Goal: Transaction & Acquisition: Obtain resource

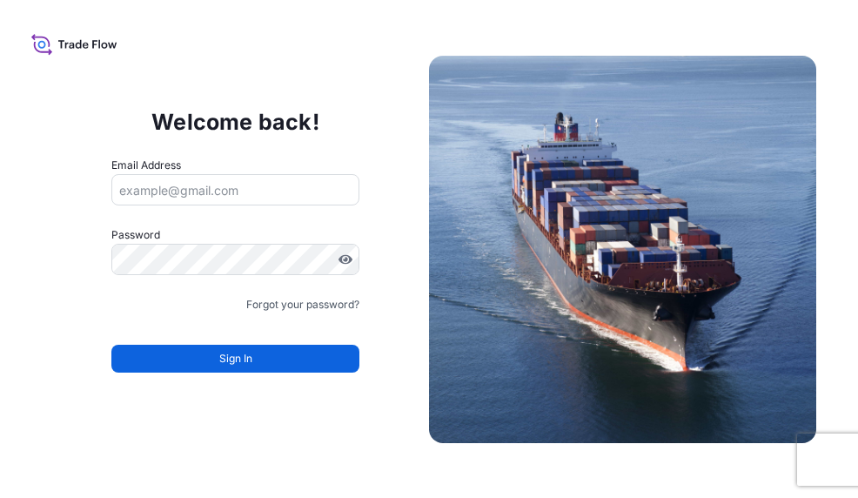
click at [302, 189] on input "Email Address" at bounding box center [235, 189] width 248 height 31
click at [148, 184] on input "Email Address" at bounding box center [235, 189] width 248 height 31
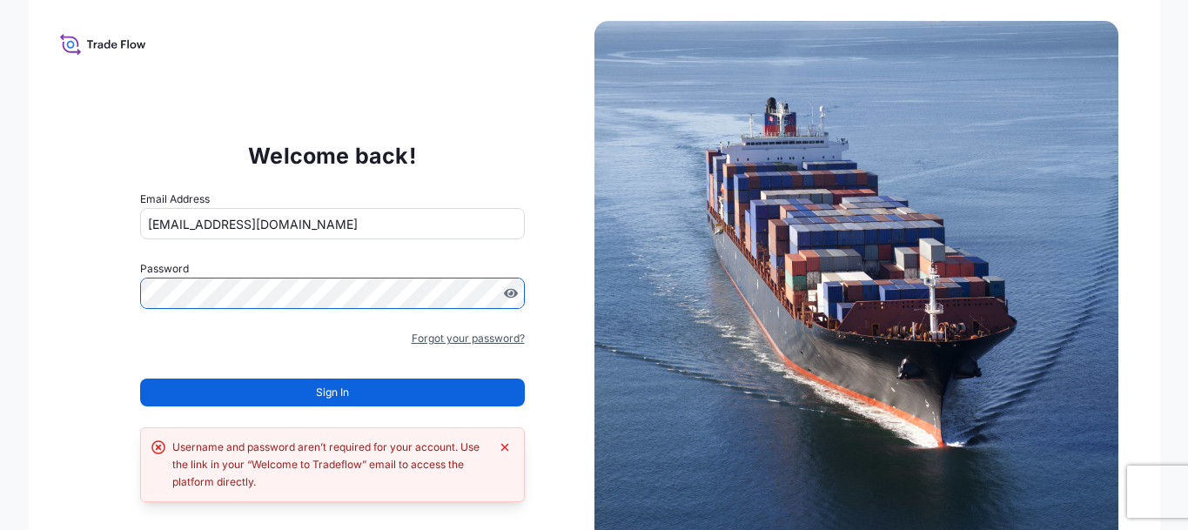
scroll to position [15, 0]
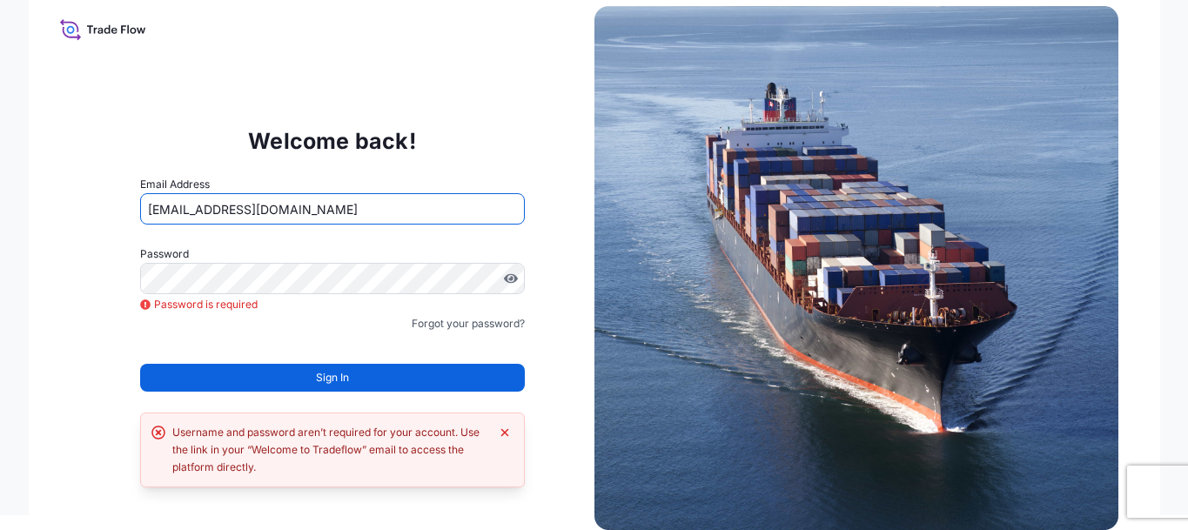
click at [319, 205] on input "wino.xia@psabdp.com" at bounding box center [332, 208] width 385 height 31
drag, startPoint x: 330, startPoint y: 205, endPoint x: -3, endPoint y: 185, distance: 333.9
click at [0, 185] on html "Welcome back! Email Address wino.xia@psabdp.com Password Password is required P…" at bounding box center [594, 250] width 1188 height 530
type input "erik.zhang@psabdp.com"
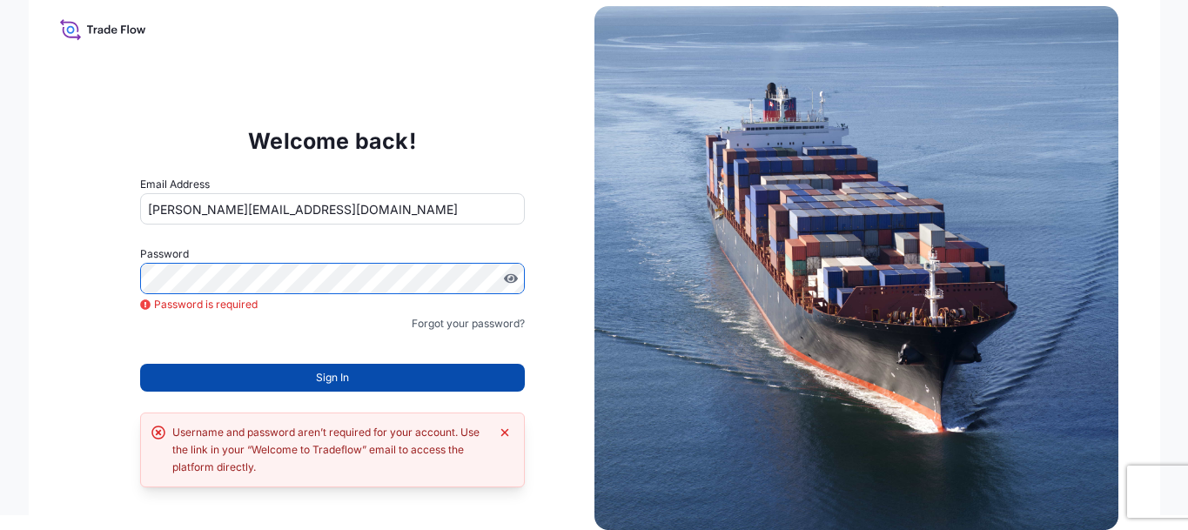
click at [72, 342] on div "Welcome back! Email Address erik.zhang@psabdp.com Password Password is required…" at bounding box center [332, 268] width 524 height 359
click at [443, 373] on button "Sign In" at bounding box center [332, 378] width 385 height 28
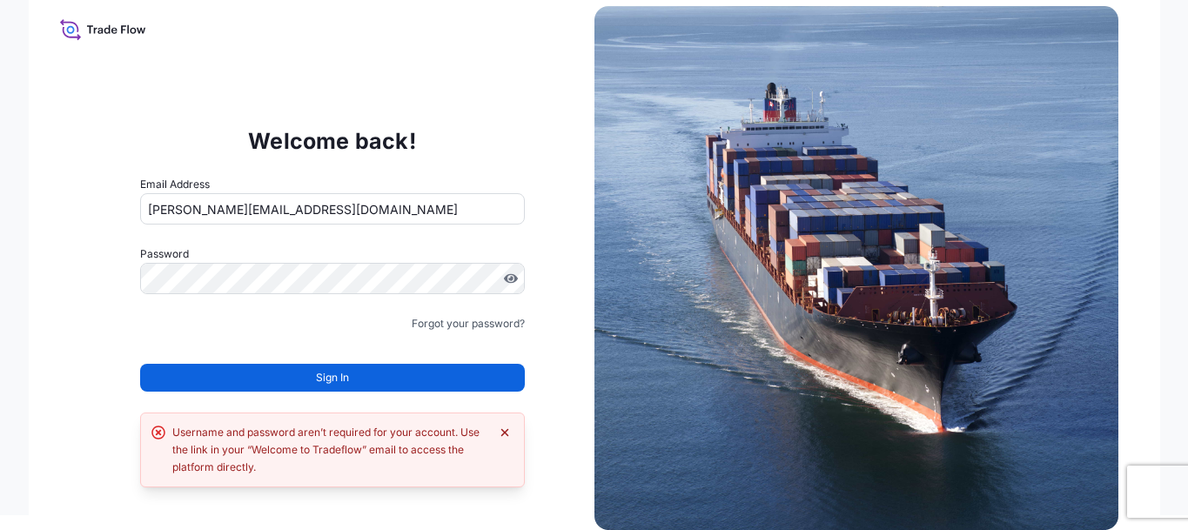
click at [511, 429] on icon "Dismiss error" at bounding box center [505, 433] width 14 height 14
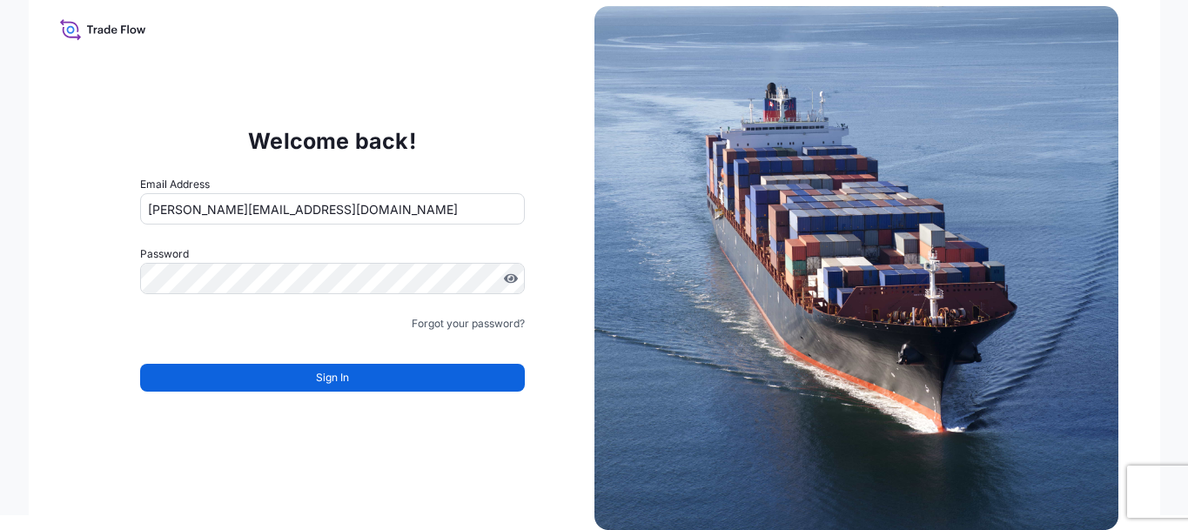
click at [506, 430] on div "Welcome back! Email Address erik.zhang@psabdp.com Password Must include: Upper …" at bounding box center [332, 268] width 524 height 359
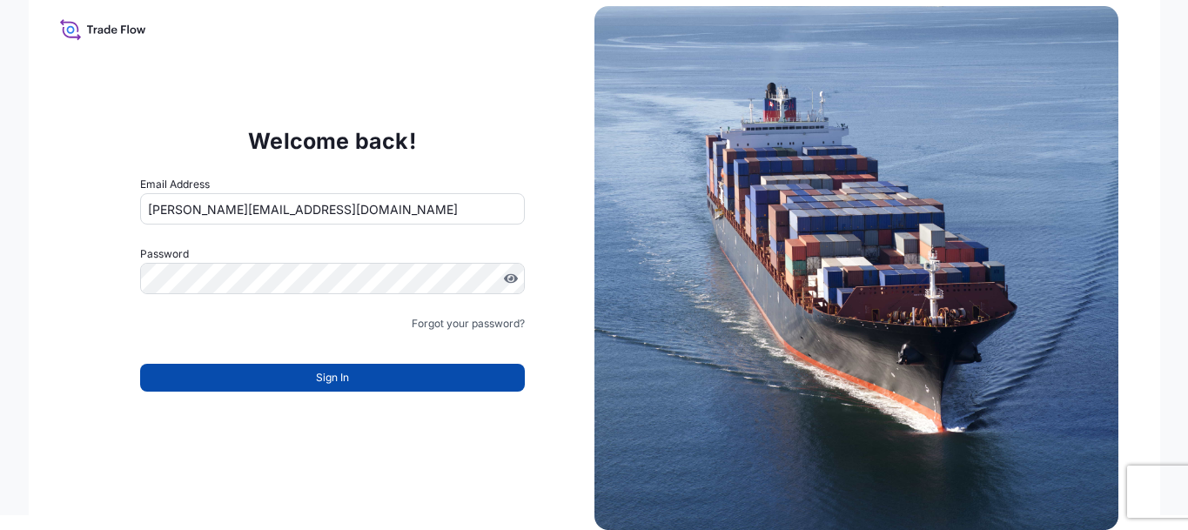
click at [453, 378] on button "Sign In" at bounding box center [332, 378] width 385 height 28
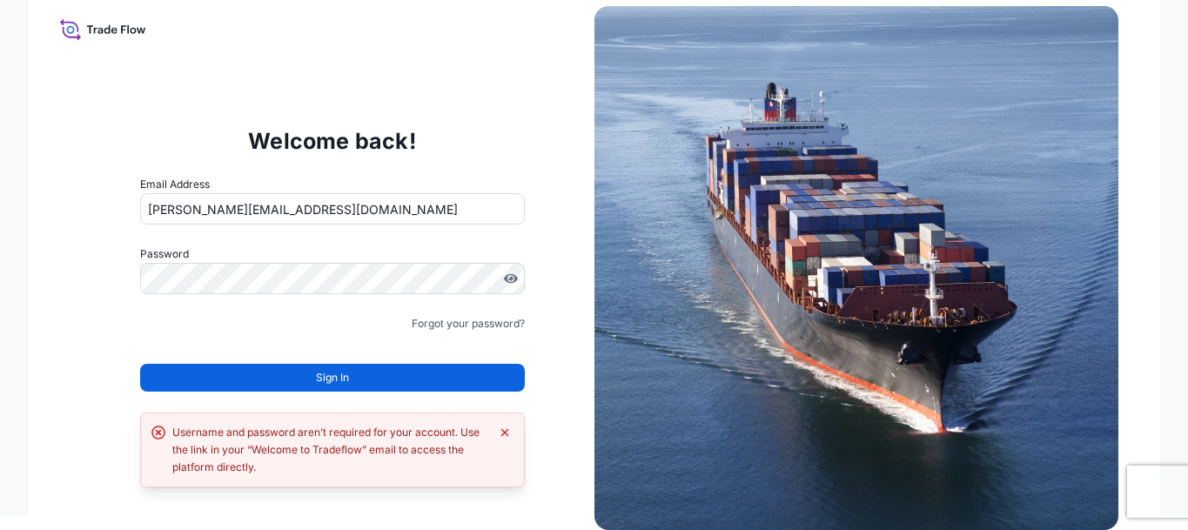
click at [514, 437] on div "Username and password aren’t required for your account. Use the link in your “W…" at bounding box center [332, 449] width 385 height 75
click at [502, 432] on icon "Dismiss error" at bounding box center [505, 433] width 14 height 14
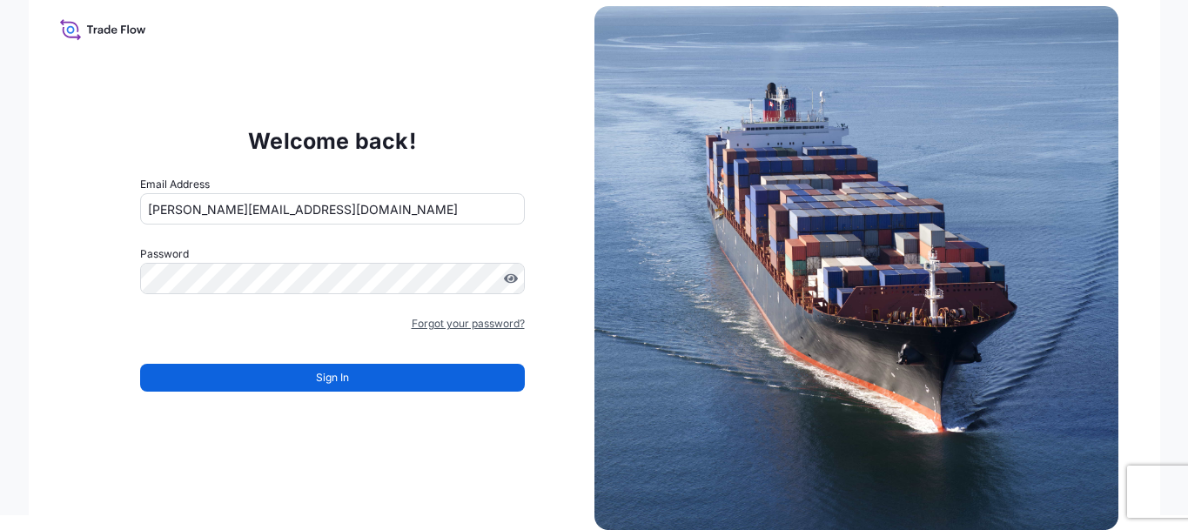
click at [475, 318] on link "Forgot your password?" at bounding box center [468, 323] width 113 height 17
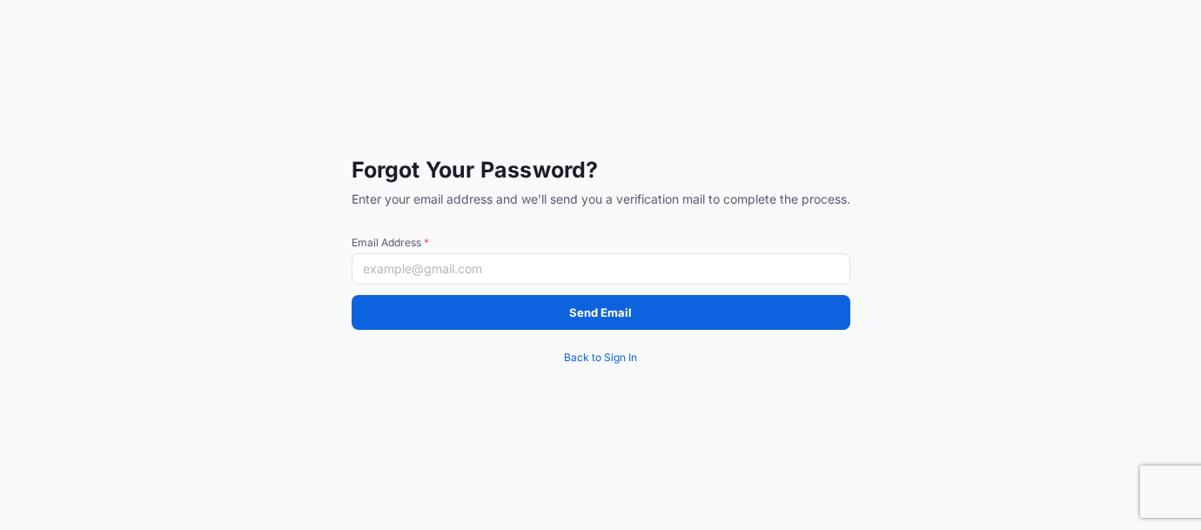
click at [481, 269] on input "Email Address *" at bounding box center [601, 268] width 499 height 31
type input "erik.zhang@psabdp.com"
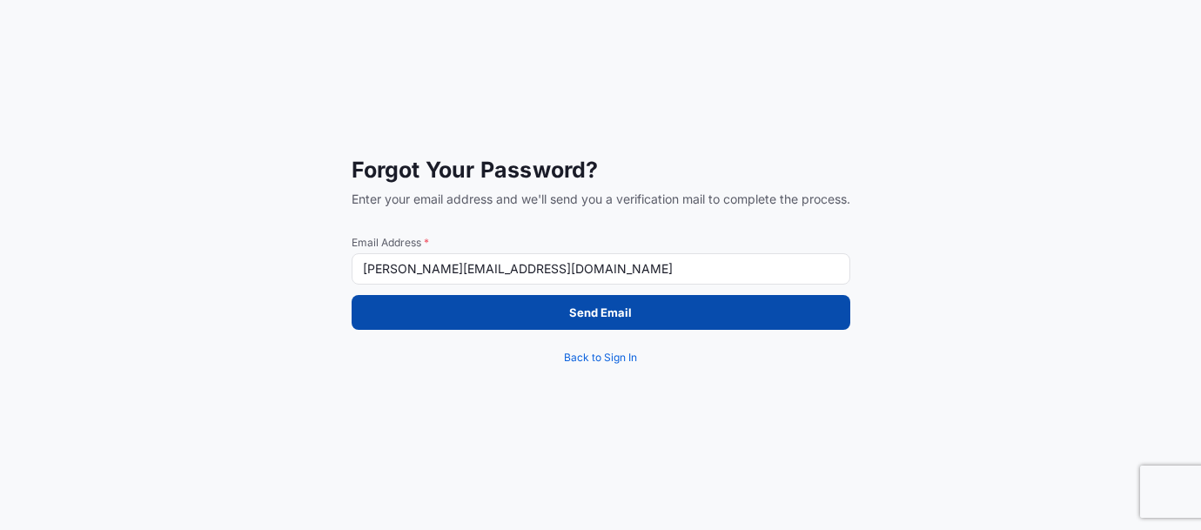
click at [465, 318] on button "Send Email" at bounding box center [601, 312] width 499 height 35
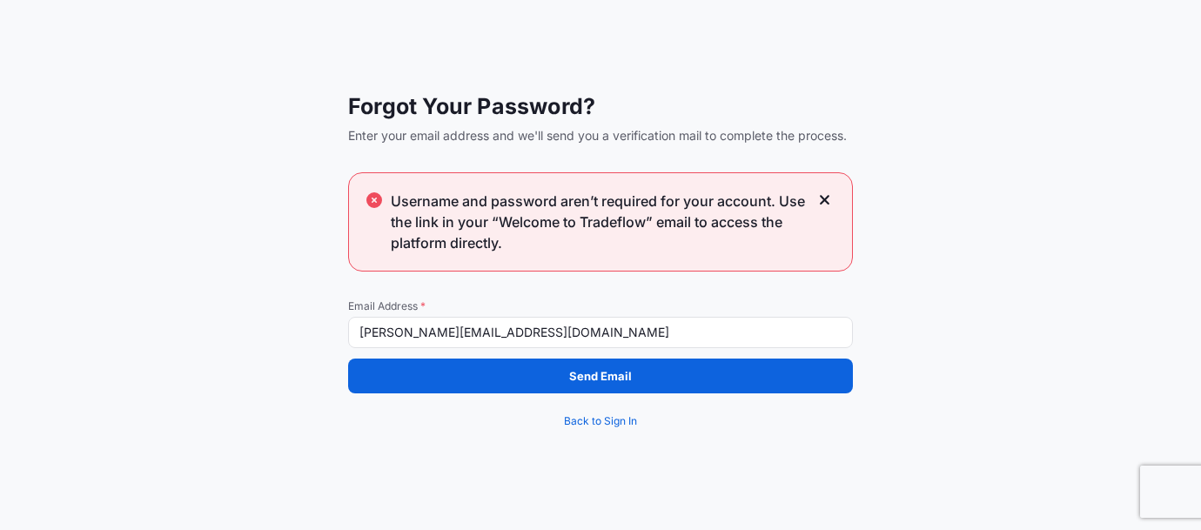
click at [826, 196] on icon at bounding box center [825, 200] width 12 height 16
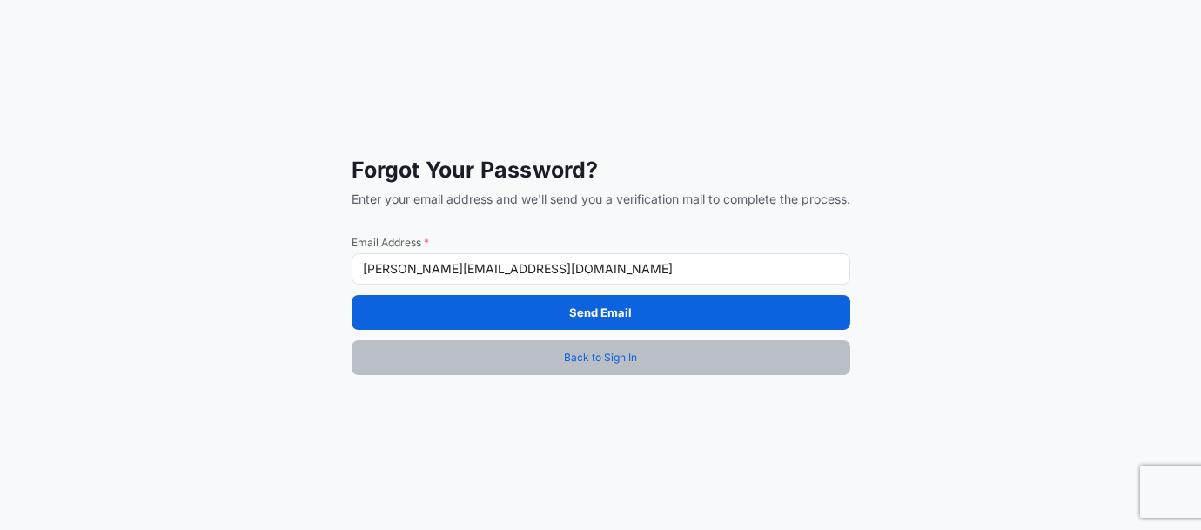
click at [611, 353] on span "Back to Sign In" at bounding box center [600, 357] width 73 height 17
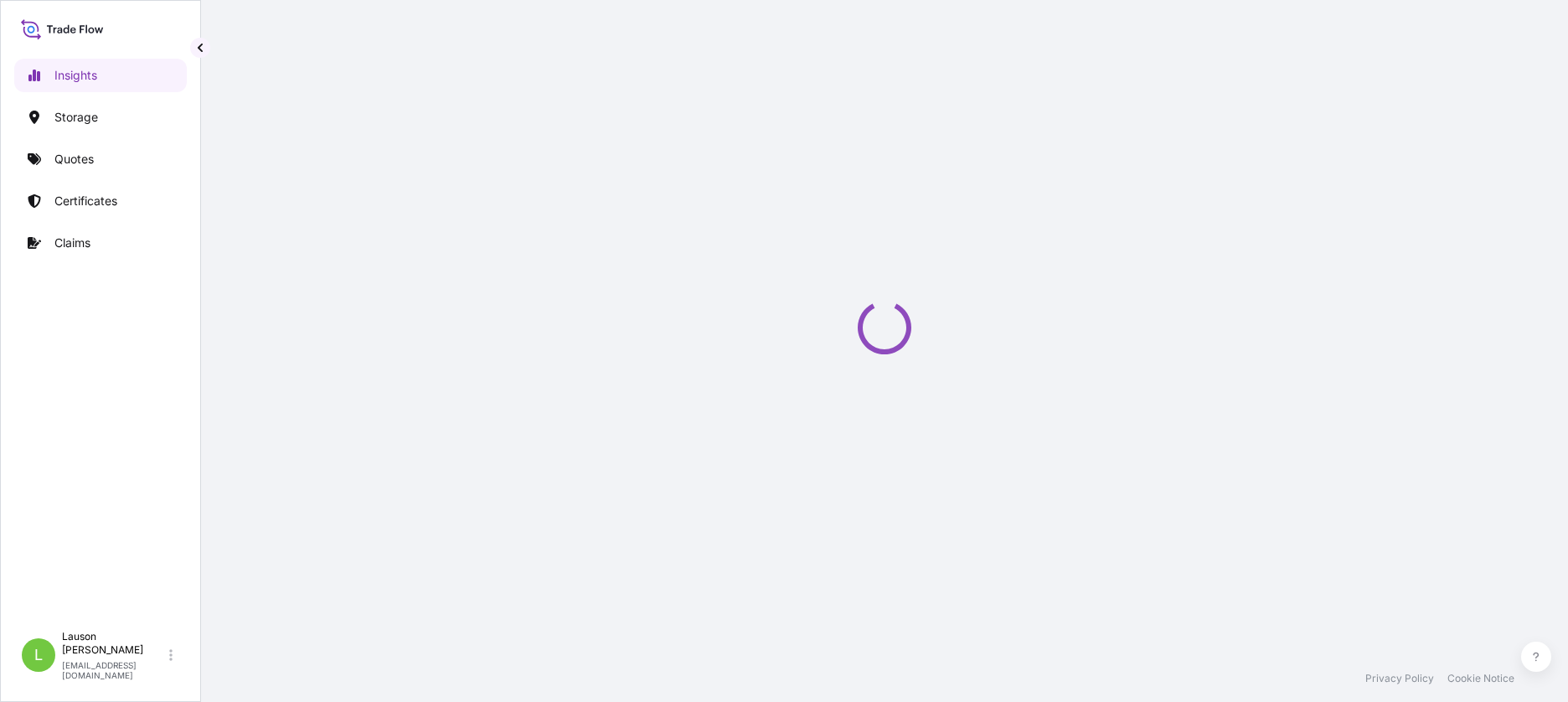
select select "2025"
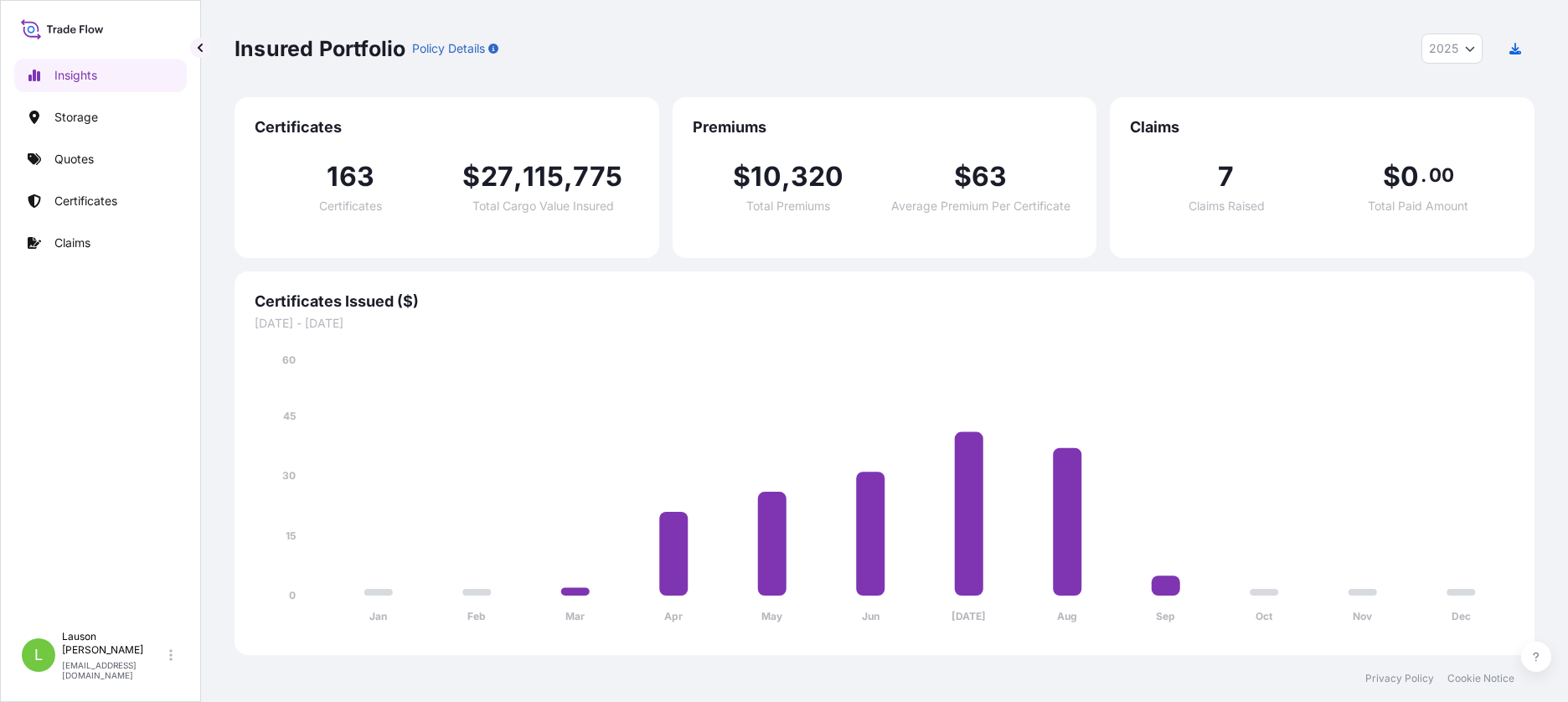
click at [116, 360] on div "Insights Storage Quotes Certificates Claims" at bounding box center [100, 332] width 172 height 579
click at [88, 126] on link "Storage" at bounding box center [100, 117] width 172 height 34
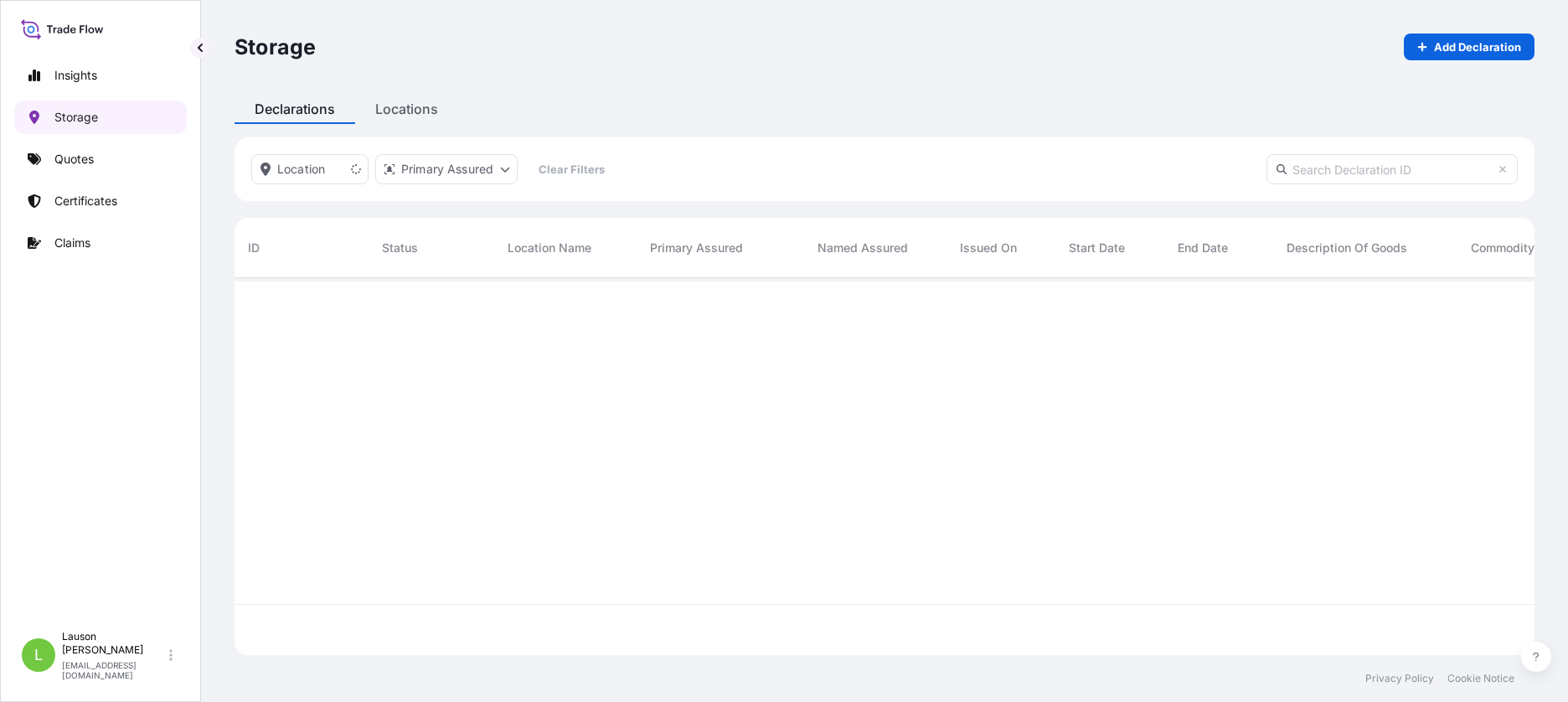
scroll to position [425, 1288]
click at [104, 157] on link "Quotes" at bounding box center [100, 159] width 172 height 34
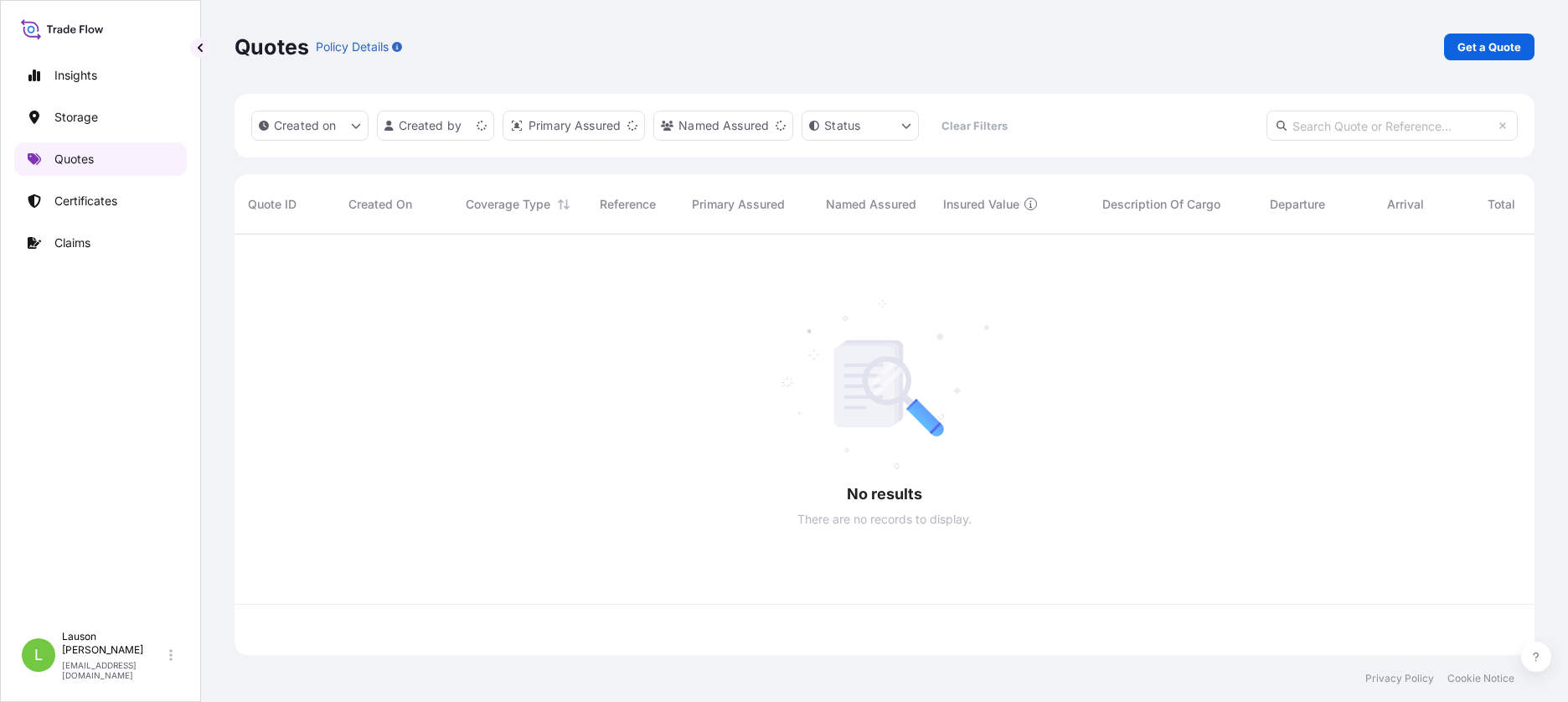
scroll to position [417, 1288]
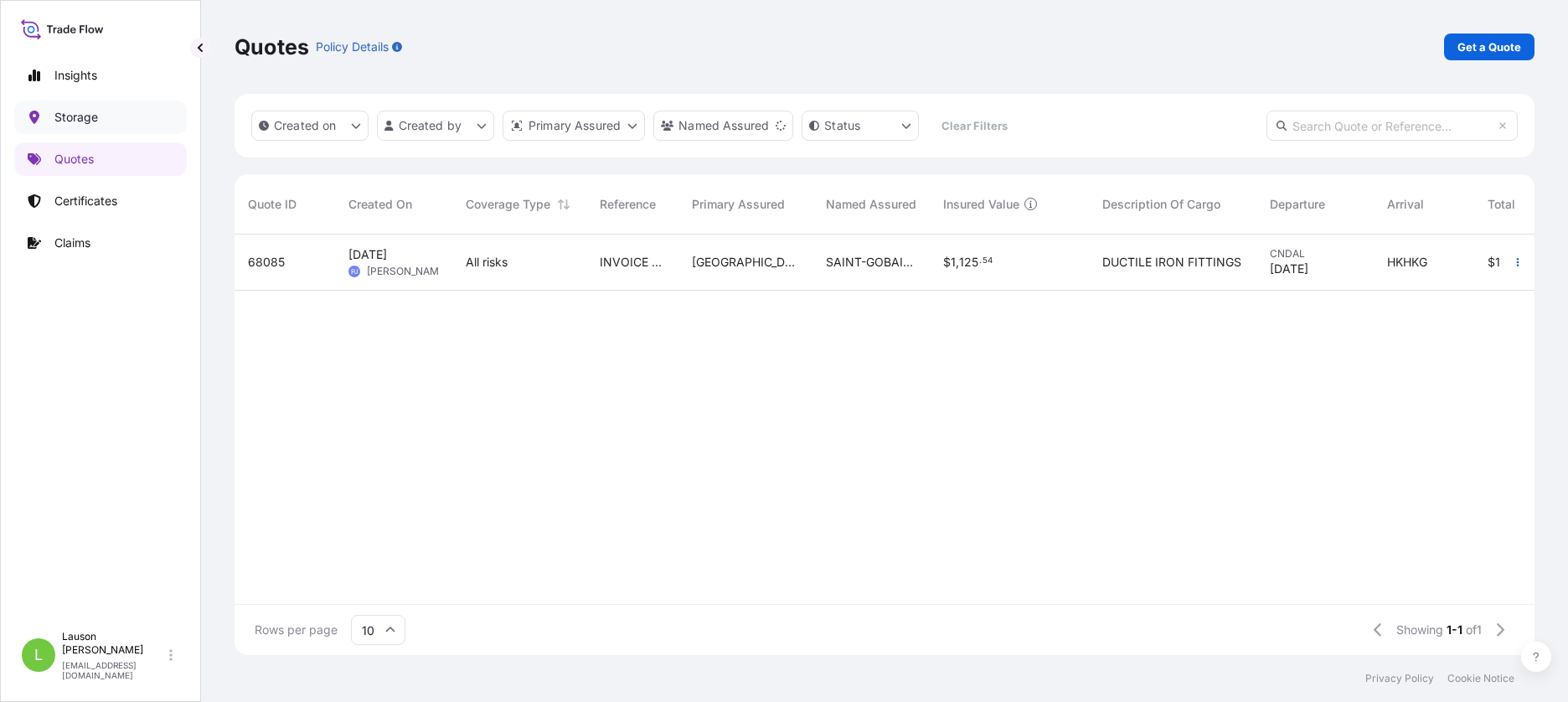
click at [102, 129] on link "Storage" at bounding box center [100, 117] width 172 height 34
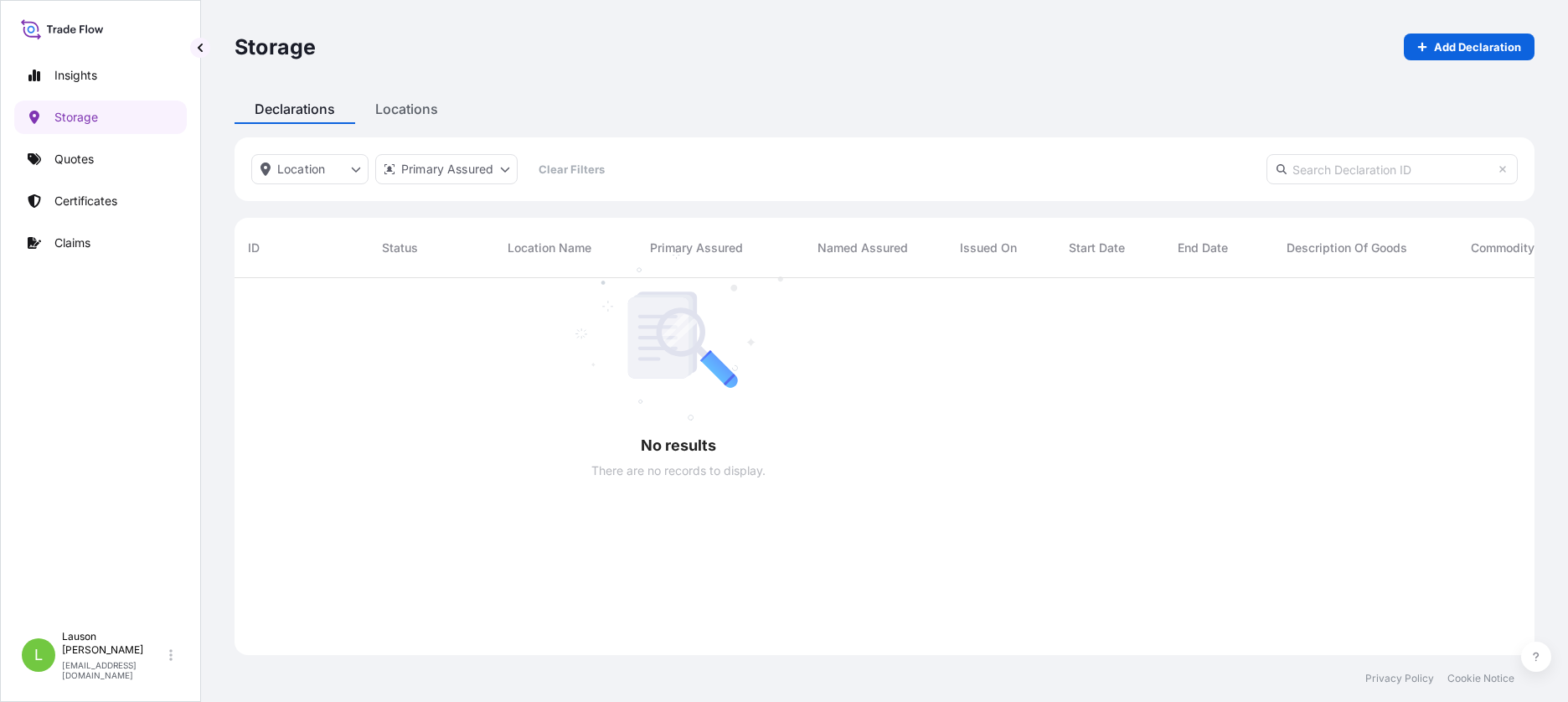
scroll to position [425, 1288]
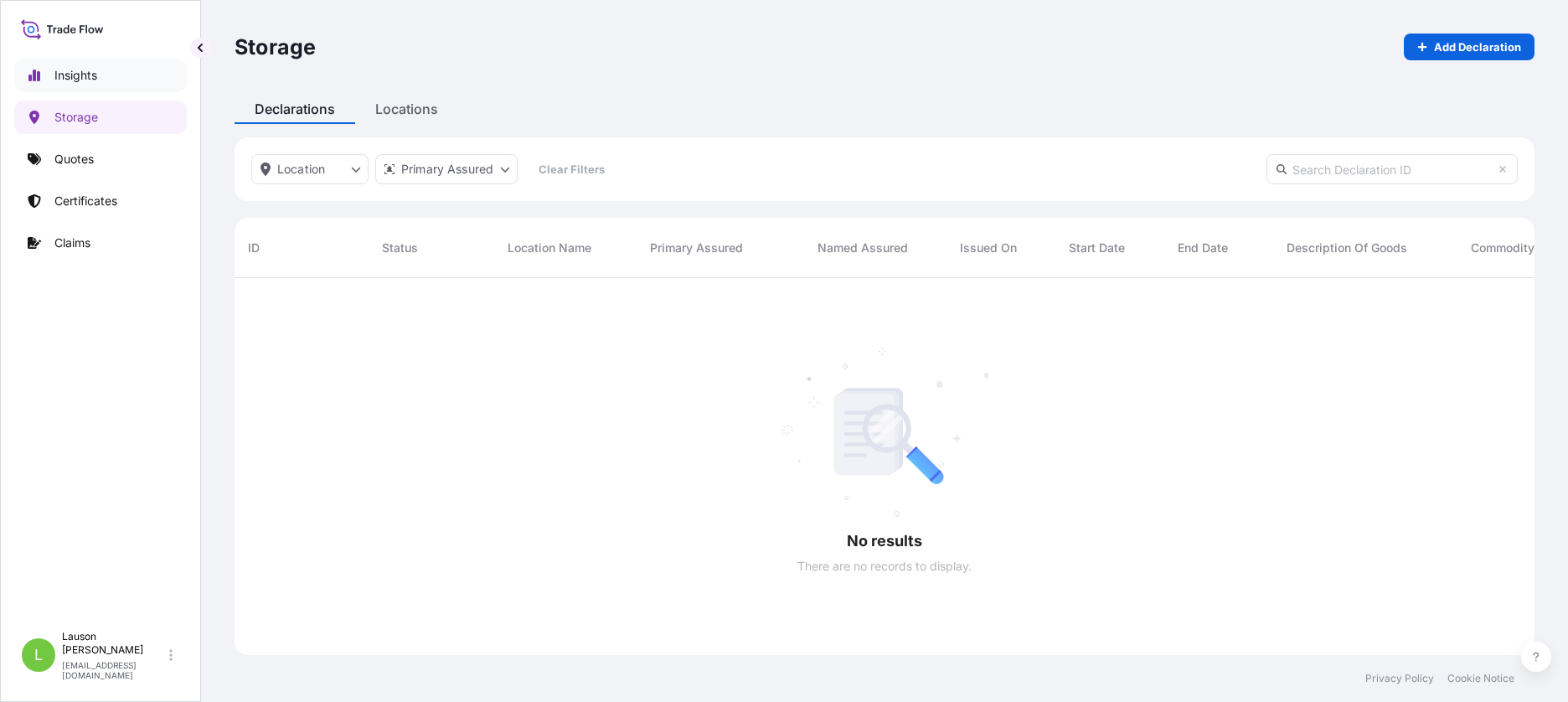
click at [91, 75] on p "Insights" at bounding box center [76, 75] width 42 height 16
select select "2025"
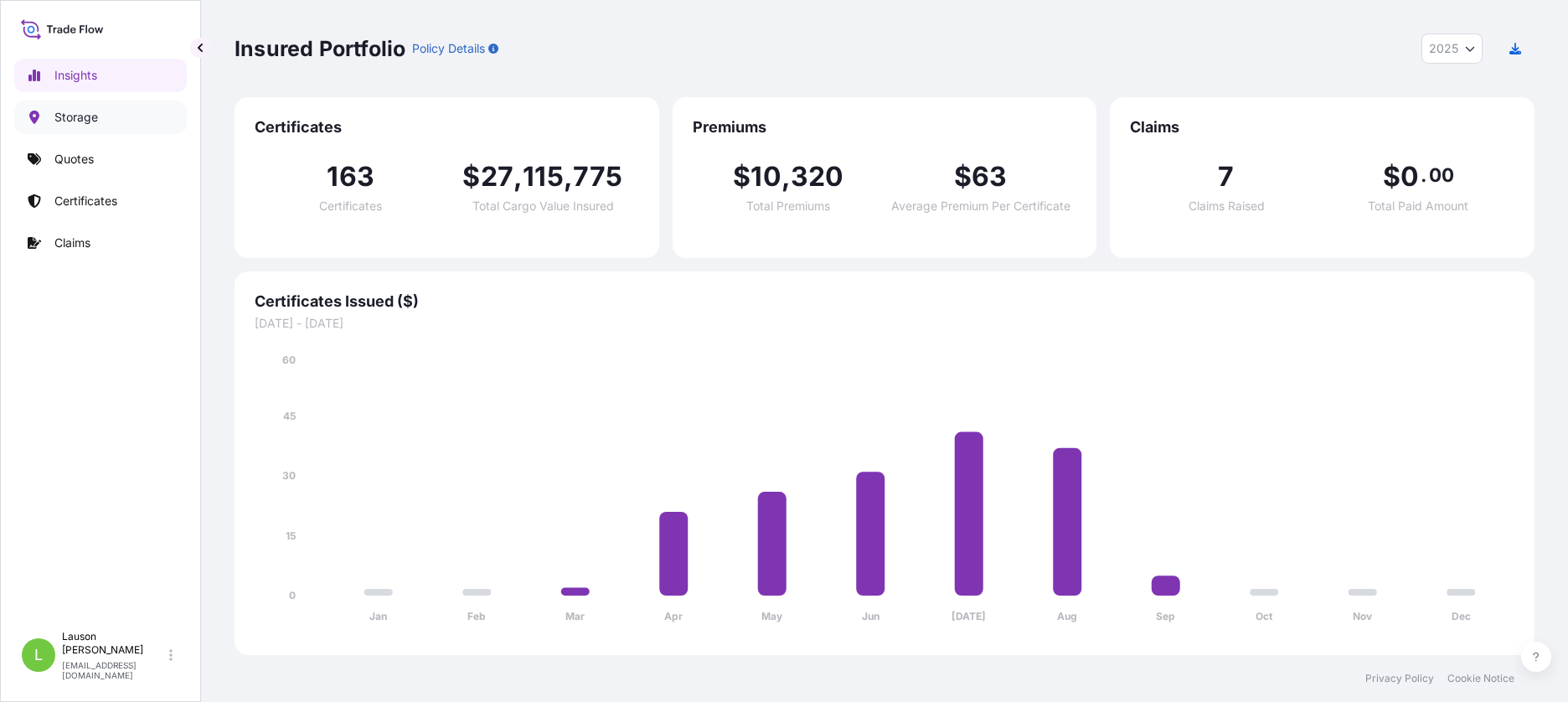
click at [81, 126] on link "Storage" at bounding box center [100, 117] width 172 height 34
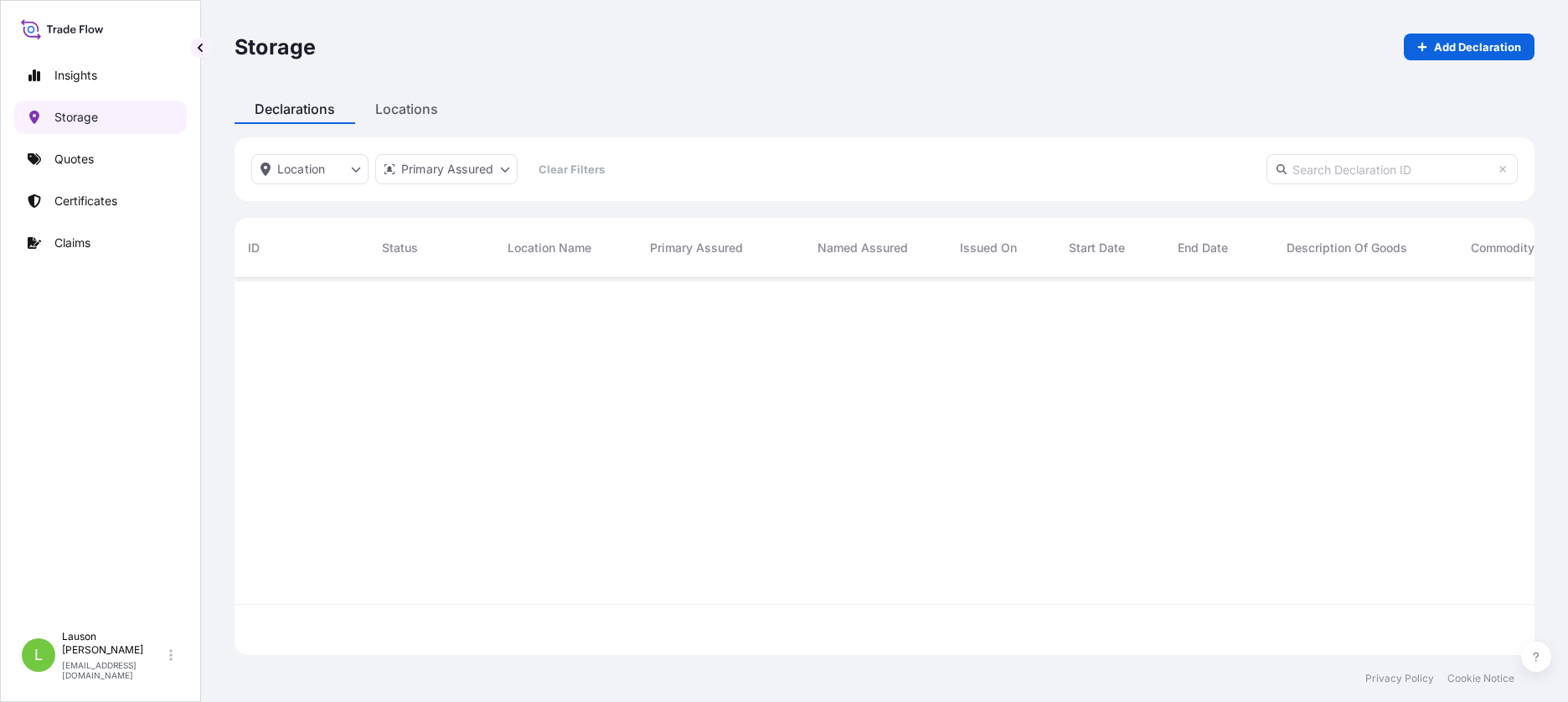
scroll to position [425, 1288]
click at [1457, 48] on p "Add Declaration" at bounding box center [1478, 46] width 88 height 16
select select "31602"
select select "USD"
select select "mt"
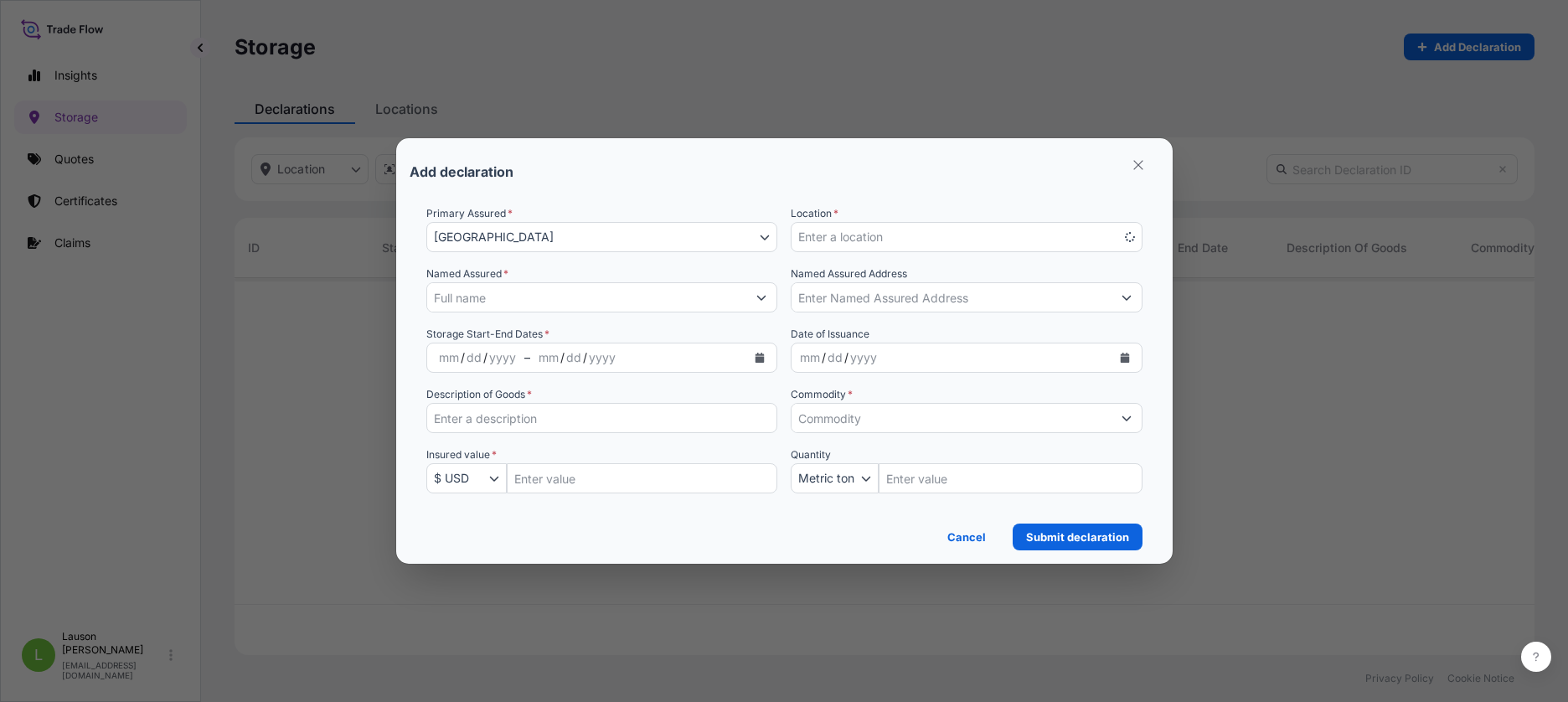
scroll to position [425, 1288]
click at [997, 238] on button "Enter a location" at bounding box center [965, 237] width 351 height 30
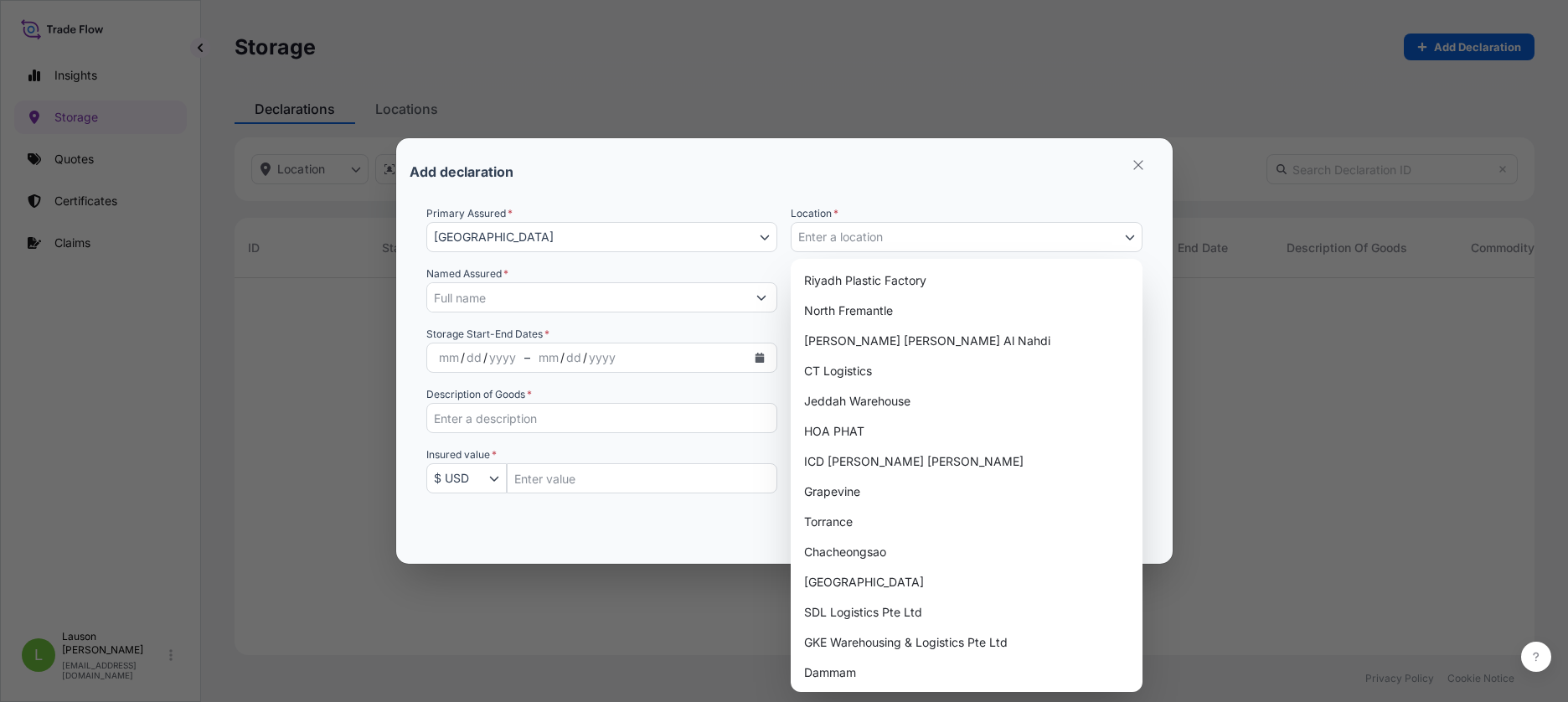
click at [997, 238] on button "Enter a location" at bounding box center [965, 237] width 351 height 30
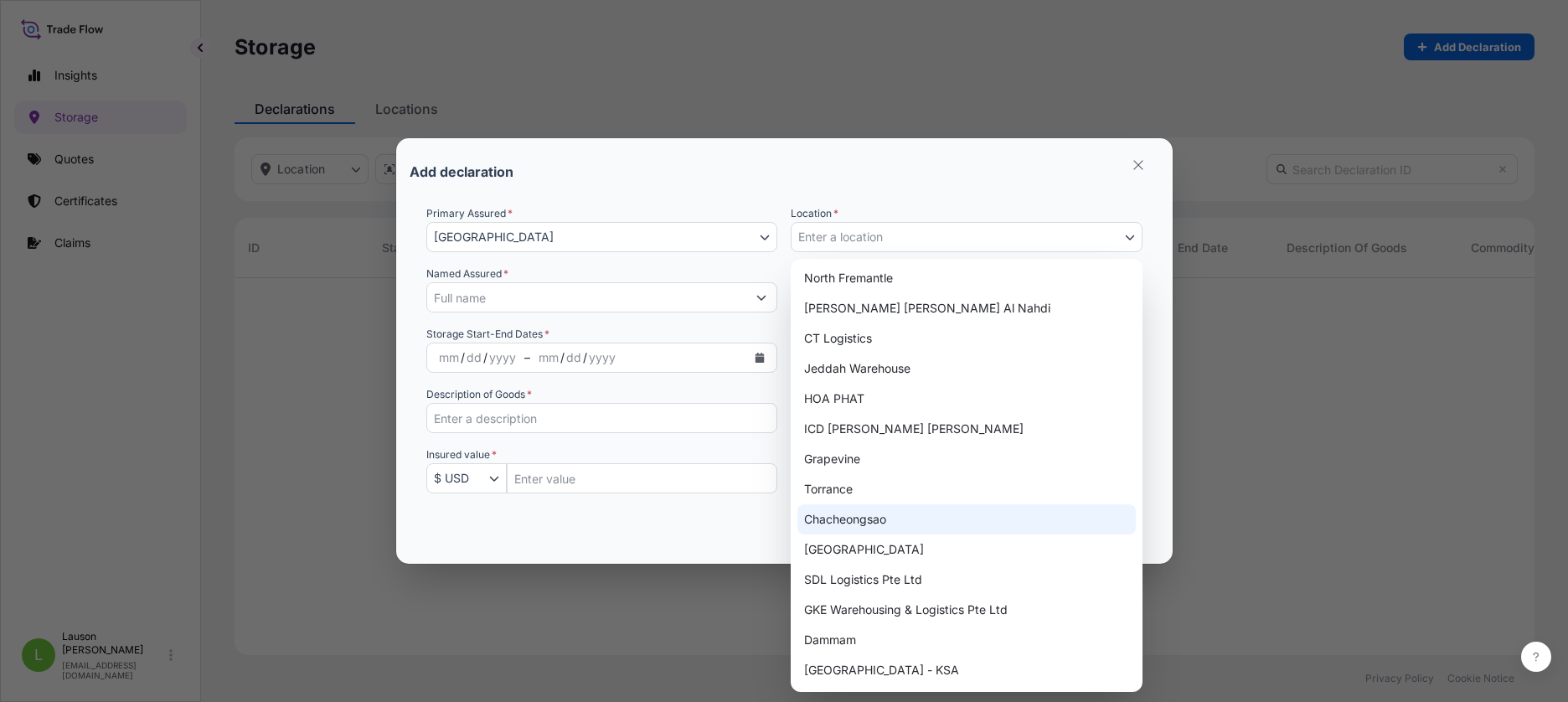
scroll to position [0, 0]
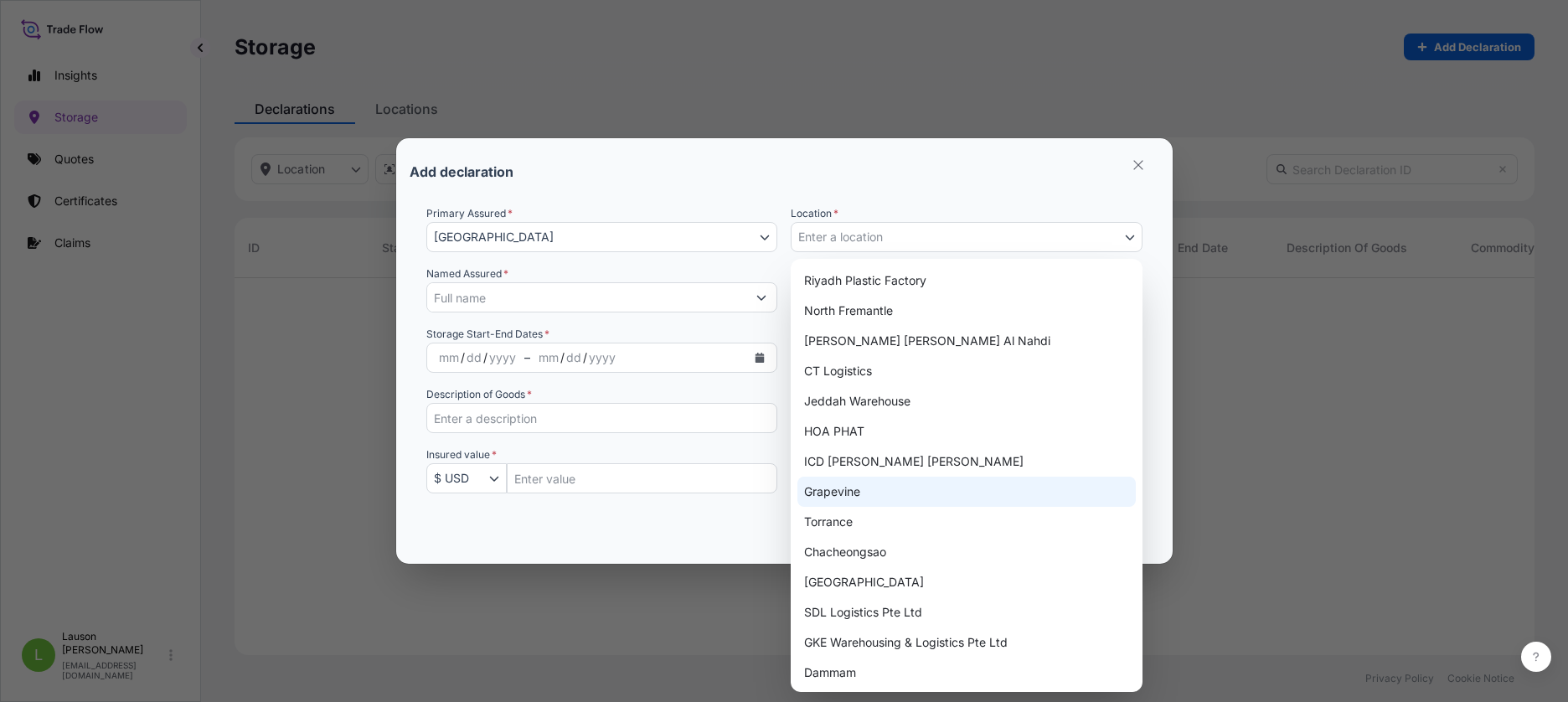
click at [913, 229] on button "Enter a location" at bounding box center [965, 237] width 351 height 30
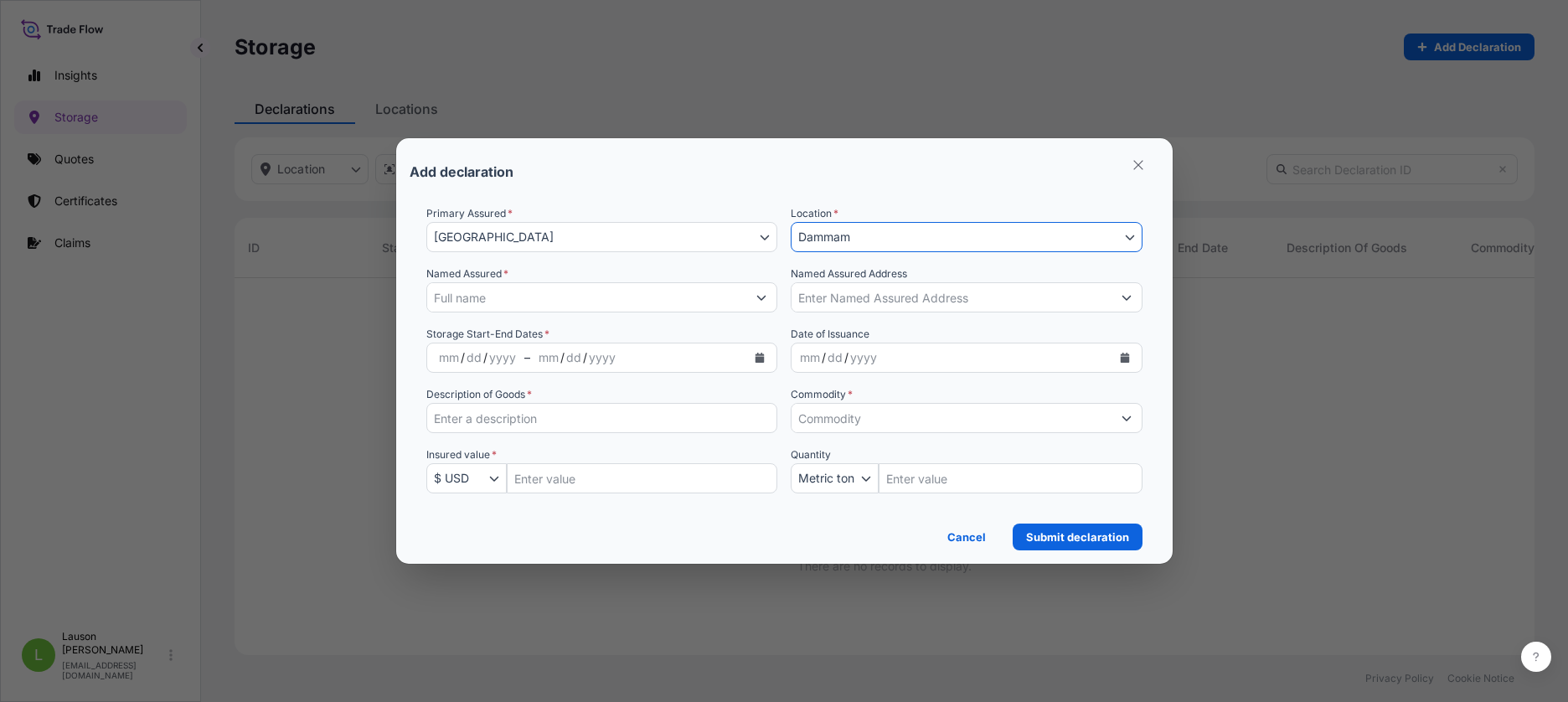
select select "1447"
click at [593, 301] on input "Named Assured *" at bounding box center [587, 297] width 320 height 30
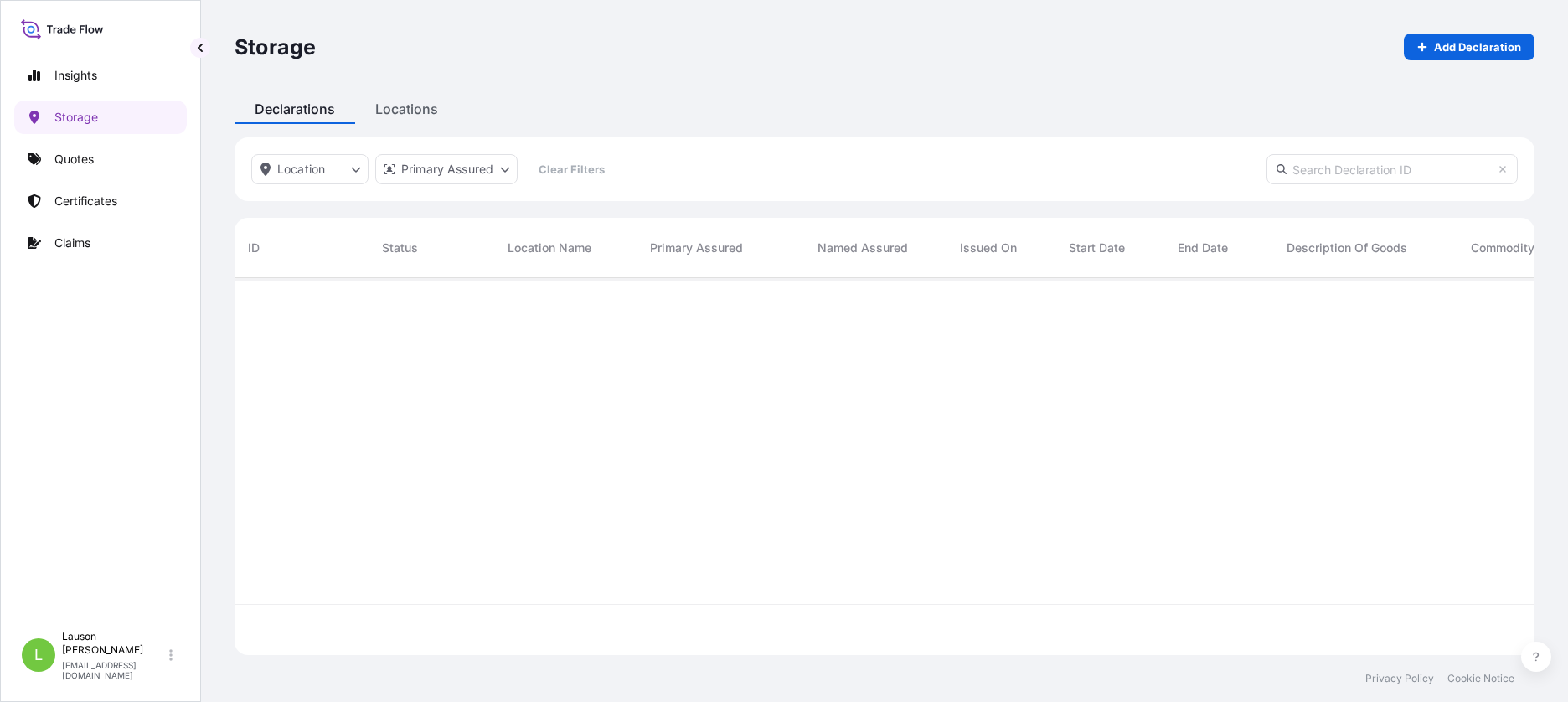
scroll to position [425, 1288]
click at [391, 121] on div "Storage Add Declaration Declarations Locations Location Primary Assured Clear F…" at bounding box center [885, 327] width 1367 height 656
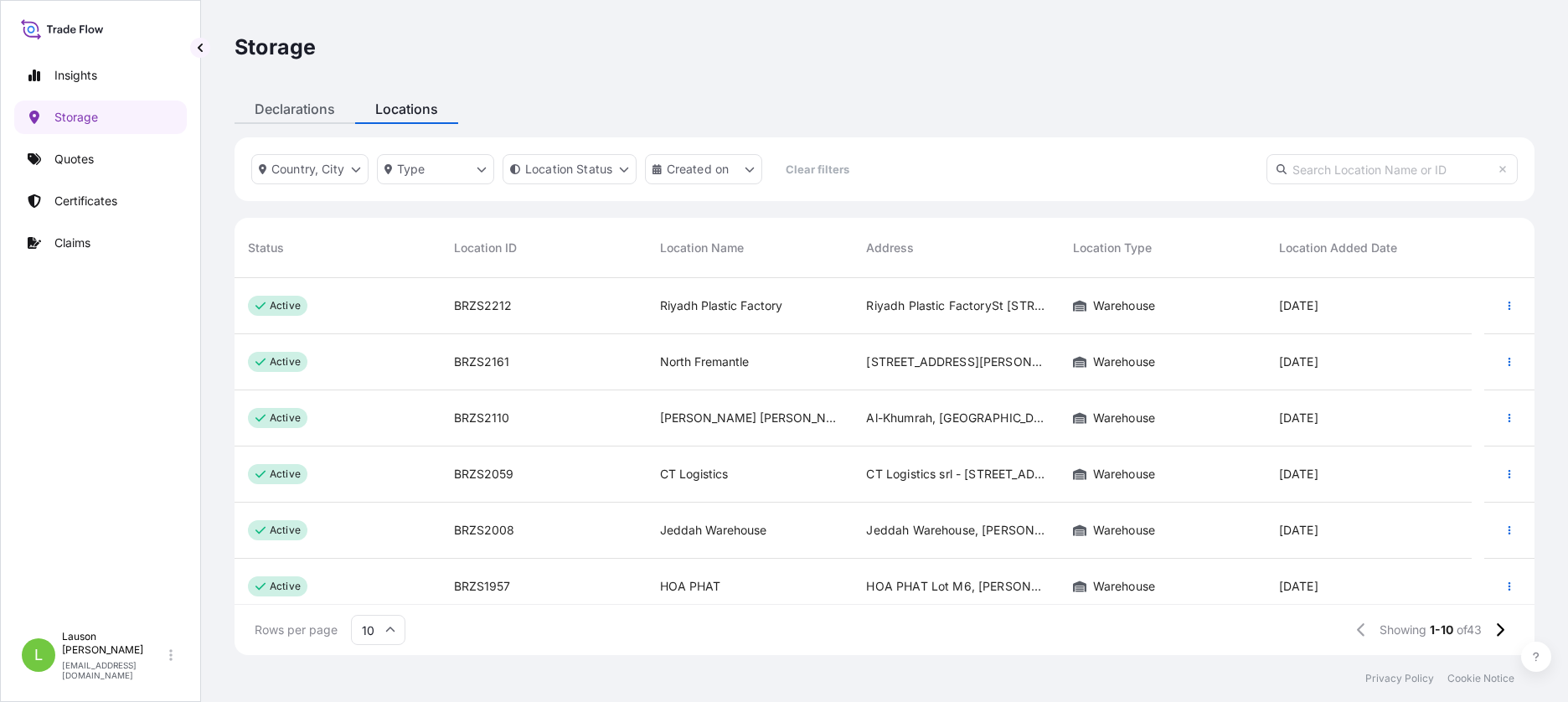
click at [285, 107] on div "Declarations" at bounding box center [295, 108] width 120 height 30
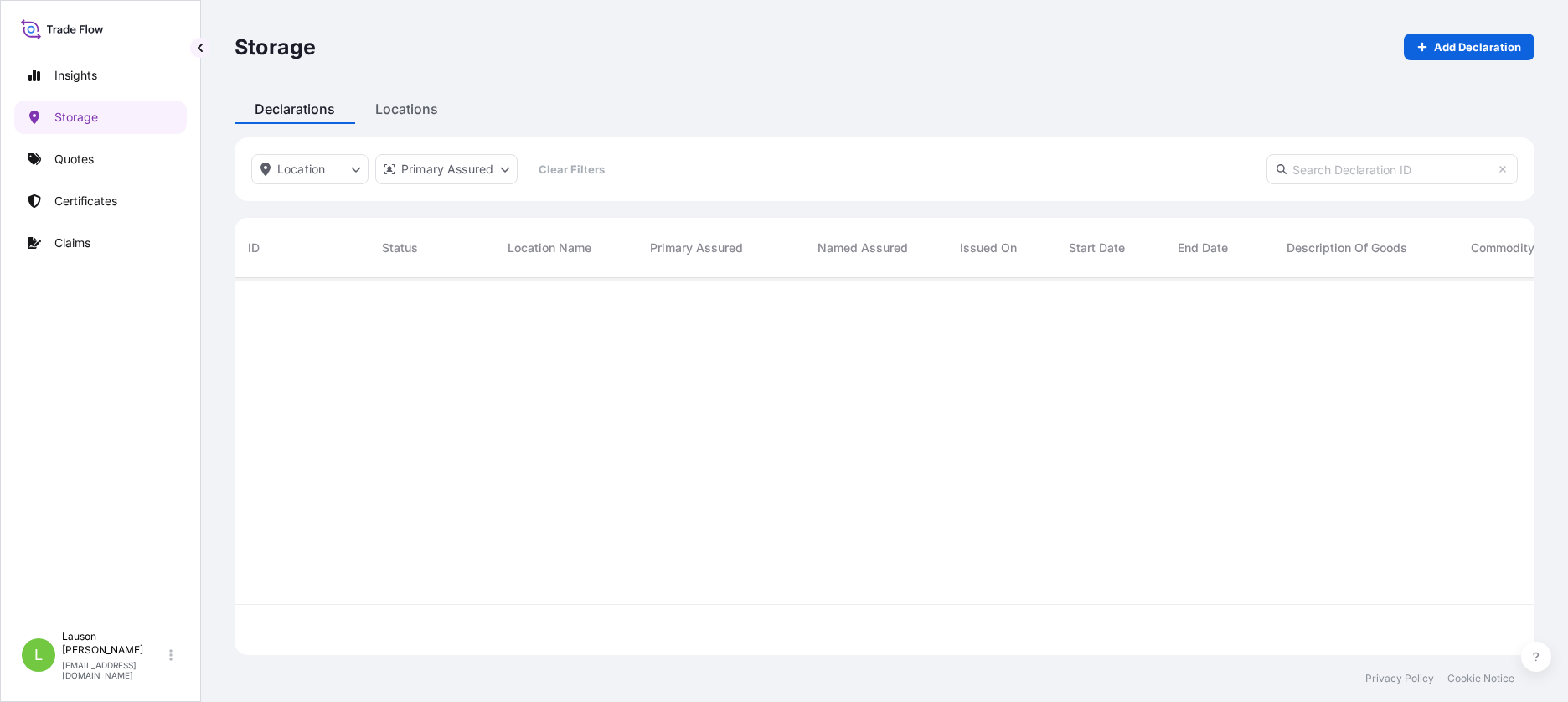
scroll to position [425, 1288]
click at [78, 169] on link "Quotes" at bounding box center [100, 159] width 172 height 34
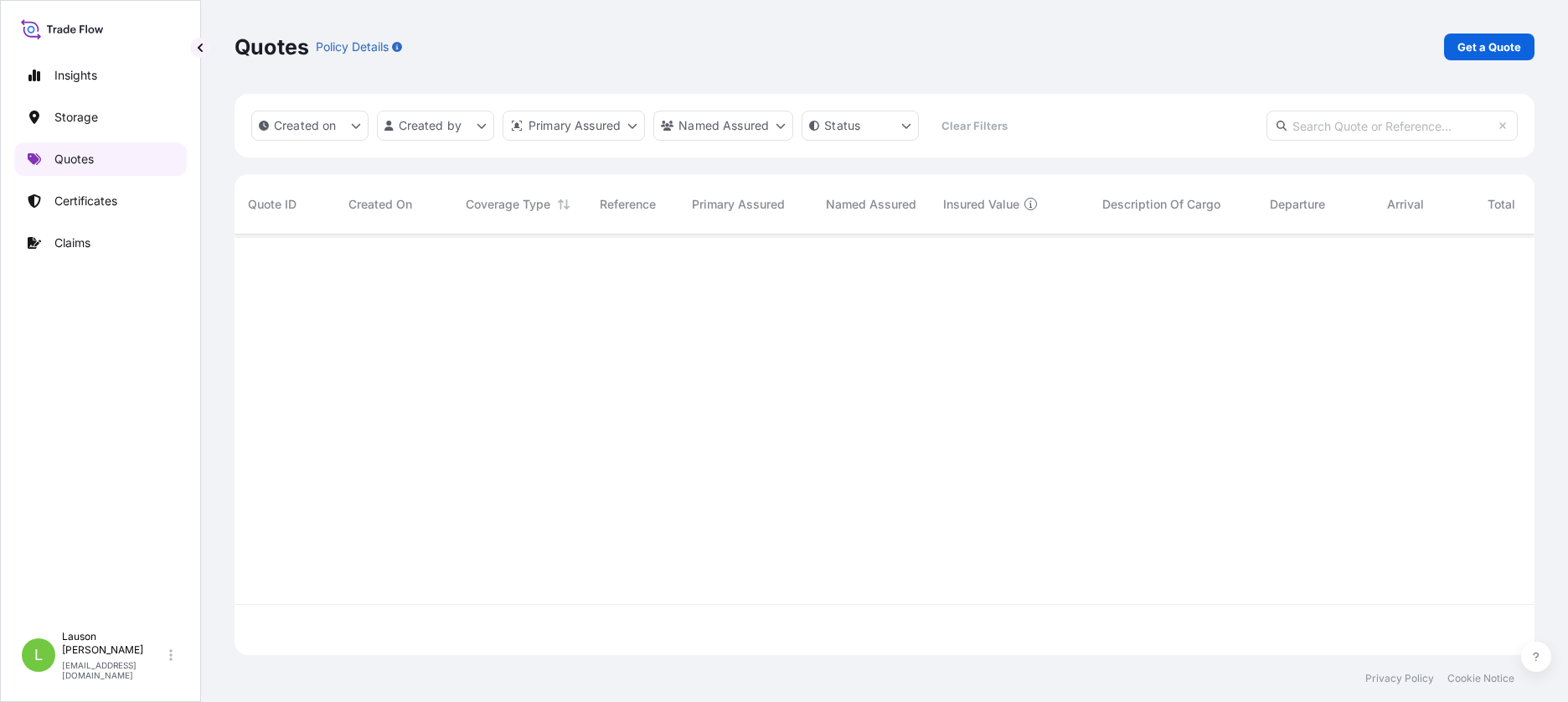
scroll to position [417, 1288]
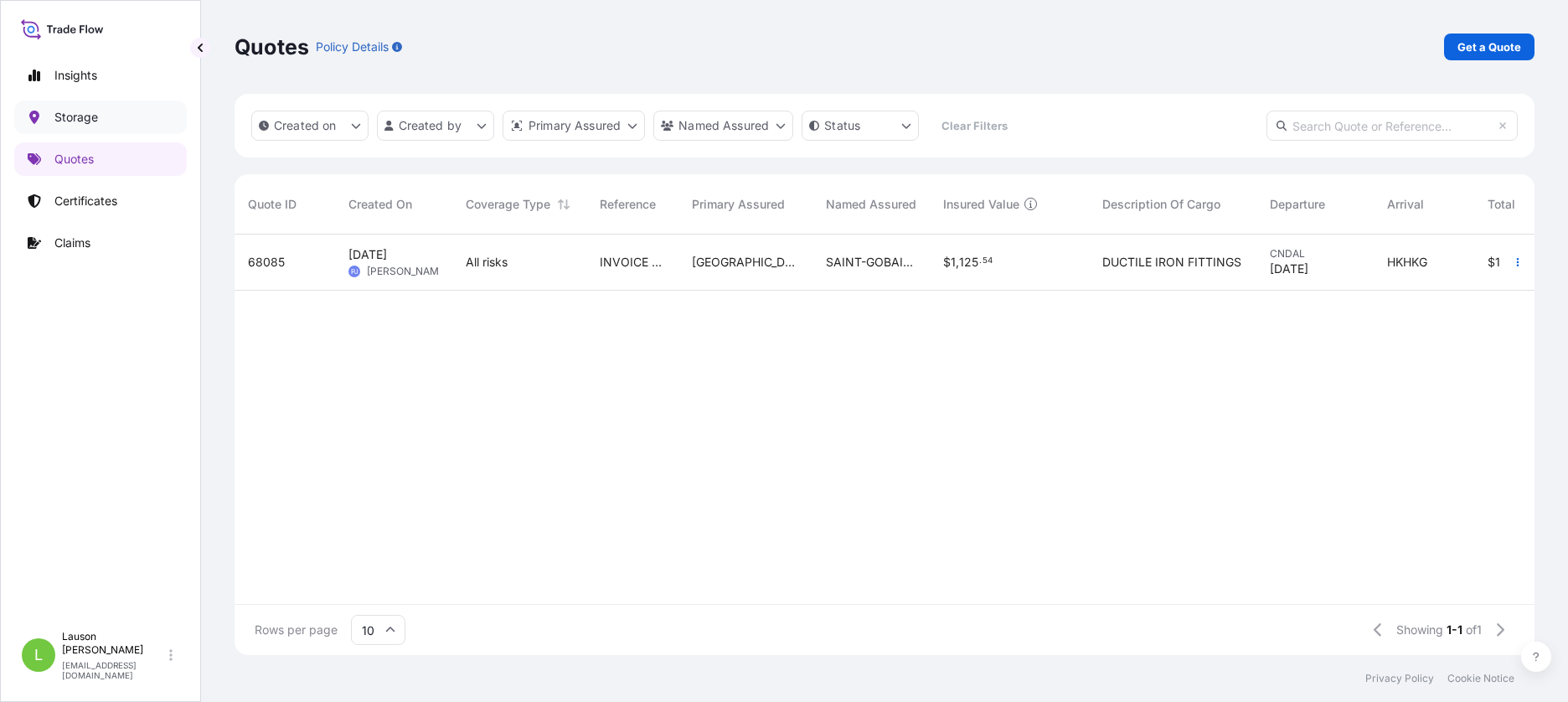
click at [94, 113] on p "Storage" at bounding box center [76, 117] width 43 height 16
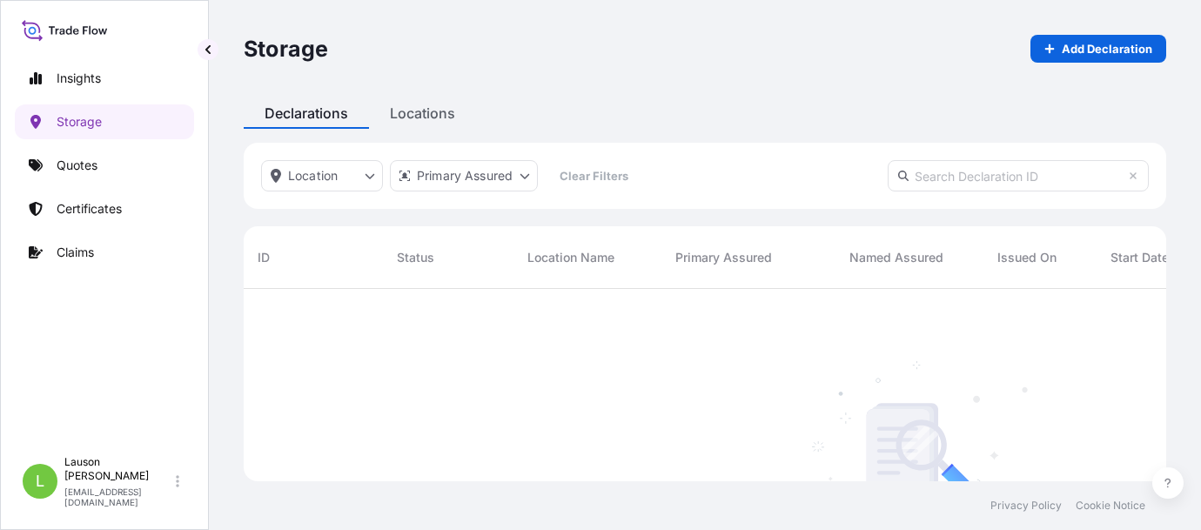
scroll to position [242, 909]
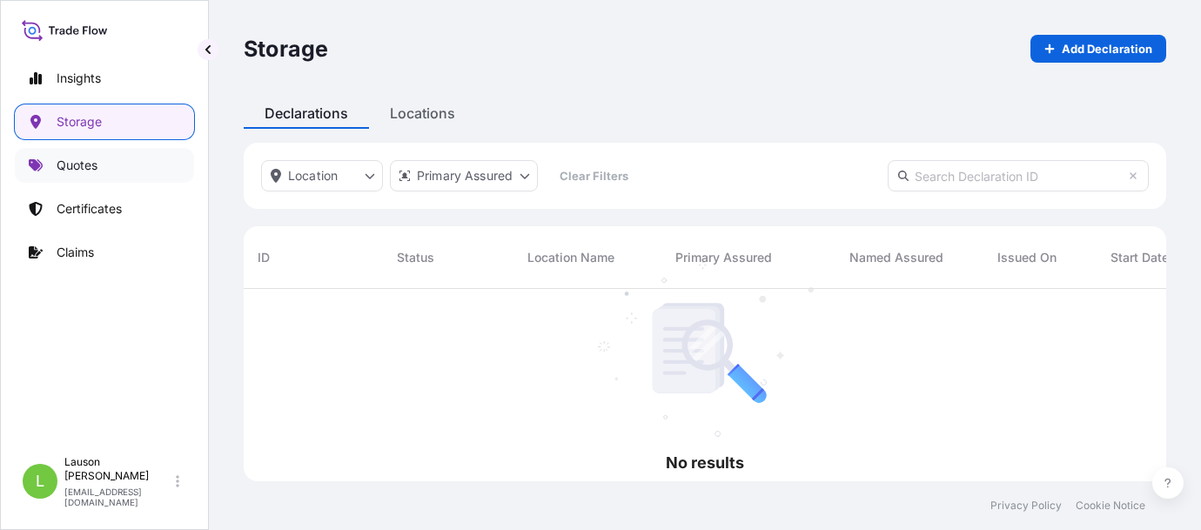
click at [88, 166] on p "Quotes" at bounding box center [77, 165] width 41 height 17
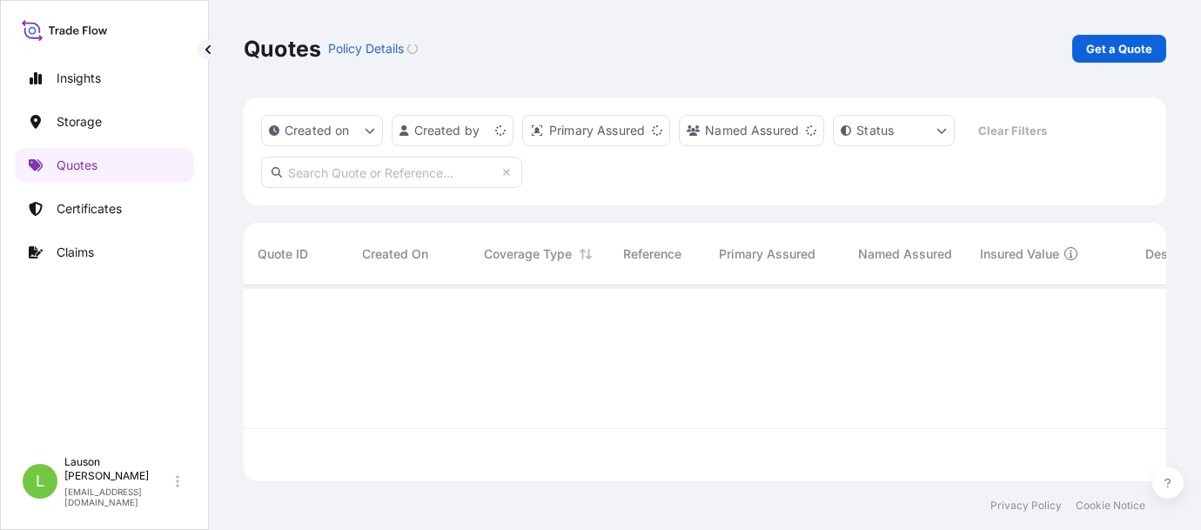
scroll to position [192, 909]
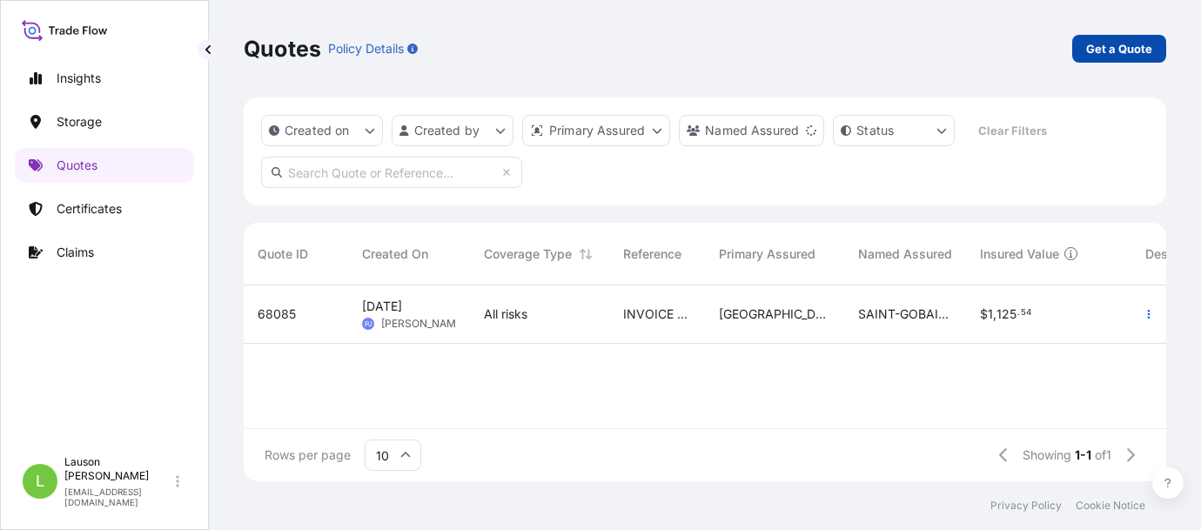
click at [1132, 51] on p "Get a Quote" at bounding box center [1119, 48] width 66 height 17
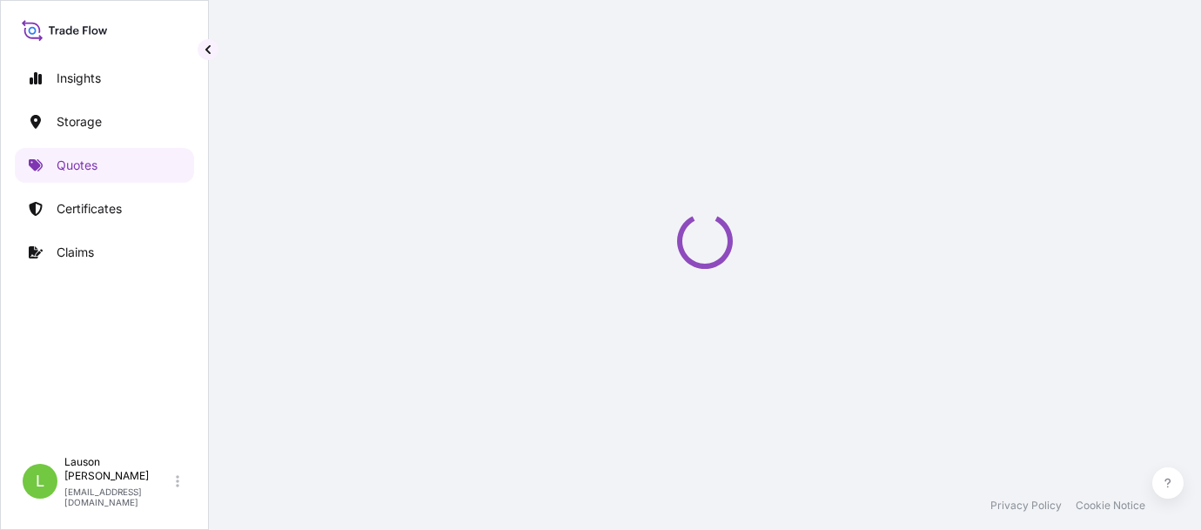
select select "Water"
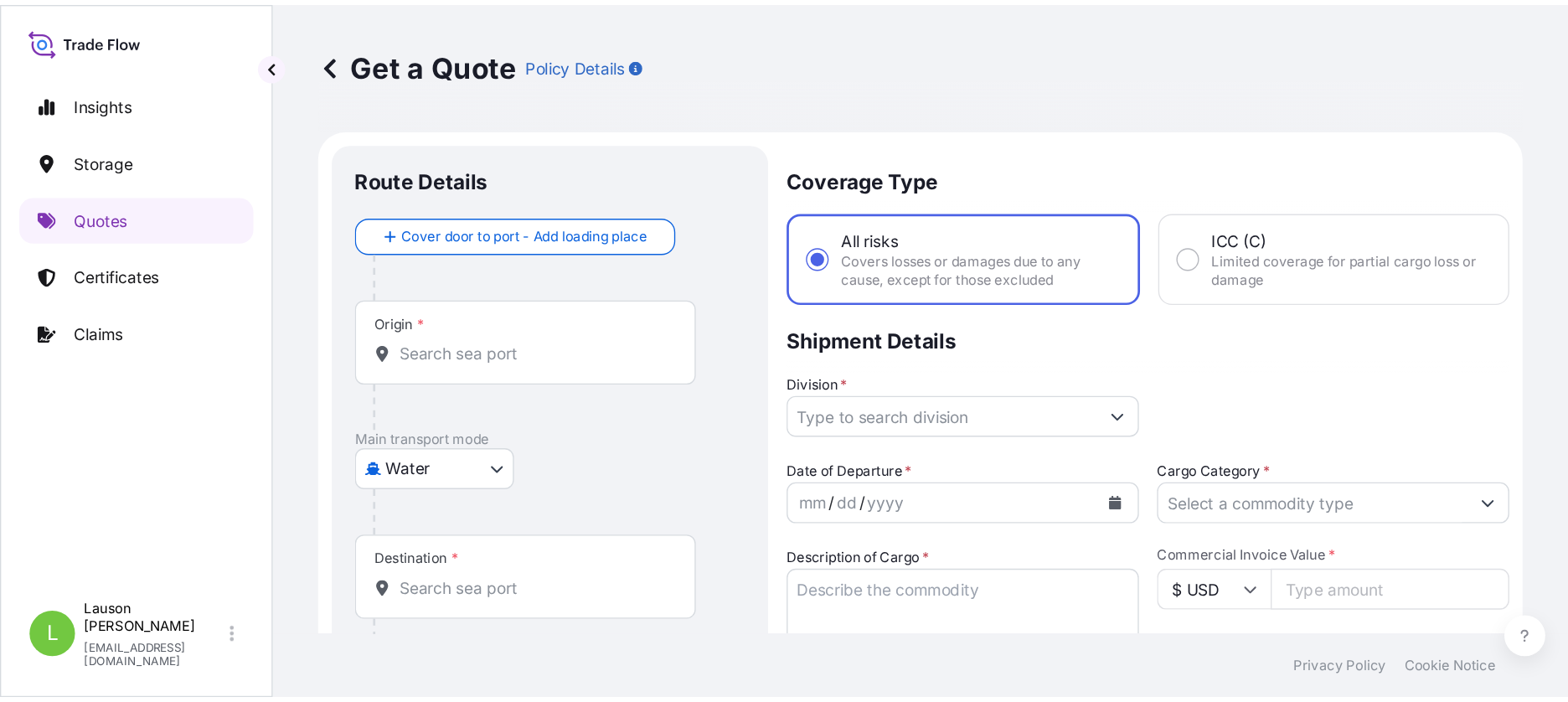
scroll to position [27, 0]
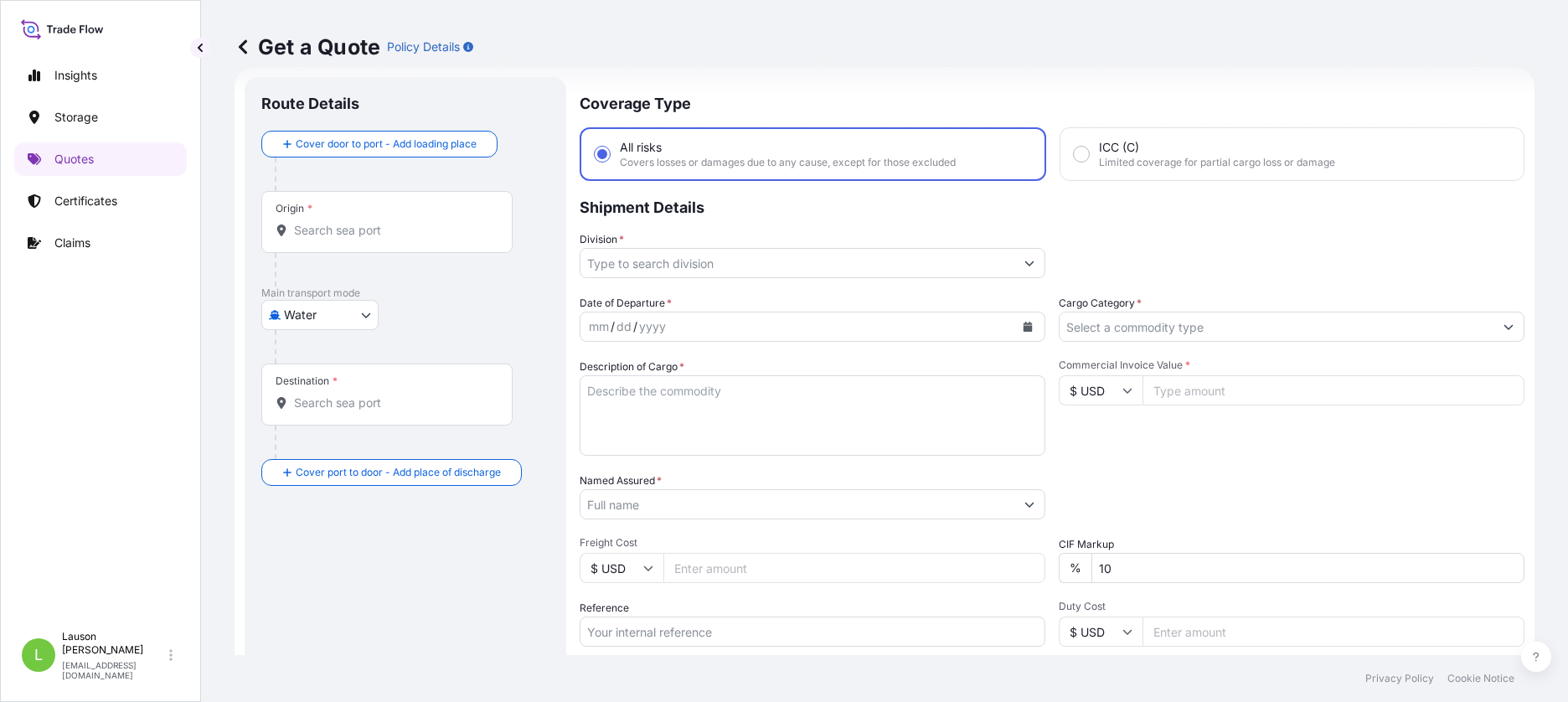
click at [626, 269] on input "Division *" at bounding box center [797, 263] width 434 height 30
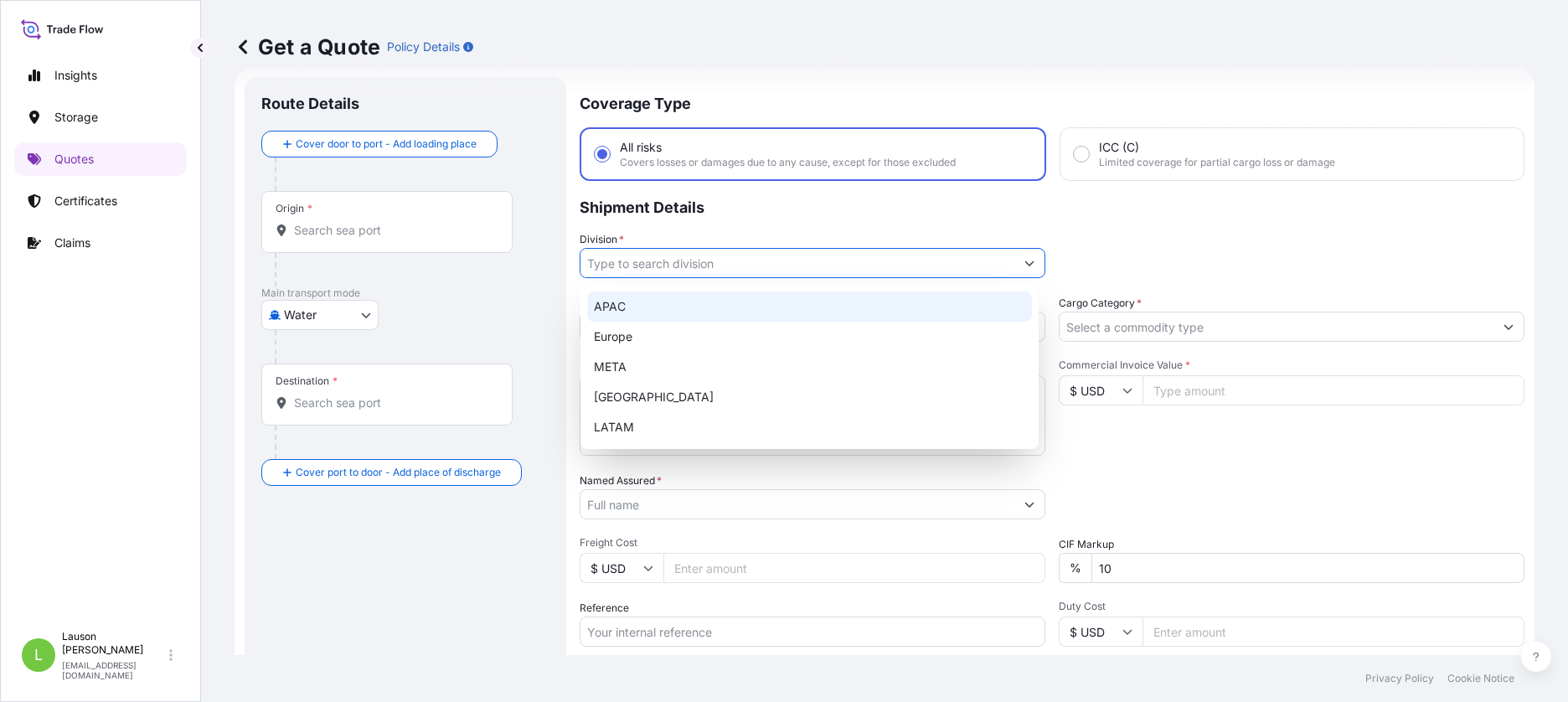
click at [628, 302] on div "APAC" at bounding box center [810, 306] width 445 height 30
type input "APAC"
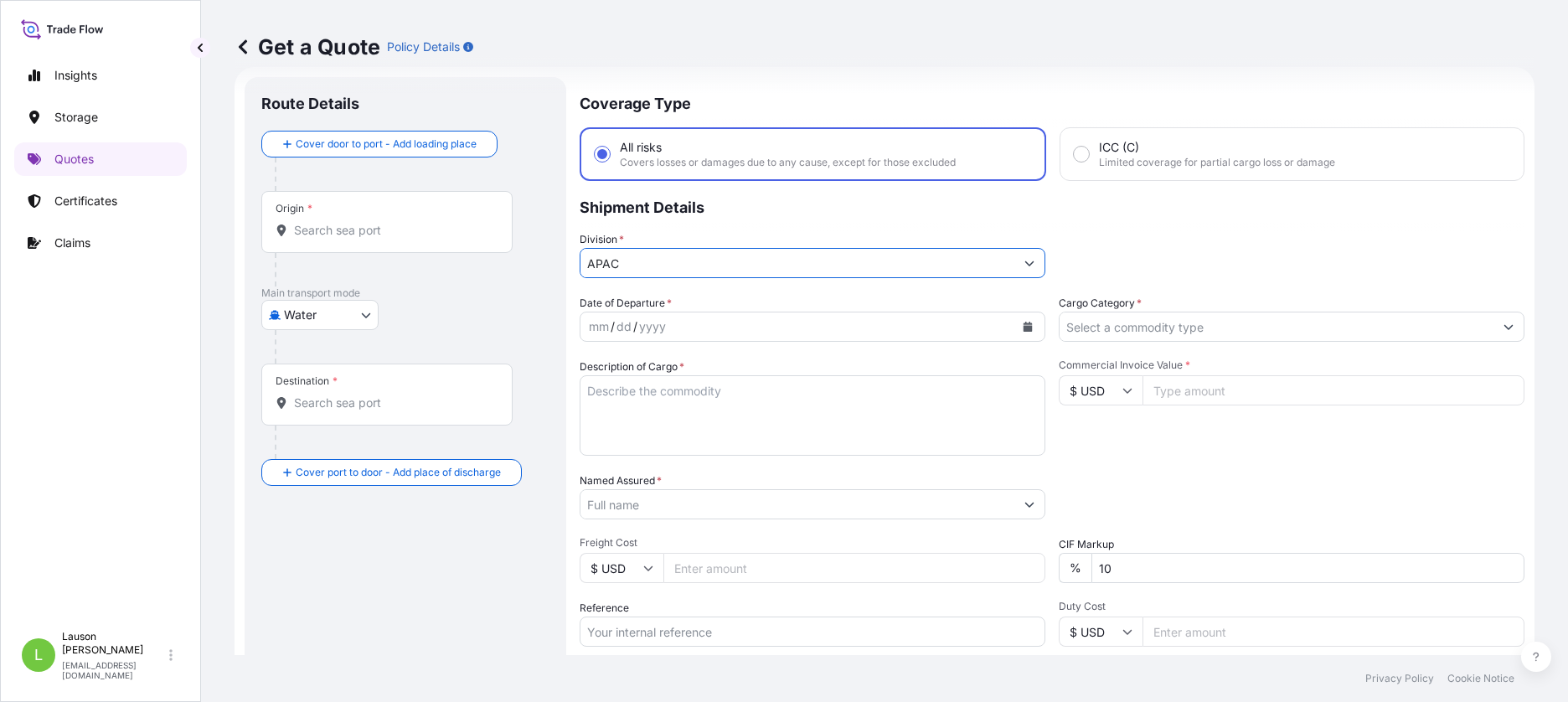
click at [1279, 240] on div "Division * APAC" at bounding box center [1052, 254] width 945 height 47
click at [759, 322] on div "mm / dd / yyyy" at bounding box center [797, 326] width 434 height 30
click at [350, 320] on body "Insights Storage Quotes Certificates Claims L Lauson Liu lauson.liu@psabdp.com …" at bounding box center [784, 351] width 1568 height 702
click at [316, 359] on div "Air" at bounding box center [320, 358] width 104 height 30
click at [532, 200] on div "Origin *" at bounding box center [405, 245] width 288 height 95
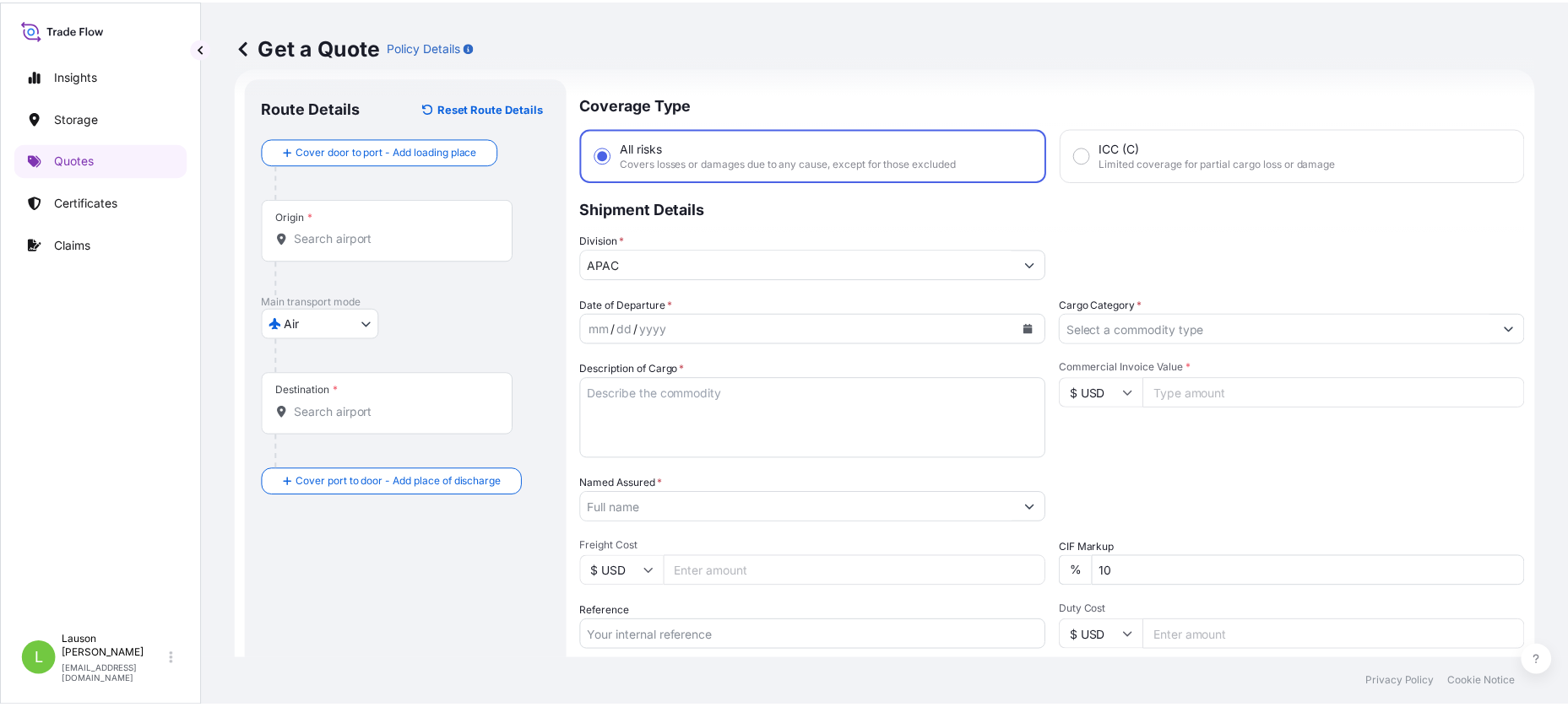
scroll to position [0, 0]
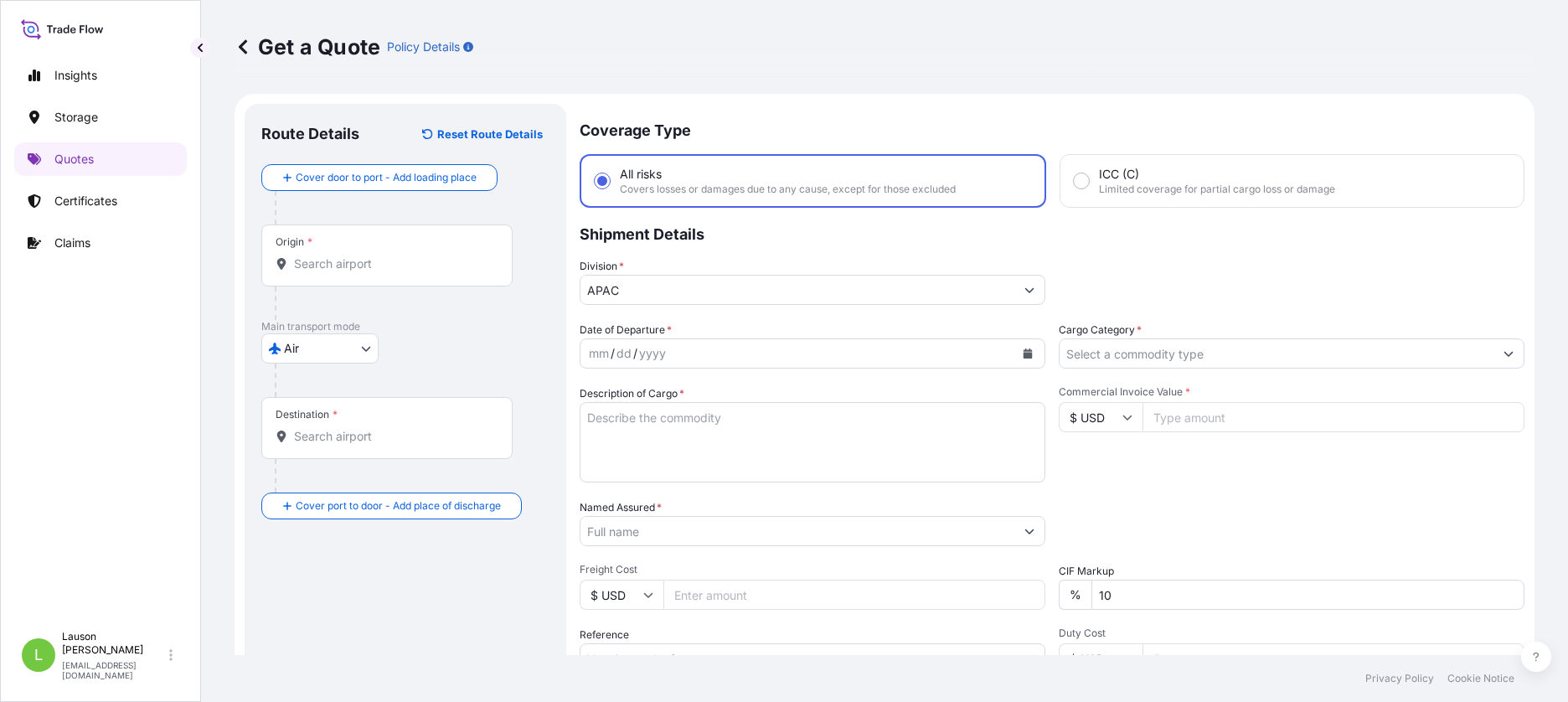
click at [348, 262] on input "Origin *" at bounding box center [392, 263] width 197 height 16
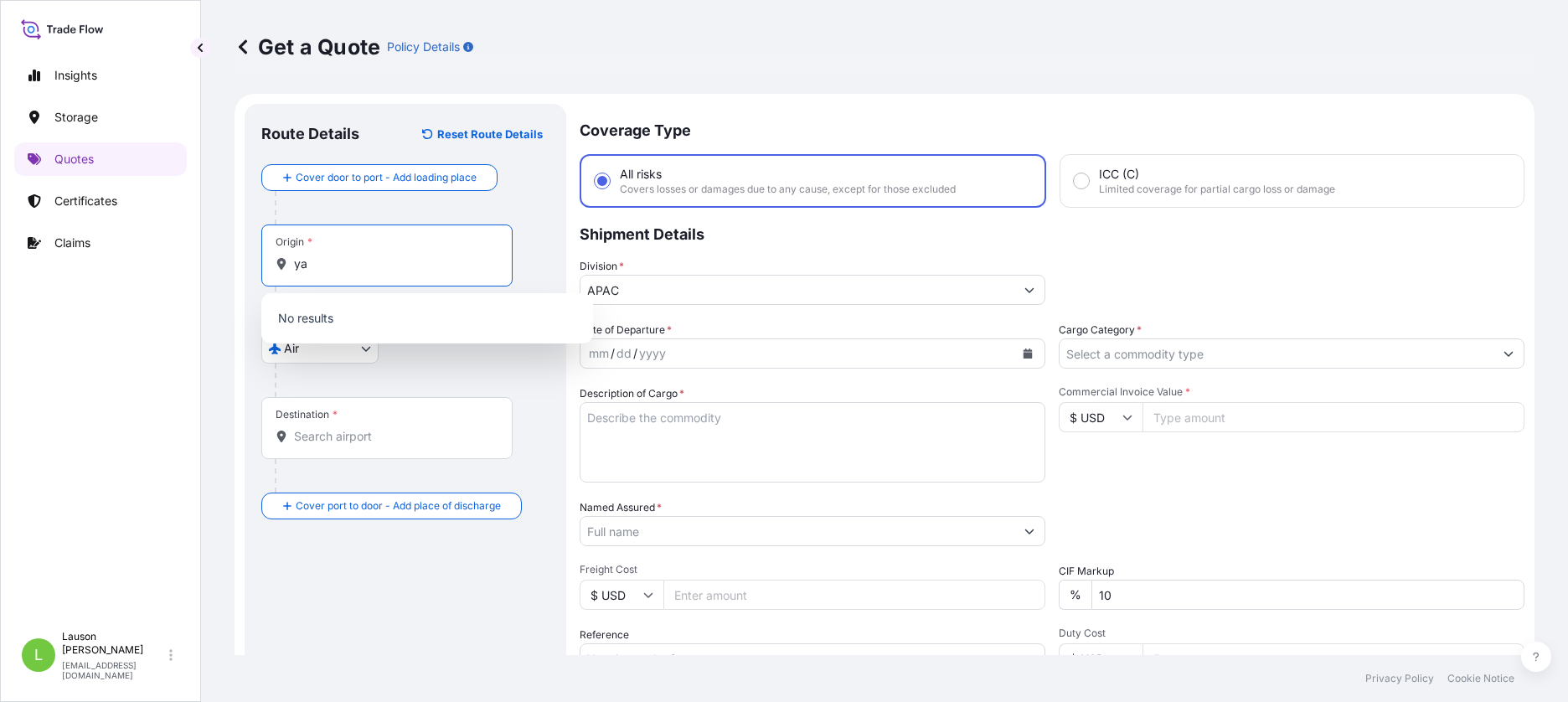
type input "y"
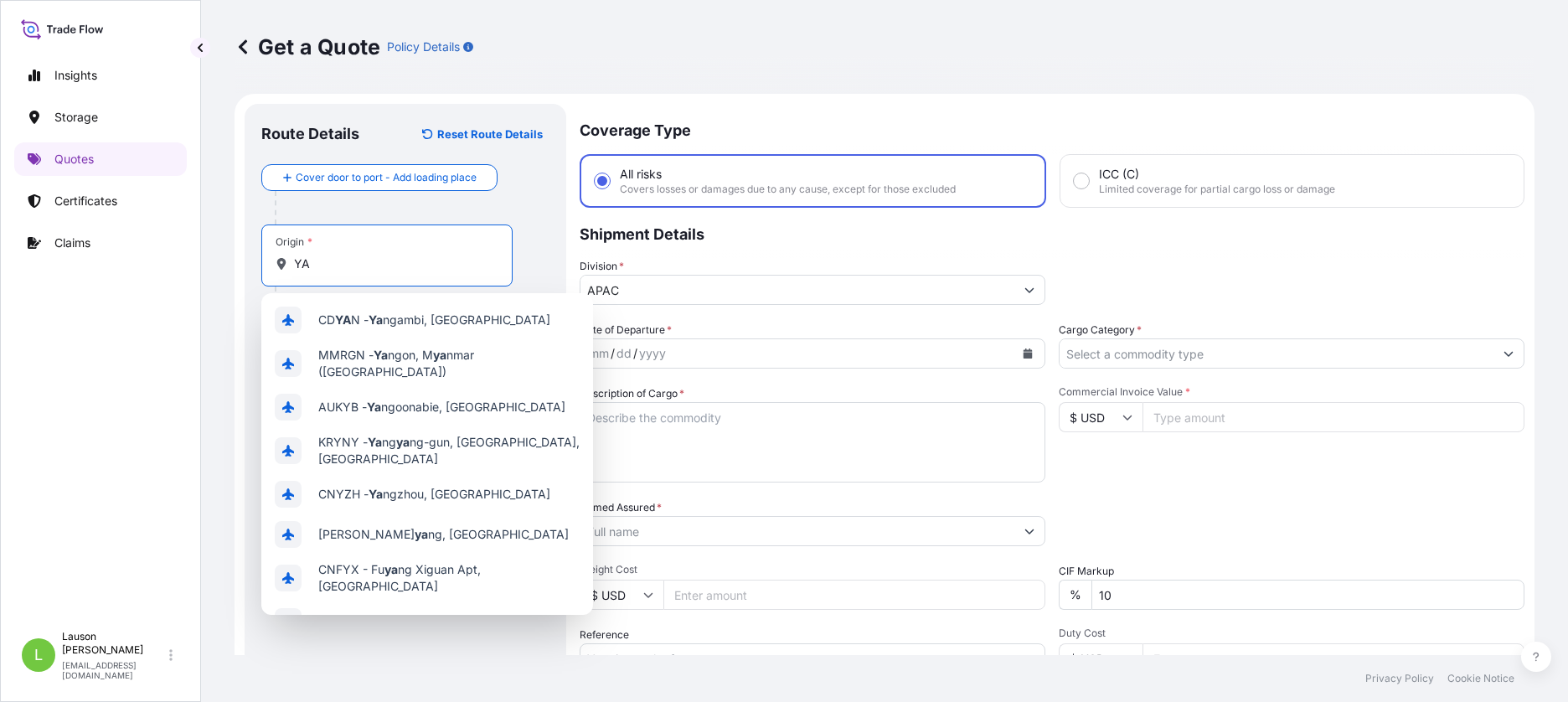
type input "Y"
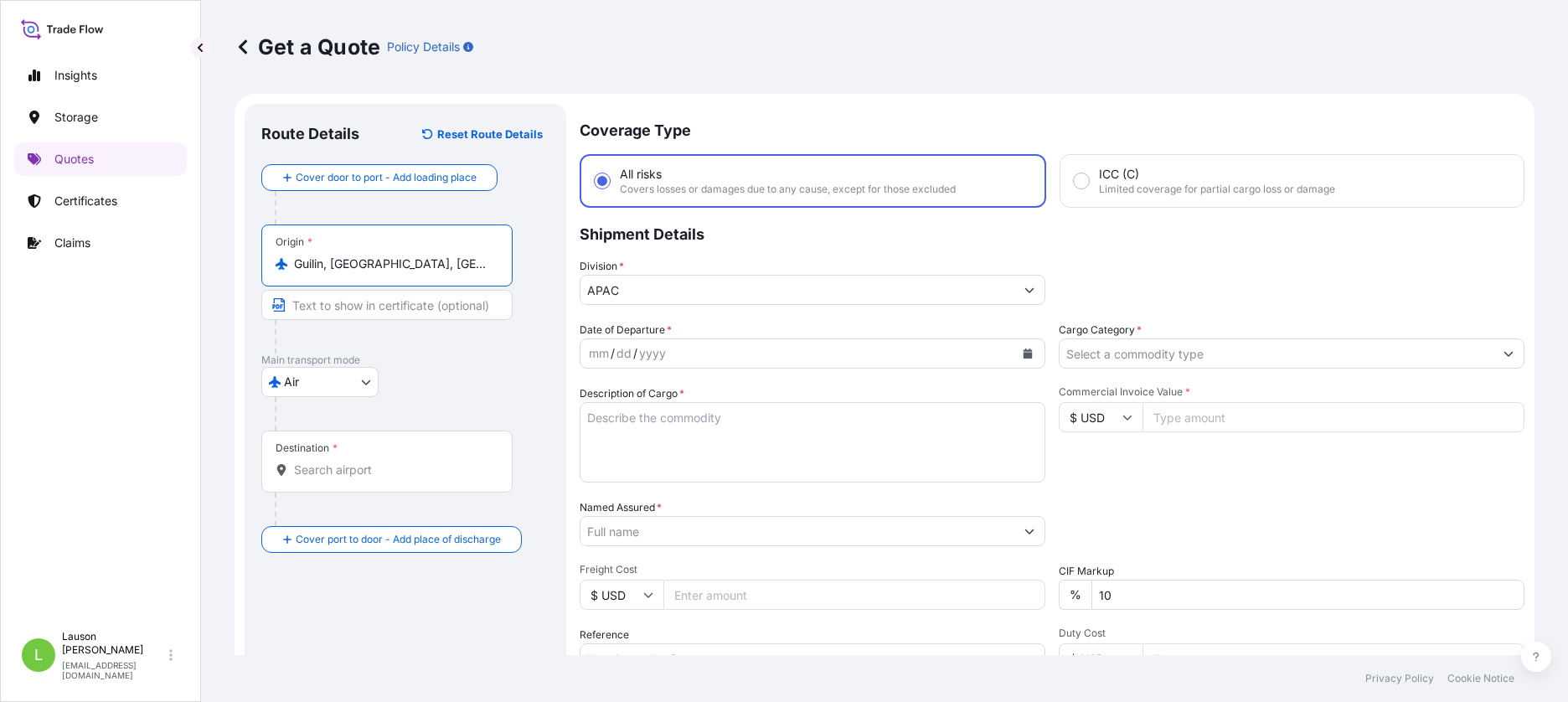
click at [355, 311] on input "Text to appear on certificate" at bounding box center [387, 304] width 251 height 30
click at [438, 364] on p "Main transport mode" at bounding box center [405, 360] width 288 height 13
click at [351, 308] on input "Text to appear on certificate" at bounding box center [387, 304] width 251 height 30
click at [434, 385] on div "Air Air Water Inland" at bounding box center [405, 381] width 288 height 30
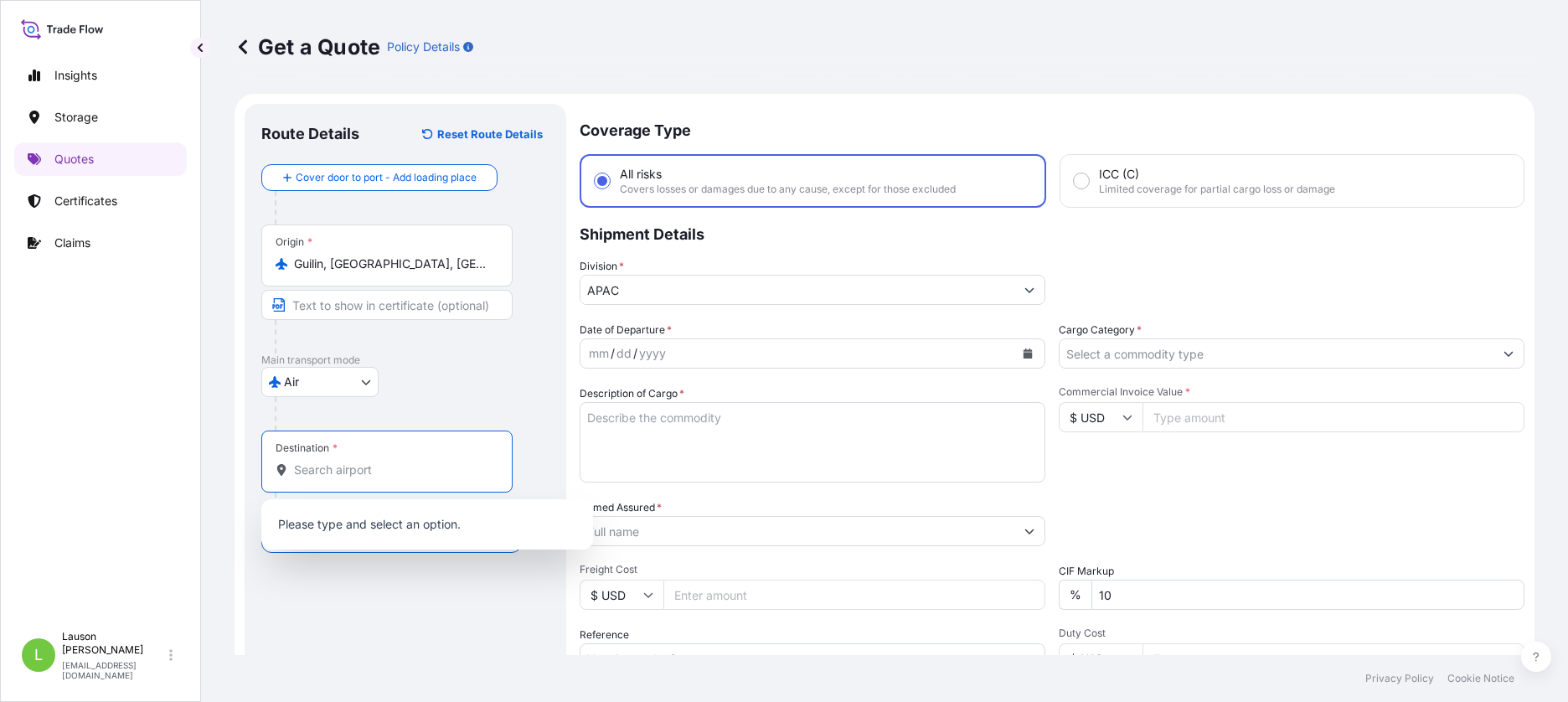
click at [360, 473] on input "Destination *" at bounding box center [392, 469] width 197 height 16
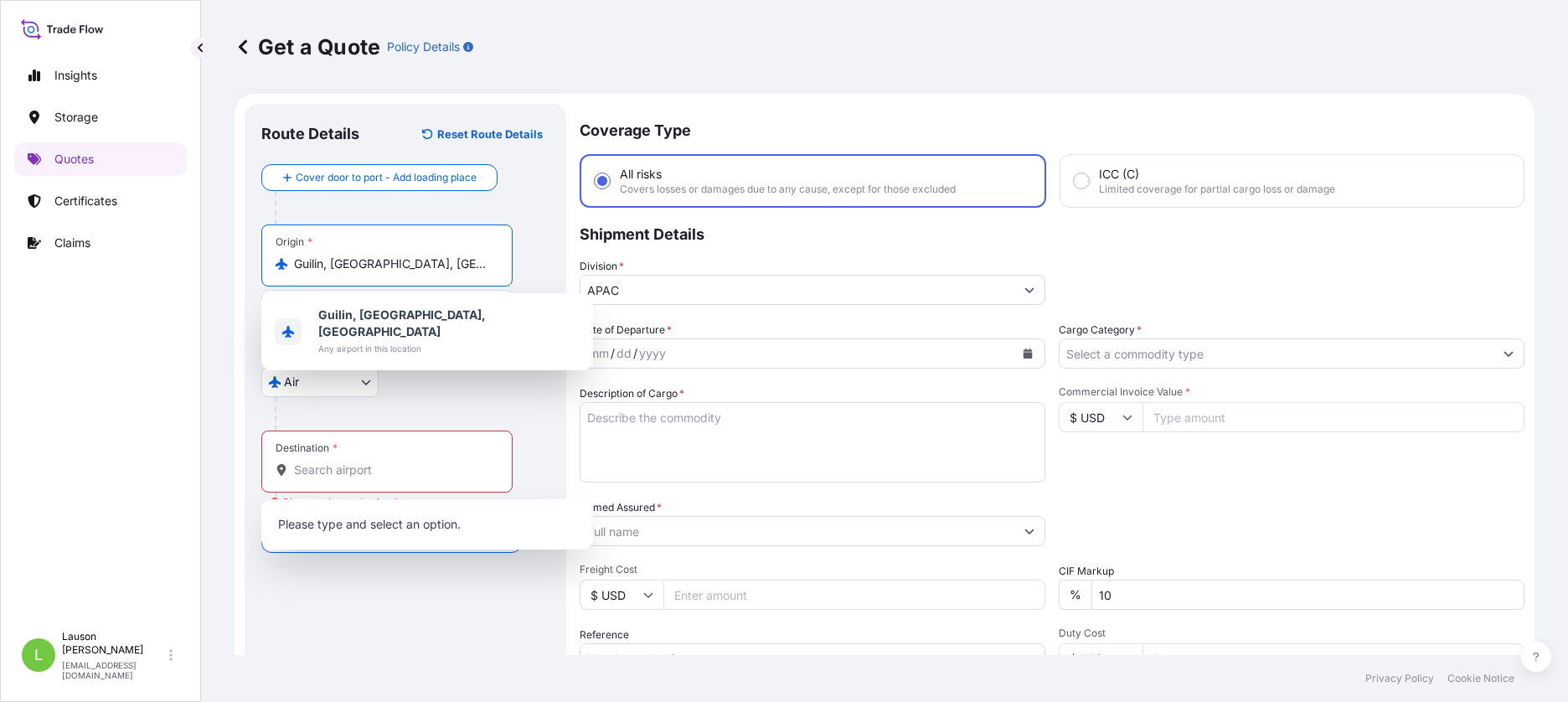
click at [423, 268] on input "Guilin, Guangxi, China" at bounding box center [392, 263] width 197 height 16
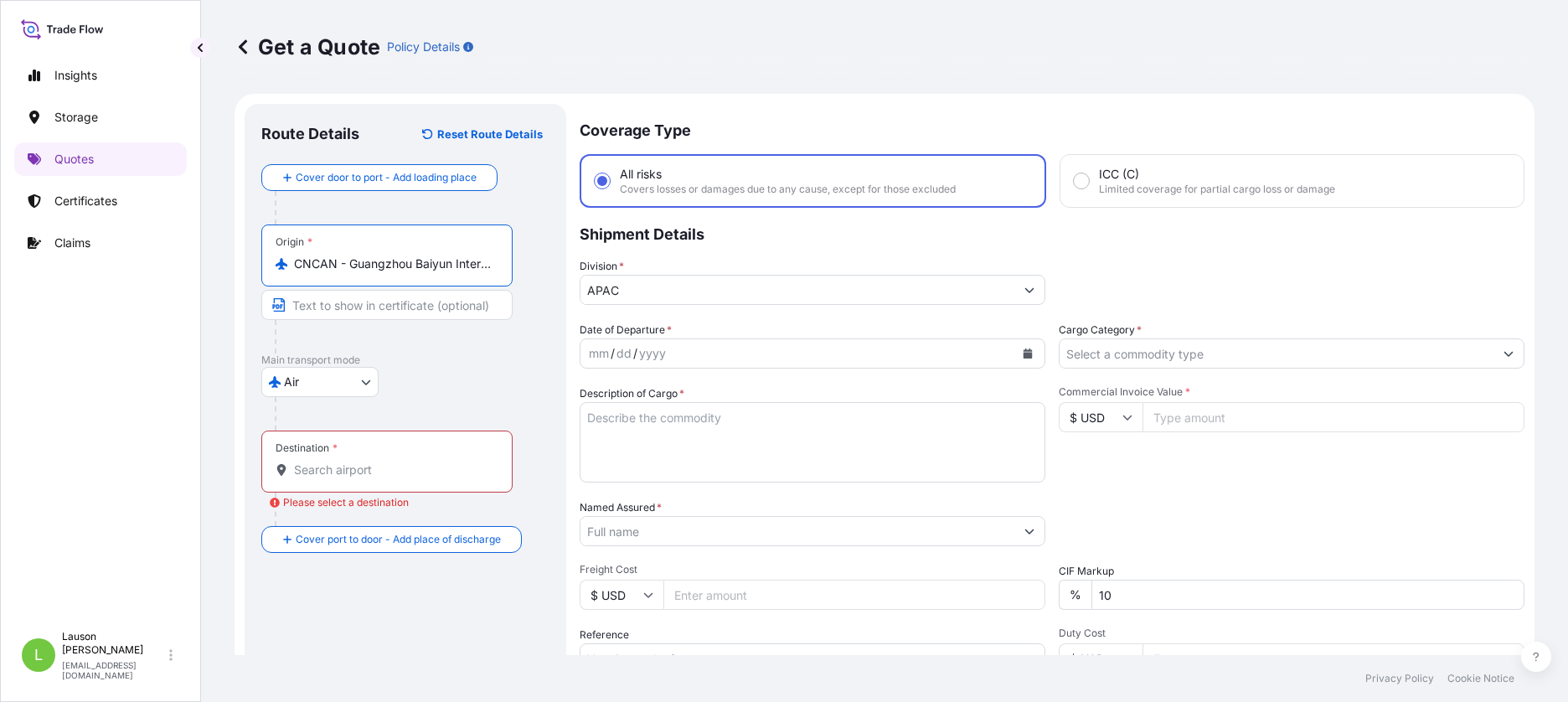
type input "CNCAN - Guangzhou Baiyun International Apt, China"
click at [372, 465] on input "Destination * Please select a destination" at bounding box center [392, 469] width 197 height 16
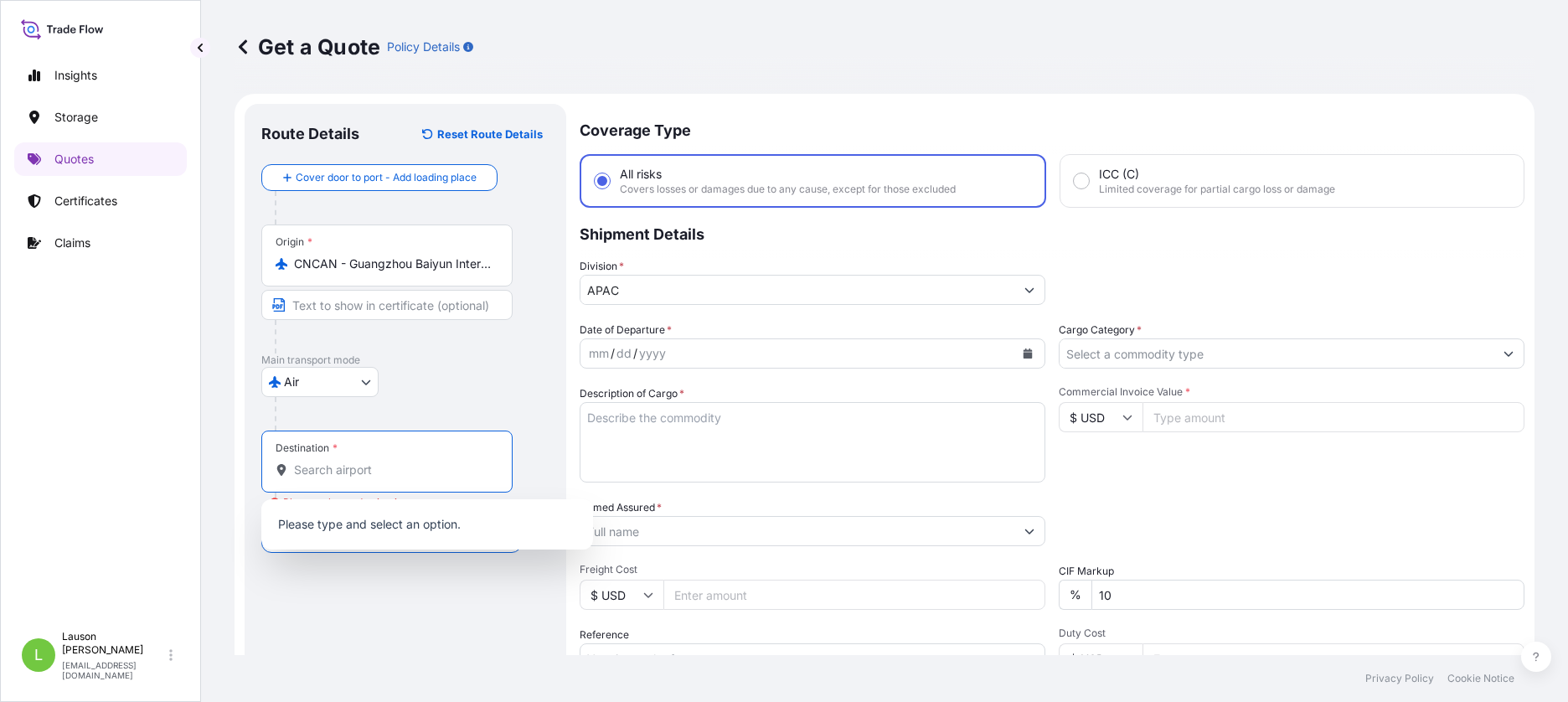
click at [337, 475] on input "Destination * Please select a destination" at bounding box center [392, 469] width 197 height 16
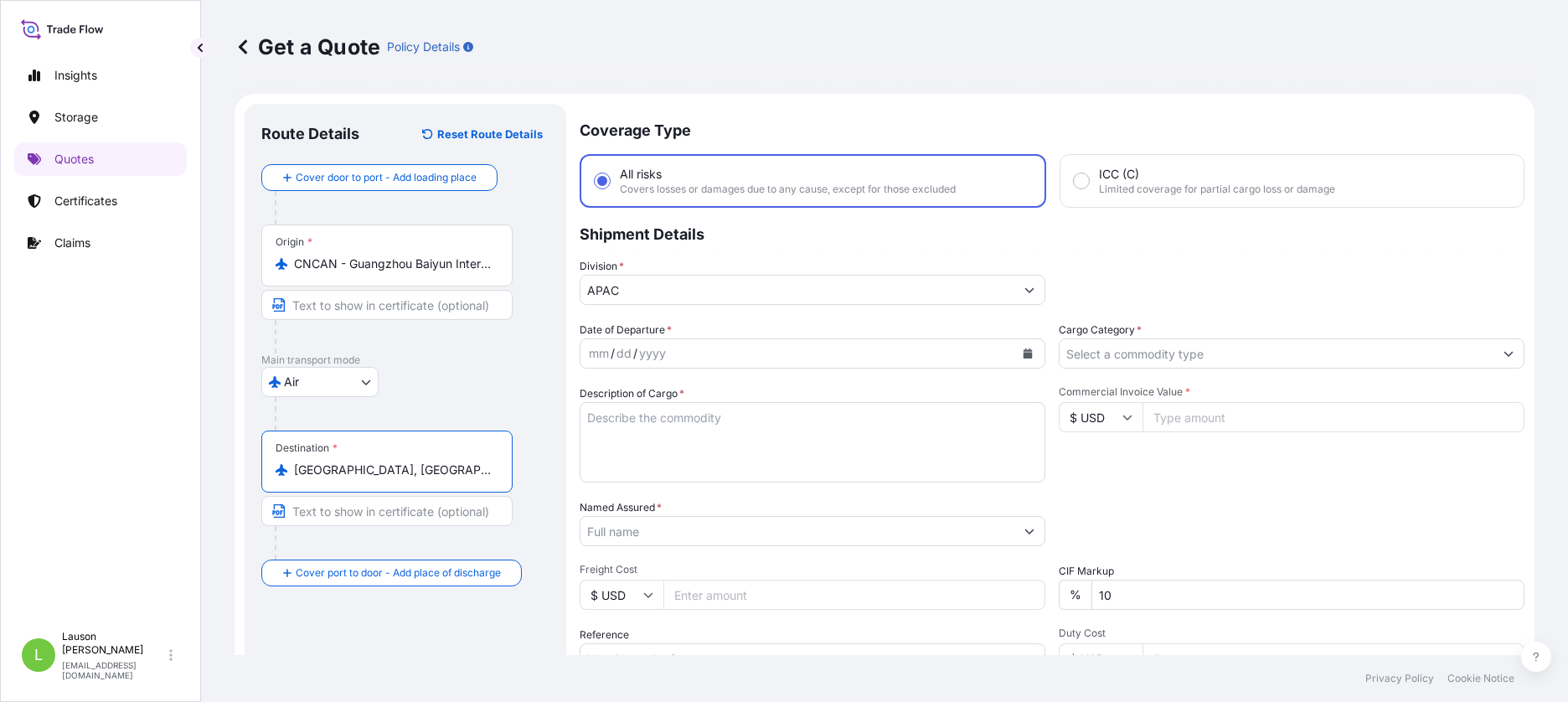
type input "Doha, Qatar"
click at [437, 263] on input "CNCAN - Guangzhou Baiyun International Apt, China" at bounding box center [392, 263] width 197 height 16
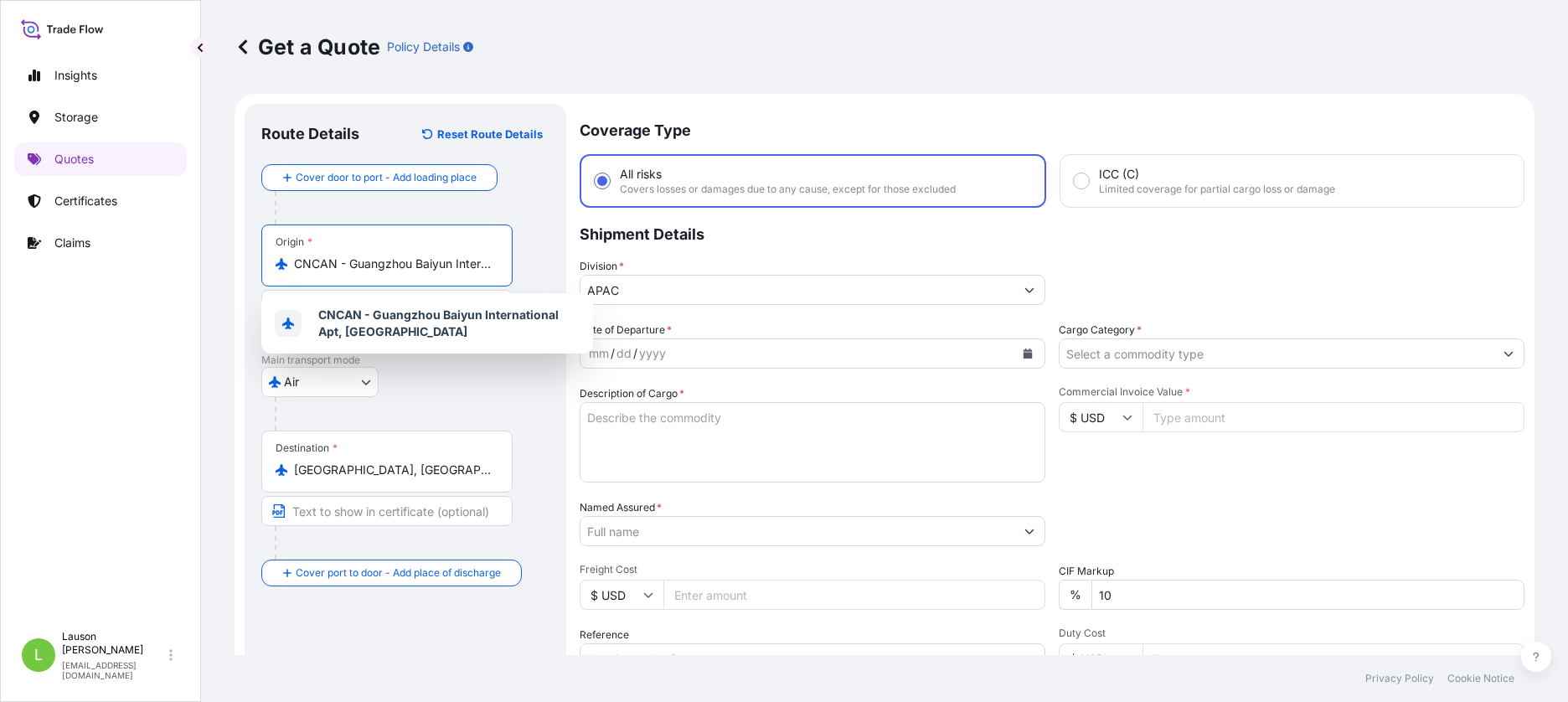
type input "C"
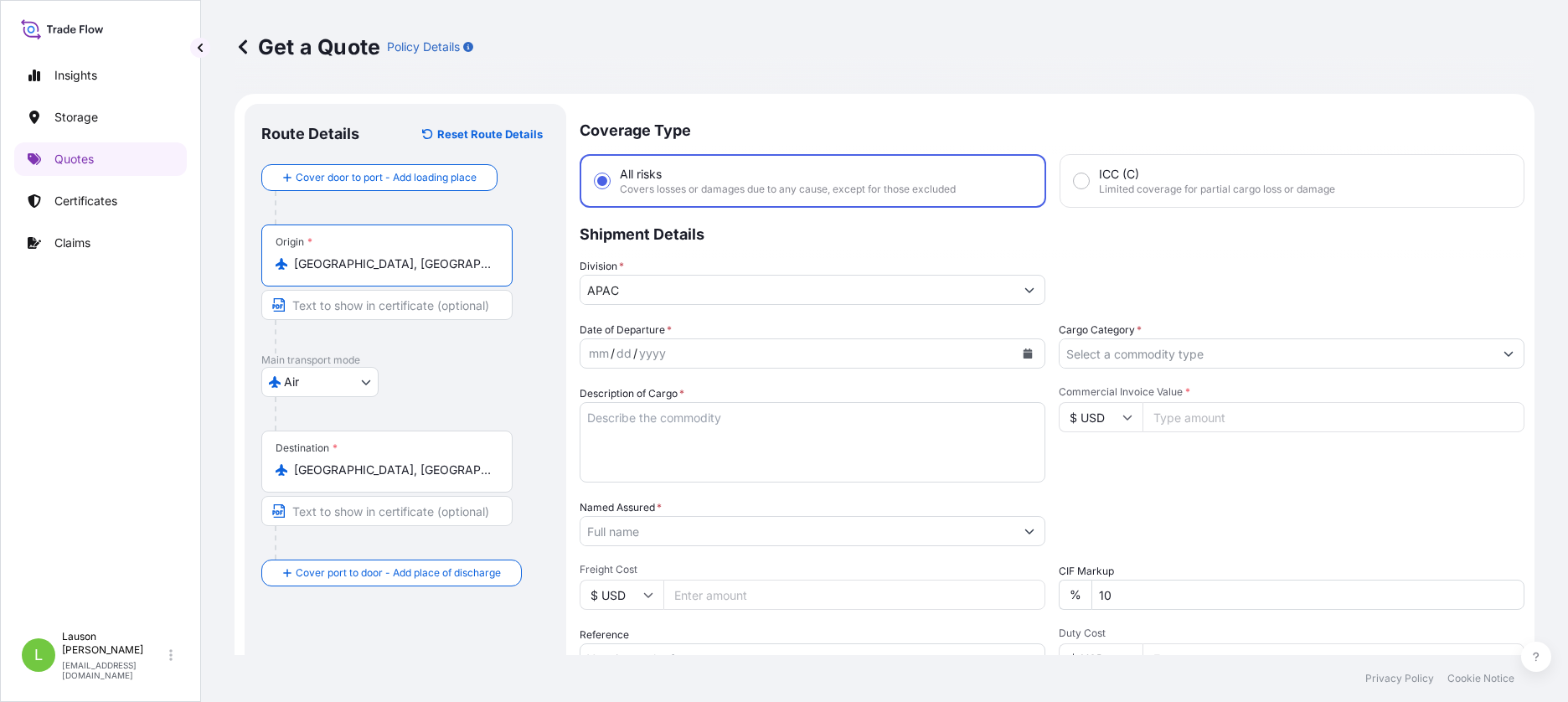
type input "Guangzhou, Guangdong Province, China"
click at [697, 364] on div "mm / dd / yyyy" at bounding box center [797, 353] width 434 height 30
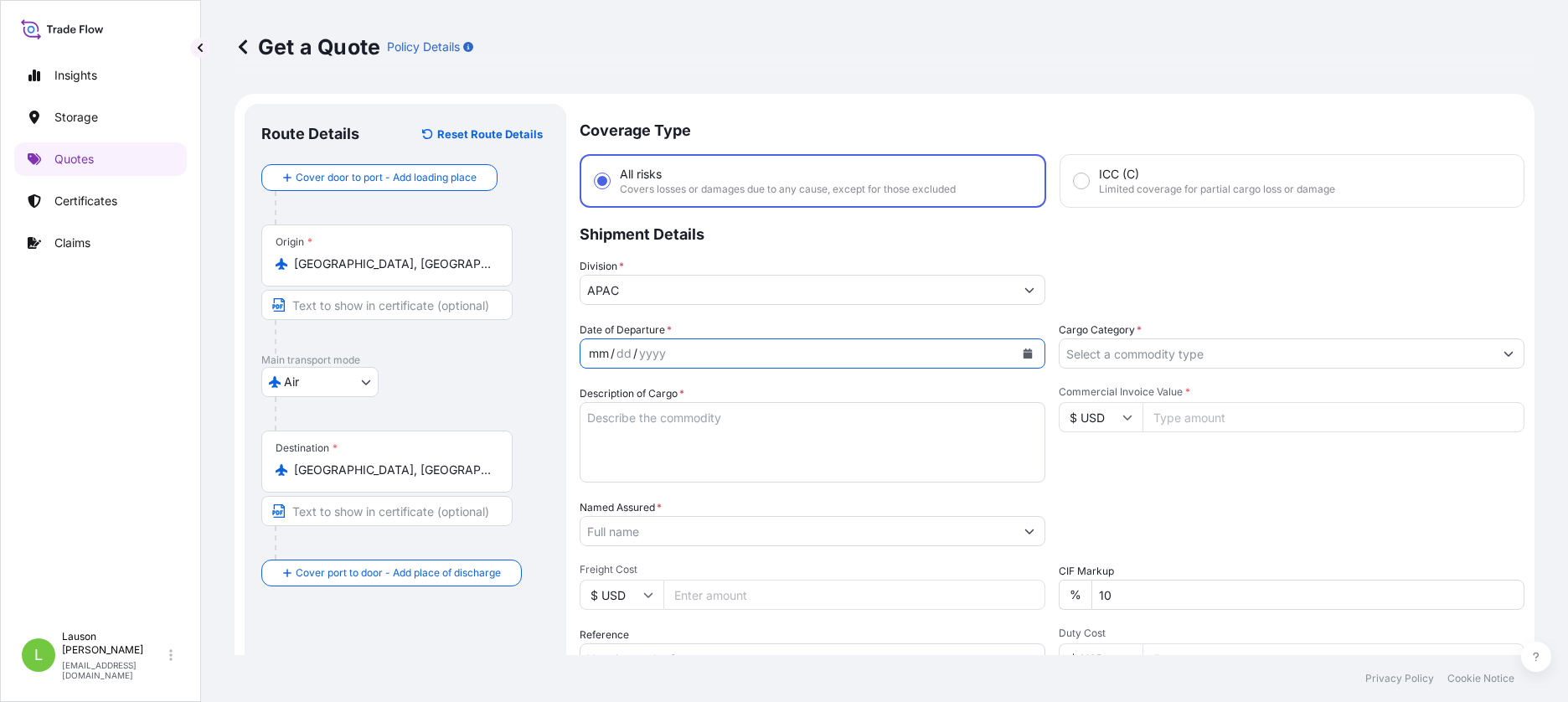
click at [692, 351] on div "mm / dd / yyyy" at bounding box center [797, 353] width 434 height 30
click at [1023, 351] on icon "Calendar" at bounding box center [1028, 353] width 10 height 10
click at [1031, 351] on button "Calendar" at bounding box center [1028, 353] width 27 height 27
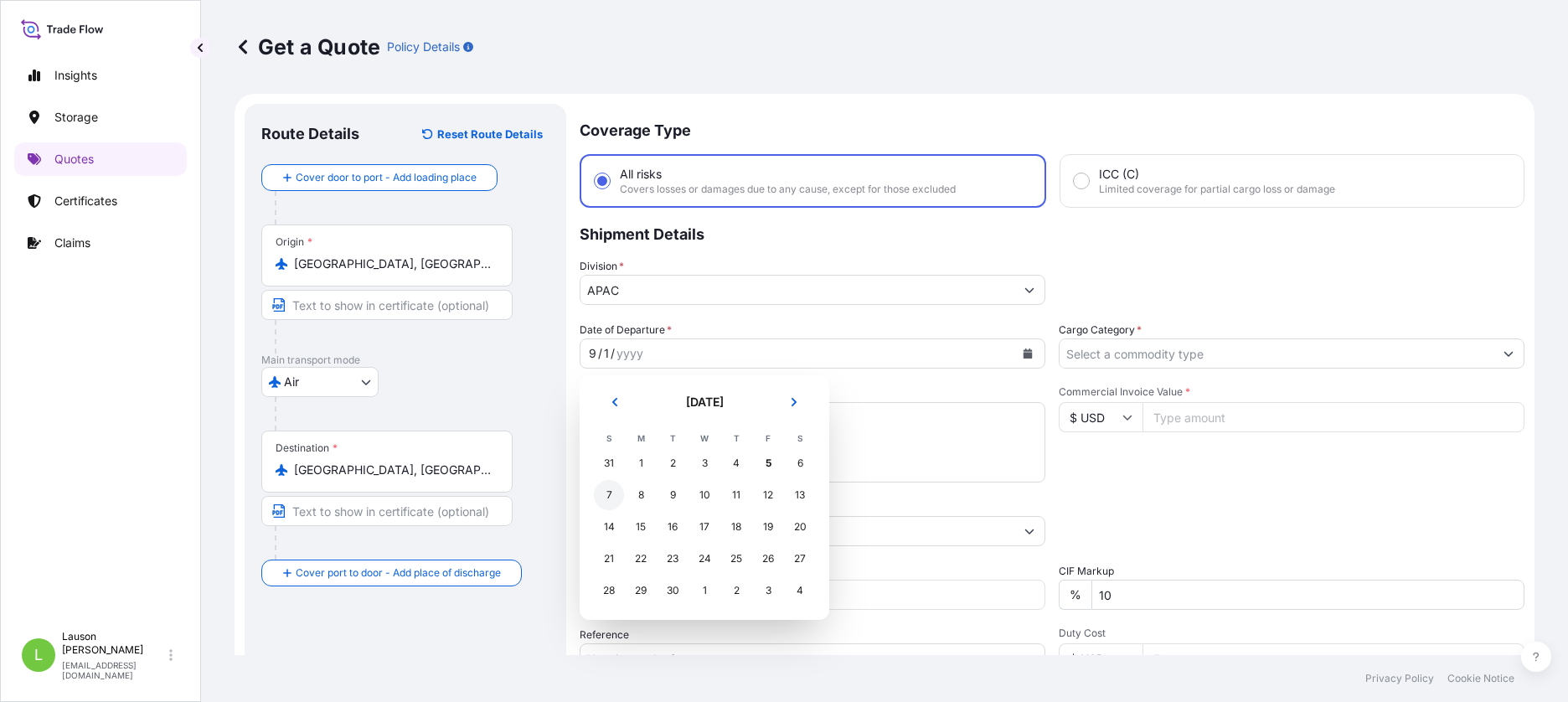
click at [604, 494] on div "7" at bounding box center [608, 495] width 30 height 30
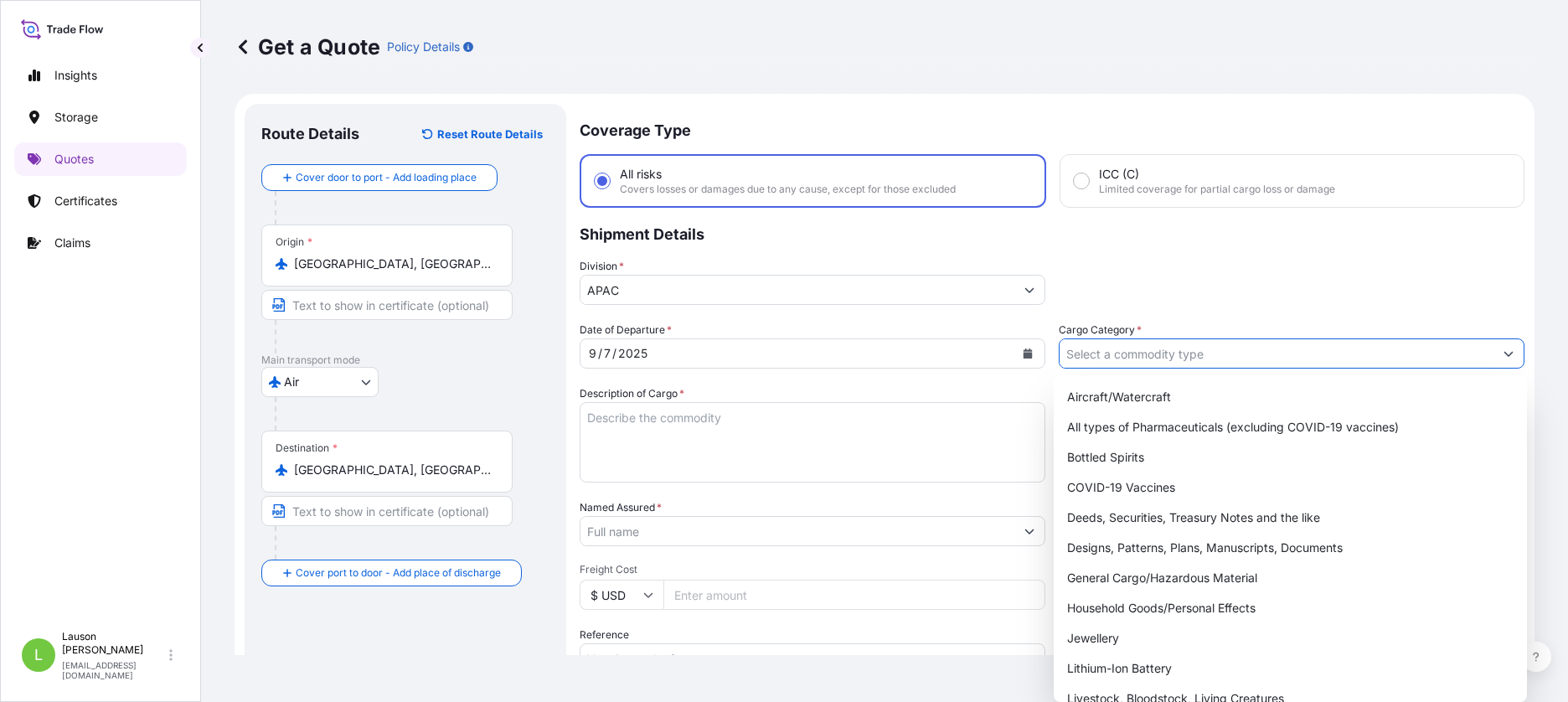
click at [1275, 351] on input "Cargo Category *" at bounding box center [1276, 353] width 434 height 30
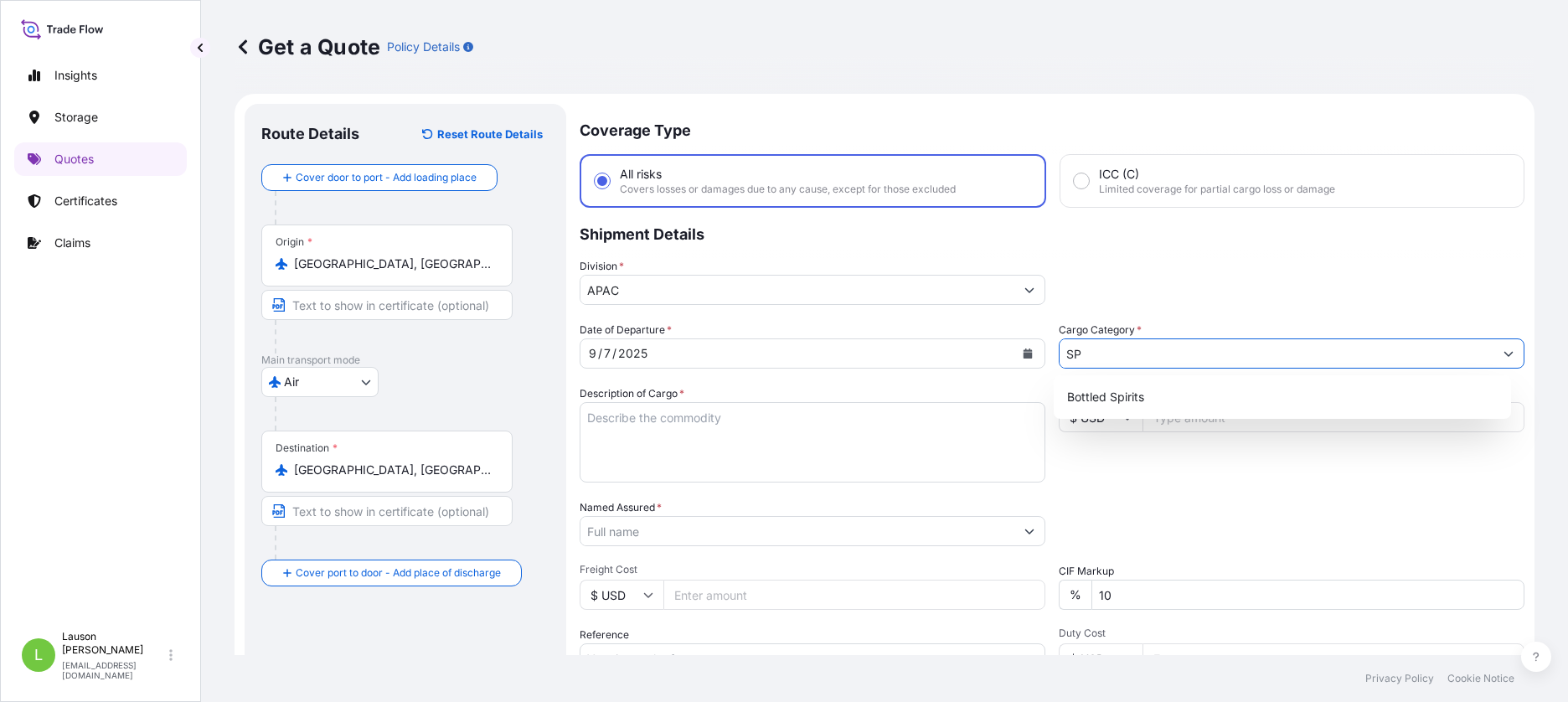
type input "S"
type input "P"
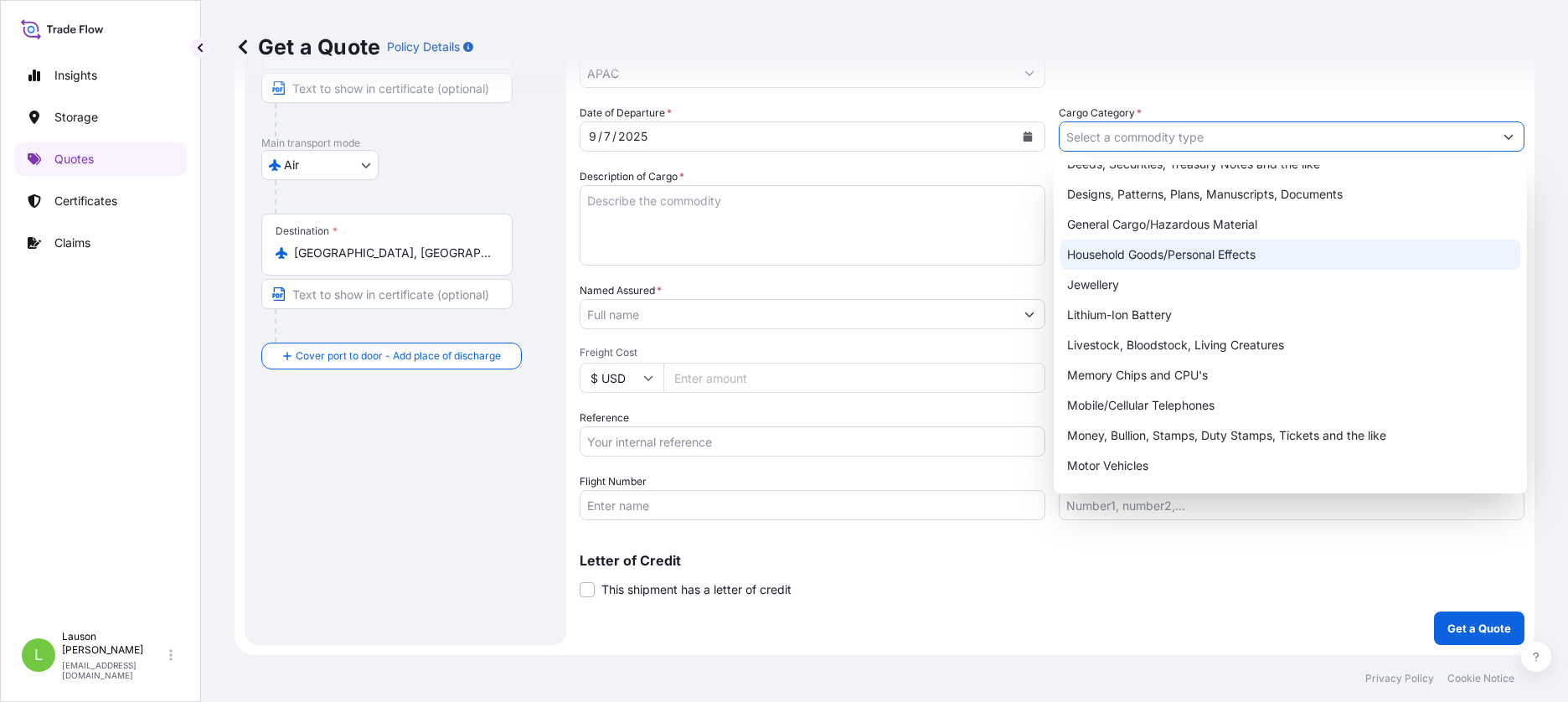
scroll to position [40, 0]
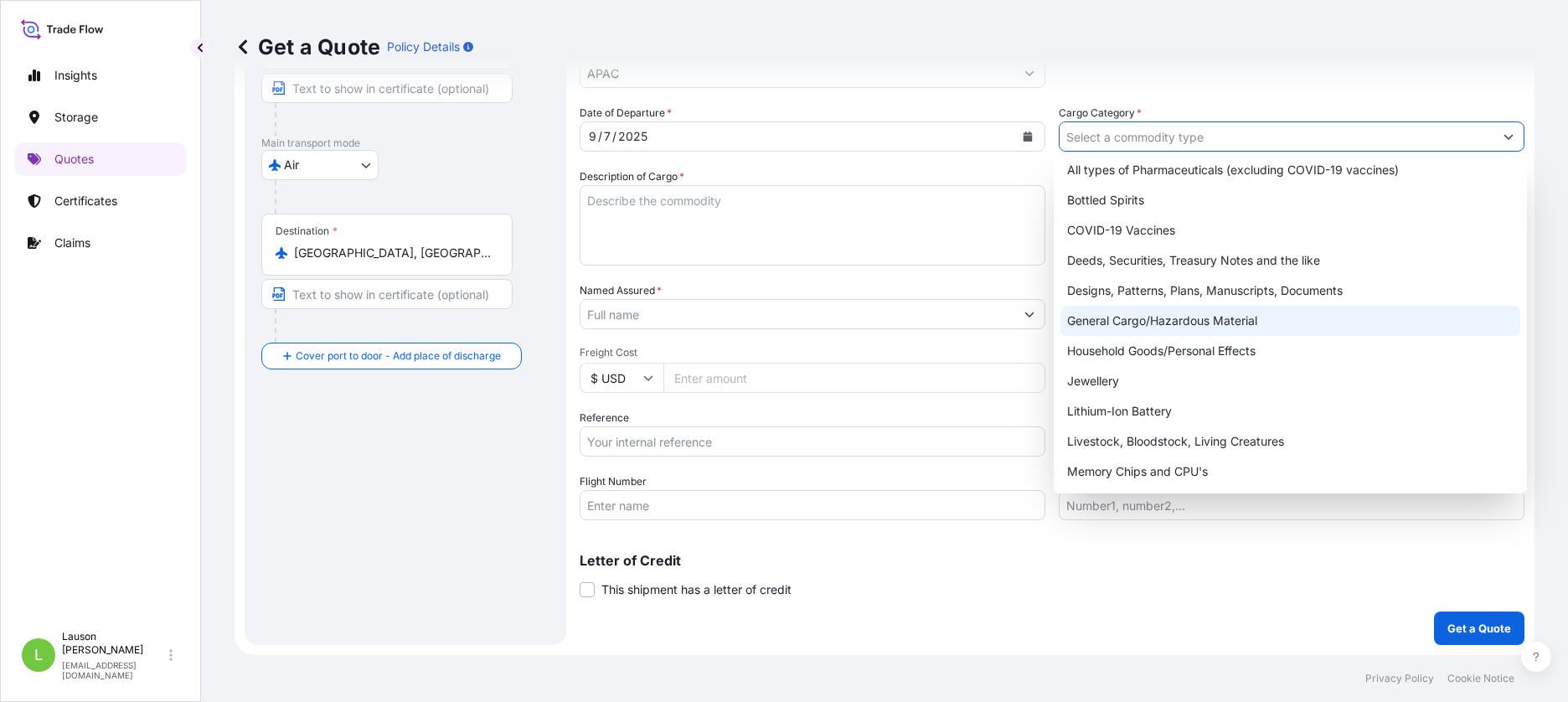
click at [1197, 323] on div "General Cargo/Hazardous Material" at bounding box center [1291, 321] width 460 height 30
type input "General Cargo/Hazardous Material"
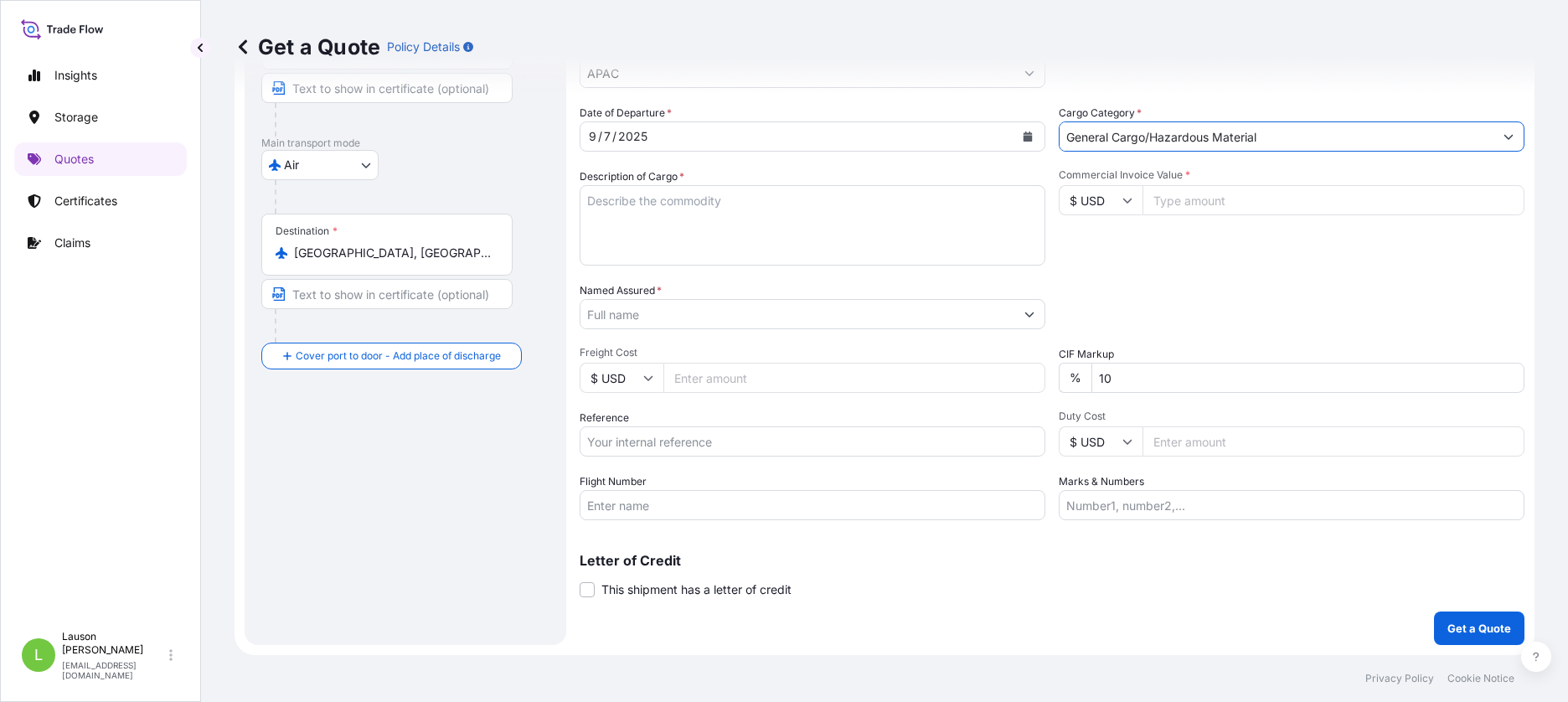
click at [1227, 249] on div "Commercial Invoice Value * $ USD" at bounding box center [1292, 217] width 466 height 97
click at [1195, 449] on input "Duty Cost" at bounding box center [1333, 441] width 382 height 30
click at [1194, 438] on input "Duty Cost" at bounding box center [1333, 441] width 382 height 30
paste input "4621.00"
type input "4621.00"
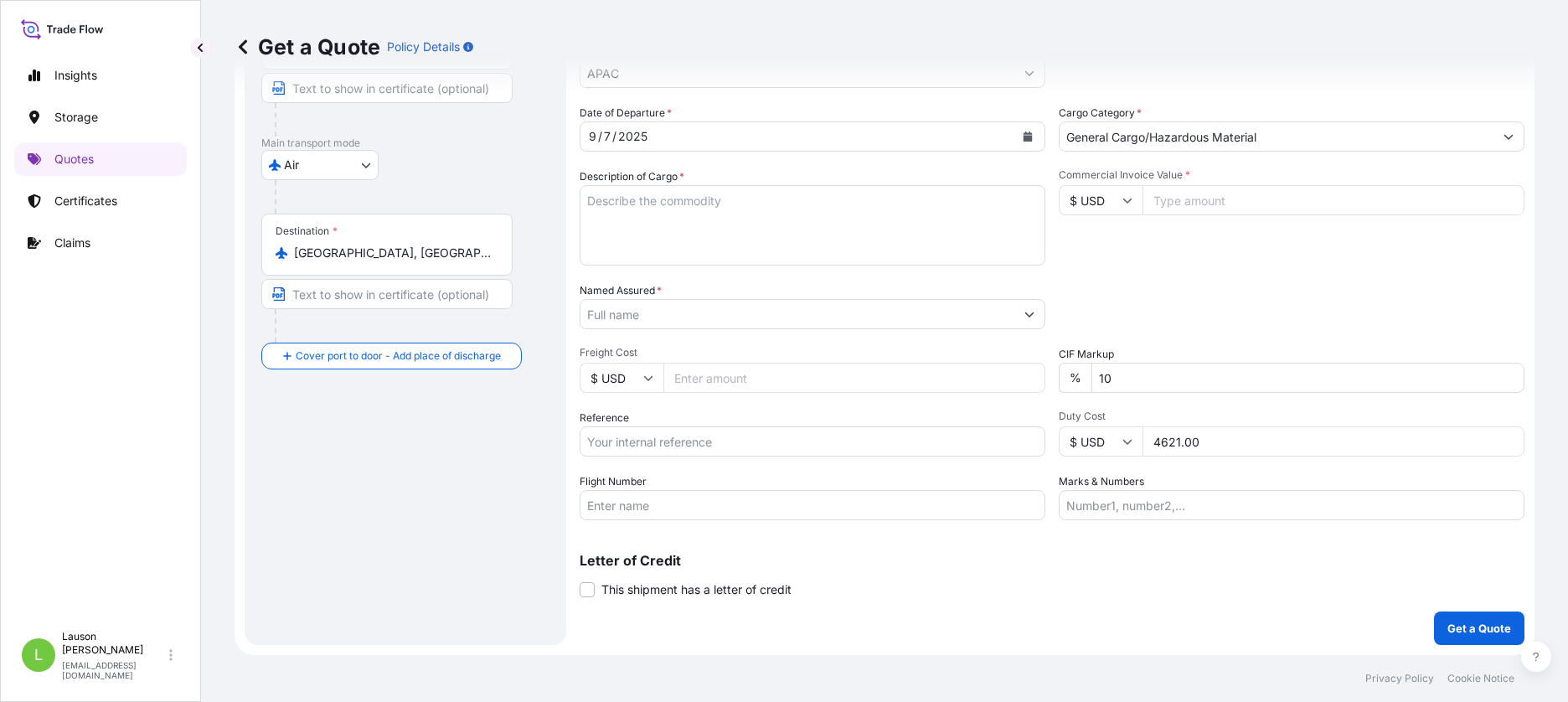
click at [724, 373] on input "Freight Cost" at bounding box center [854, 377] width 382 height 30
click at [778, 378] on input "8007" at bounding box center [854, 377] width 382 height 30
paste input "7966.18"
type input "7966.19"
click at [820, 447] on input "Reference" at bounding box center [812, 441] width 466 height 30
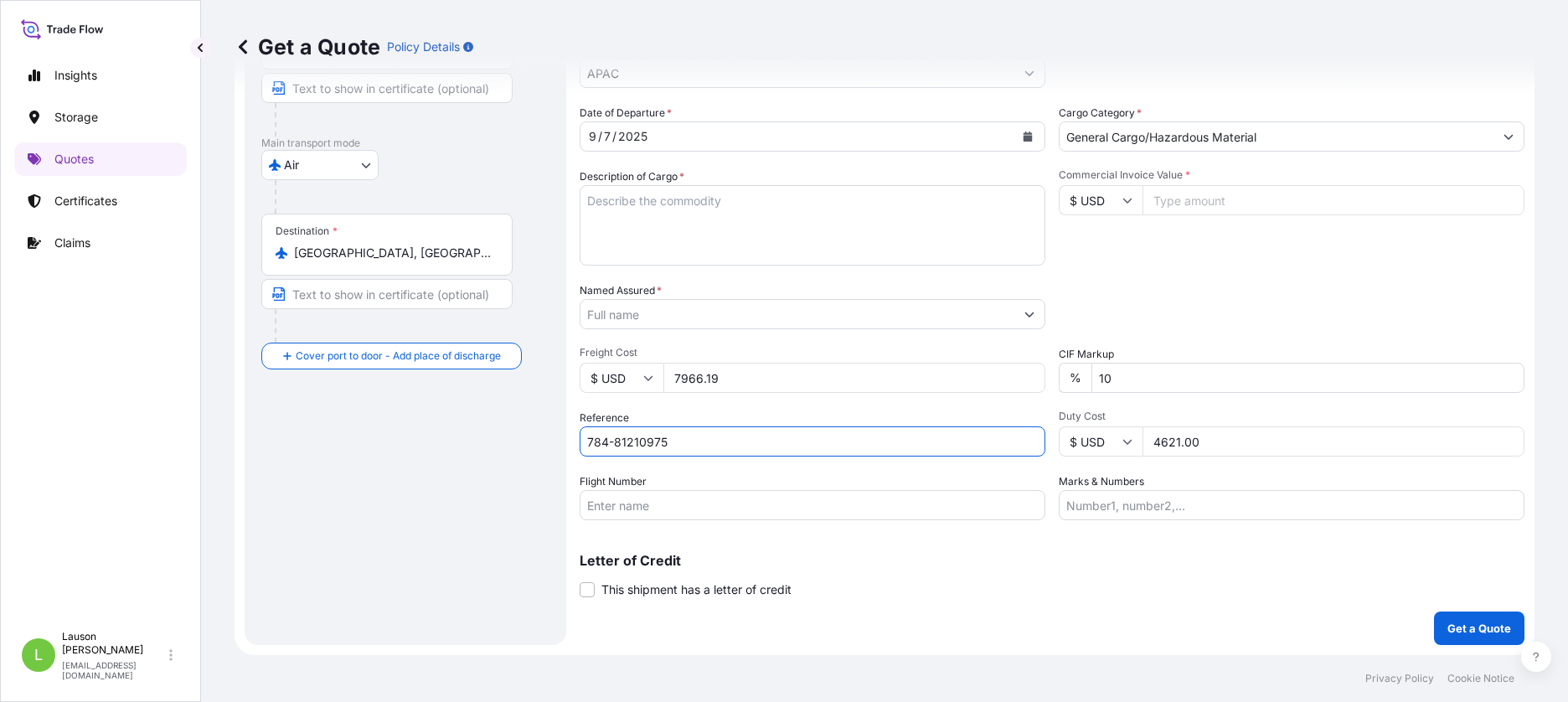
type input "784-81210975"
click at [742, 507] on input "Flight Number" at bounding box center [812, 505] width 466 height 30
type input "CZ333"
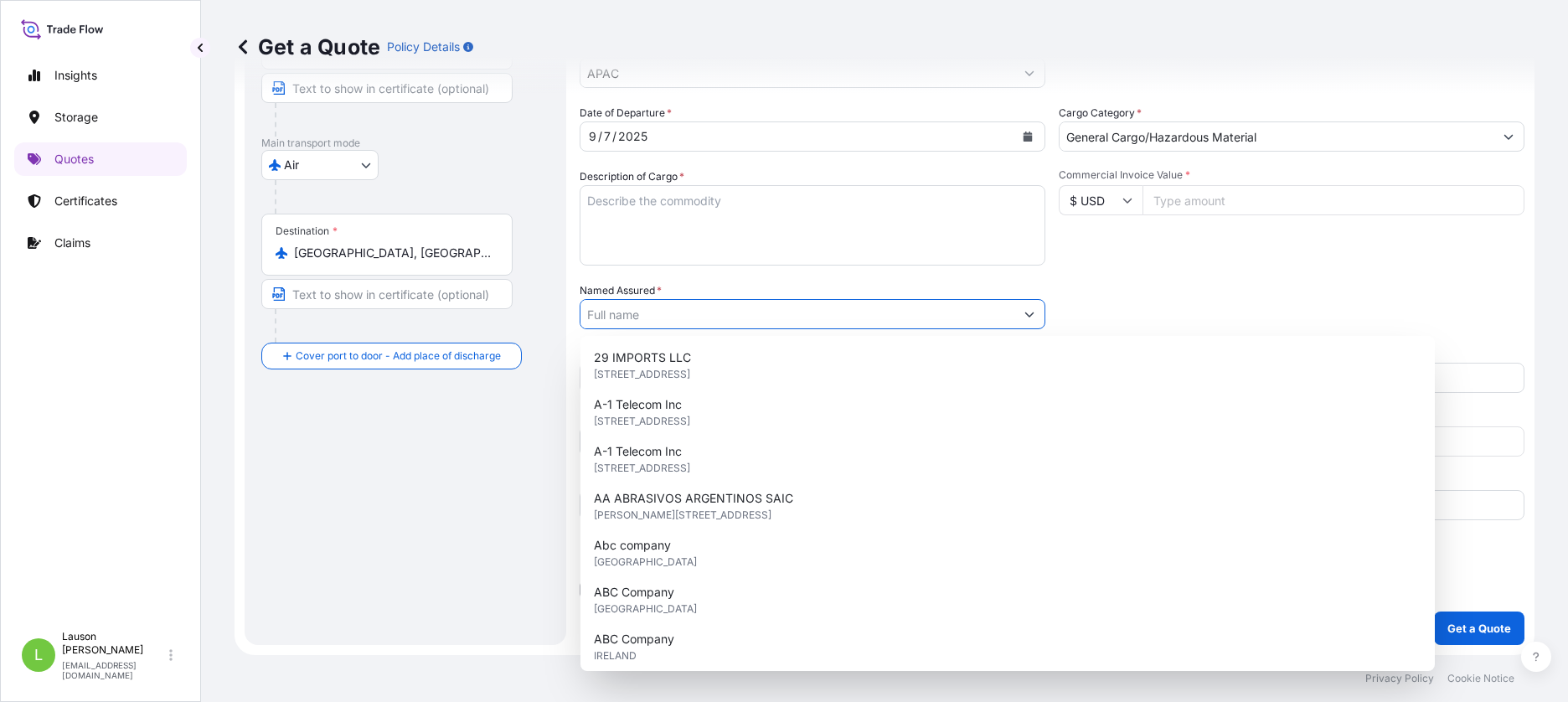
click at [714, 312] on input "Named Assured *" at bounding box center [797, 314] width 434 height 30
click at [709, 223] on textarea "Description of Cargo *" at bounding box center [812, 225] width 466 height 81
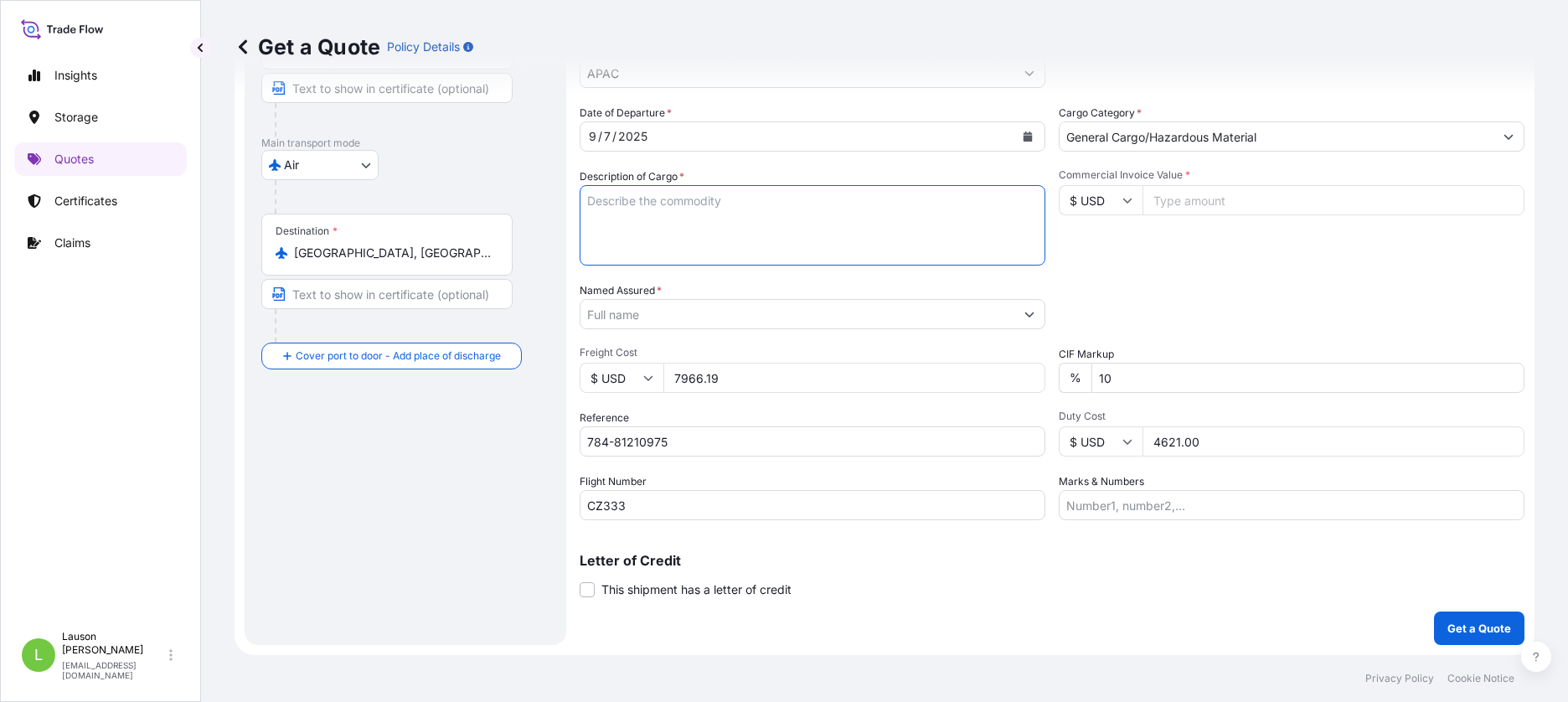
scroll to position [0, 0]
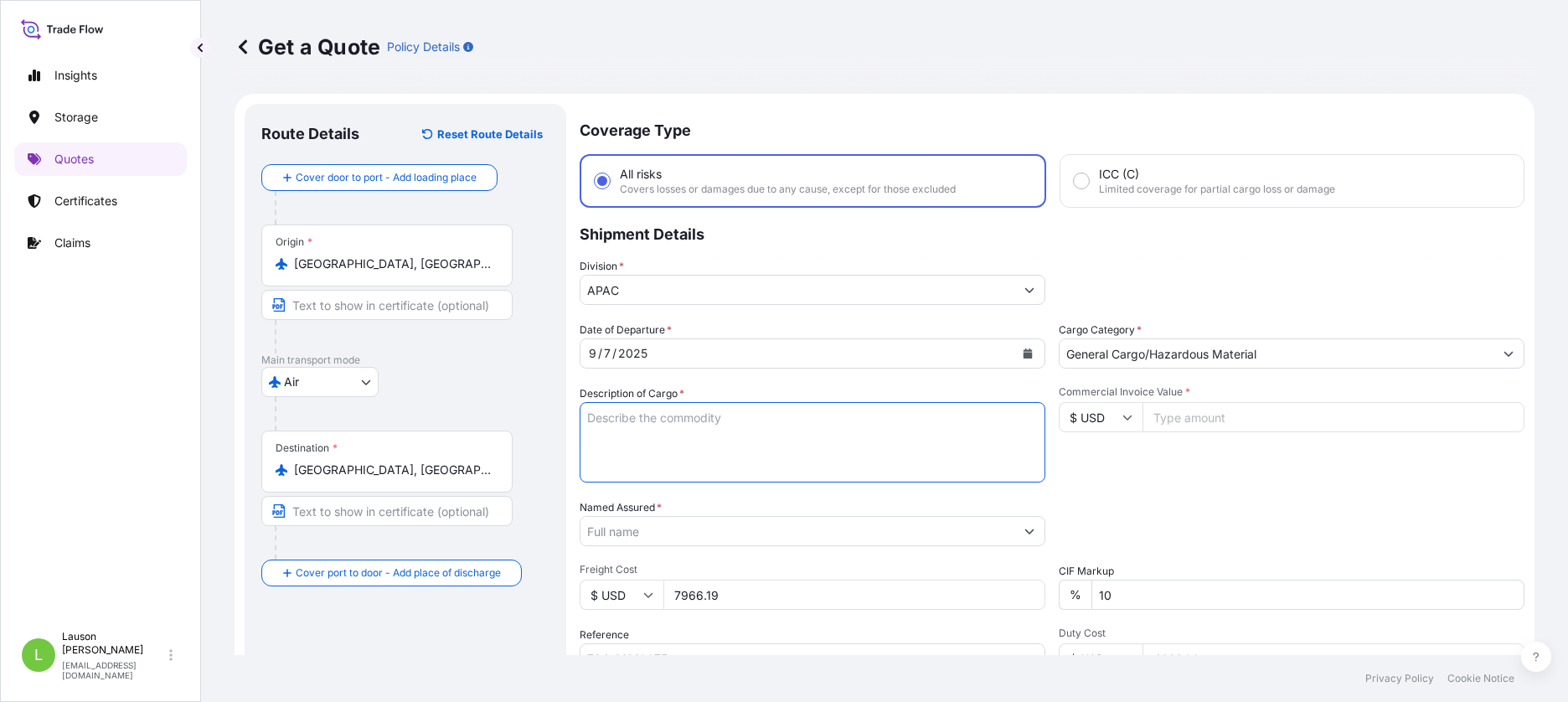
paste textarea "Combination Screws"
click at [767, 435] on textarea "Combination Screws" at bounding box center [812, 443] width 466 height 81
click at [758, 417] on textarea "Combination Screws" at bounding box center [812, 443] width 466 height 81
paste textarea "screws"
paste textarea "nut"
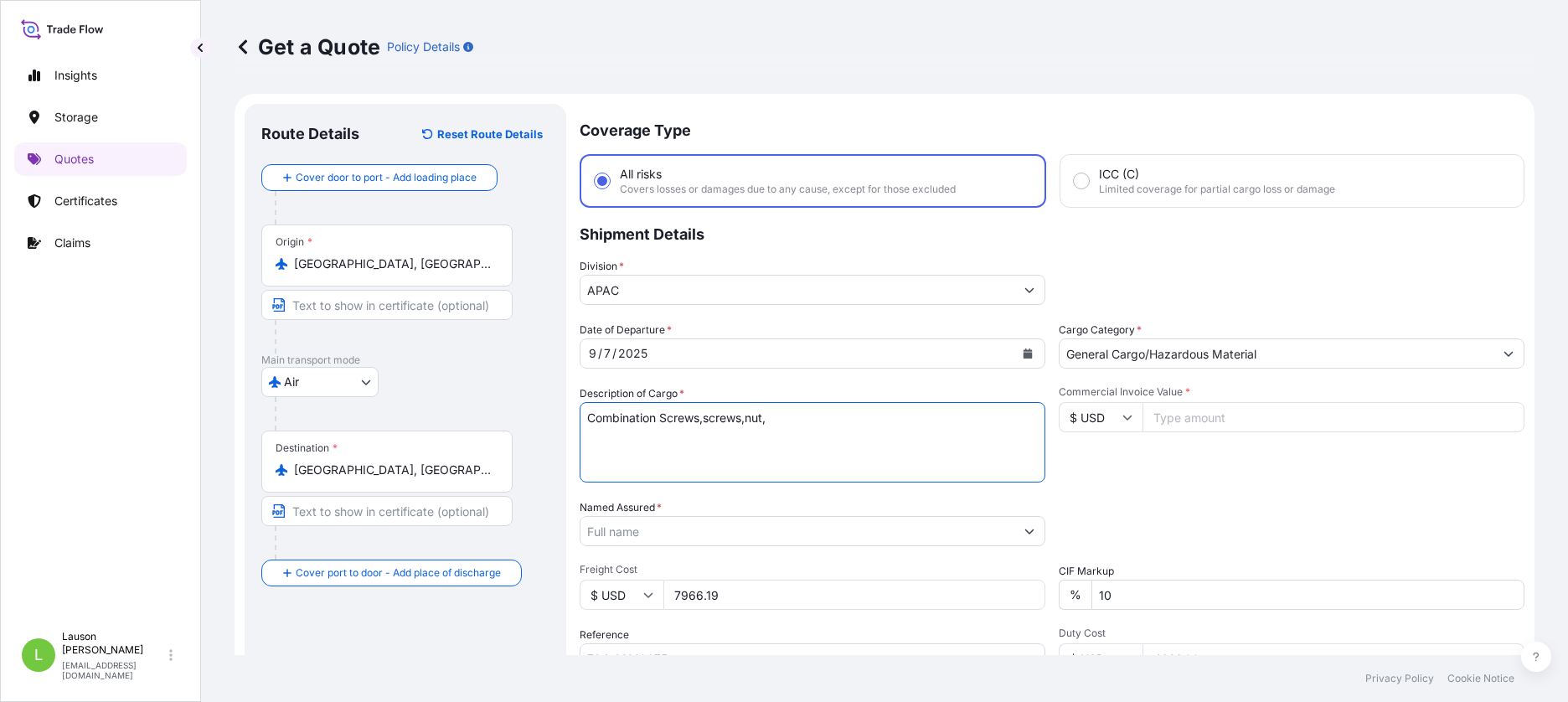
paste textarea "steel metal parts"
click at [903, 419] on textarea "Combination Screws,screws,nut,steel metal parts," at bounding box center [812, 443] width 466 height 81
paste textarea "thermal insulation foam"
paste textarea "Plastic End Cap"
paste textarea "Aluminum metal parts"
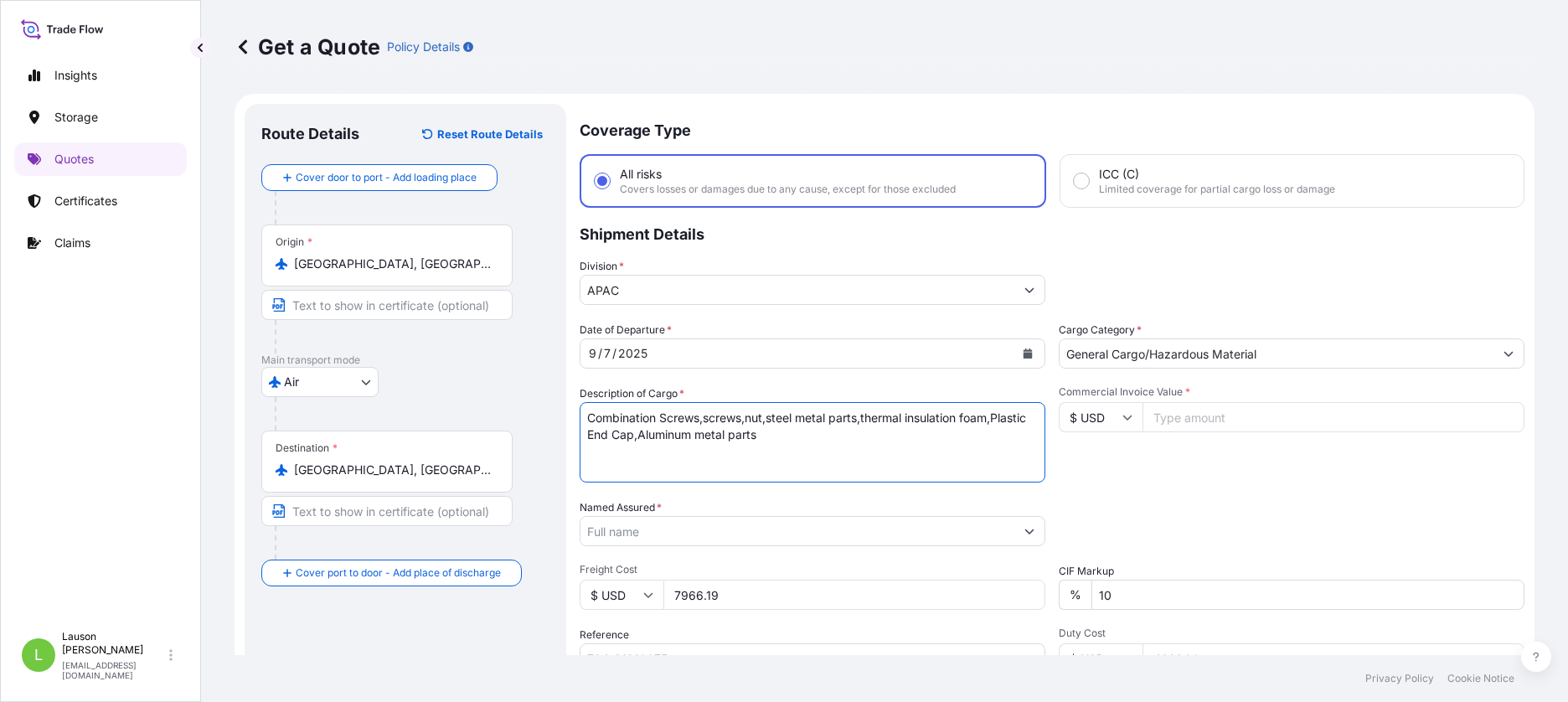
click at [862, 441] on textarea "Combination Screws,screws,nut,steel metal parts,thermal insulation foam,Plastic…" at bounding box center [812, 443] width 466 height 81
click at [868, 440] on textarea "Combination Screws,screws,nut,steel metal parts,thermal insulation foam,Plastic…" at bounding box center [812, 443] width 466 height 81
paste textarea "Wool Board"
type textarea "Combination Screws,screws,nut,steel metal parts,thermal insulation foam,Plastic…"
click at [1197, 412] on input "Commercial Invoice Value *" at bounding box center [1333, 417] width 382 height 30
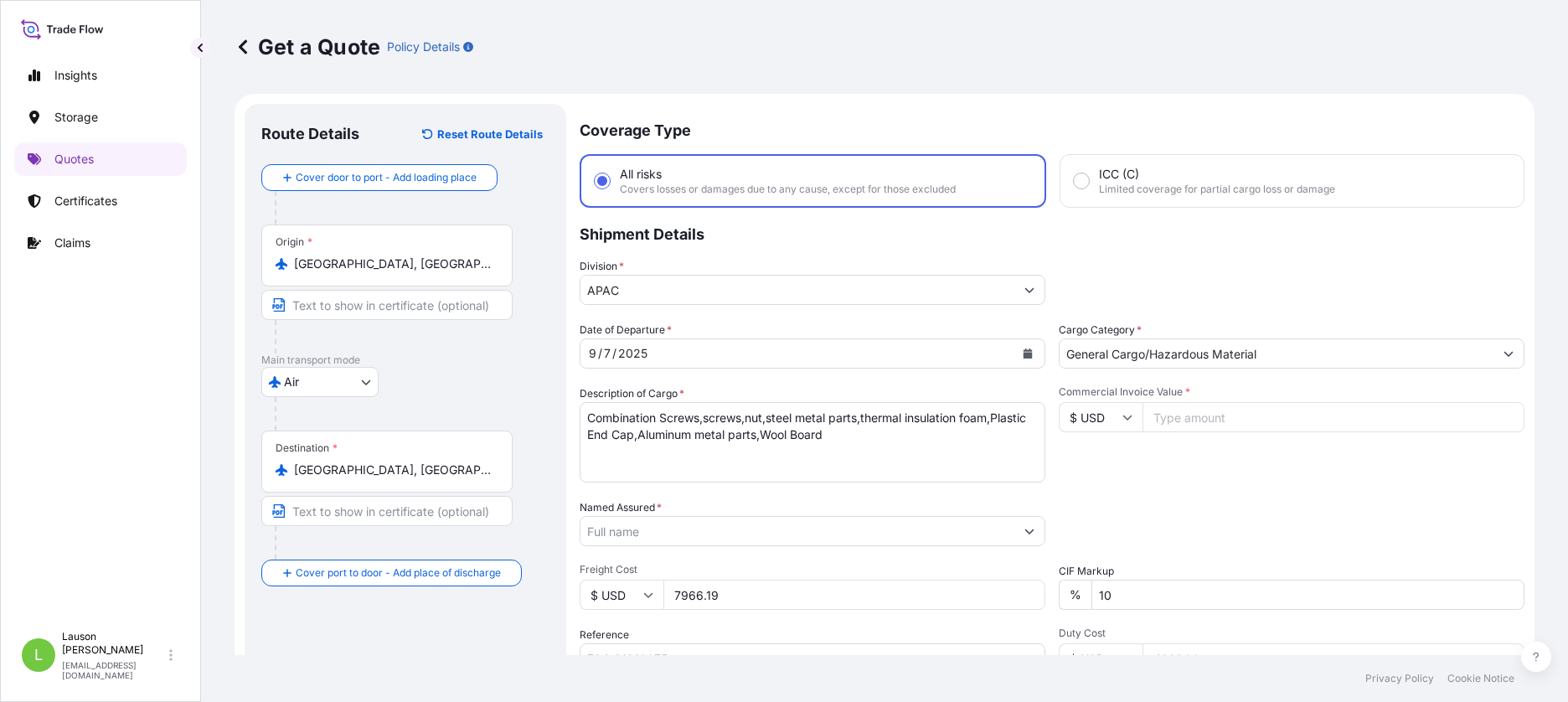
scroll to position [196, 0]
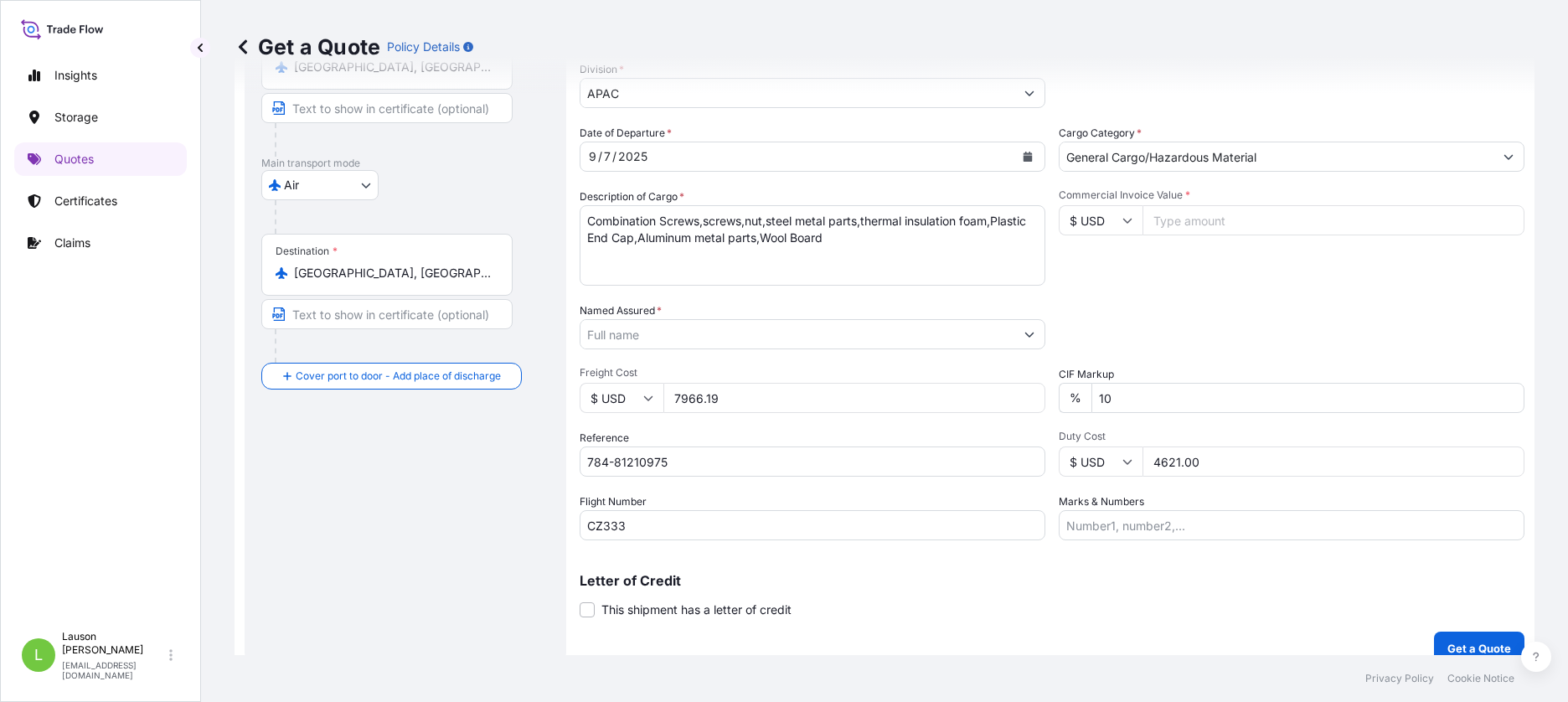
click at [1220, 457] on input "4621.00" at bounding box center [1333, 461] width 382 height 30
click at [1197, 221] on input "Commercial Invoice Value *" at bounding box center [1333, 220] width 382 height 30
paste input "4621.00"
type input "4621.00"
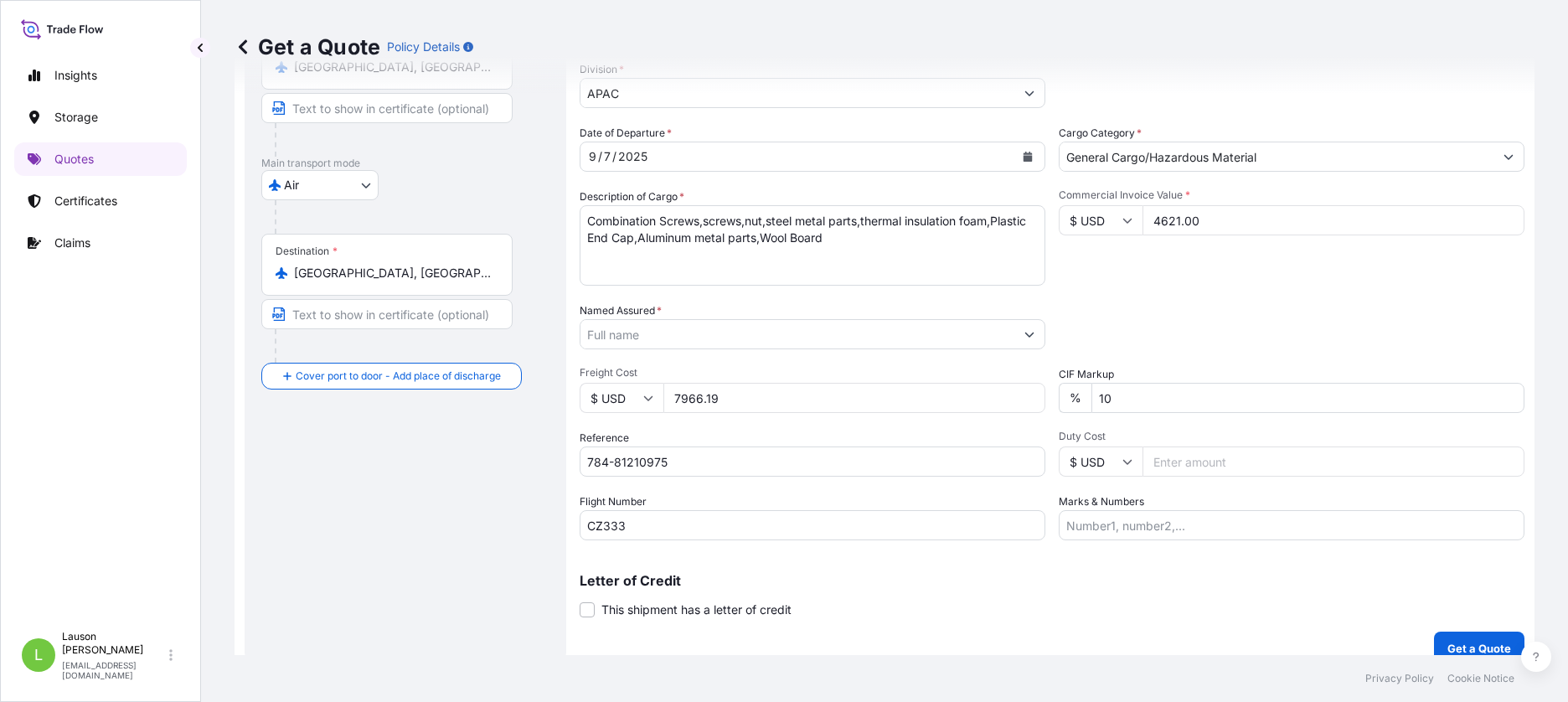
click at [763, 403] on input "7966.19" at bounding box center [854, 398] width 382 height 30
type input "7966.19"
click at [763, 403] on input "7966.19" at bounding box center [854, 398] width 382 height 30
click at [1211, 297] on div "Date of Departure * 9 / 7 / 2025 Cargo Category * General Cargo/Hazardous Mater…" at bounding box center [1052, 333] width 945 height 416
click at [776, 394] on input "7966.19" at bounding box center [854, 398] width 382 height 30
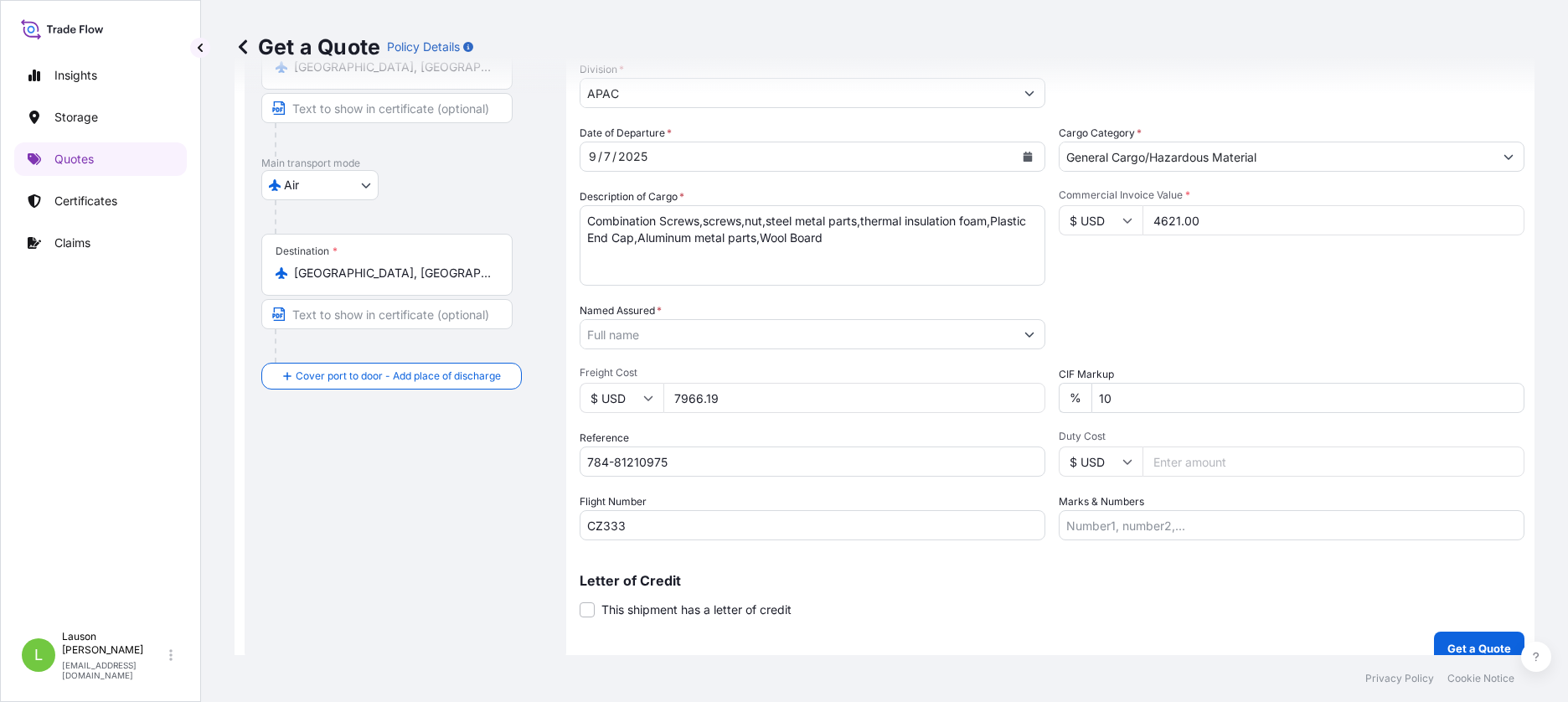
click at [1012, 597] on div "Letter of Credit This shipment has a letter of credit Letter of credit * Letter…" at bounding box center [1052, 596] width 945 height 44
click at [1307, 607] on div "Letter of Credit This shipment has a letter of credit Letter of credit * Letter…" at bounding box center [1052, 596] width 945 height 44
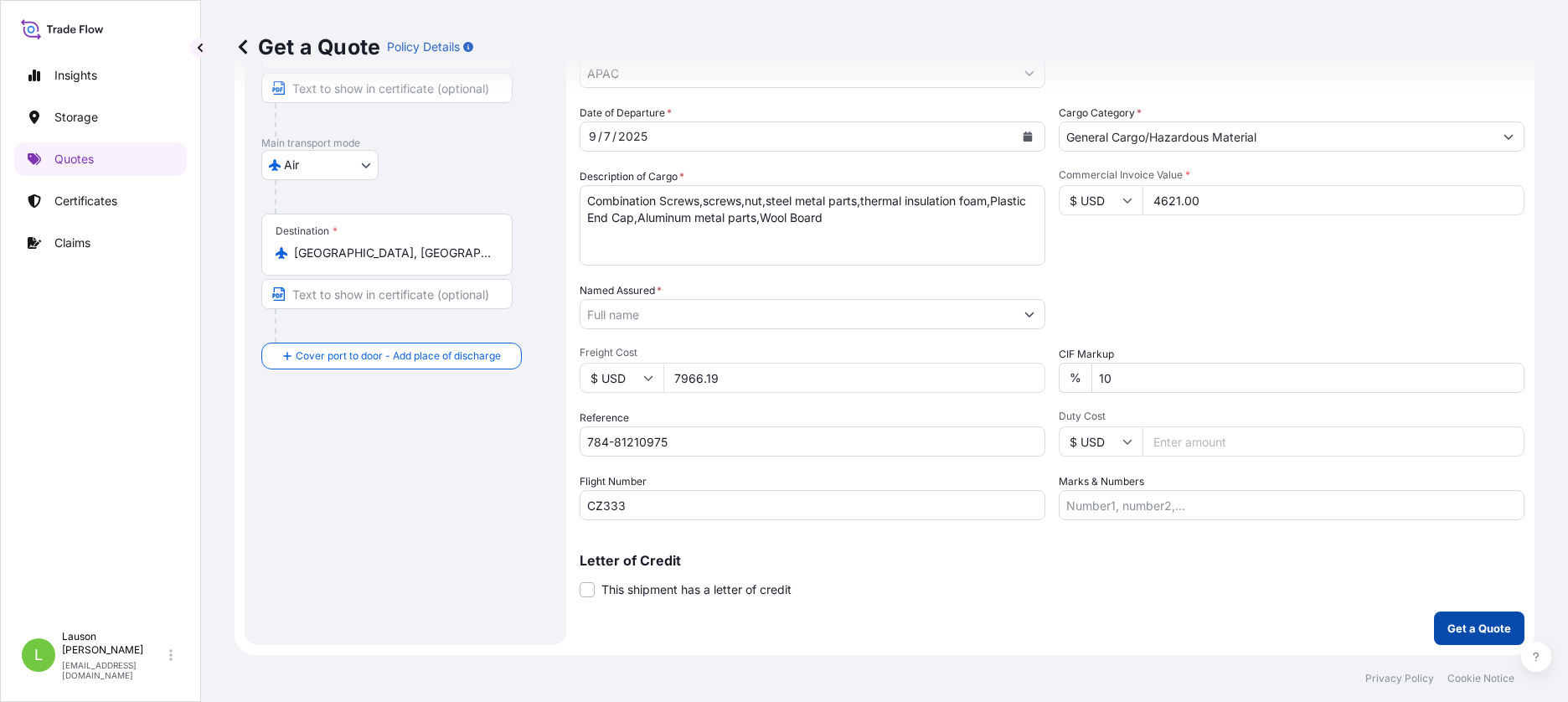
click at [1448, 622] on p "Get a Quote" at bounding box center [1479, 628] width 64 height 16
click at [1158, 637] on div "Coverage Type All risks Covers losses or damages due to any cause, except for t…" at bounding box center [1052, 267] width 945 height 759
click at [1468, 623] on p "Get a Quote" at bounding box center [1479, 628] width 64 height 16
click at [1035, 313] on button "Show suggestions" at bounding box center [1029, 314] width 30 height 30
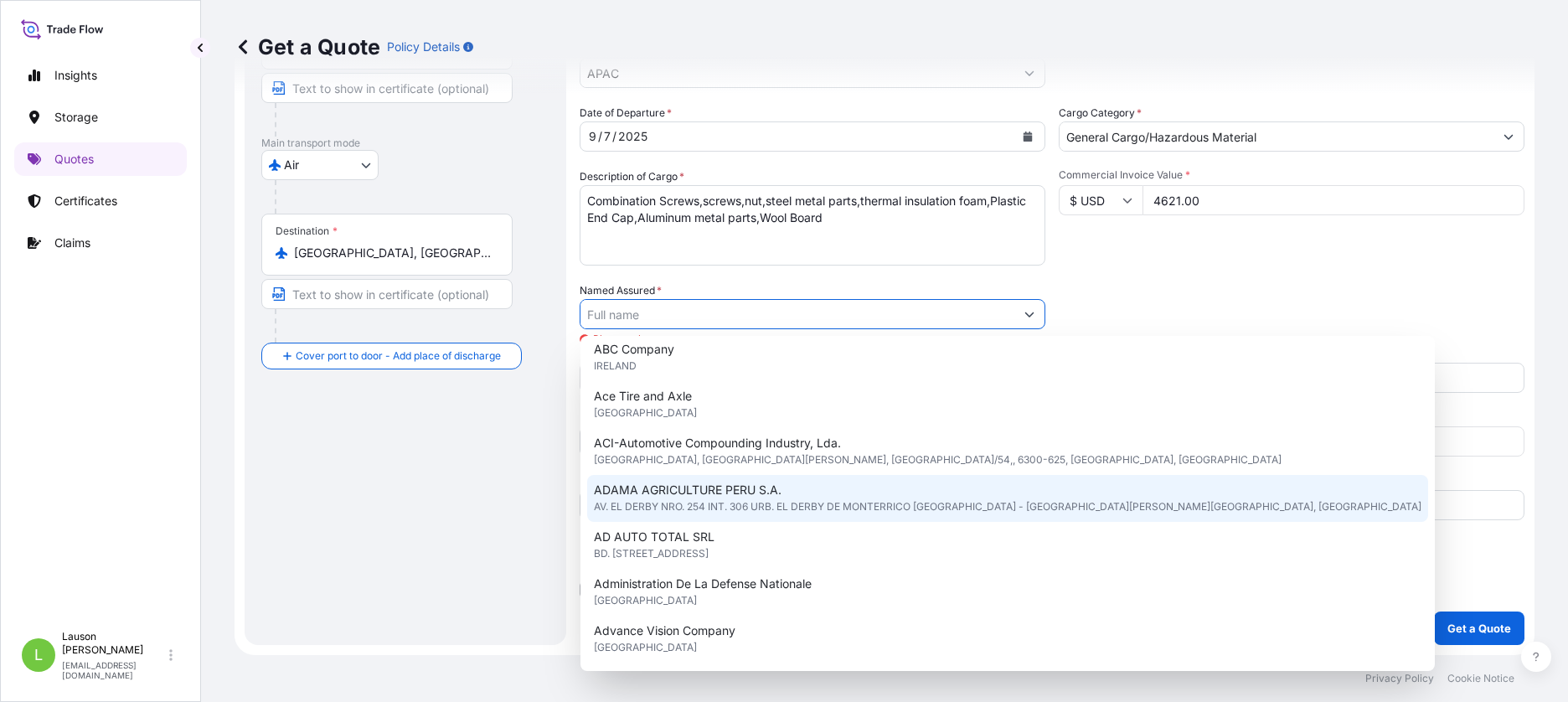
scroll to position [382, 0]
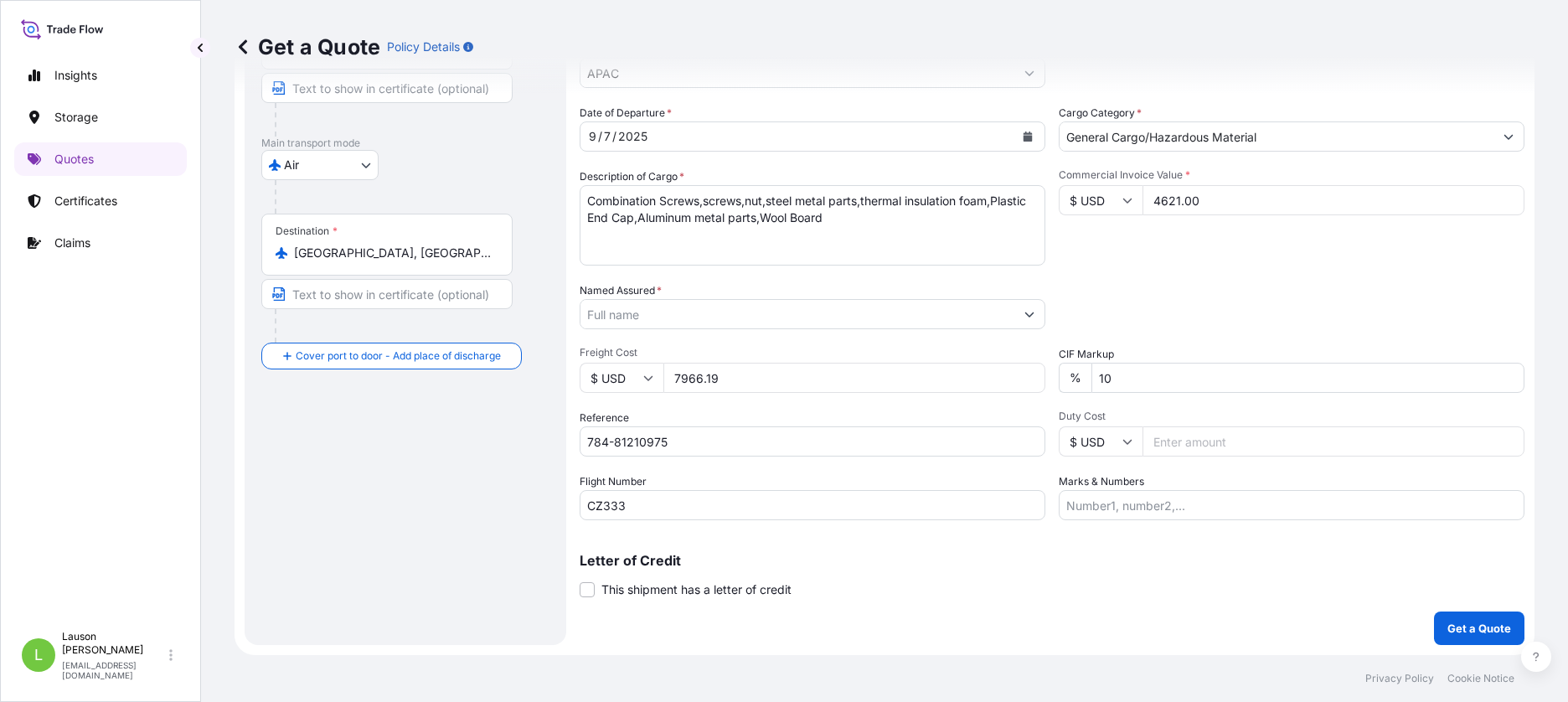
click at [626, 294] on label "Named Assured *" at bounding box center [620, 290] width 82 height 16
click at [626, 299] on input "Named Assured *" at bounding box center [797, 314] width 434 height 30
click at [626, 294] on label "Named Assured *" at bounding box center [620, 290] width 82 height 16
click at [626, 299] on input "Named Assured *" at bounding box center [797, 314] width 434 height 30
copy label "Assured"
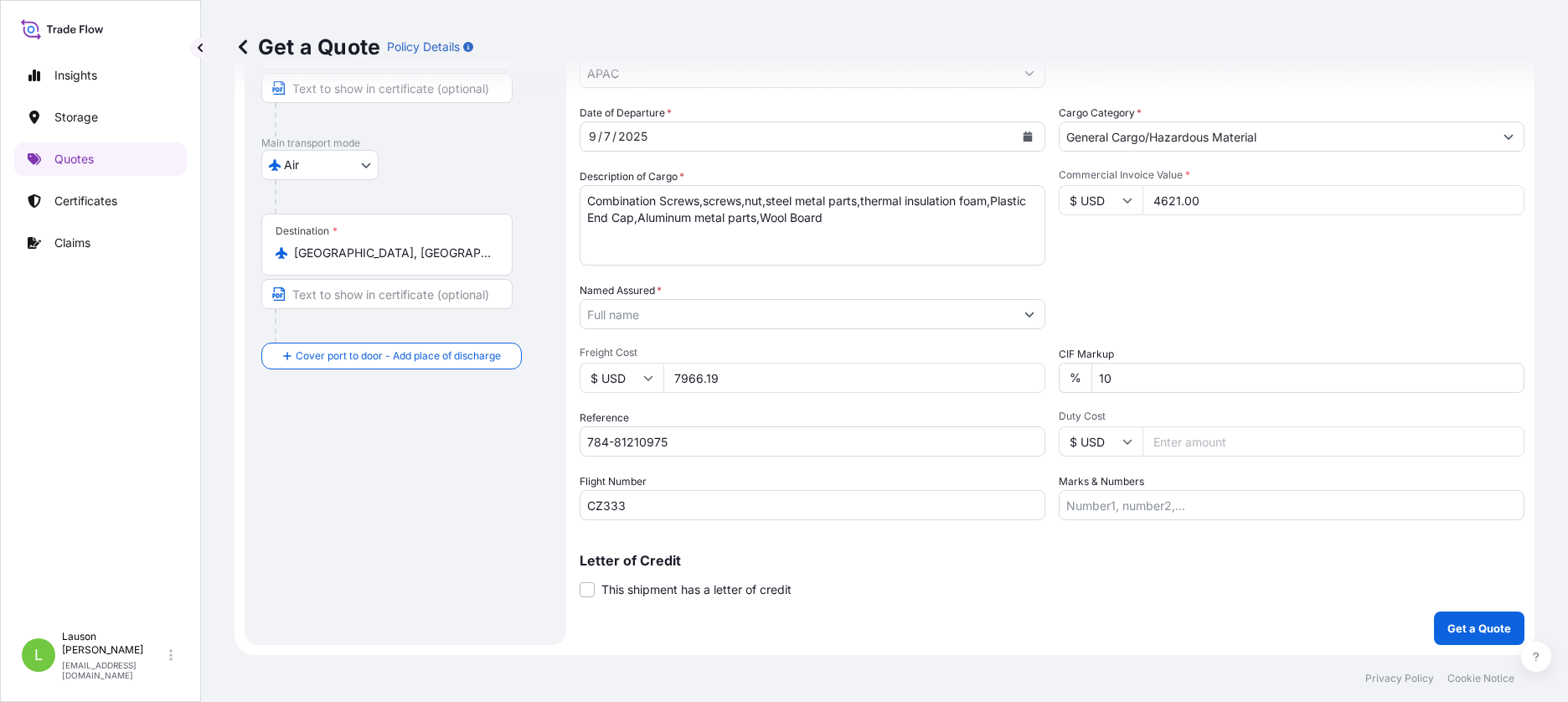
click at [1145, 292] on div "Packing Category Type to search a container mode Please select a primary mode o…" at bounding box center [1292, 305] width 466 height 47
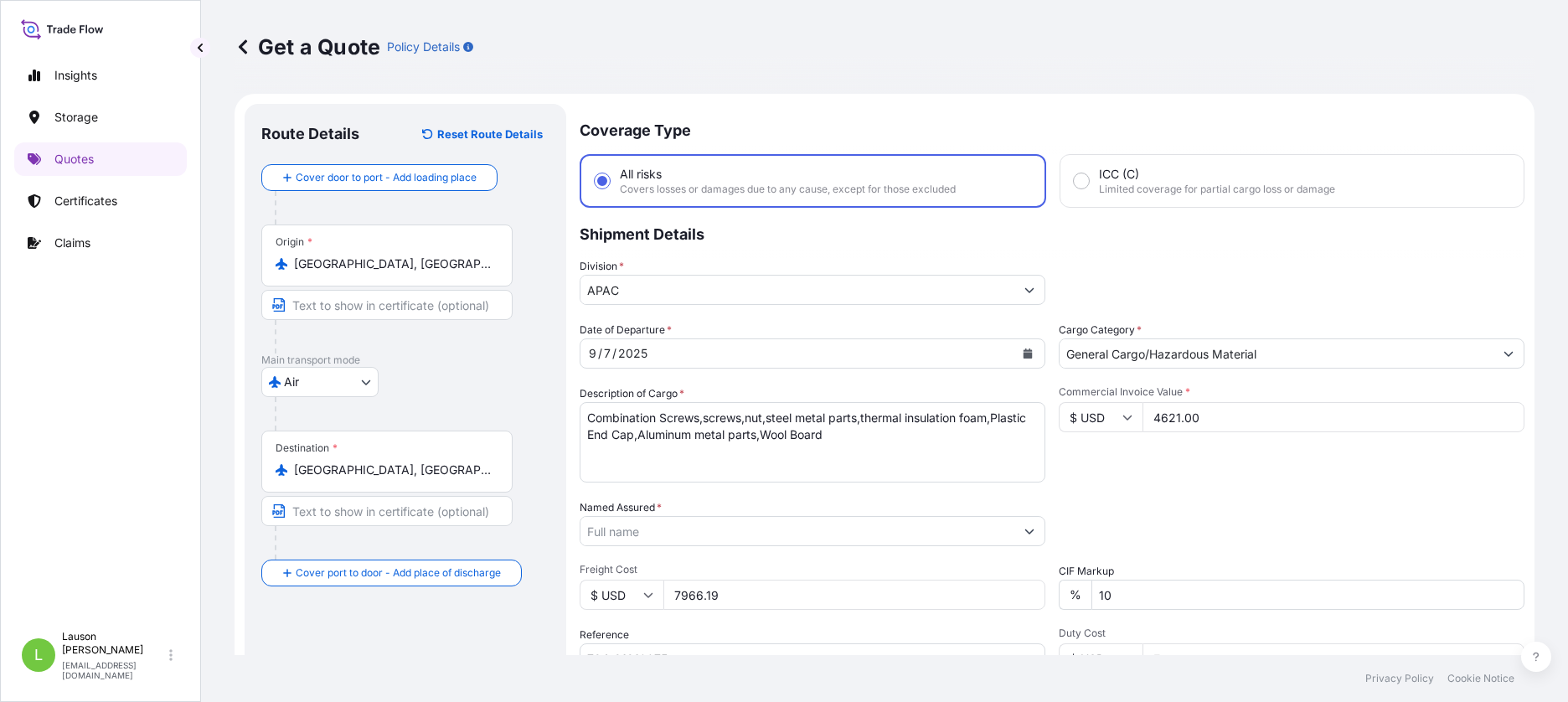
scroll to position [196, 0]
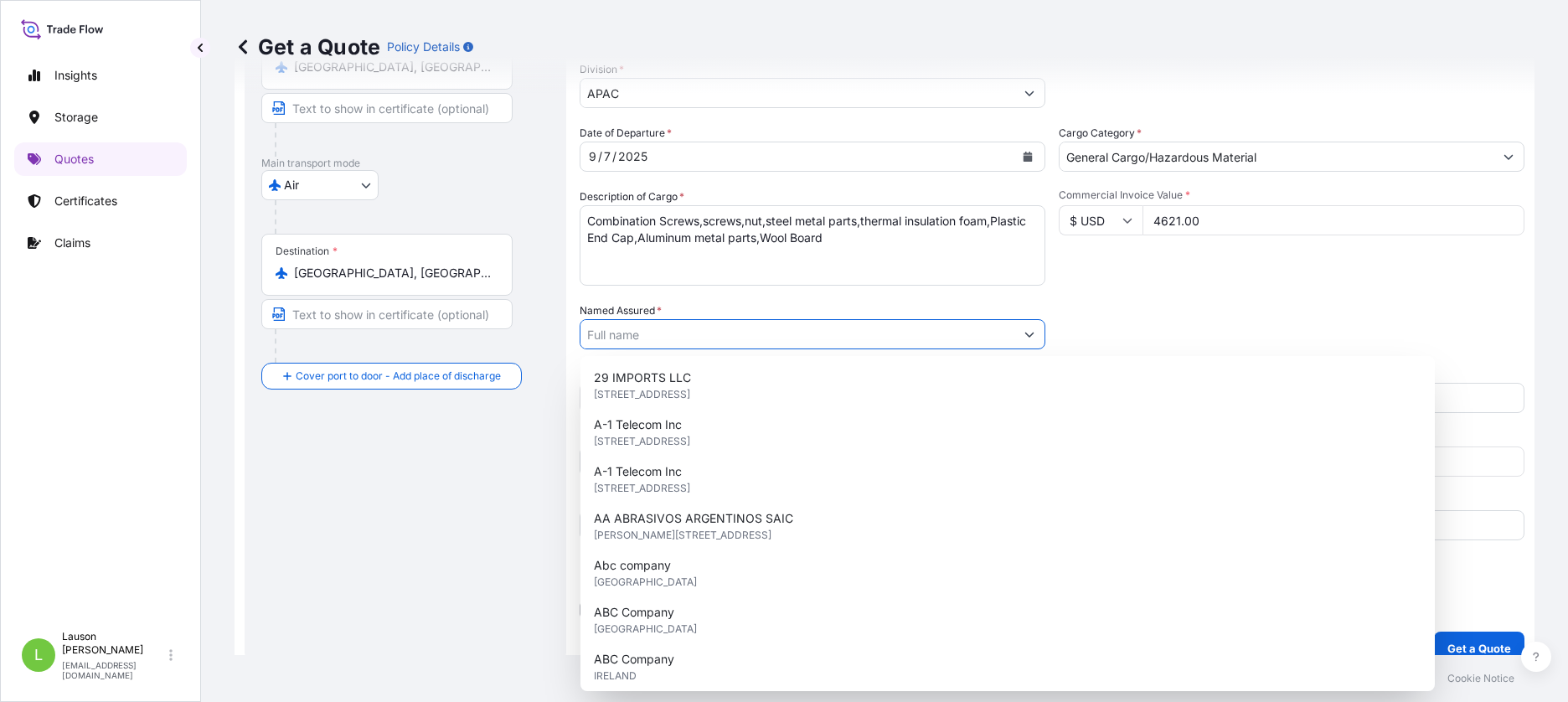
click at [752, 330] on input "Named Assured *" at bounding box center [797, 334] width 434 height 30
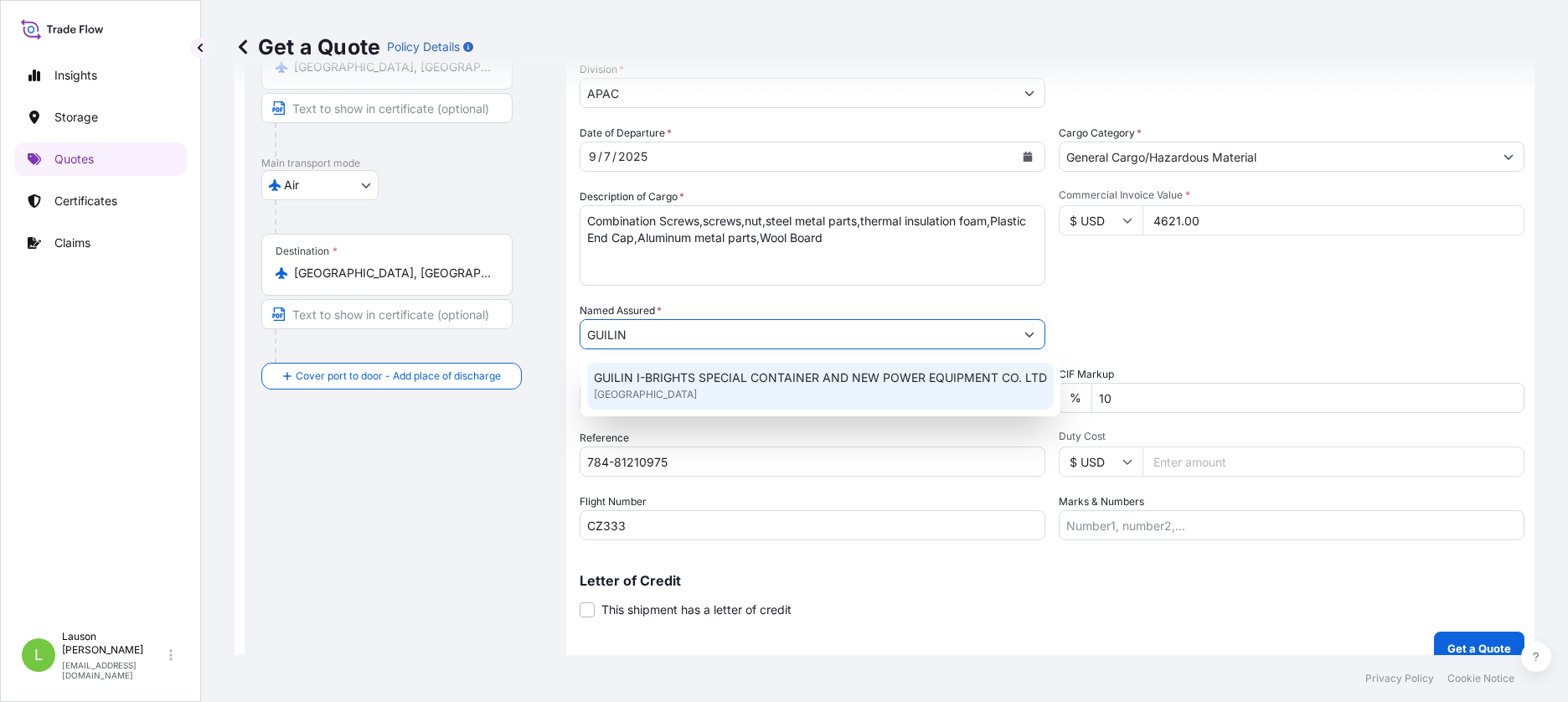
click at [908, 384] on span "GUILIN I-BRIGHTS SPECIAL CONTAINER AND NEW POWER EQUIPMENT CO. LTD" at bounding box center [820, 377] width 453 height 16
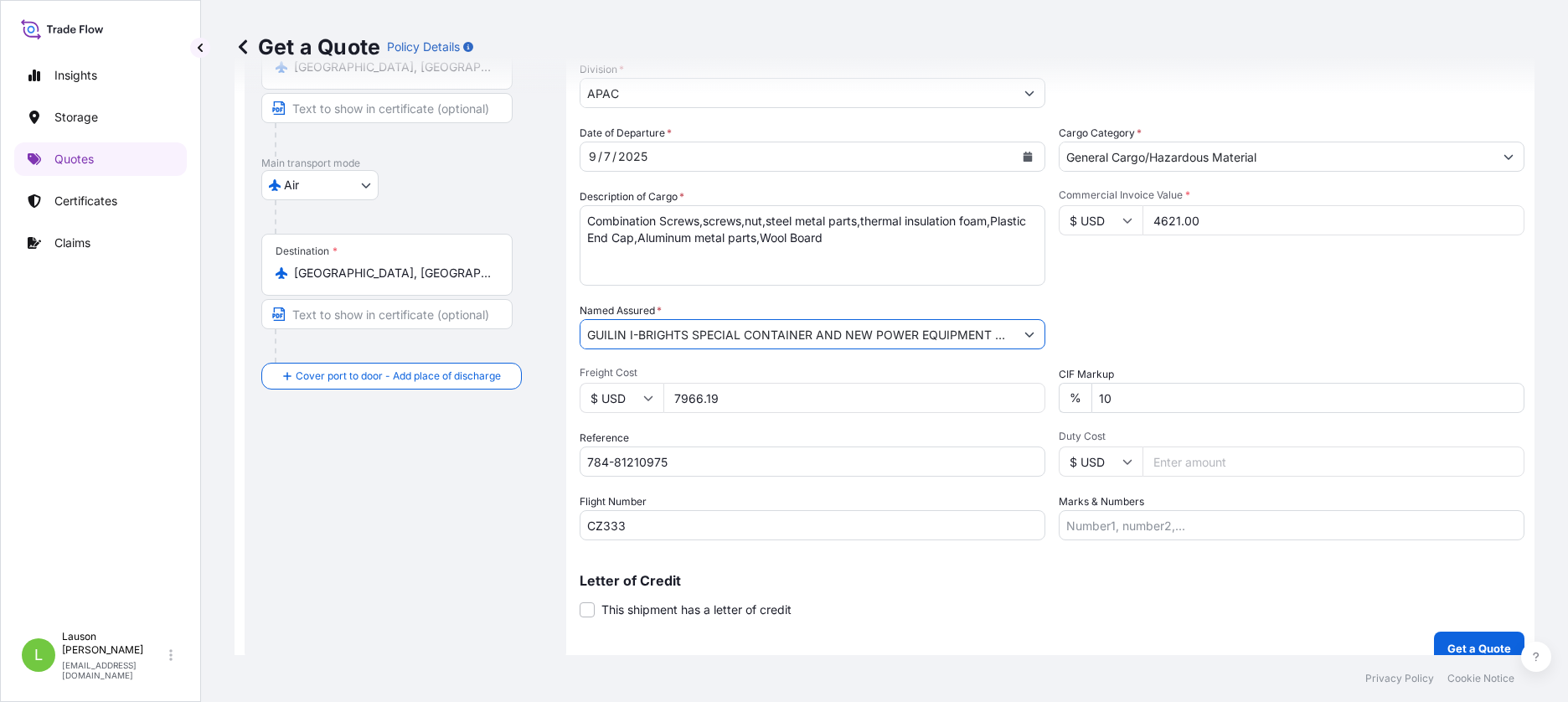
scroll to position [0, 37]
drag, startPoint x: 971, startPoint y: 346, endPoint x: 1169, endPoint y: 332, distance: 198.5
click at [1169, 332] on div "Date of Departure * 9 / 7 / 2025 Cargo Category * General Cargo/Hazardous Mater…" at bounding box center [1052, 333] width 945 height 416
type input "GUILIN I-BRIGHTS SPECIAL CONTAINER AND NEW POWER EQUIPMENT CO. LTD"
click at [1180, 314] on div "Packing Category Type to search a container mode Please select a primary mode o…" at bounding box center [1292, 325] width 466 height 47
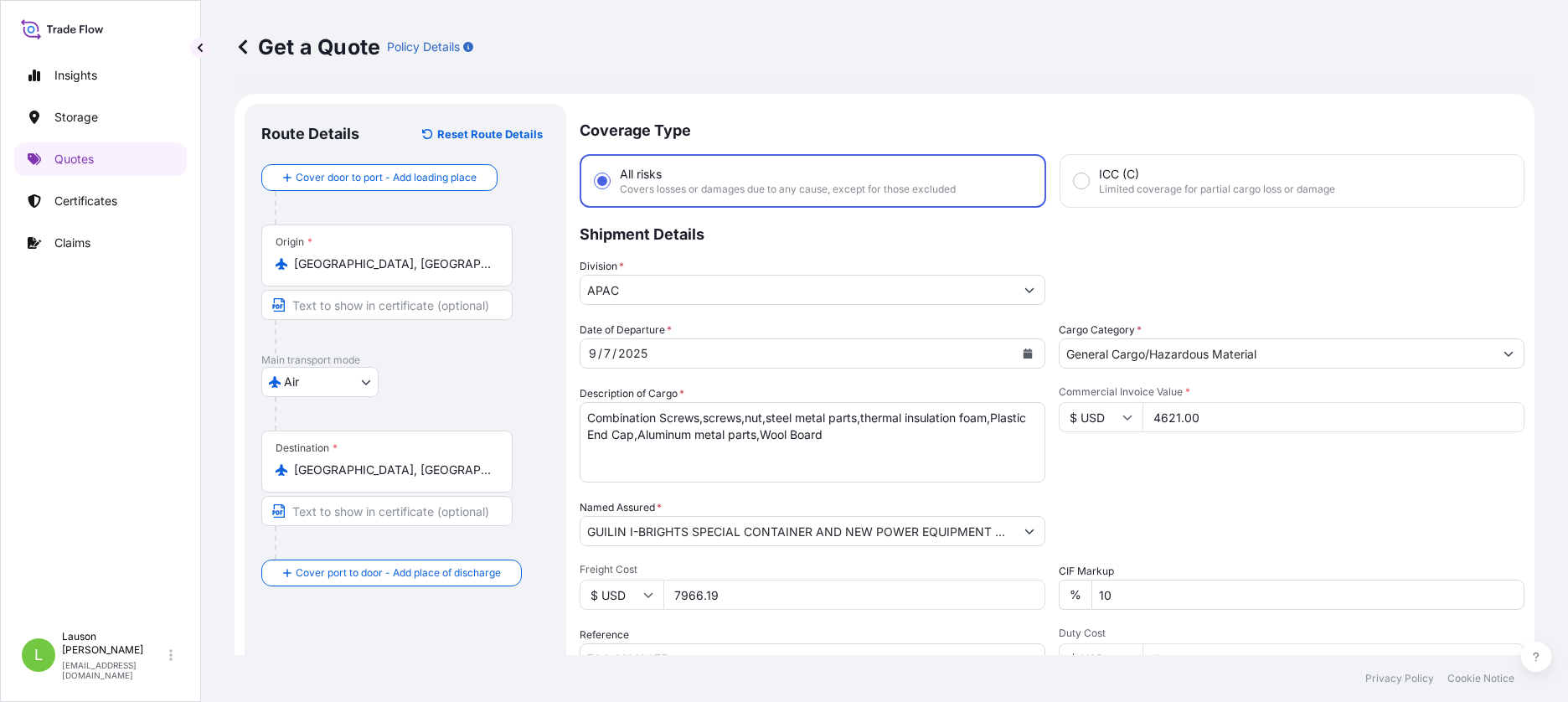
scroll to position [217, 0]
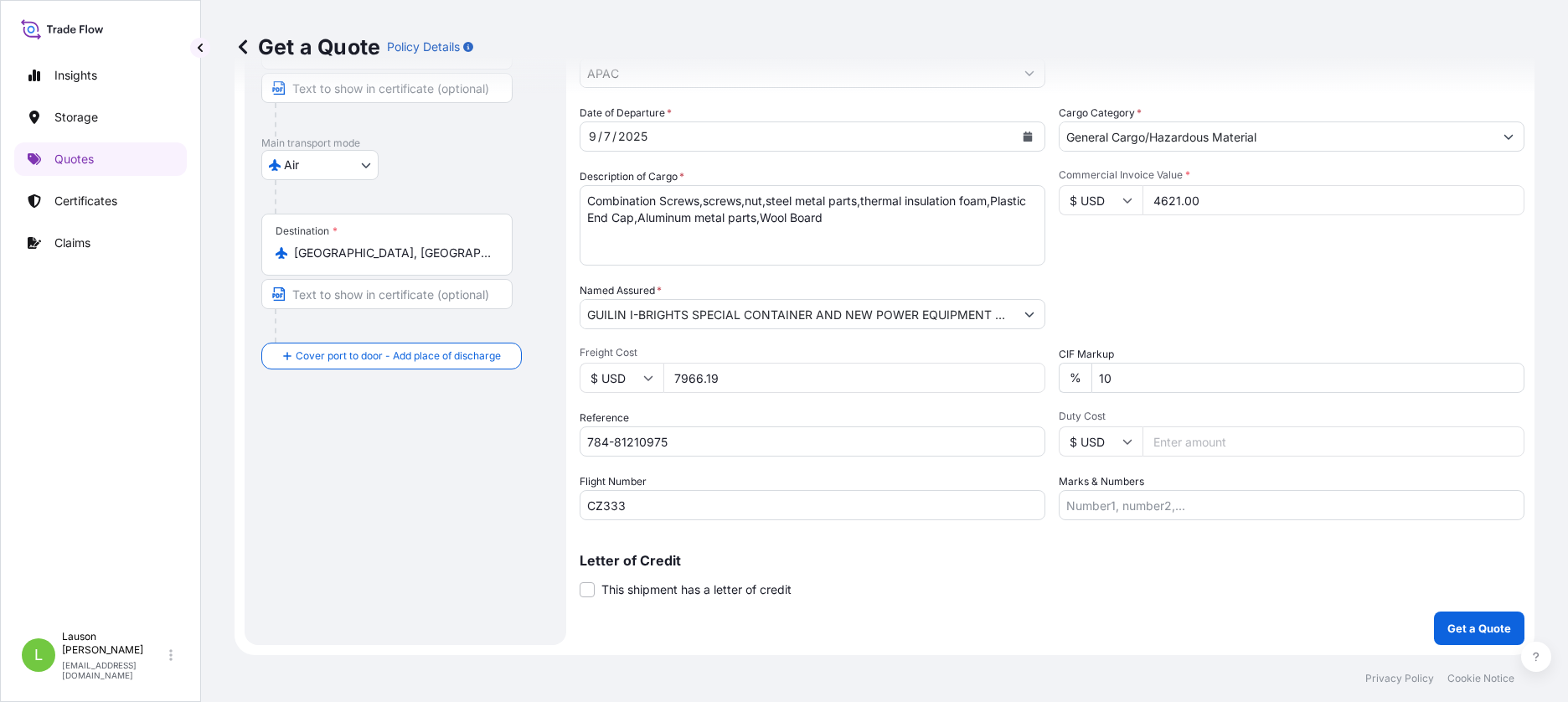
click at [1090, 550] on div "Letter of Credit This shipment has a letter of credit Letter of credit * Letter…" at bounding box center [1052, 565] width 945 height 65
click at [1477, 633] on p "Get a Quote" at bounding box center [1479, 628] width 64 height 16
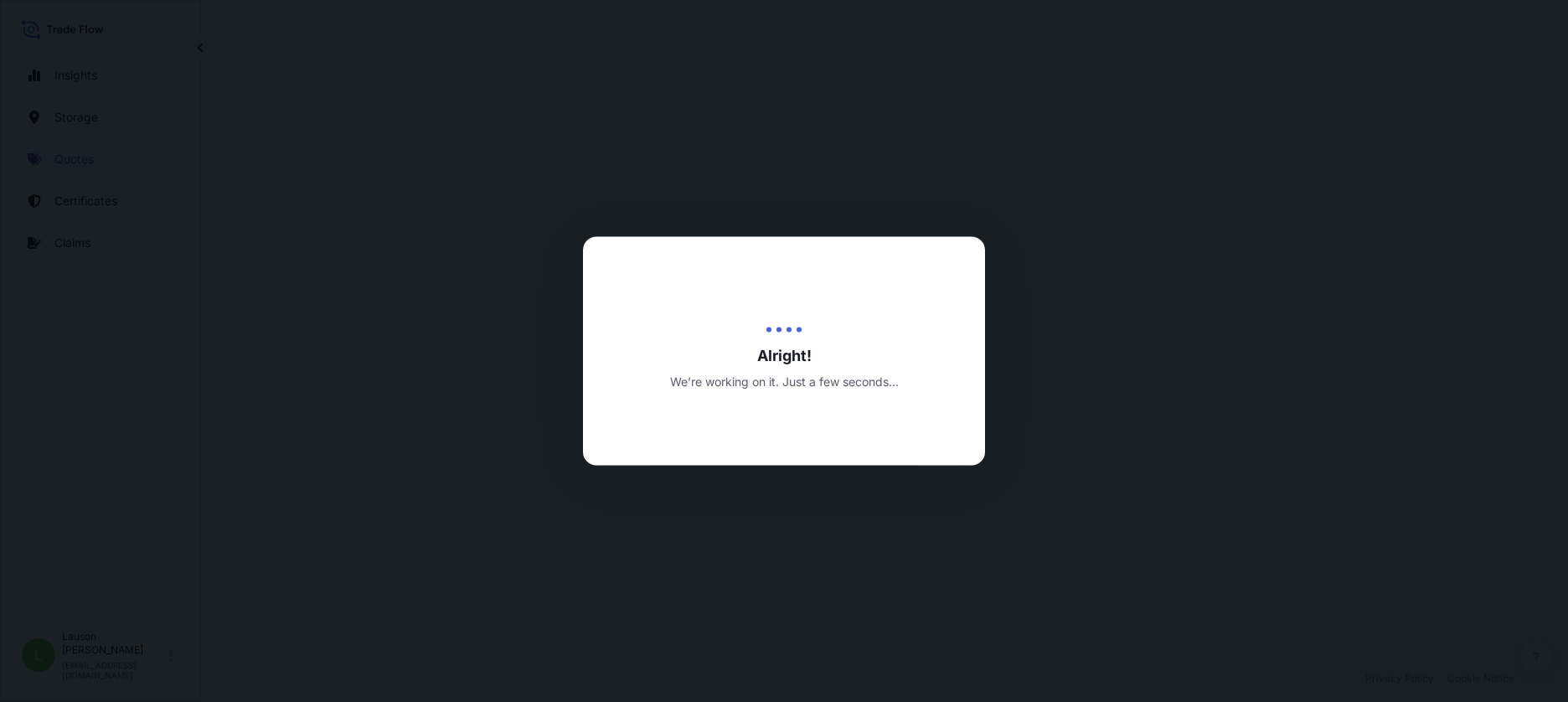
select select "Air"
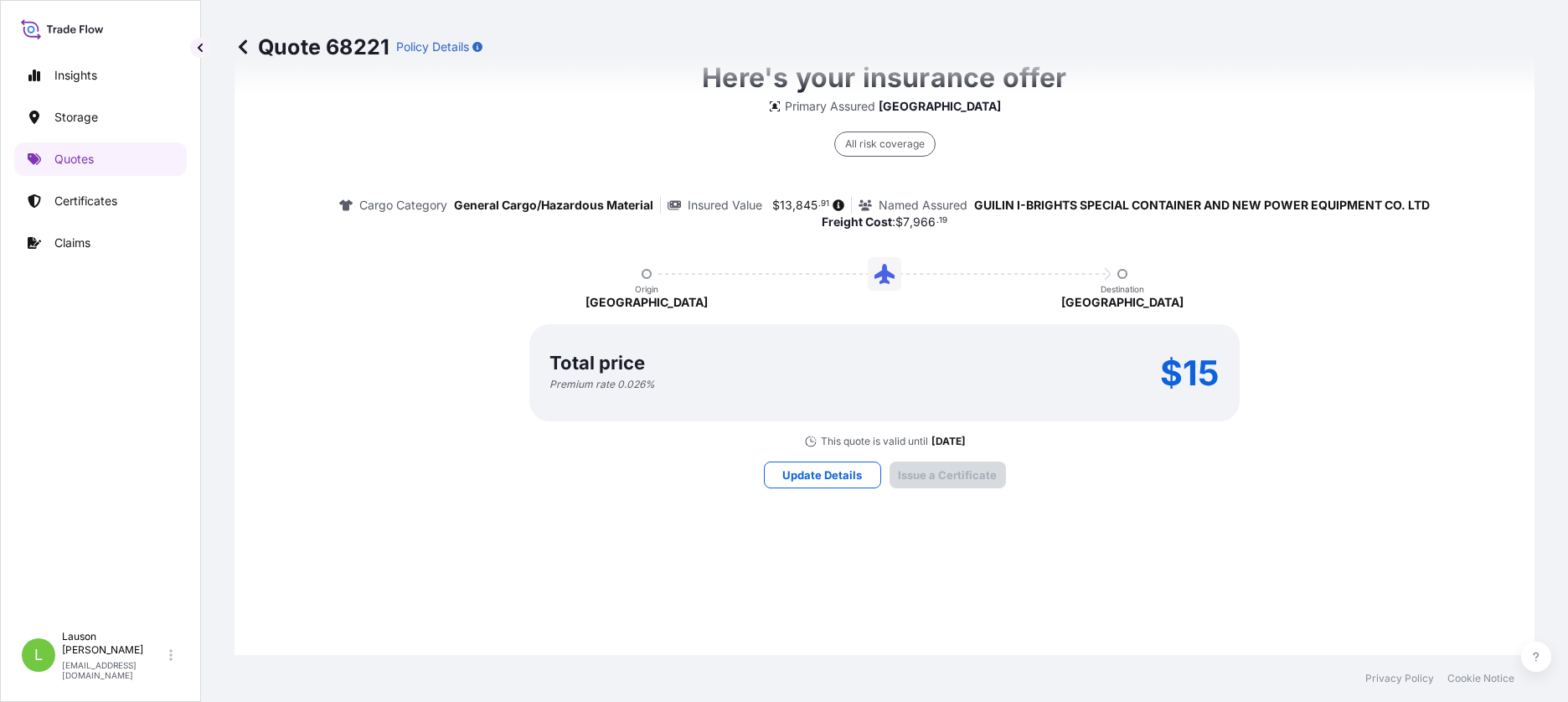
scroll to position [2474, 0]
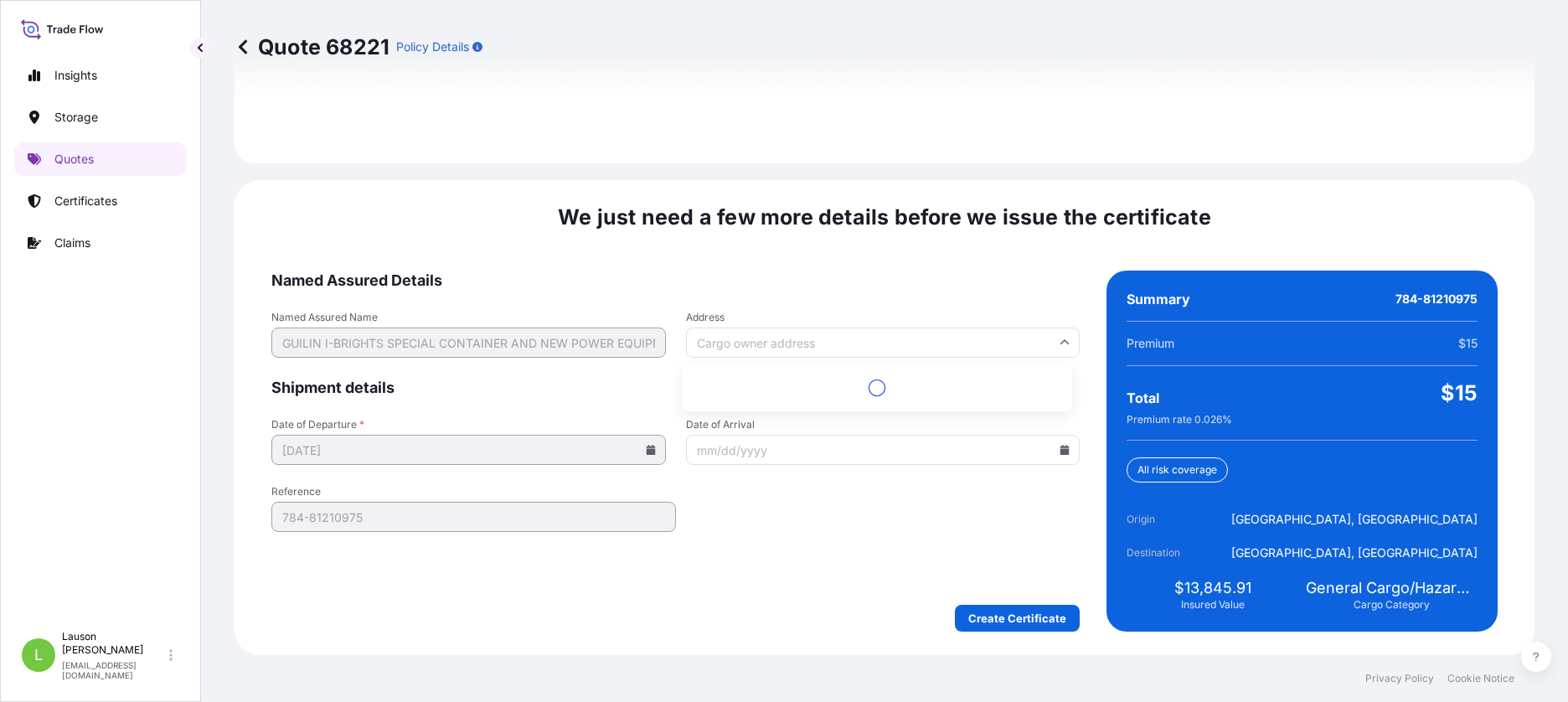
click at [871, 344] on input "Address" at bounding box center [884, 342] width 395 height 30
type input "Y"
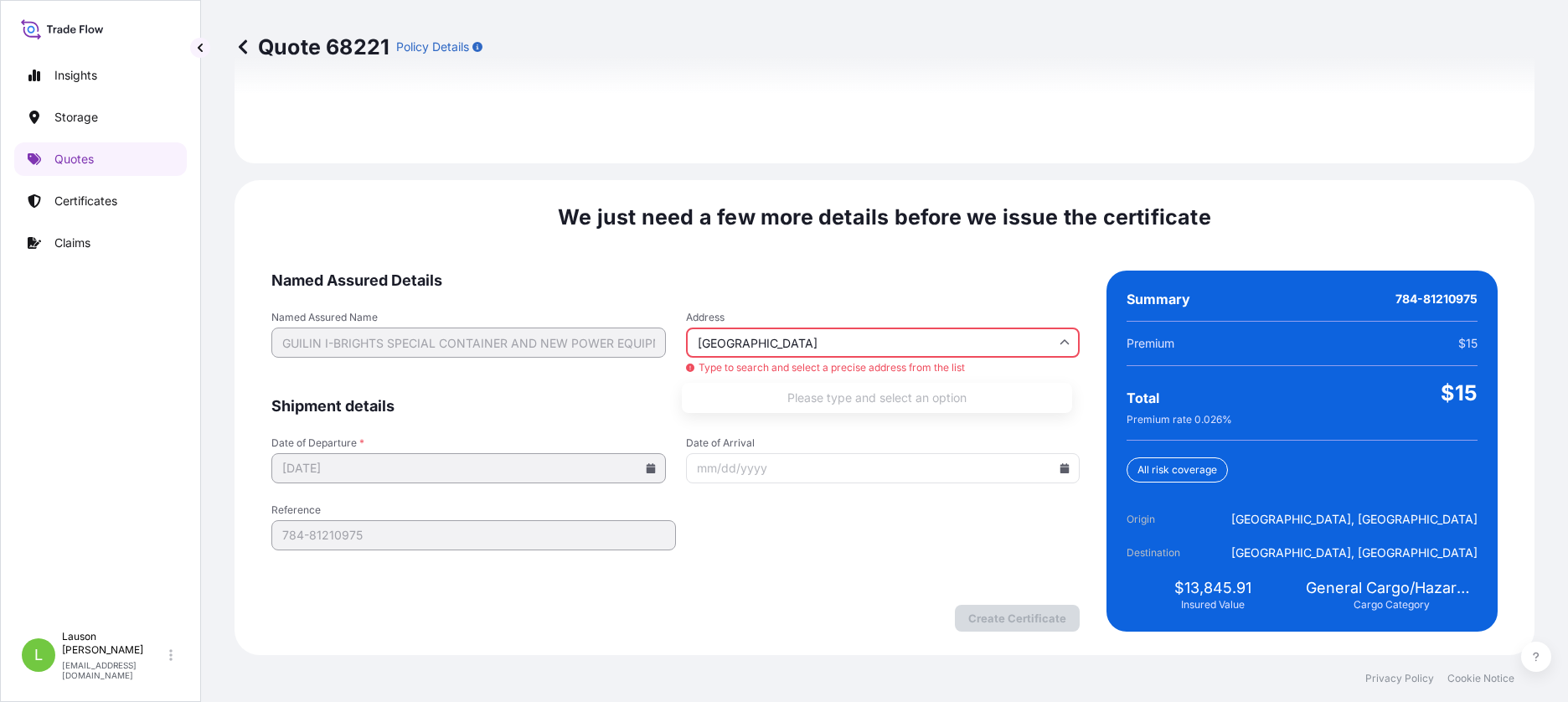
click at [761, 344] on input "YANGTANG INDUSTRIAL PARK" at bounding box center [884, 342] width 395 height 30
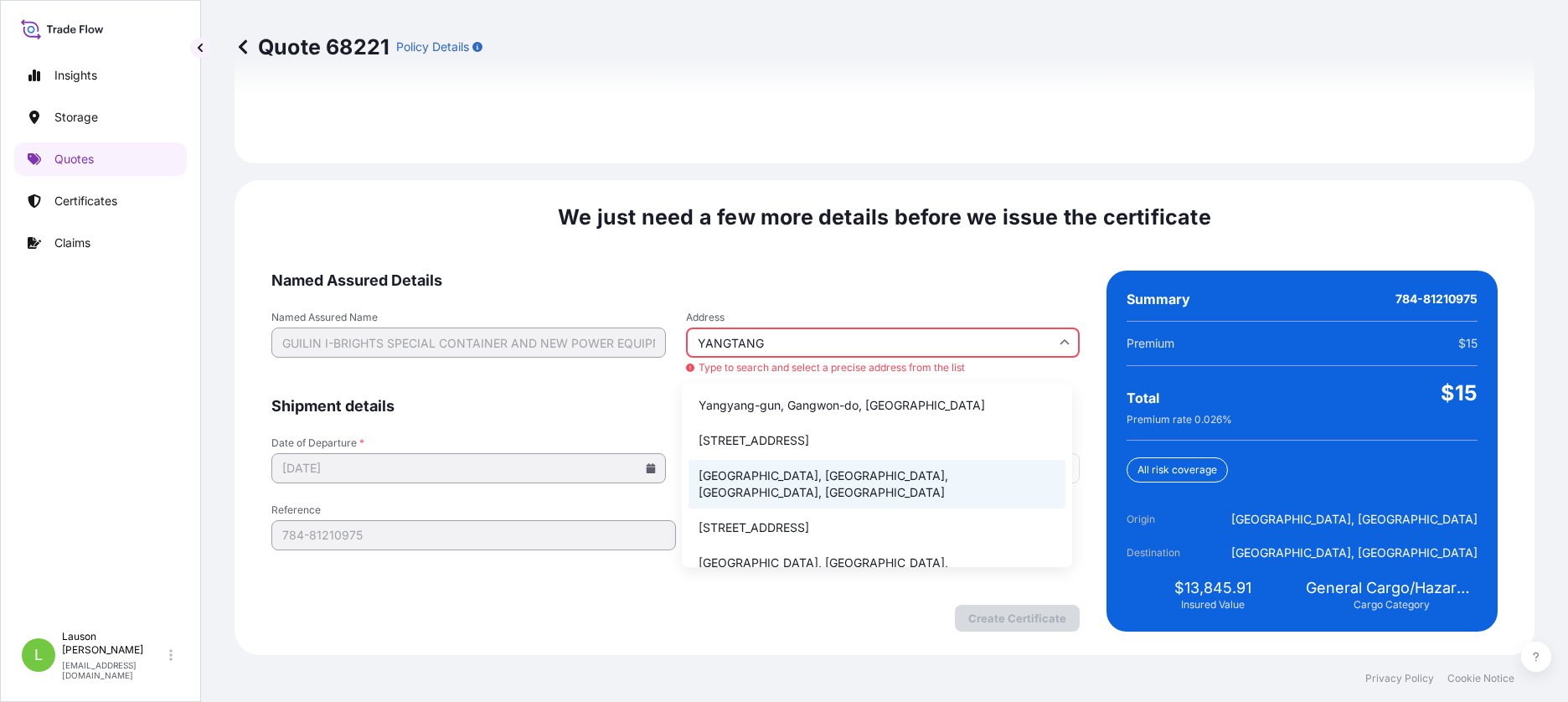
scroll to position [25, 0]
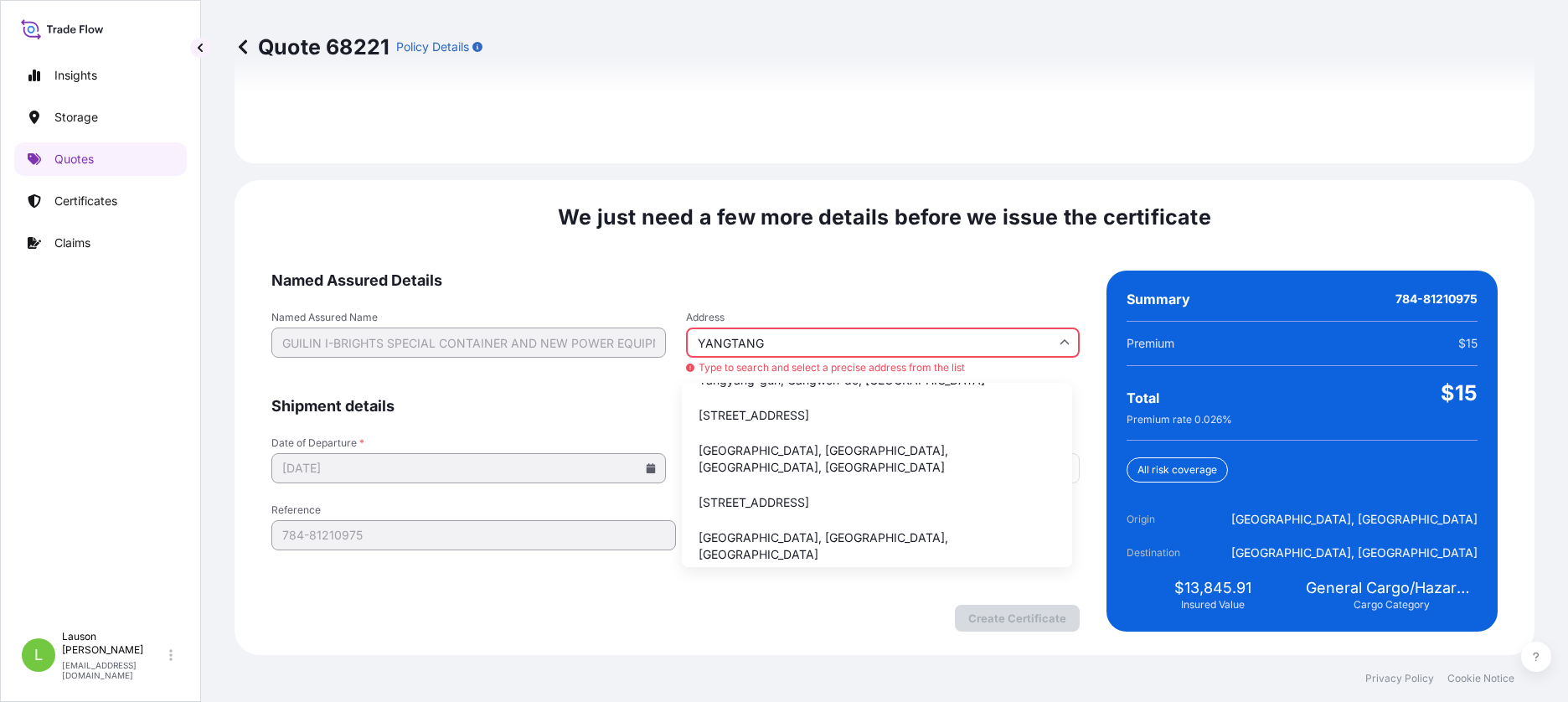
click at [987, 338] on input "YANGTANG" at bounding box center [884, 342] width 395 height 30
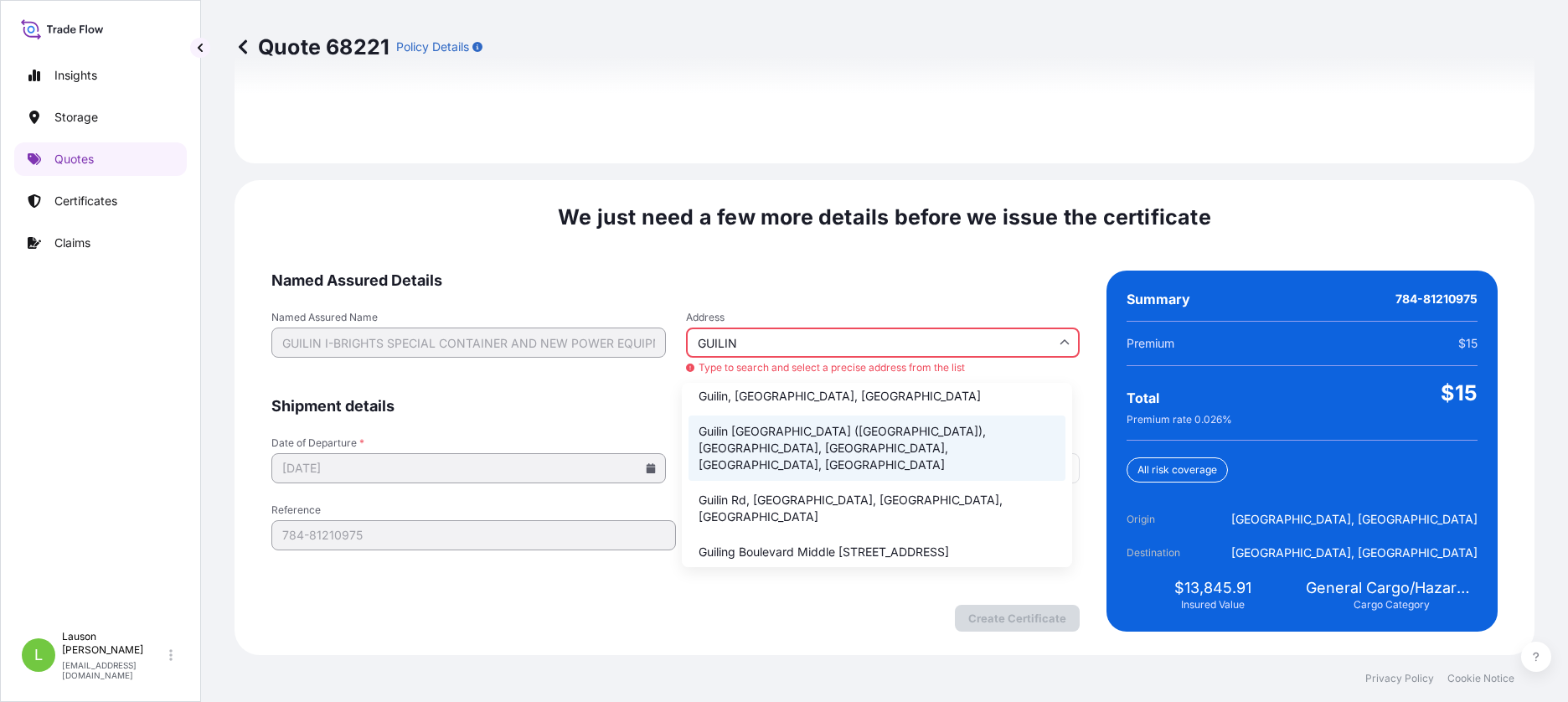
scroll to position [0, 0]
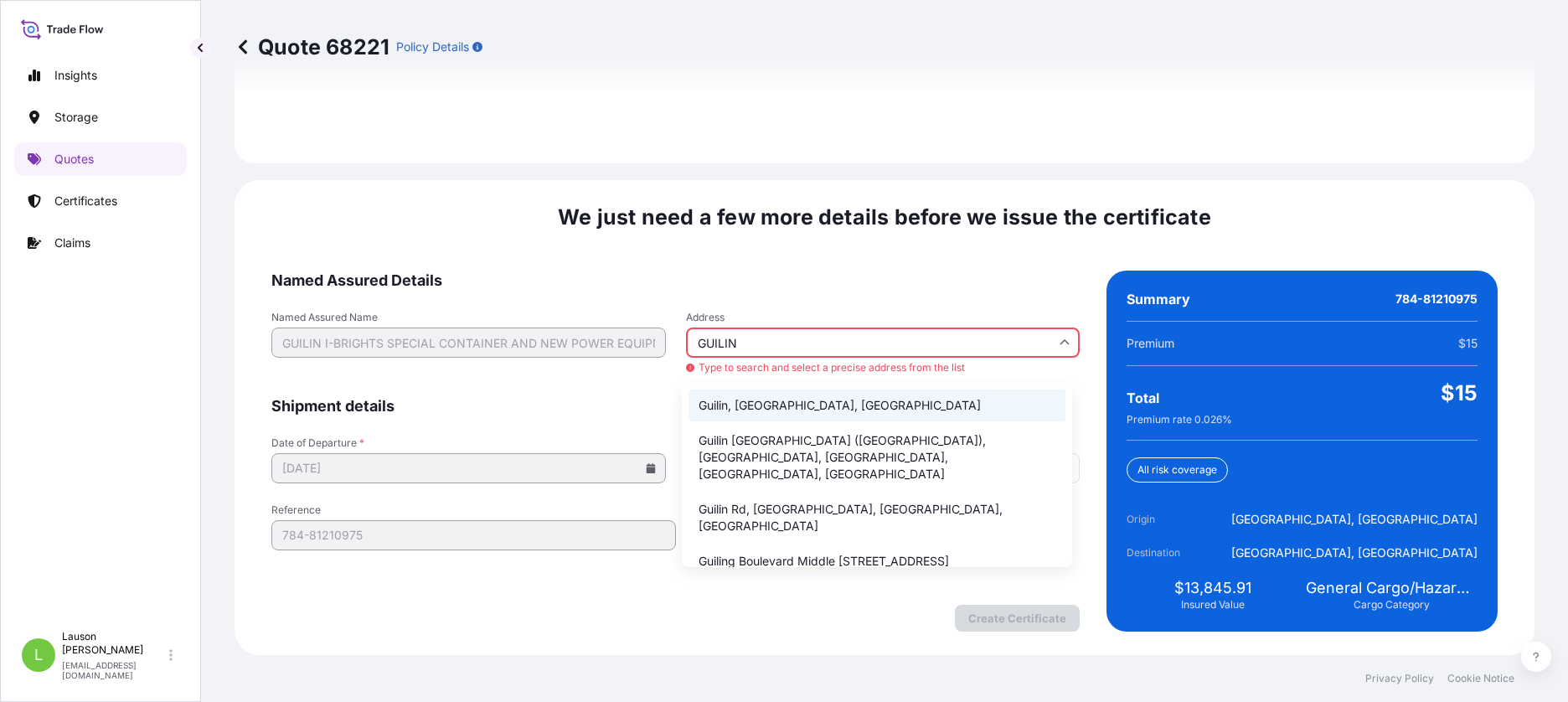
click at [871, 405] on li "Guilin, Guangxi, China" at bounding box center [877, 405] width 377 height 32
type input "Guilin, Guangxi, China"
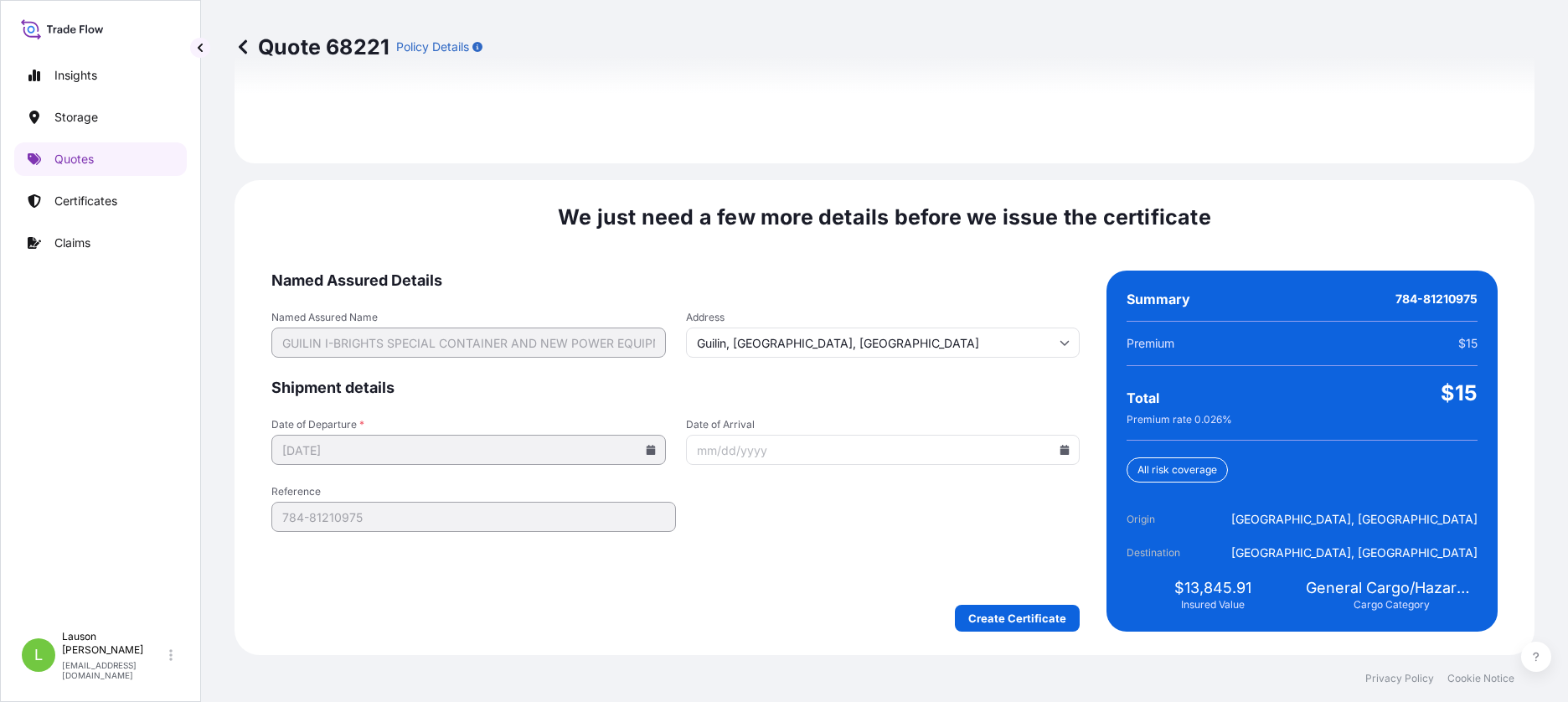
click at [871, 405] on form "Named Assured Details Named Assured Name GUILIN I-BRIGHTS SPECIAL CONTAINER AND…" at bounding box center [676, 451] width 809 height 361
click at [820, 449] on input "Date of Arrival" at bounding box center [884, 450] width 395 height 30
click at [1061, 448] on icon at bounding box center [1066, 450] width 10 height 10
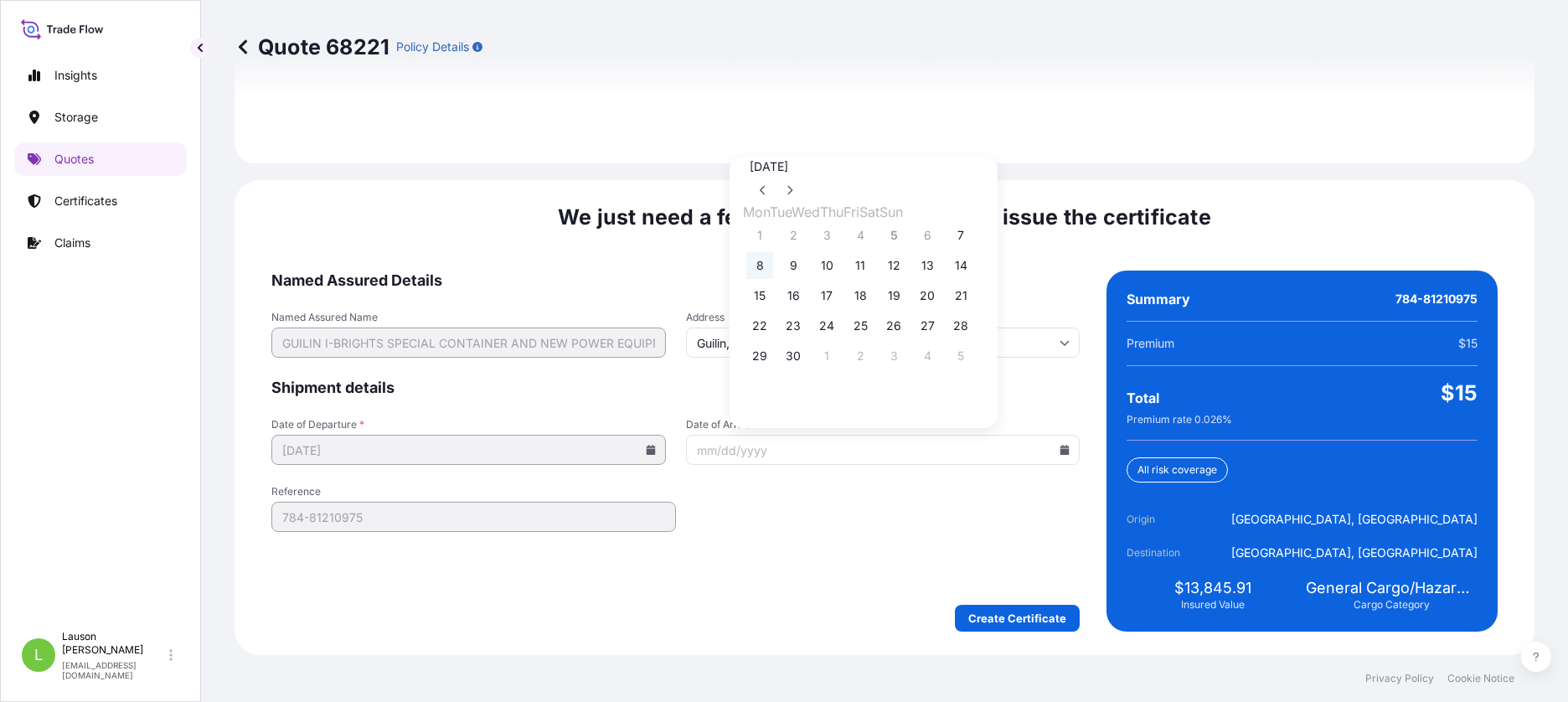
click at [762, 261] on button "8" at bounding box center [759, 266] width 27 height 27
type input "09/08/2025"
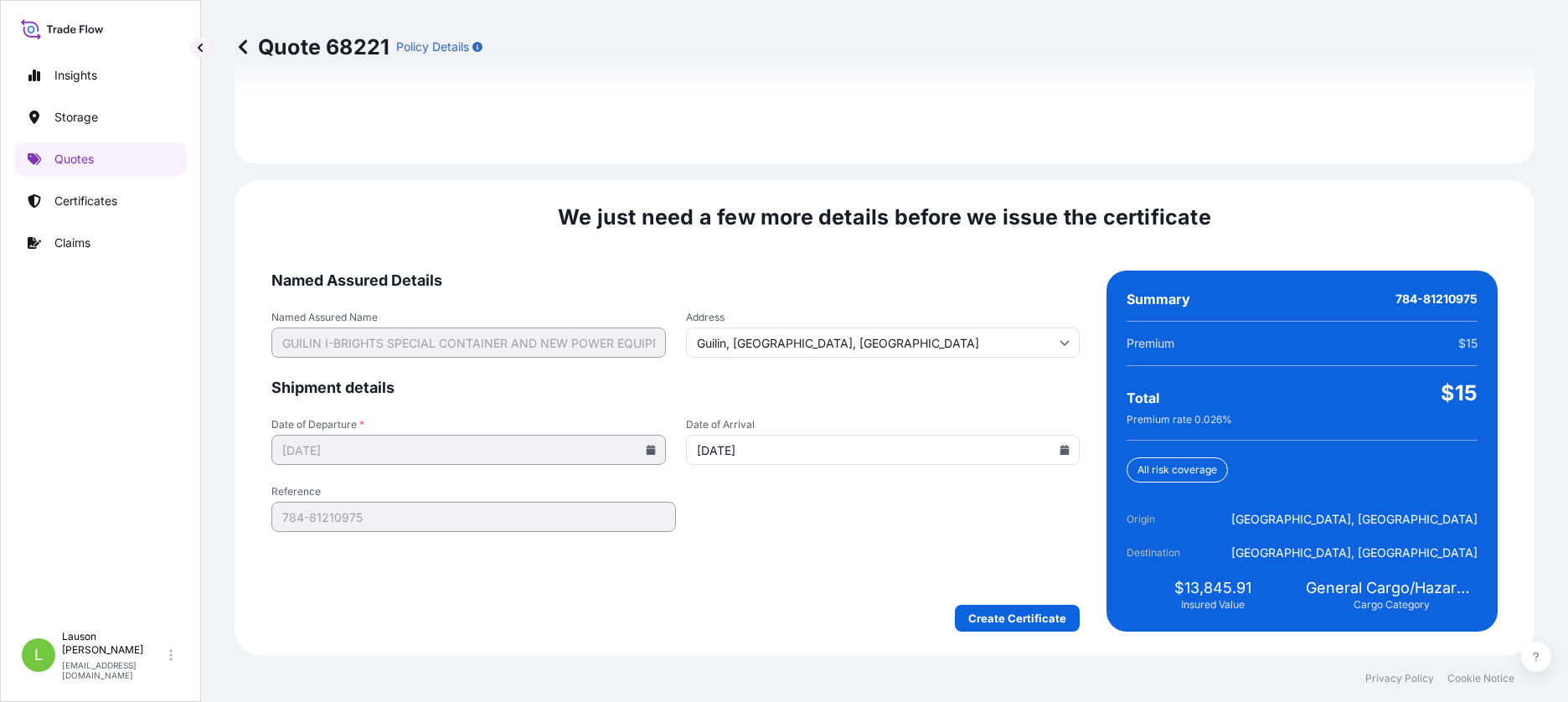
click at [778, 567] on form "Named Assured Details Named Assured Name GUILIN I-BRIGHTS SPECIAL CONTAINER AND…" at bounding box center [676, 451] width 809 height 361
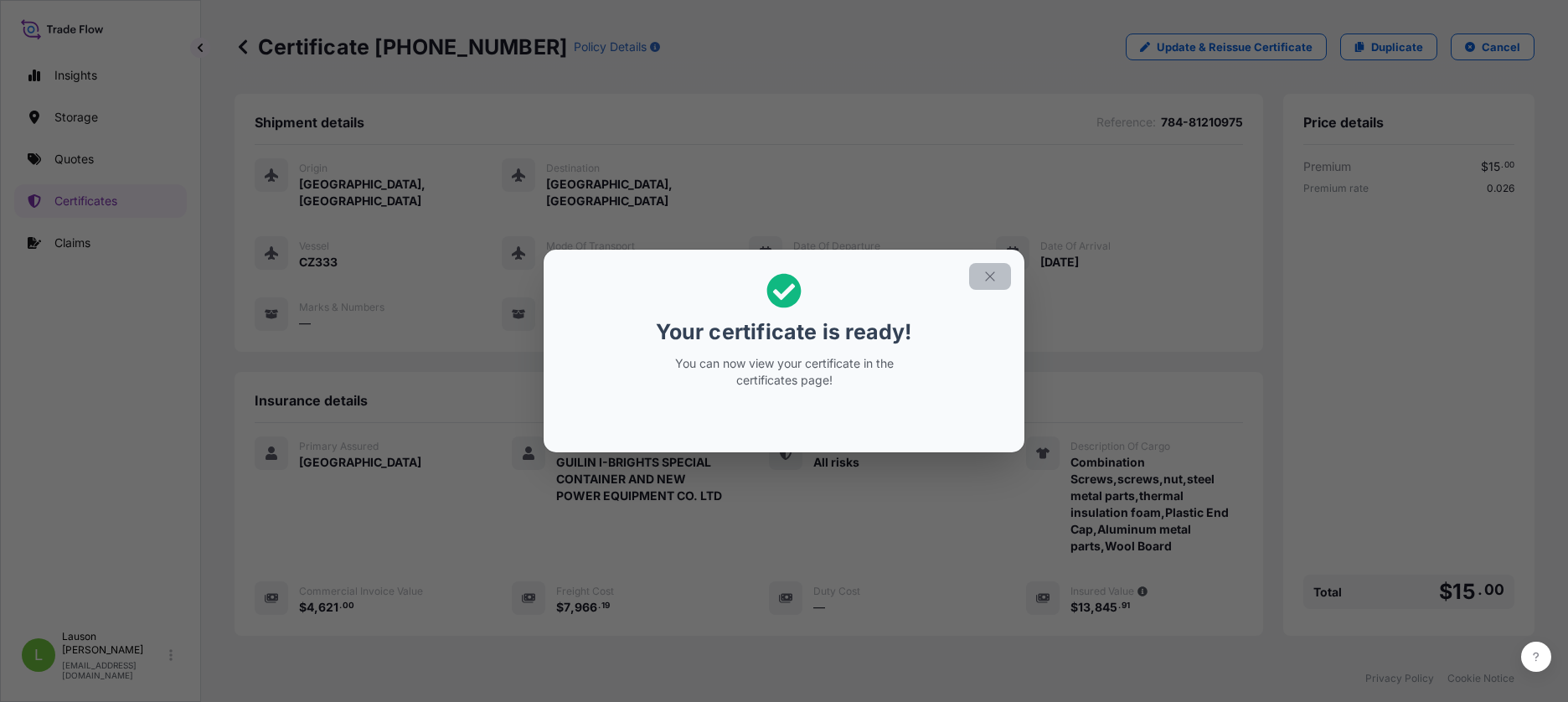
click at [997, 274] on icon "button" at bounding box center [990, 276] width 15 height 15
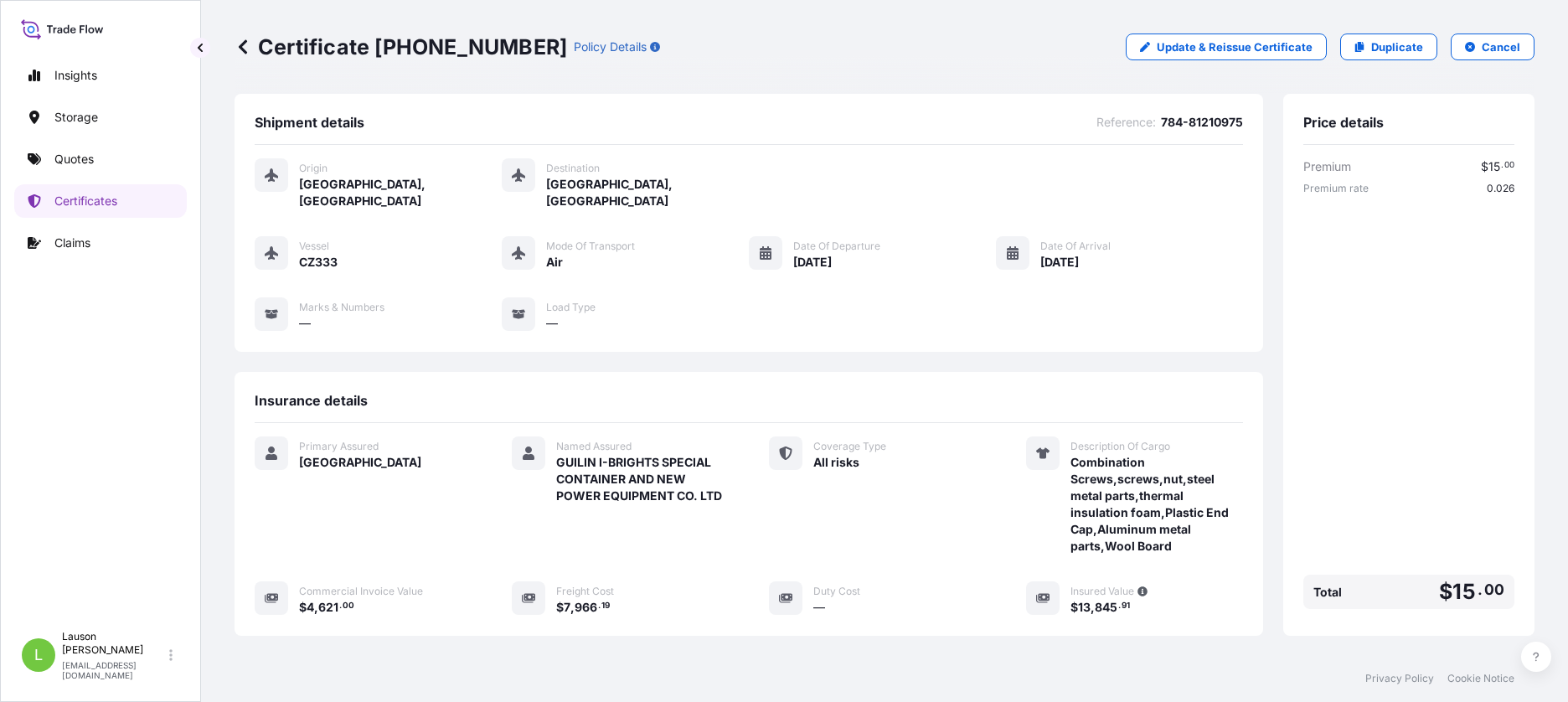
scroll to position [246, 0]
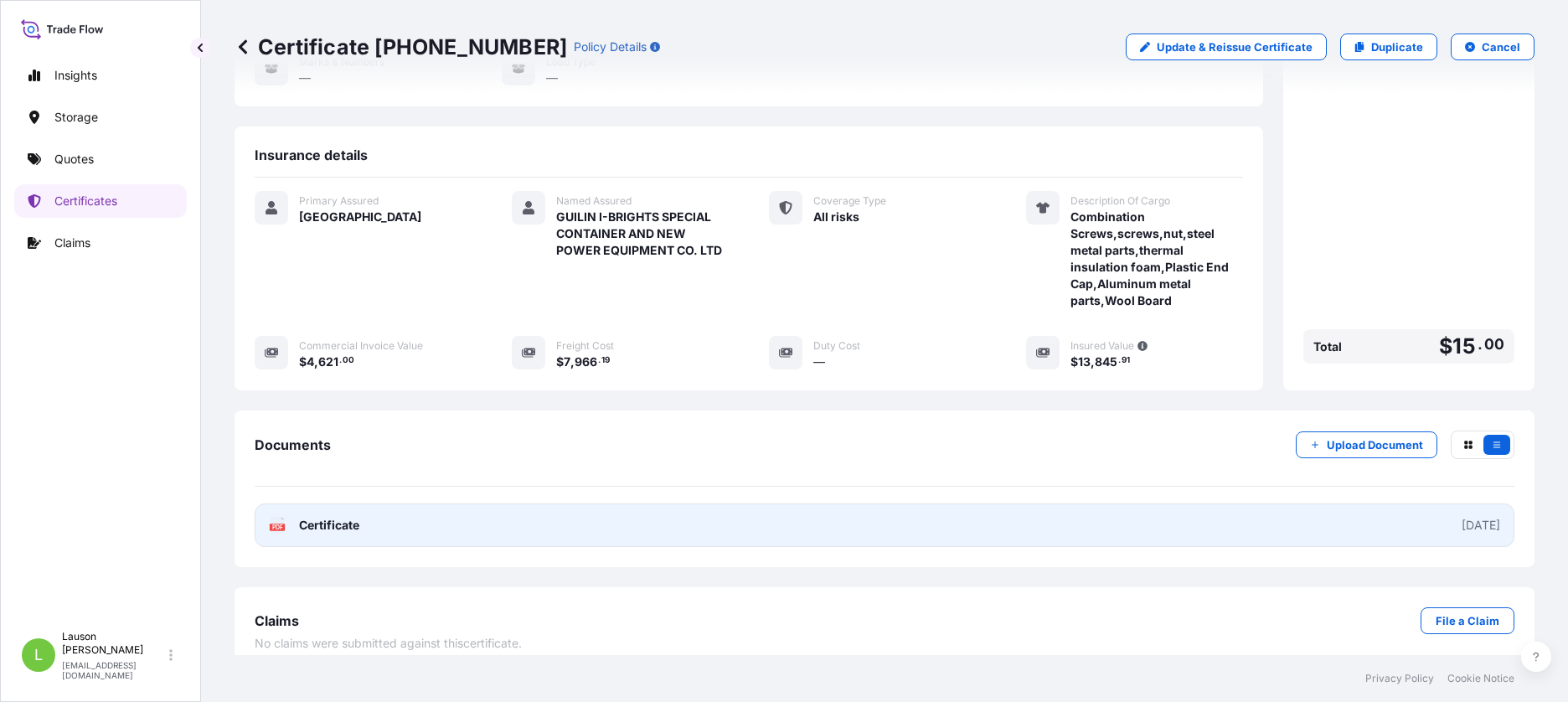
click at [332, 517] on span "Certificate" at bounding box center [329, 525] width 61 height 16
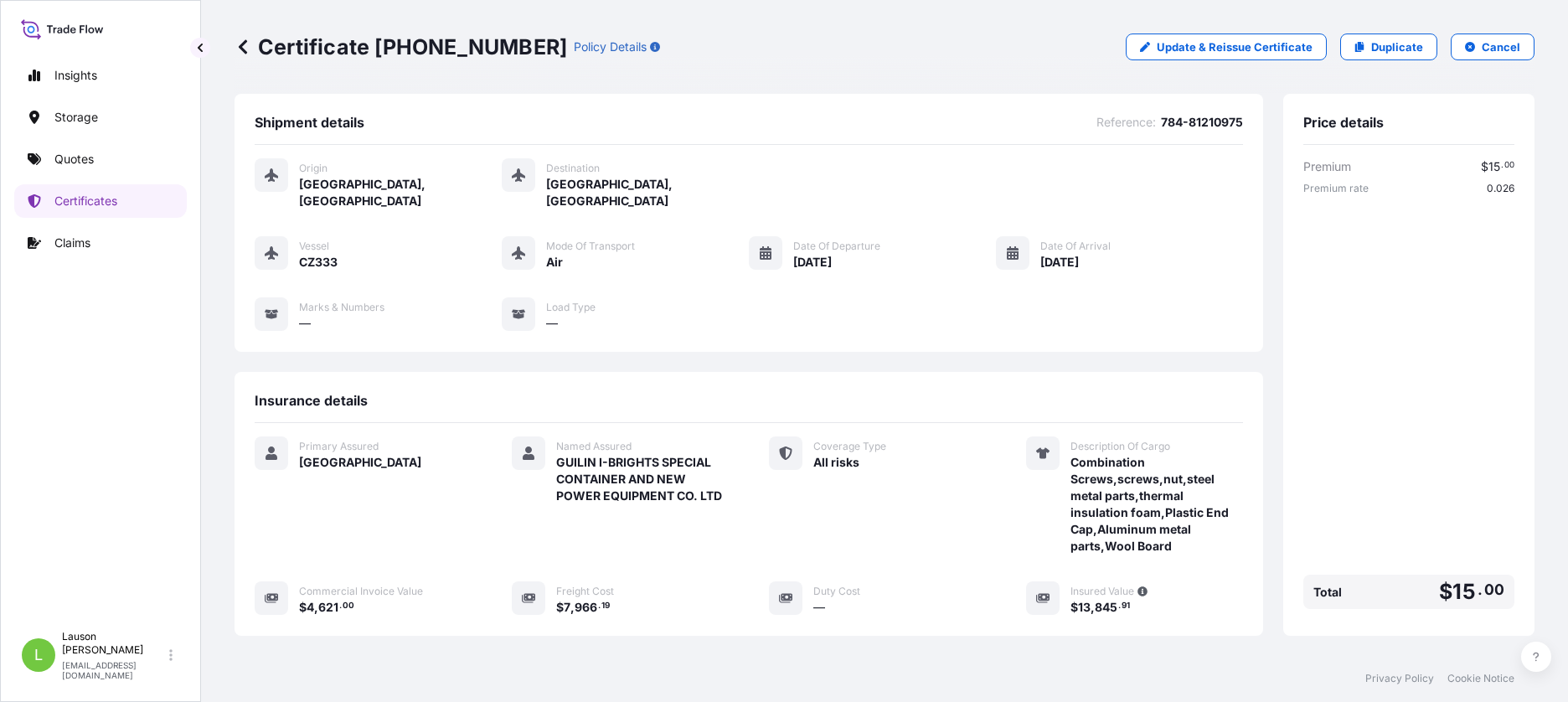
scroll to position [98, 0]
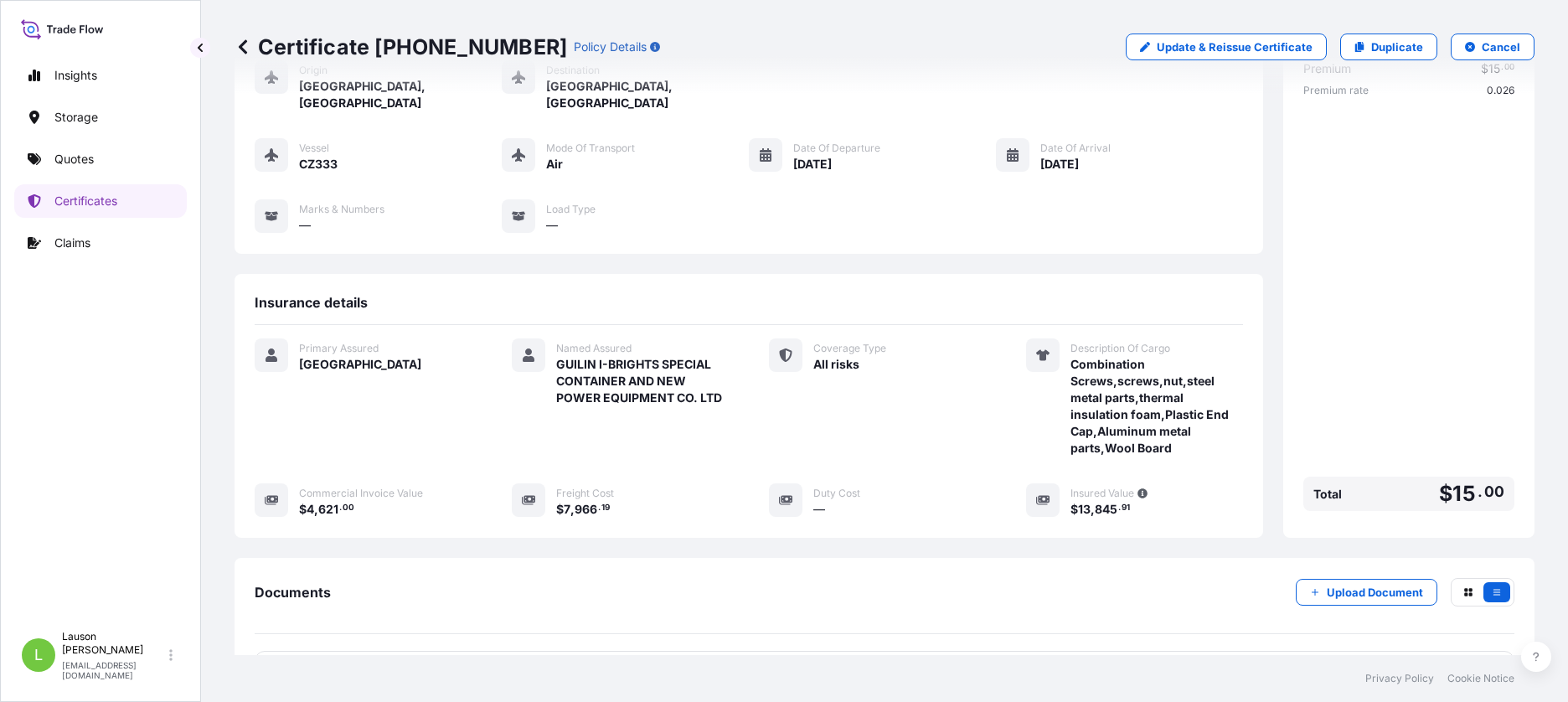
click at [848, 449] on div "Primary Assured China Named Assured GUILIN I-BRIGHTS SPECIAL CONTAINER AND NEW …" at bounding box center [749, 429] width 989 height 179
click at [1172, 45] on p "Update & Reissue Certificate" at bounding box center [1235, 46] width 156 height 16
select select "Air"
select select "31602"
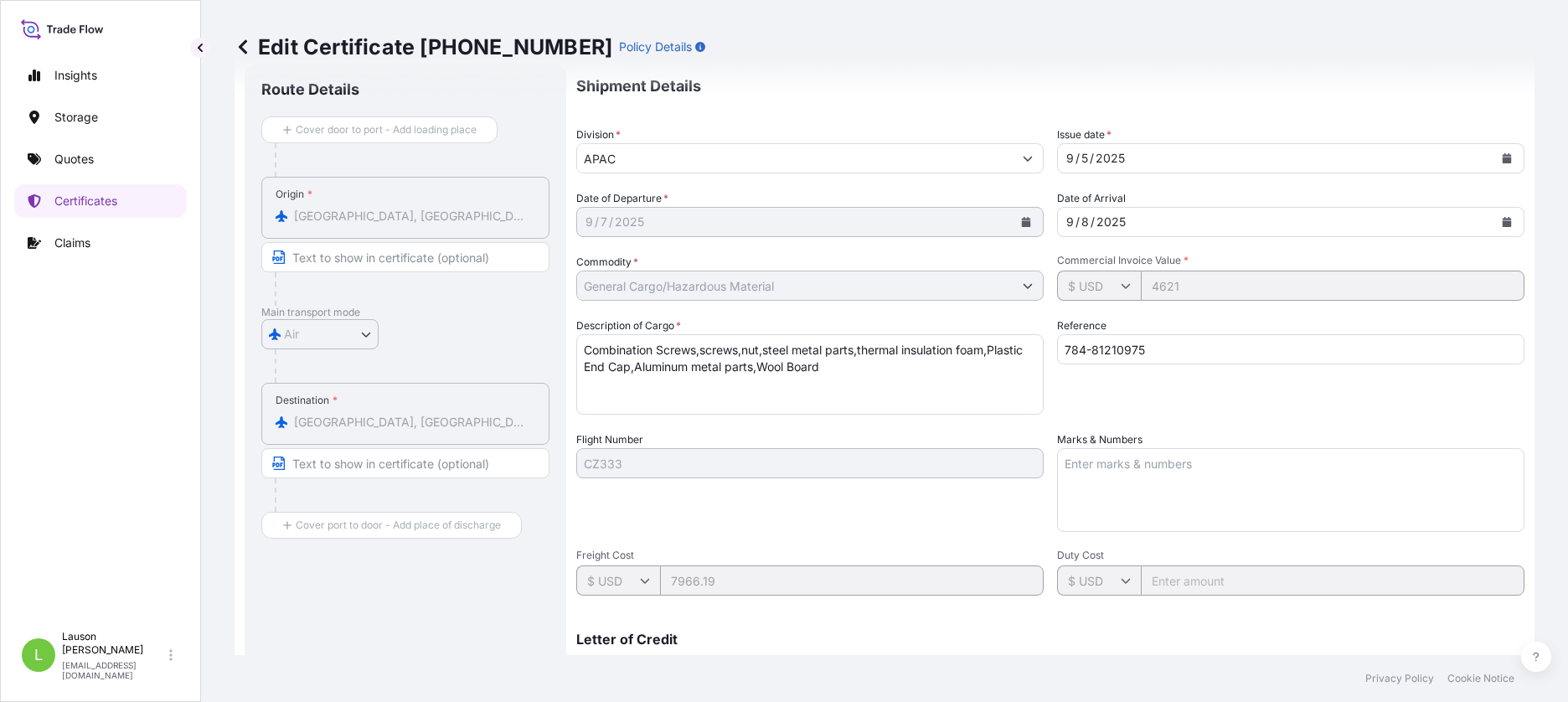
scroll to position [295, 0]
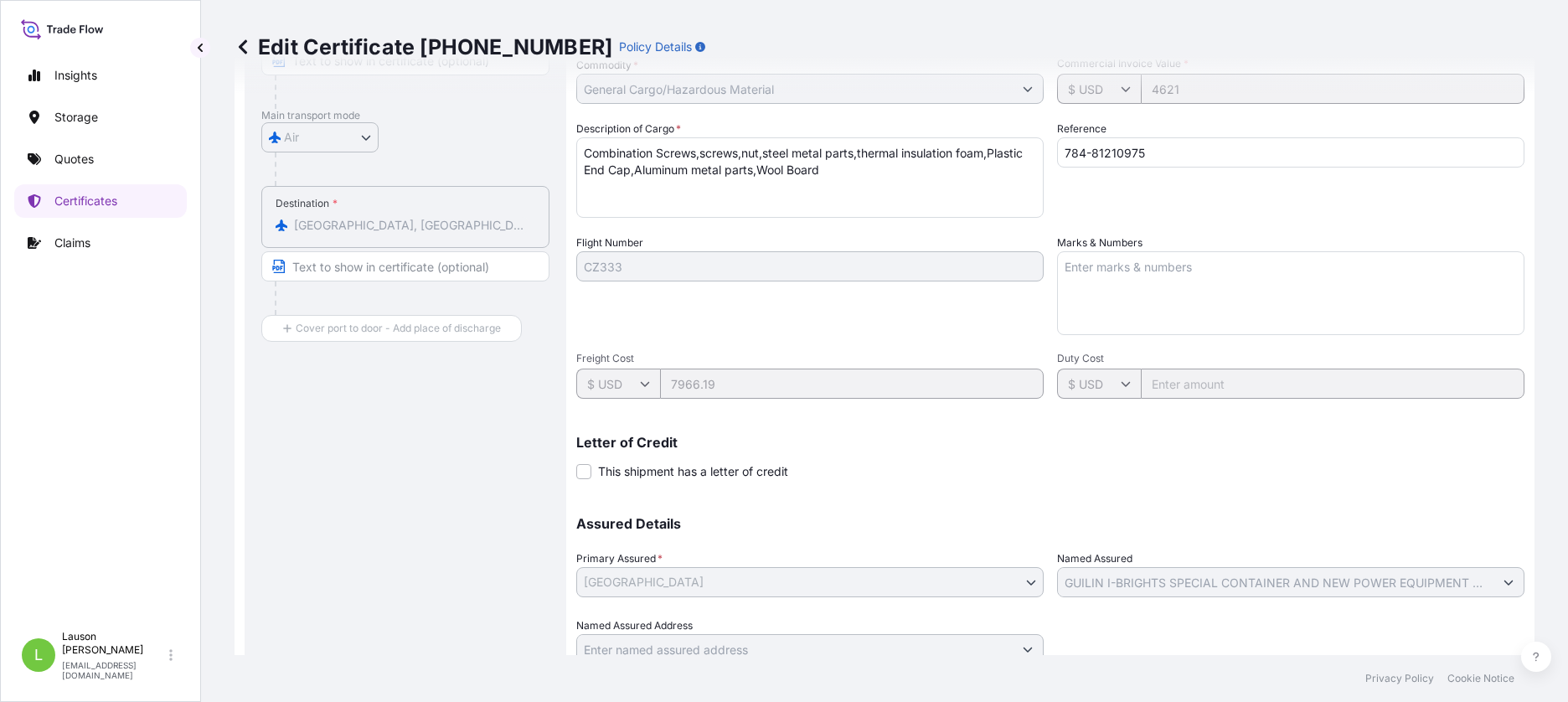
click at [644, 383] on icon at bounding box center [645, 383] width 10 height 10
click at [760, 450] on div "Letter of Credit This shipment has a letter of credit Letter of credit * Letter…" at bounding box center [1050, 458] width 948 height 44
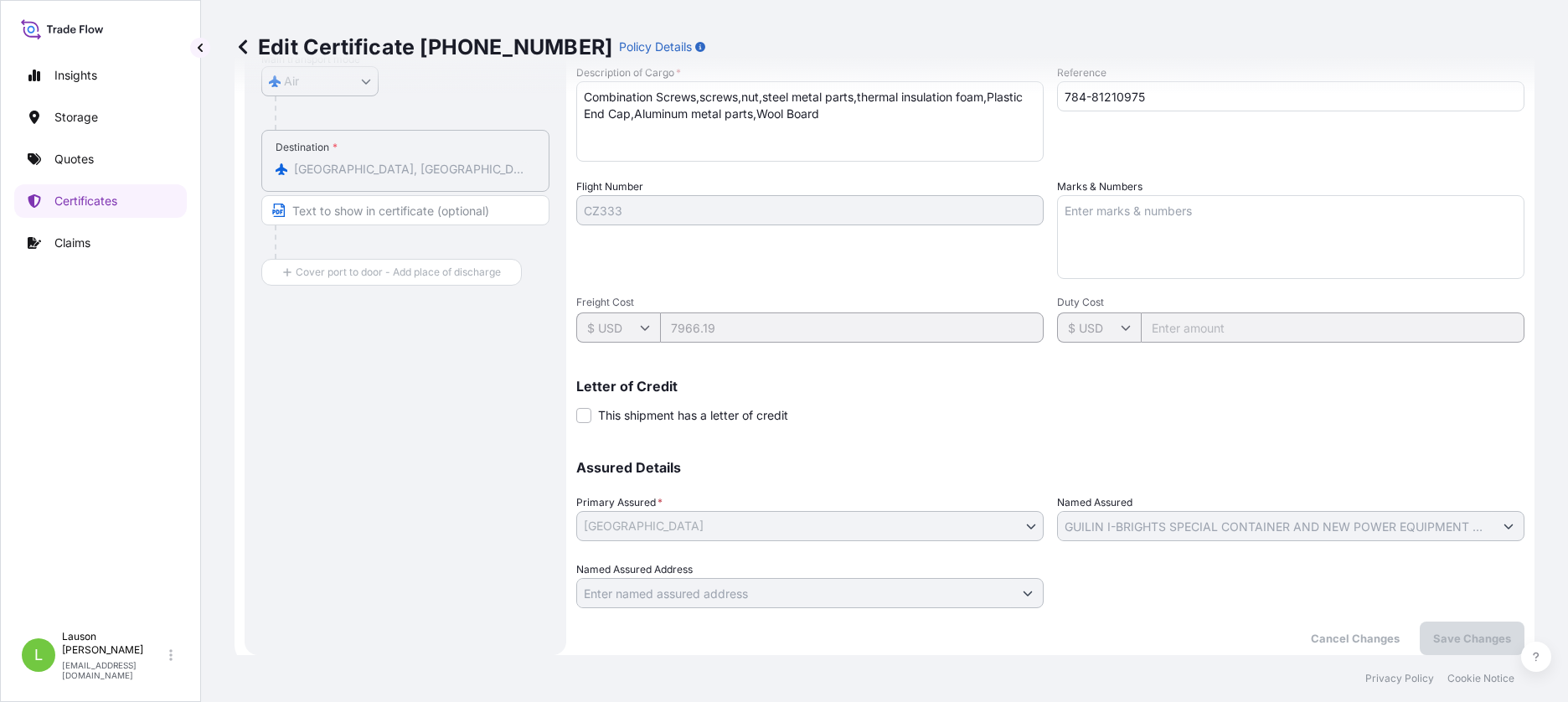
scroll to position [0, 0]
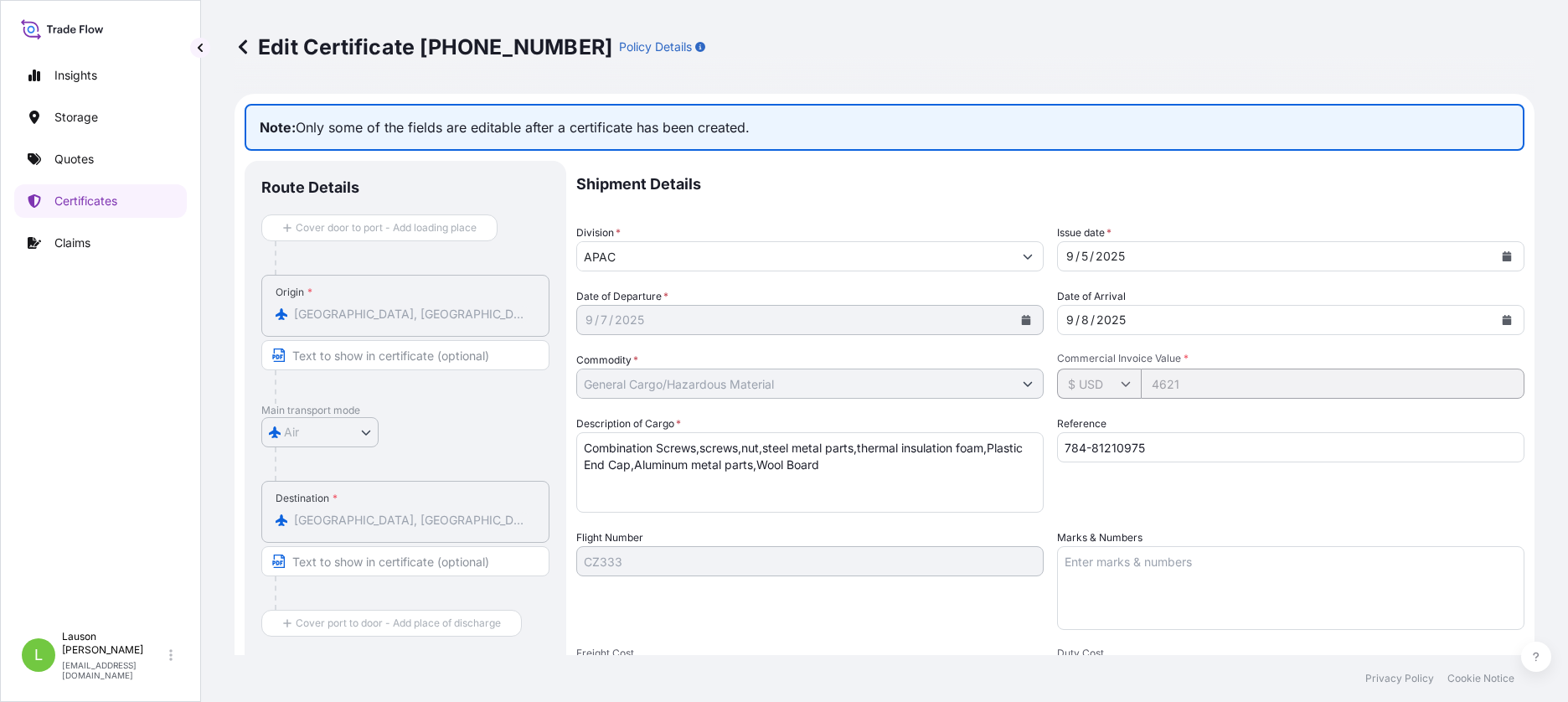
click at [686, 172] on p "Shipment Details" at bounding box center [1050, 184] width 948 height 47
click at [689, 130] on p "Note: Only some of the fields are editable after a certificate has been created." at bounding box center [885, 127] width 1280 height 47
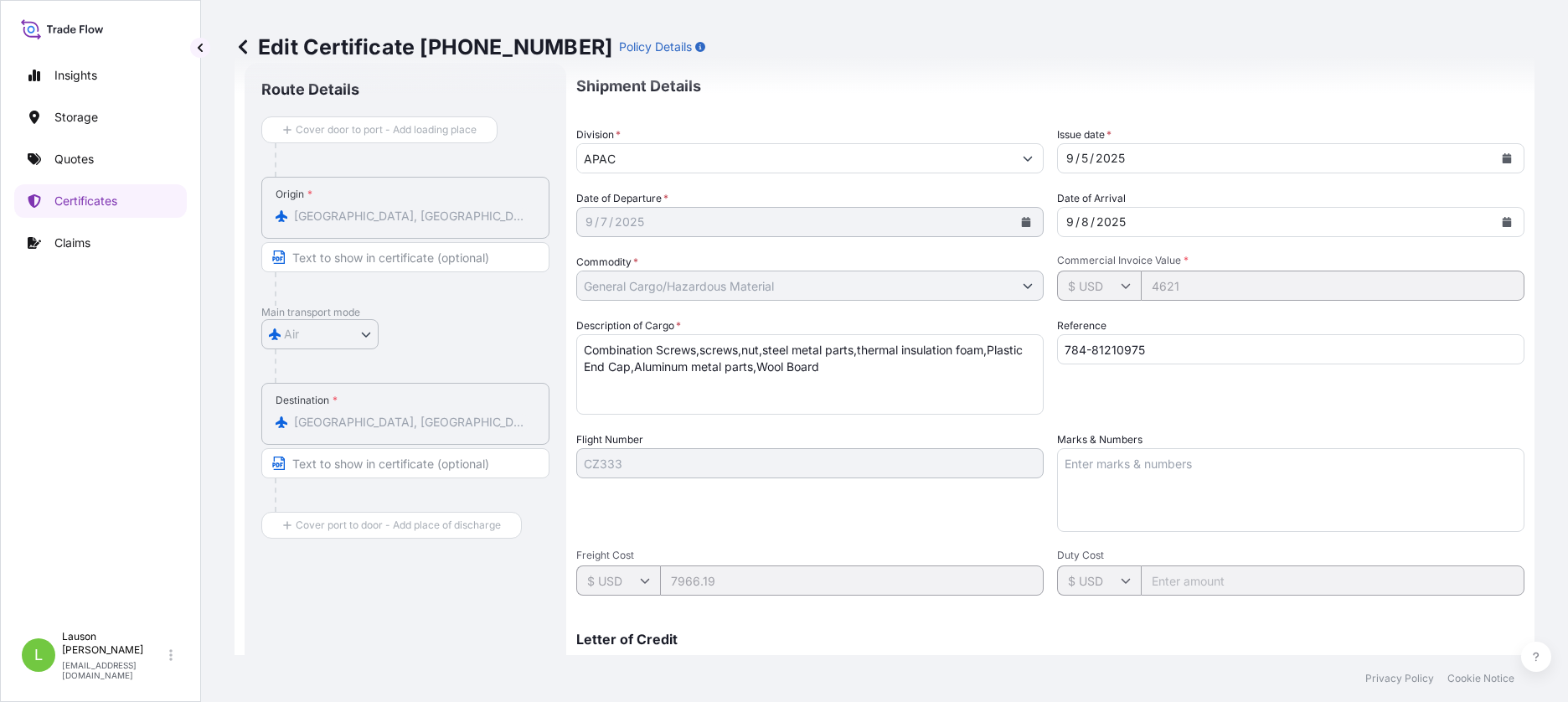
scroll to position [351, 0]
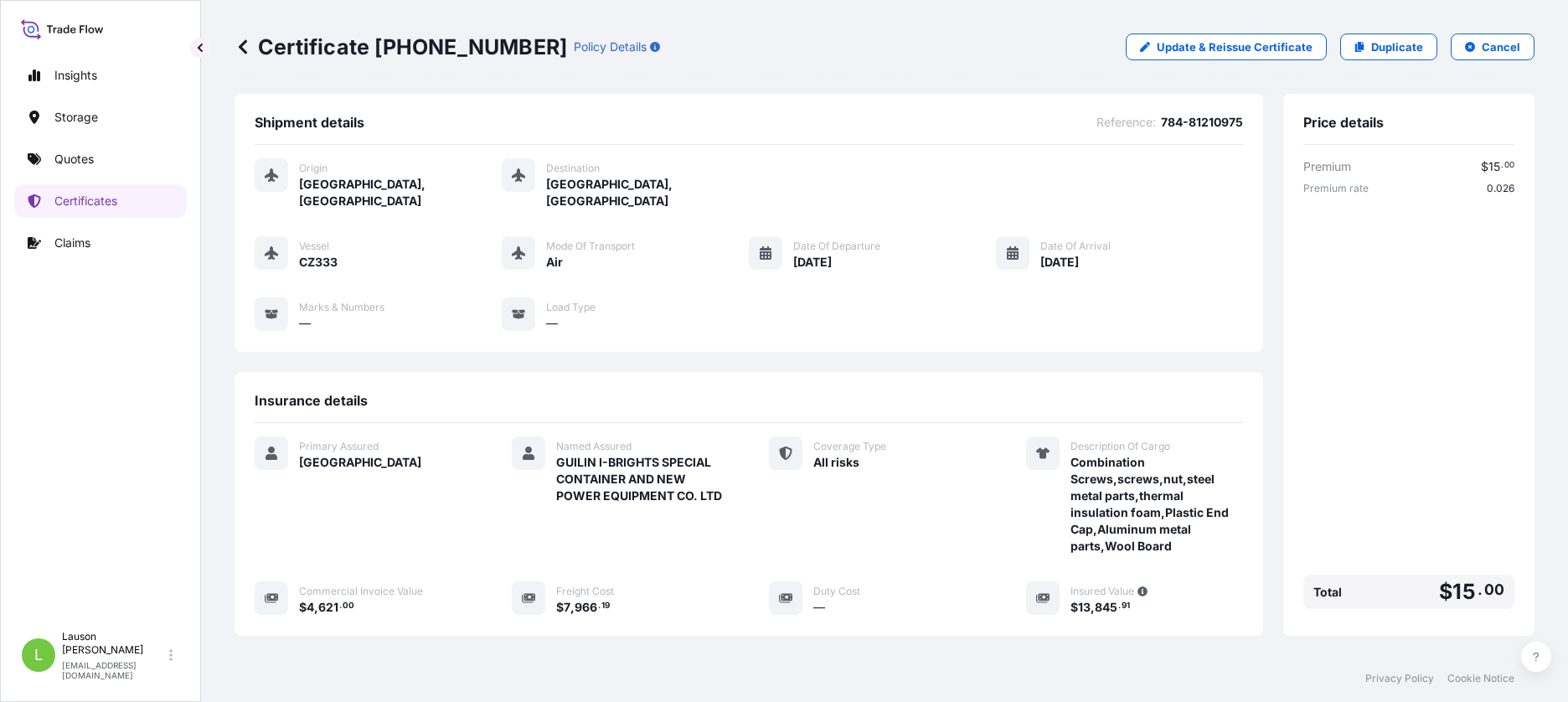
click at [393, 585] on span "Commercial Invoice Value" at bounding box center [361, 591] width 124 height 13
click at [526, 593] on icon at bounding box center [528, 598] width 13 height 10
drag, startPoint x: 526, startPoint y: 578, endPoint x: 581, endPoint y: 577, distance: 55.0
click at [581, 585] on span "Freight Cost" at bounding box center [585, 591] width 58 height 13
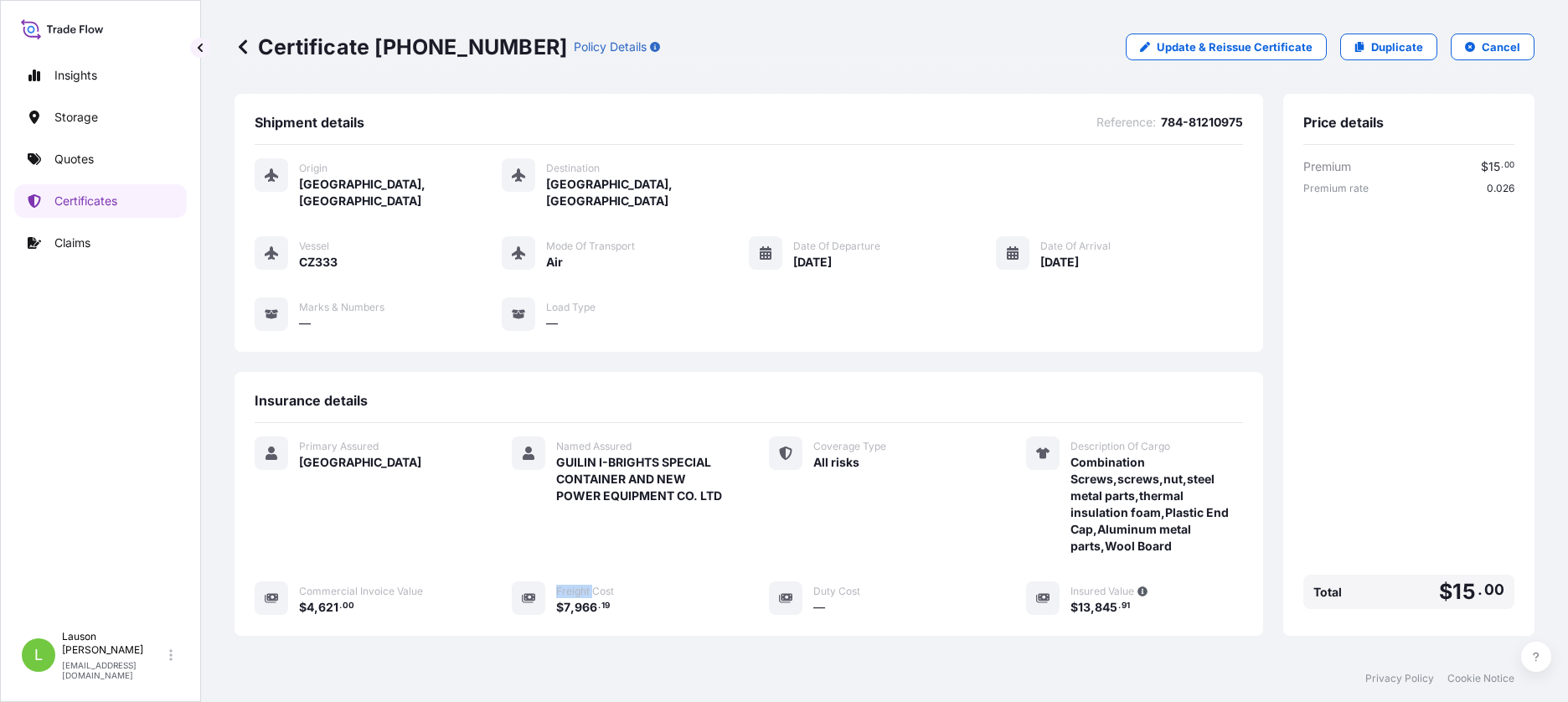
click at [581, 585] on span "Freight Cost" at bounding box center [585, 591] width 58 height 13
drag, startPoint x: 581, startPoint y: 577, endPoint x: 601, endPoint y: 585, distance: 21.5
click at [602, 604] on span "19" at bounding box center [605, 607] width 9 height 6
click at [1159, 53] on p "Update & Reissue Certificate" at bounding box center [1235, 46] width 156 height 16
select select "Air"
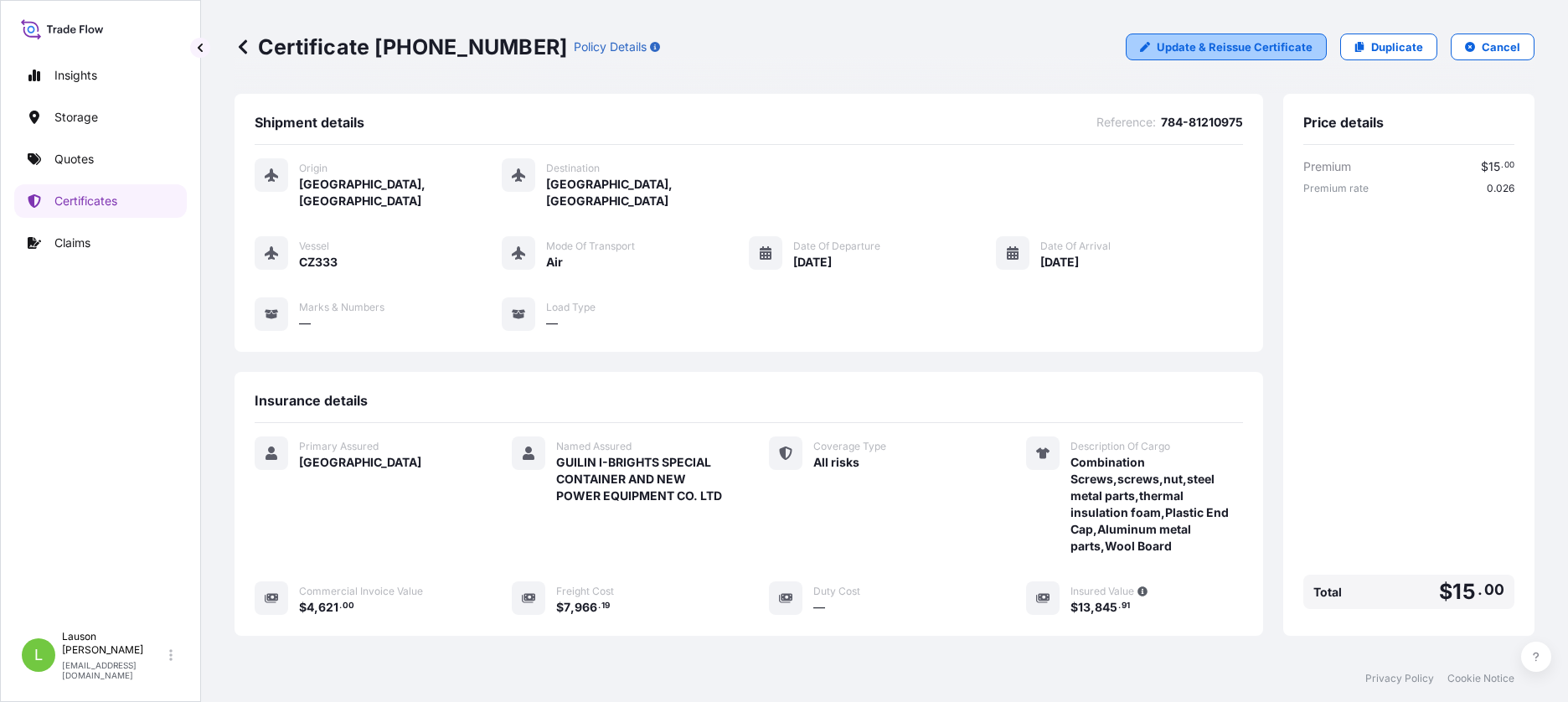
select select "31602"
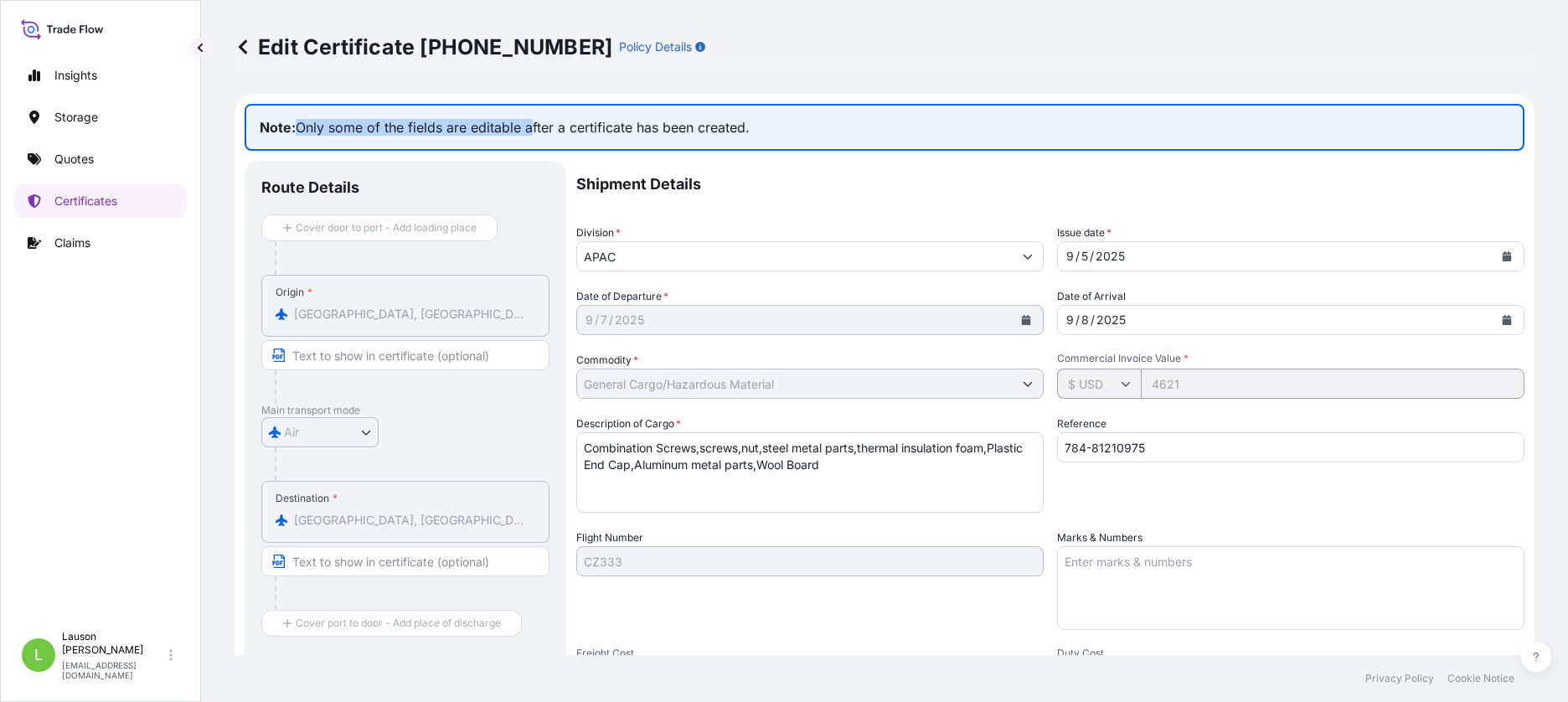
drag, startPoint x: 294, startPoint y: 127, endPoint x: 531, endPoint y: 125, distance: 237.0
click at [531, 125] on p "Note: Only some of the fields are editable after a certificate has been created." at bounding box center [885, 127] width 1280 height 47
click at [361, 123] on p "Note: Only some of the fields are editable after a certificate has been created." at bounding box center [885, 127] width 1280 height 47
click at [812, 340] on div "Shipment Details Division * APAC Issue date * 9 / 5 / 2025 Date of Departure * …" at bounding box center [1050, 559] width 948 height 798
click at [1121, 385] on icon at bounding box center [1126, 384] width 10 height 5
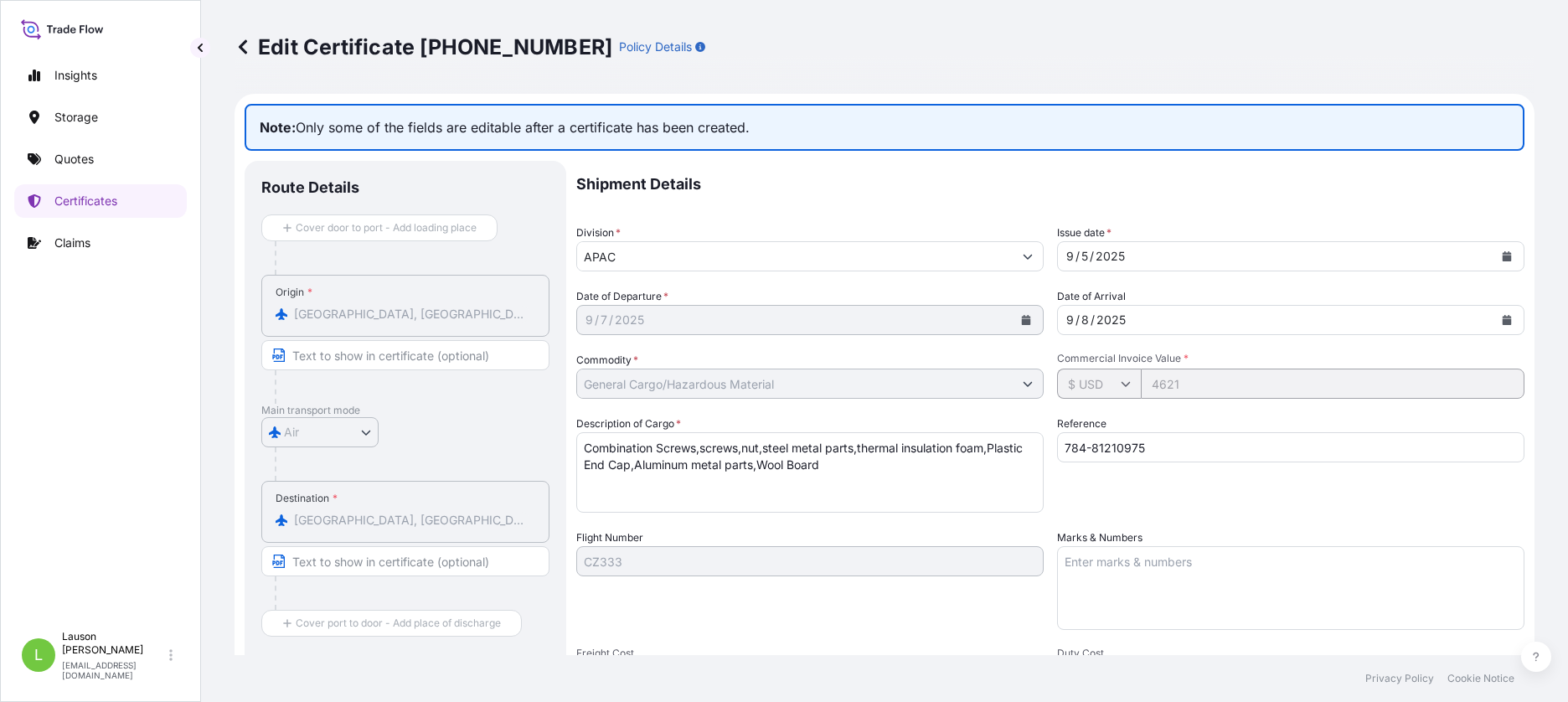
click at [938, 513] on div "Shipment Details Division * APAC Issue date * 9 / 5 / 2025 Date of Departure * …" at bounding box center [1050, 559] width 948 height 798
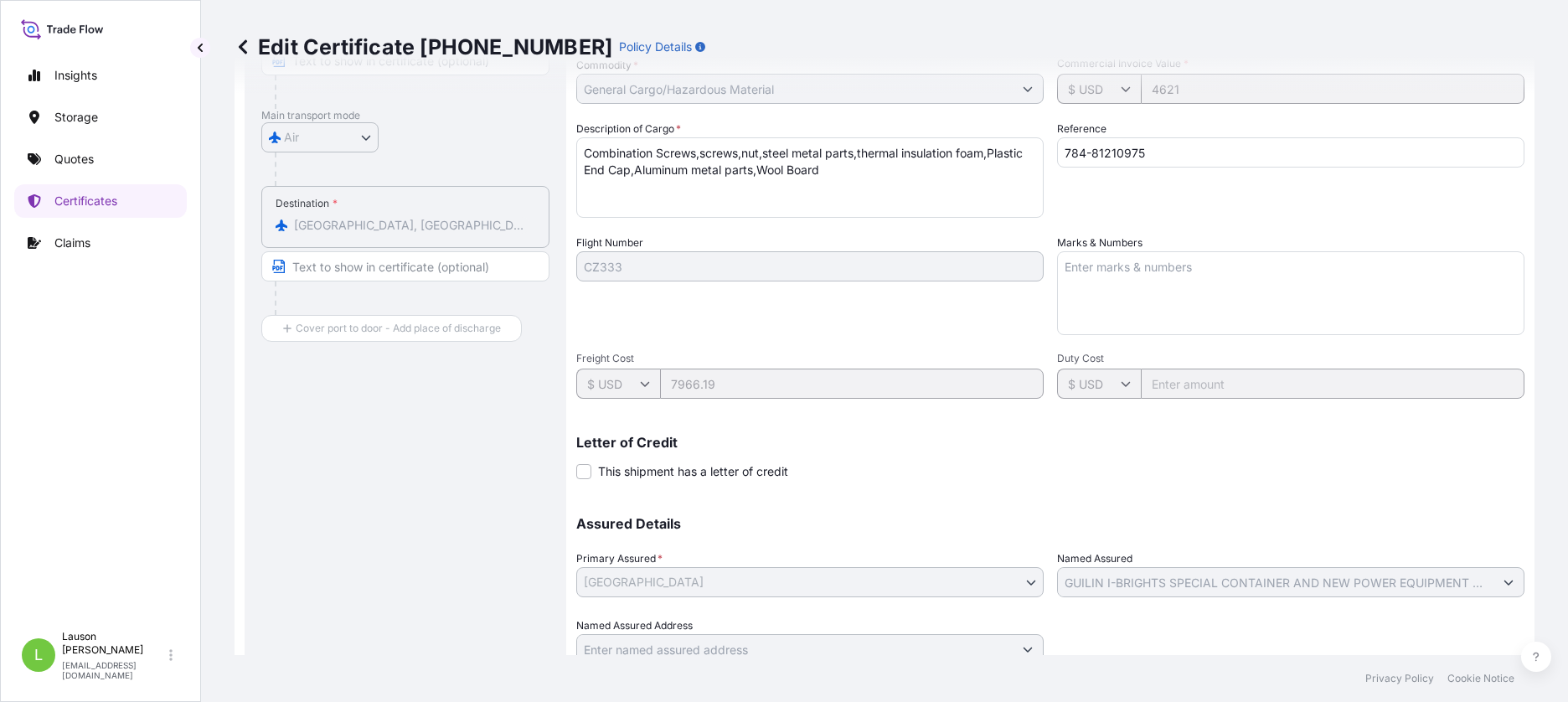
click at [817, 516] on div "Assured Details Primary Assured * China China Named Assured GUILIN I-BRIGHTS SP…" at bounding box center [1050, 581] width 948 height 168
click at [641, 415] on div "Shipment Details Division * APAC Issue date * 9 / 5 / 2025 Date of Departure * …" at bounding box center [1050, 265] width 948 height 798
click at [341, 204] on div "Destination * Doha, Qatar" at bounding box center [405, 217] width 288 height 62
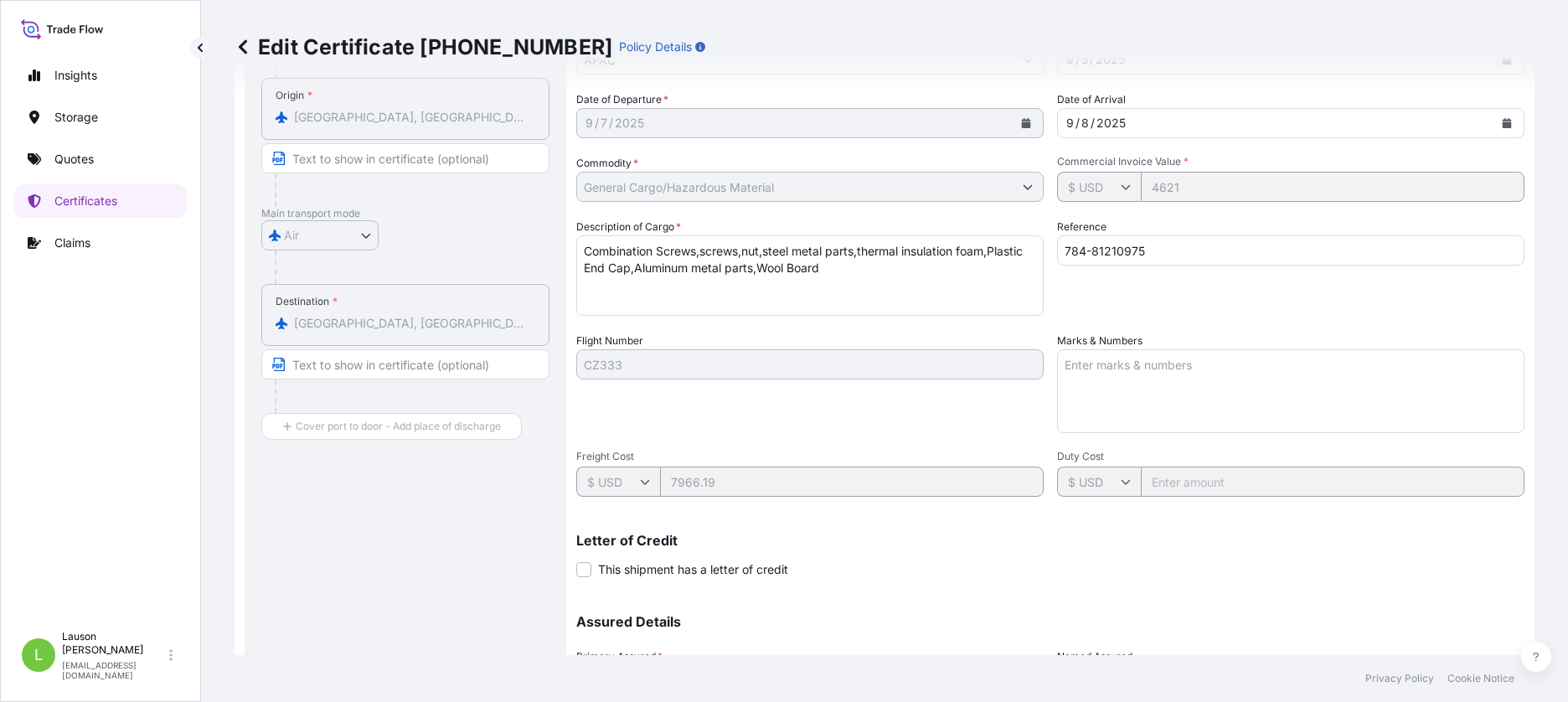
scroll to position [0, 0]
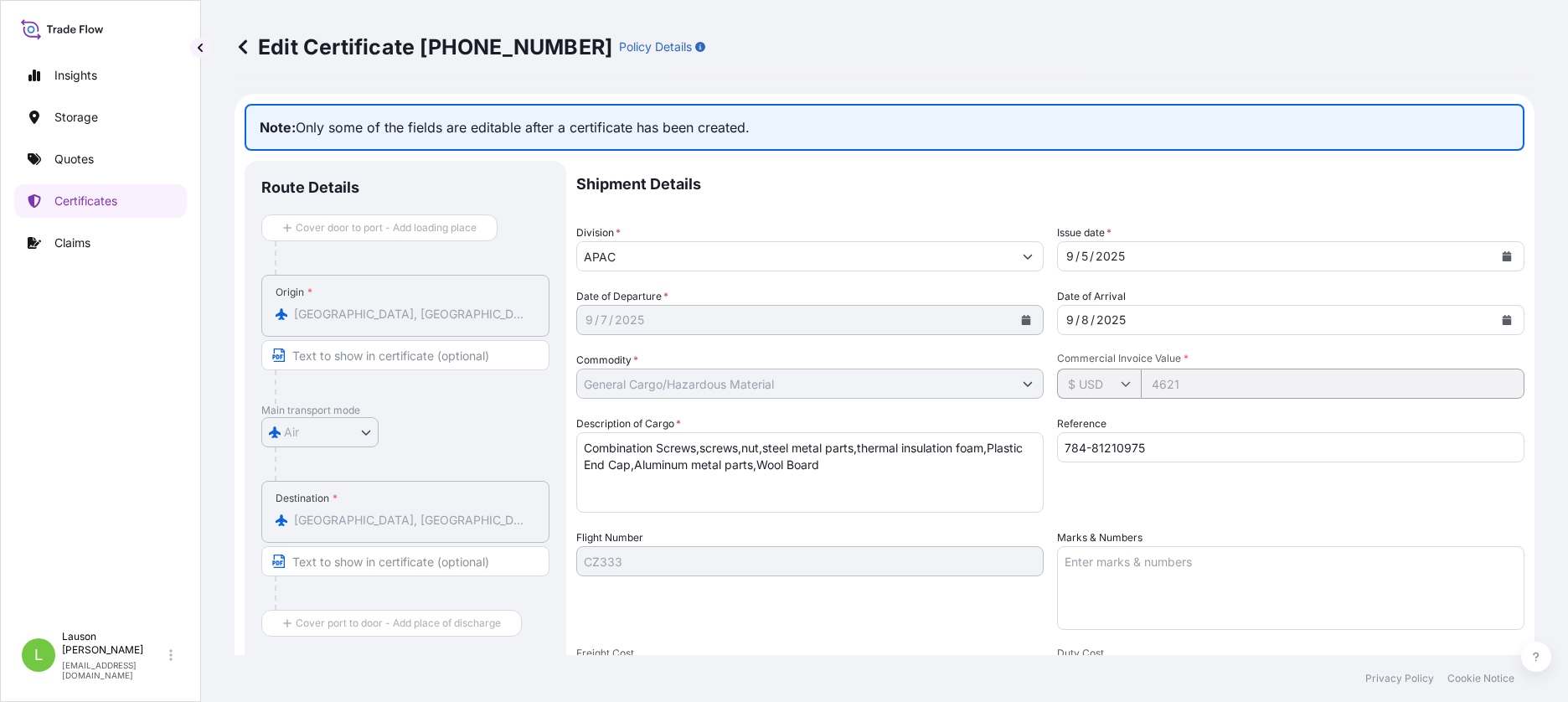
click at [397, 298] on div "Origin * Guangzhou, Guangdong Province, China" at bounding box center [405, 305] width 288 height 62
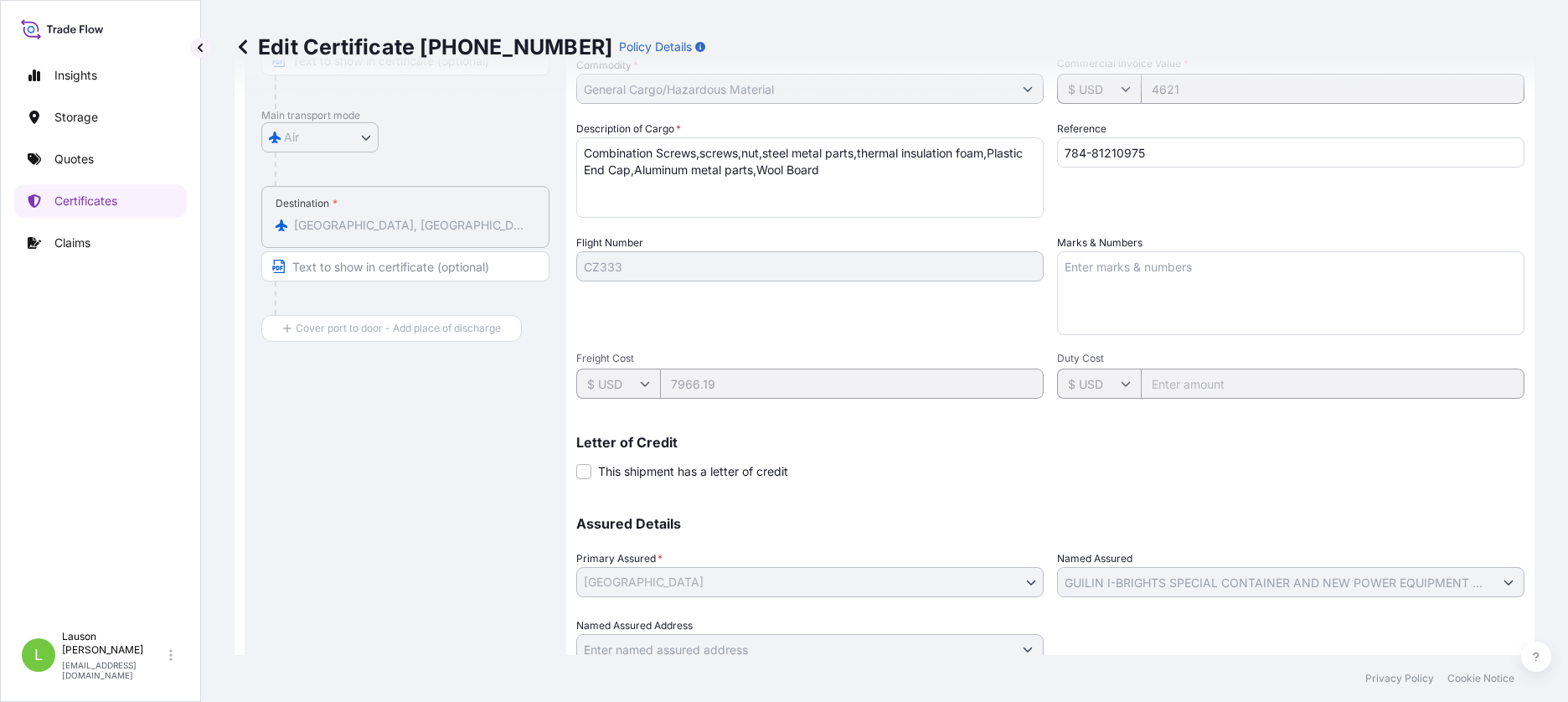
click at [797, 449] on p "Letter of Credit" at bounding box center [1050, 443] width 948 height 13
click at [1074, 471] on div "Letter of Credit This shipment has a letter of credit Letter of credit * Letter…" at bounding box center [1050, 458] width 948 height 44
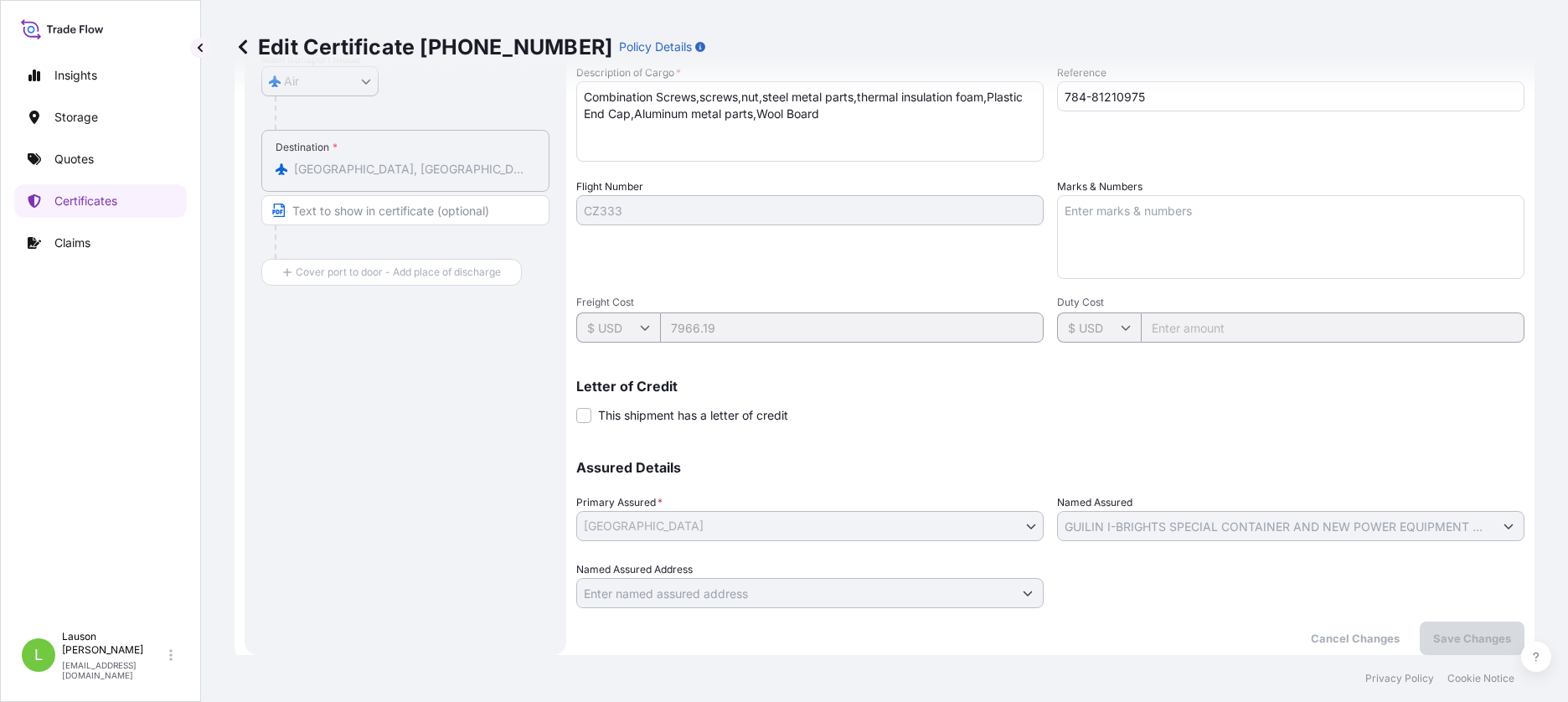
scroll to position [0, 0]
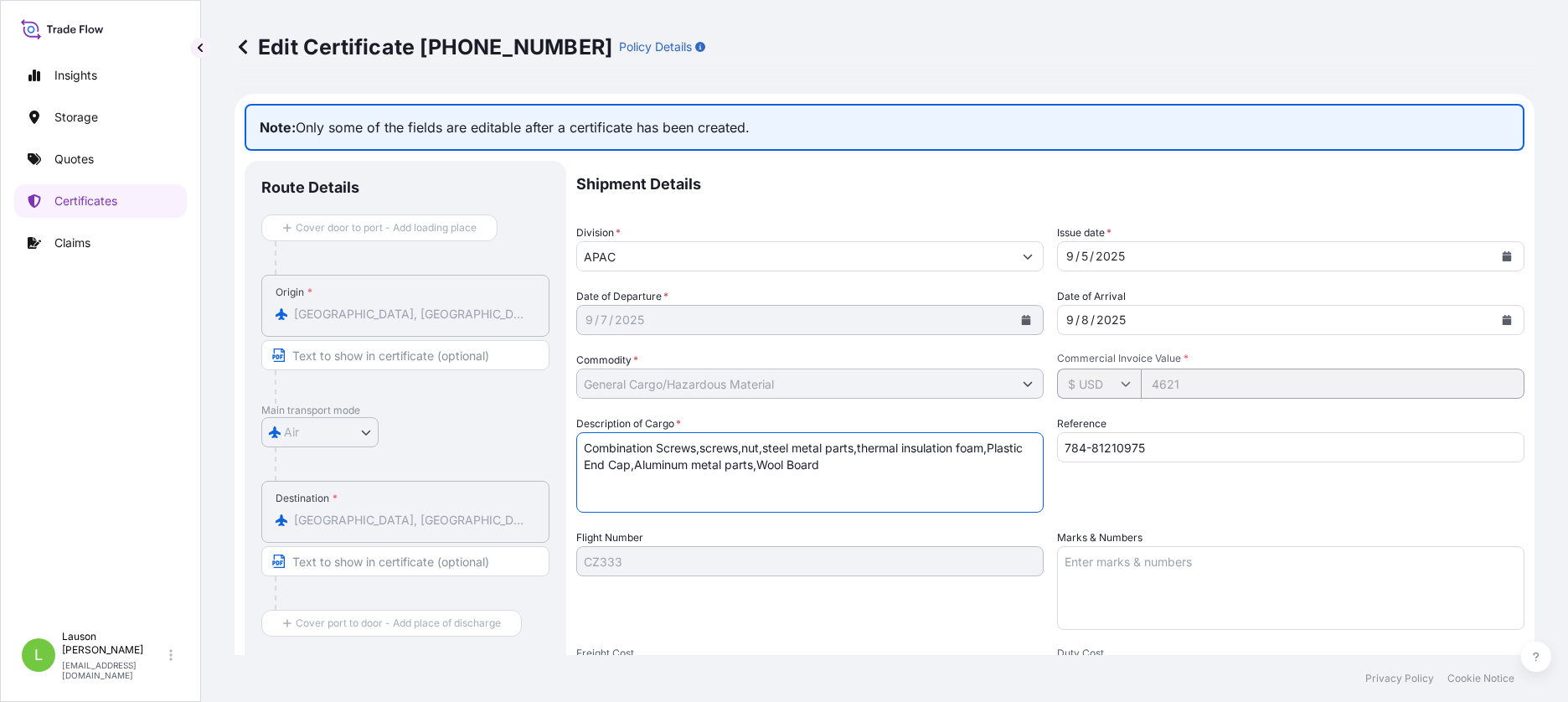
click at [879, 475] on textarea "Combination Screws,screws,nut,steel metal parts,thermal insulation foam,Plastic…" at bounding box center [810, 473] width 468 height 81
click at [928, 479] on textarea "Combination Screws,screws,nut,steel metal parts,thermal insulation foam,Plastic…" at bounding box center [810, 473] width 468 height 81
click at [1310, 482] on div "Reference 784-81210975" at bounding box center [1291, 464] width 468 height 97
click at [938, 607] on div "Flight Number CZ333" at bounding box center [810, 580] width 468 height 100
click at [961, 46] on div "Edit Certificate 31602-170-1 Policy Details" at bounding box center [885, 47] width 1300 height 27
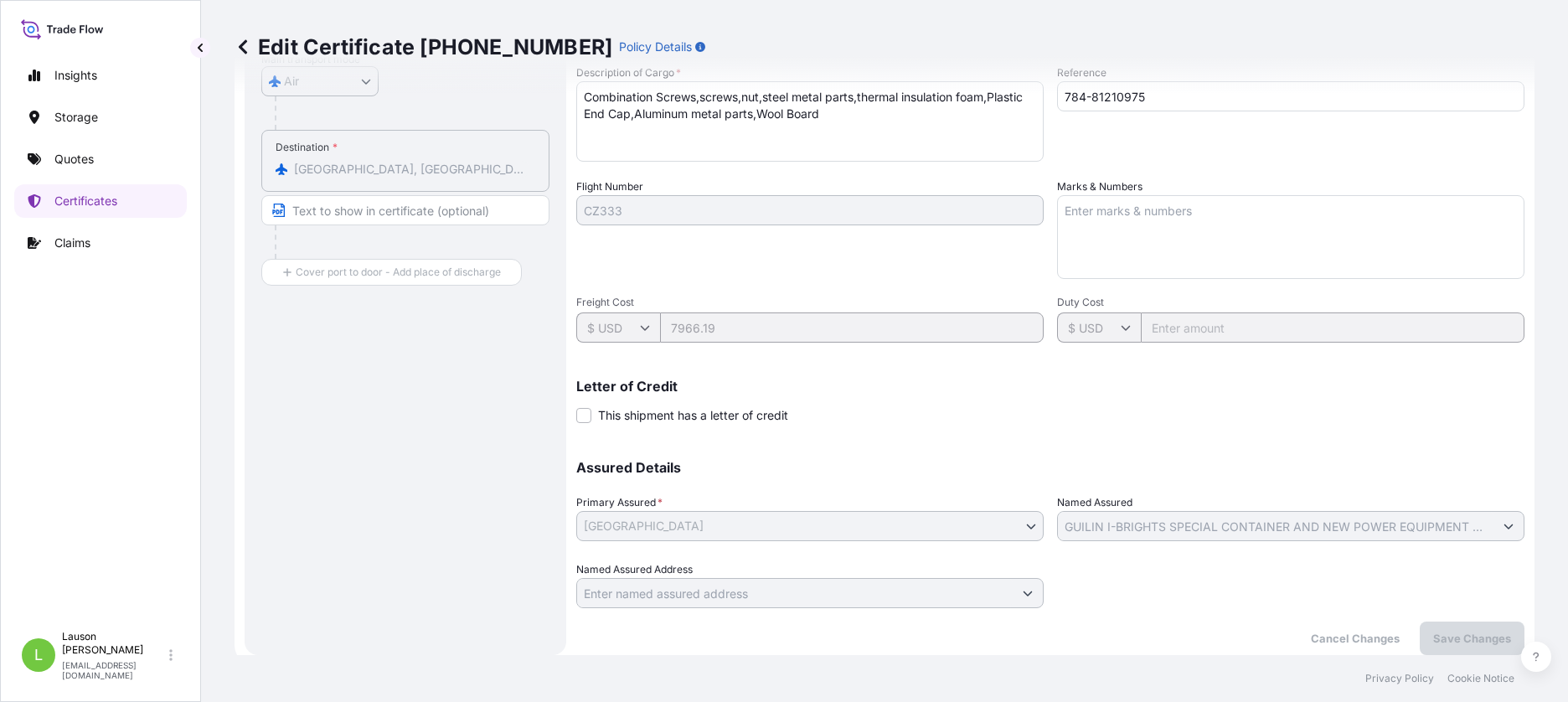
scroll to position [154, 0]
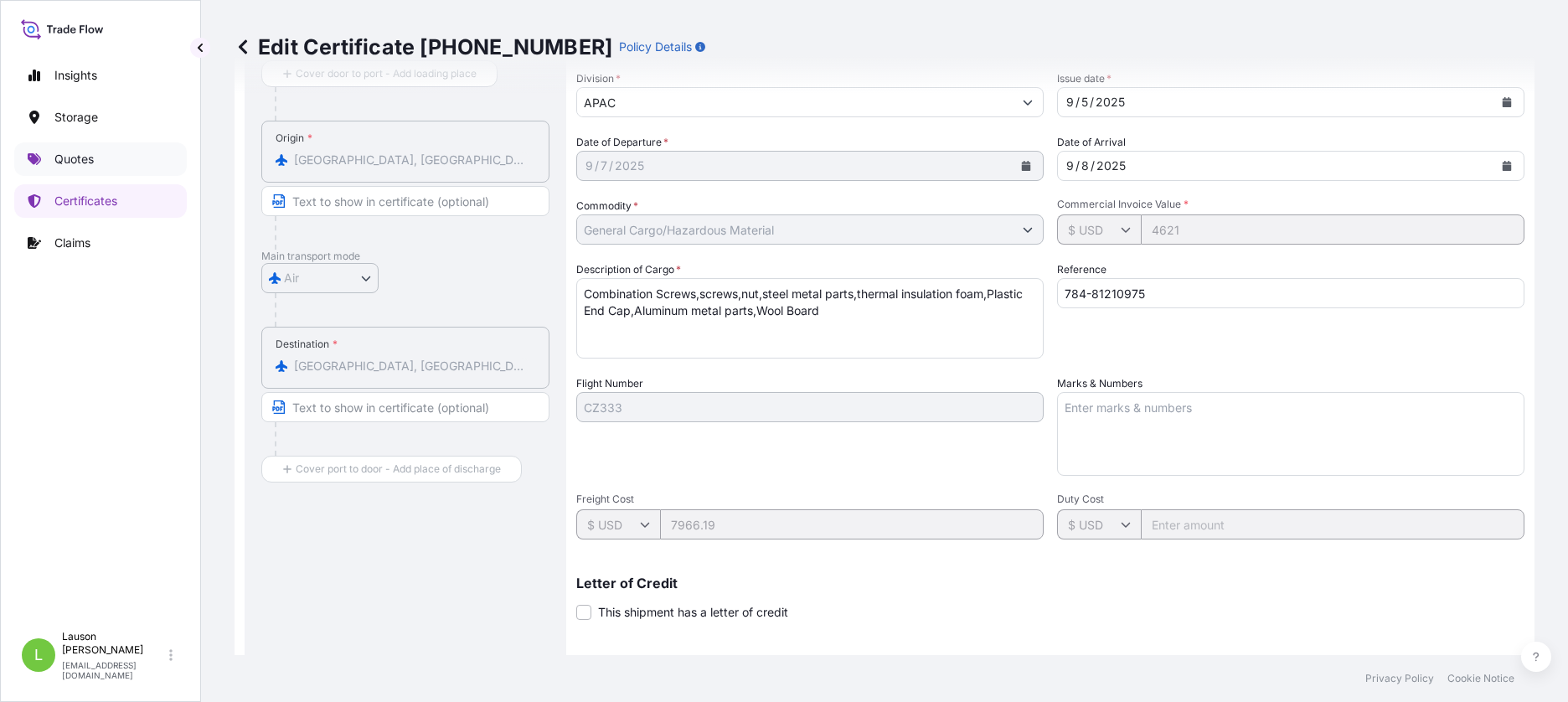
click at [91, 163] on p "Quotes" at bounding box center [74, 159] width 39 height 16
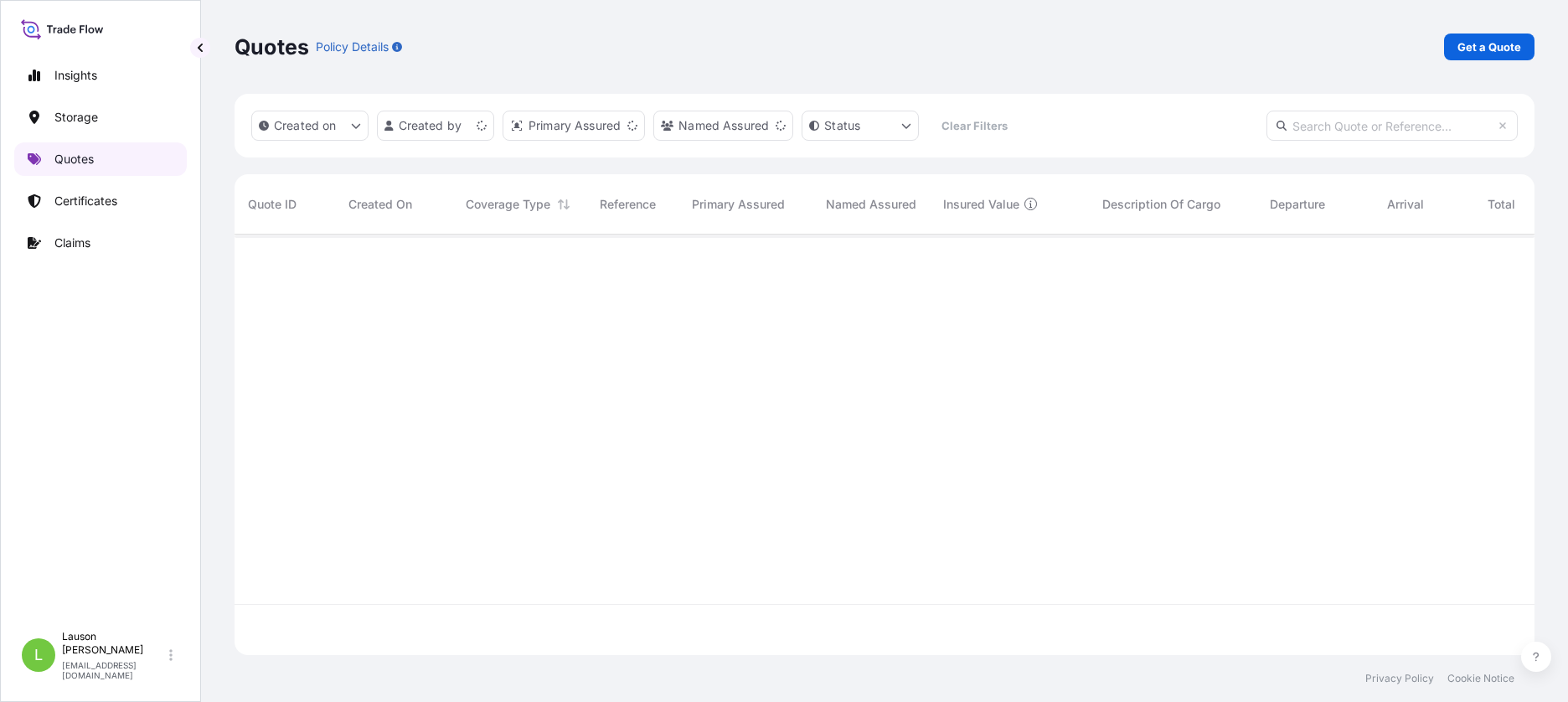
scroll to position [417, 1288]
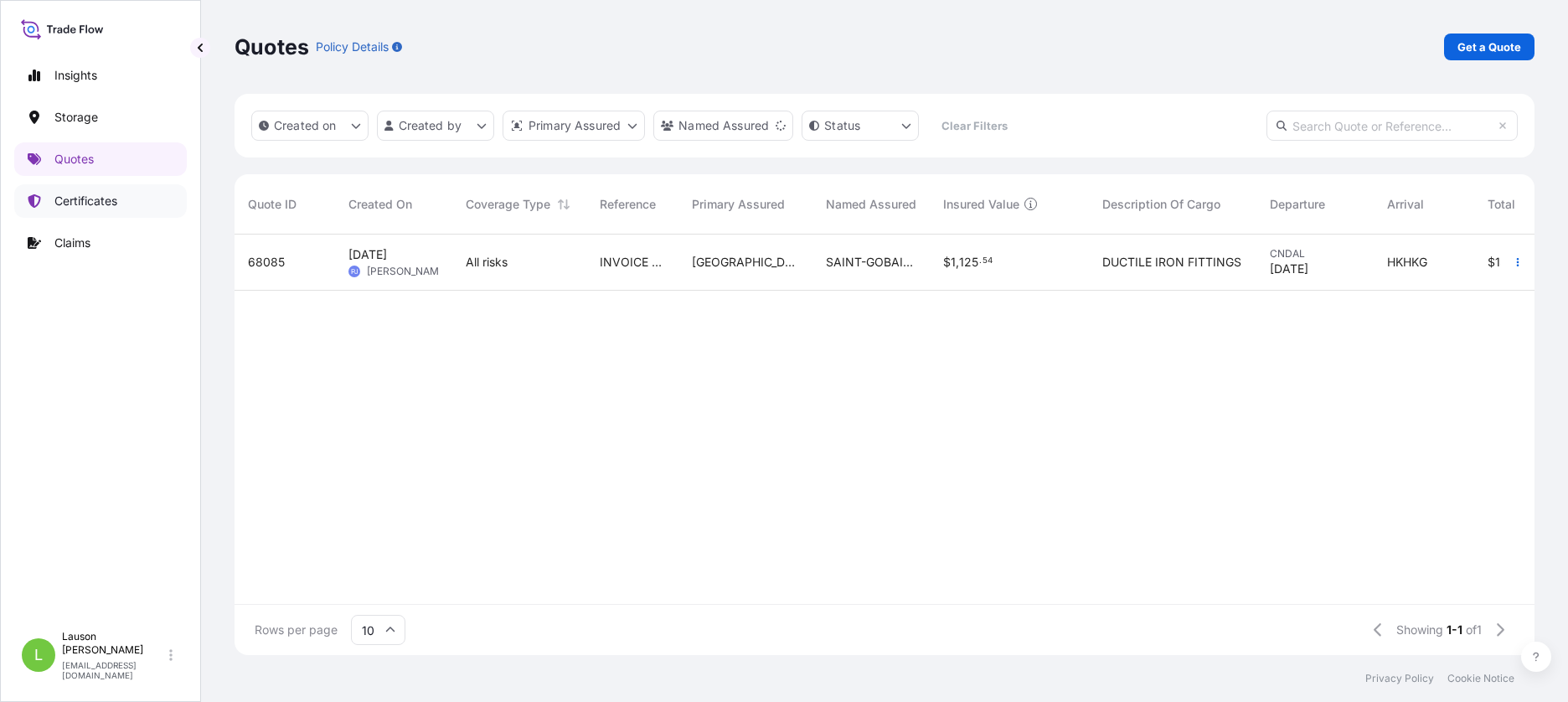
click at [117, 199] on p "Certificates" at bounding box center [86, 200] width 63 height 16
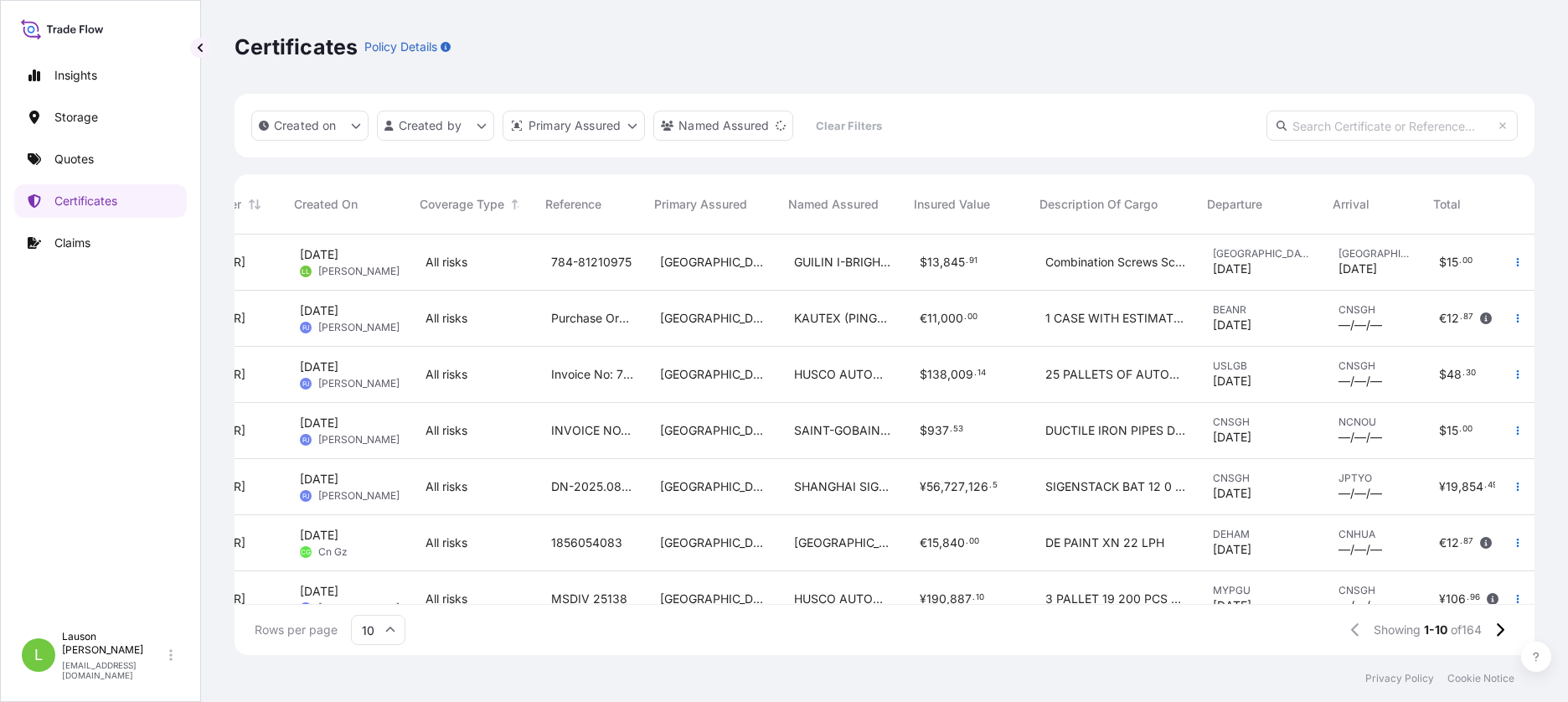
scroll to position [0, 145]
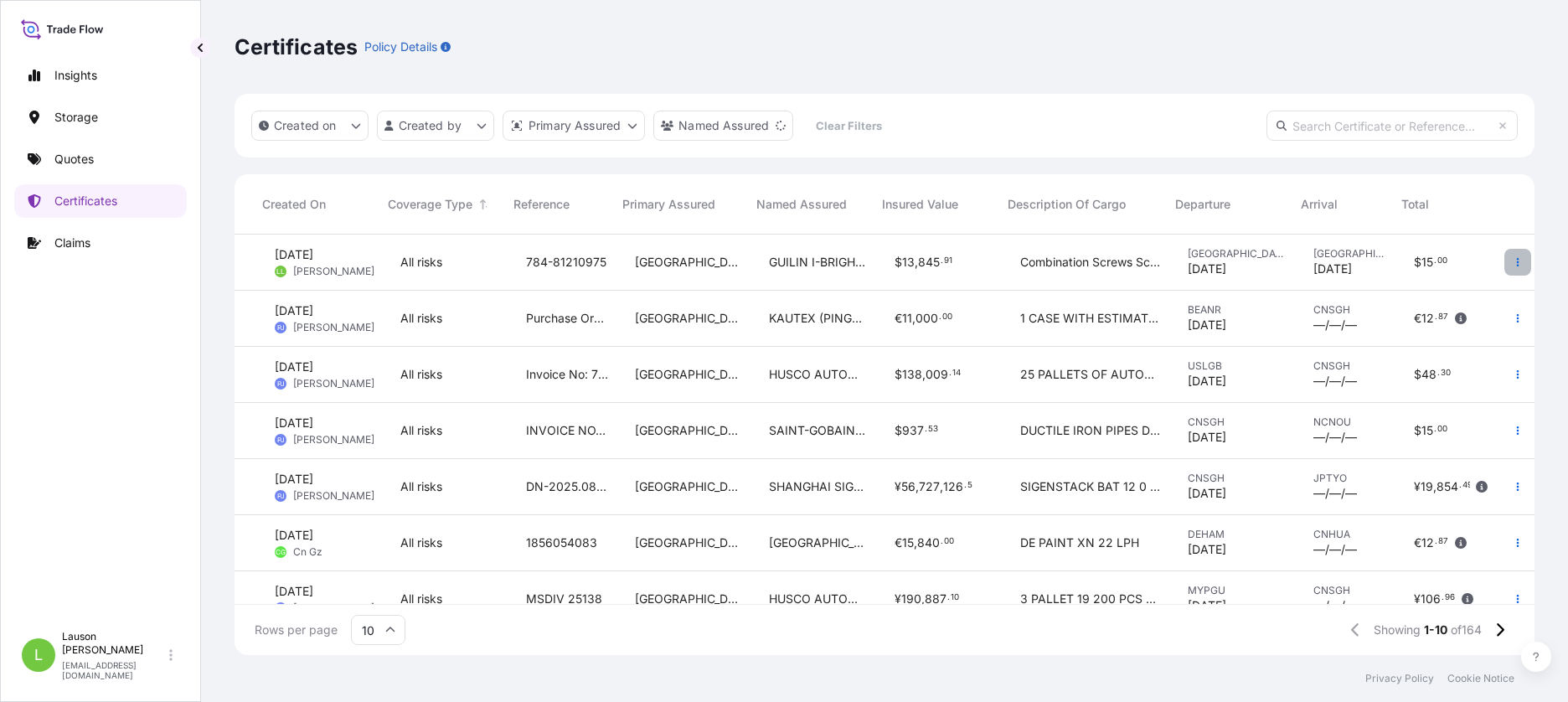
click at [1517, 265] on icon "button" at bounding box center [1518, 262] width 3 height 9
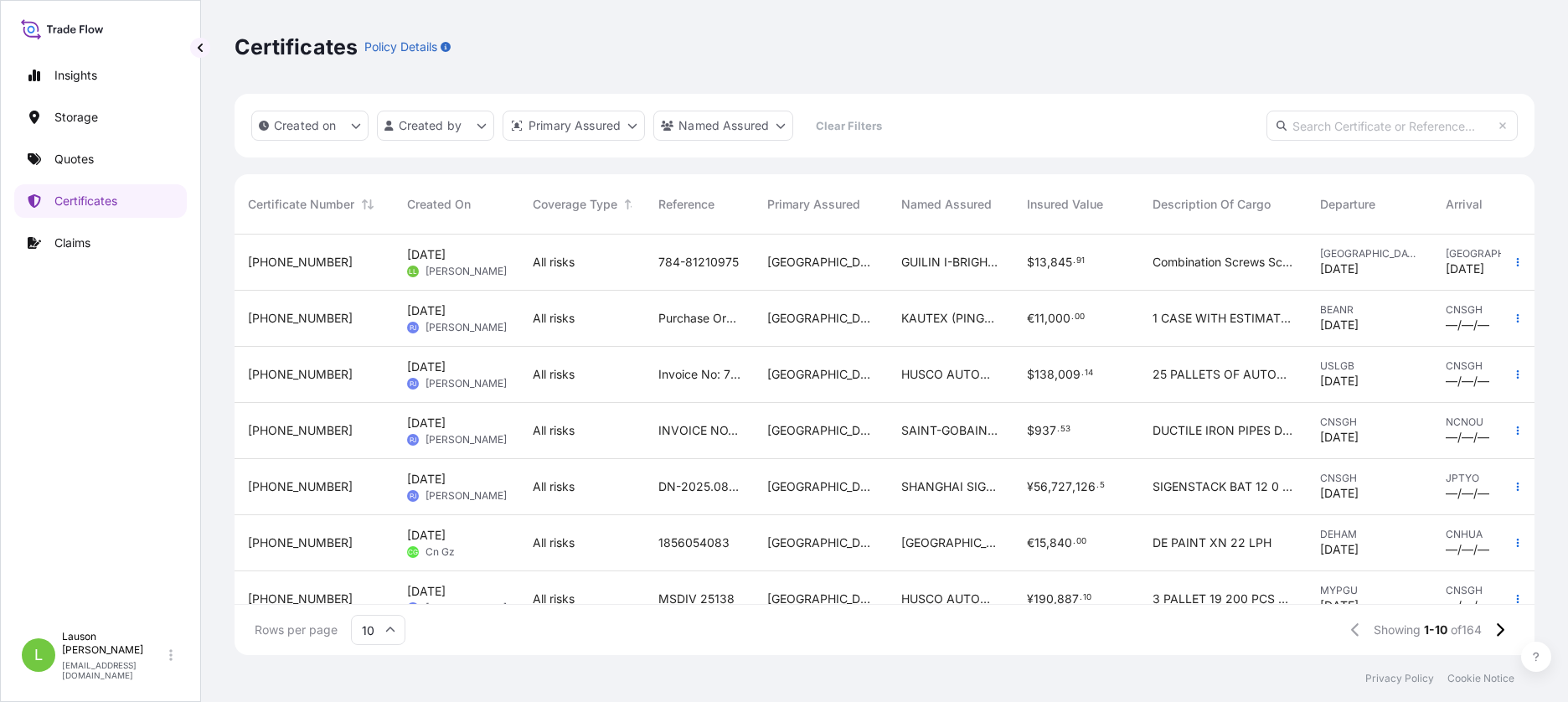
click at [298, 259] on span "31602-170-1" at bounding box center [300, 262] width 105 height 16
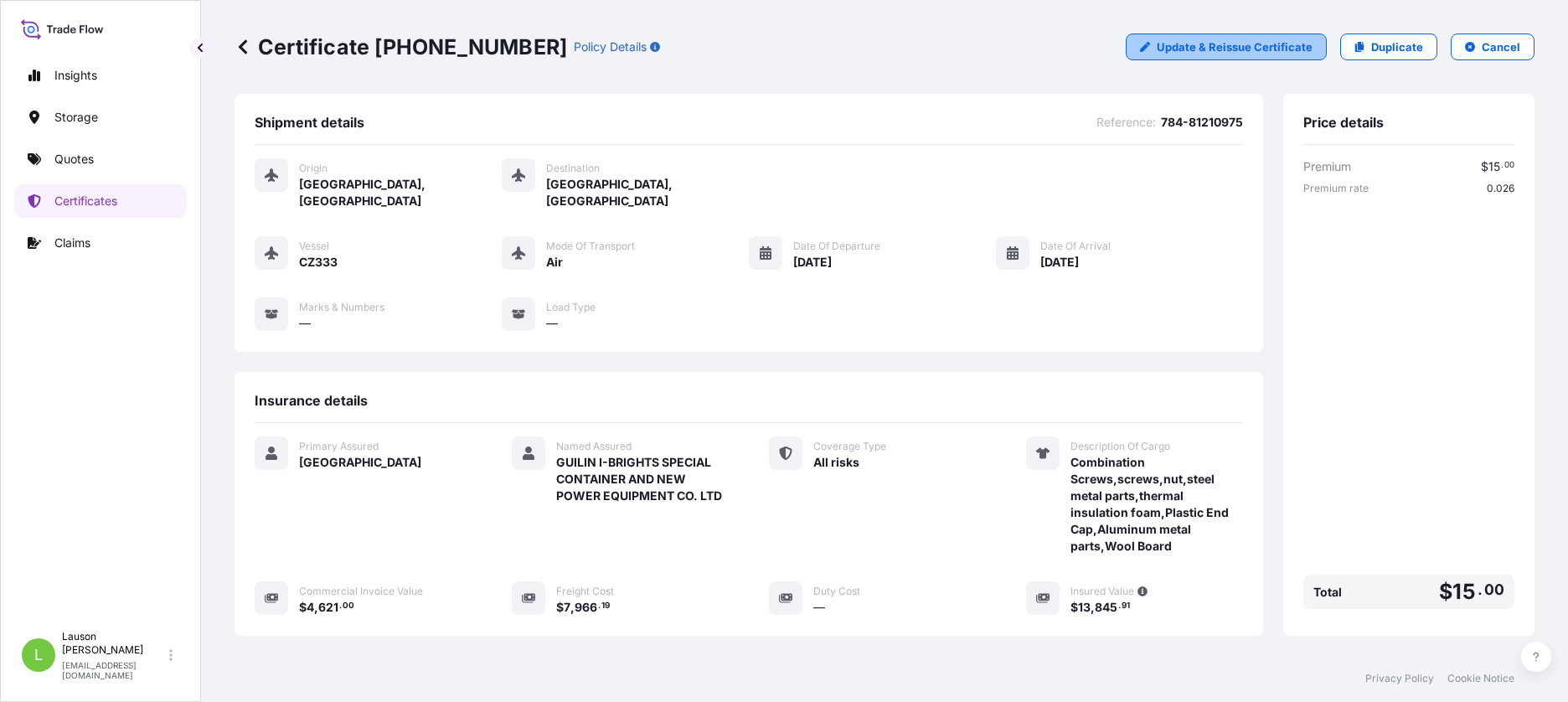
click at [1218, 46] on p "Update & Reissue Certificate" at bounding box center [1235, 46] width 156 height 16
select select "Air"
select select "31602"
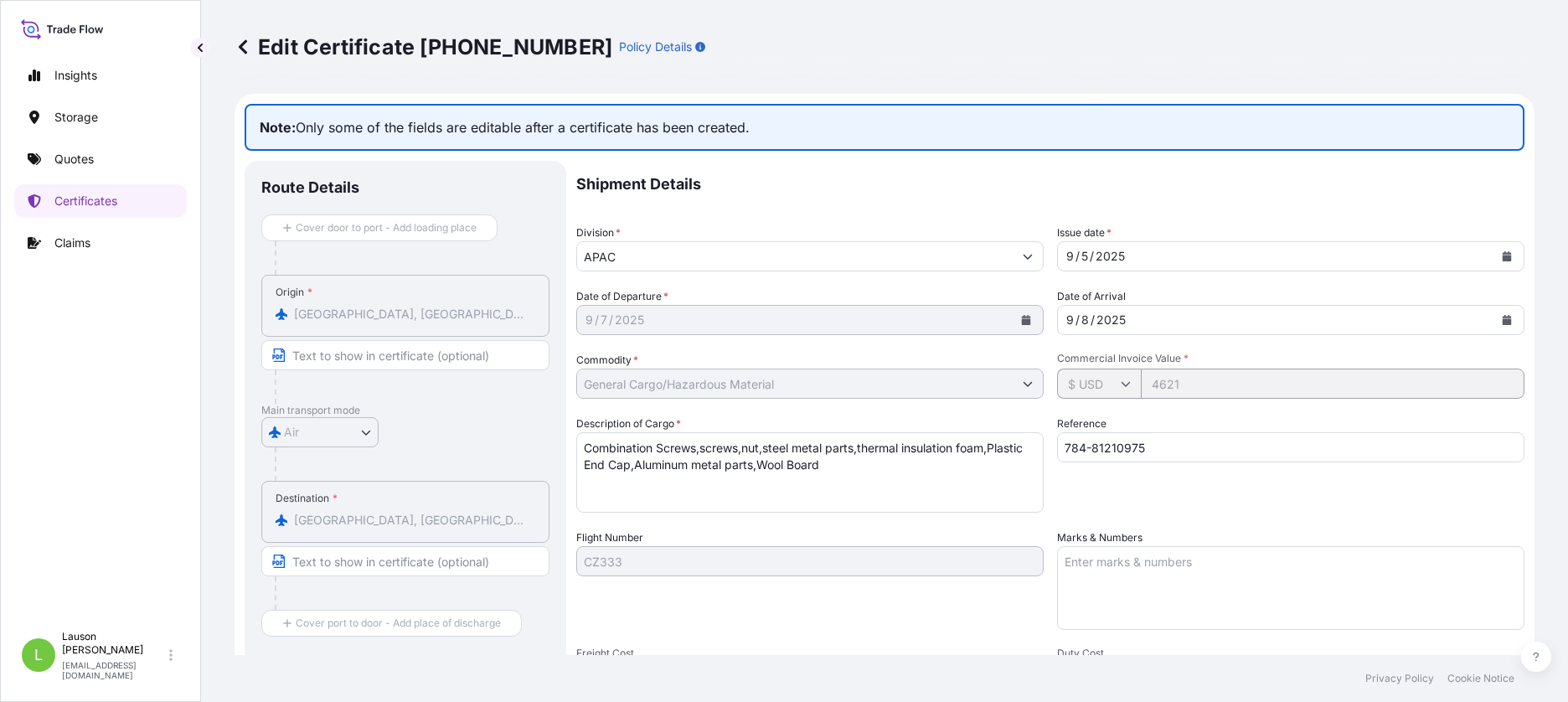
click at [956, 600] on div "Flight Number CZ333" at bounding box center [810, 580] width 468 height 100
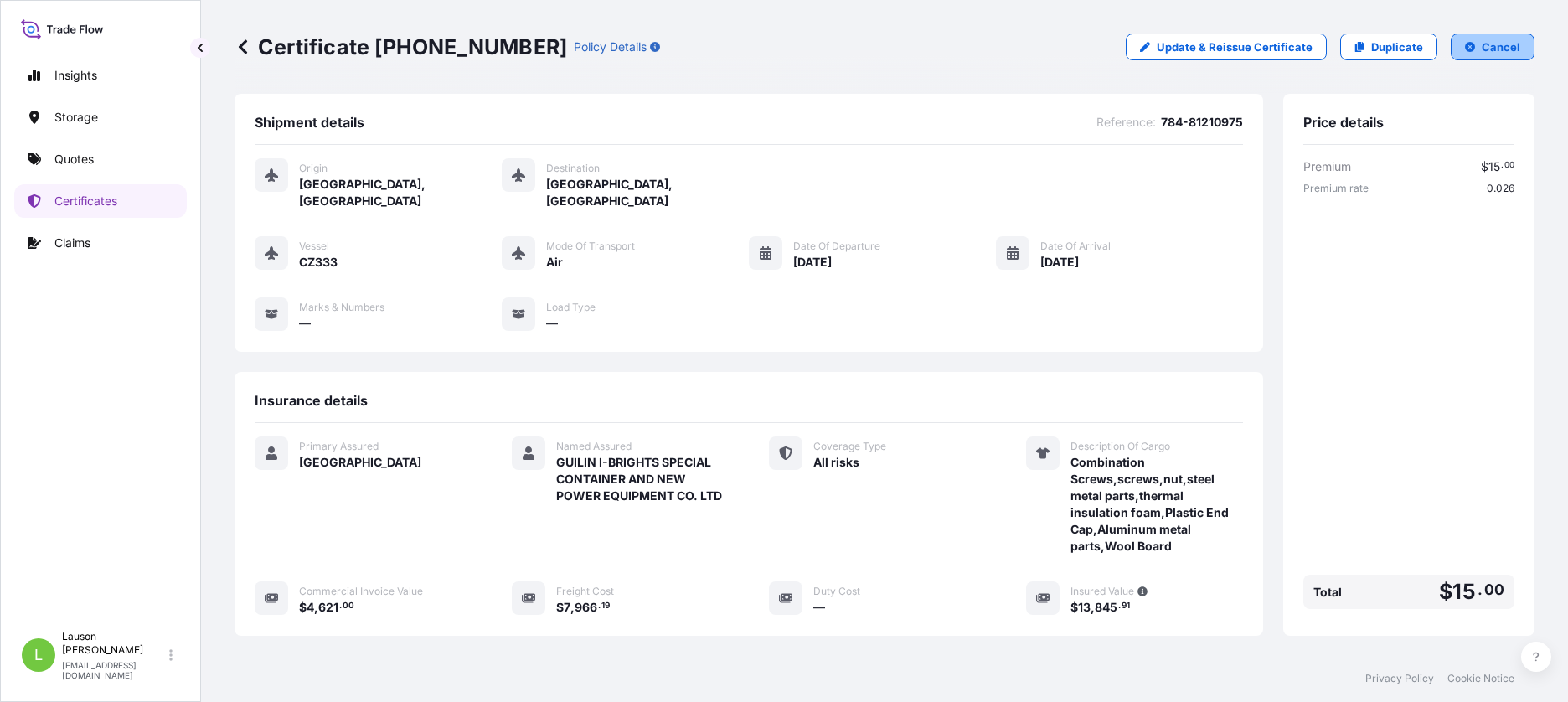
click at [1507, 50] on p "Cancel" at bounding box center [1501, 46] width 39 height 16
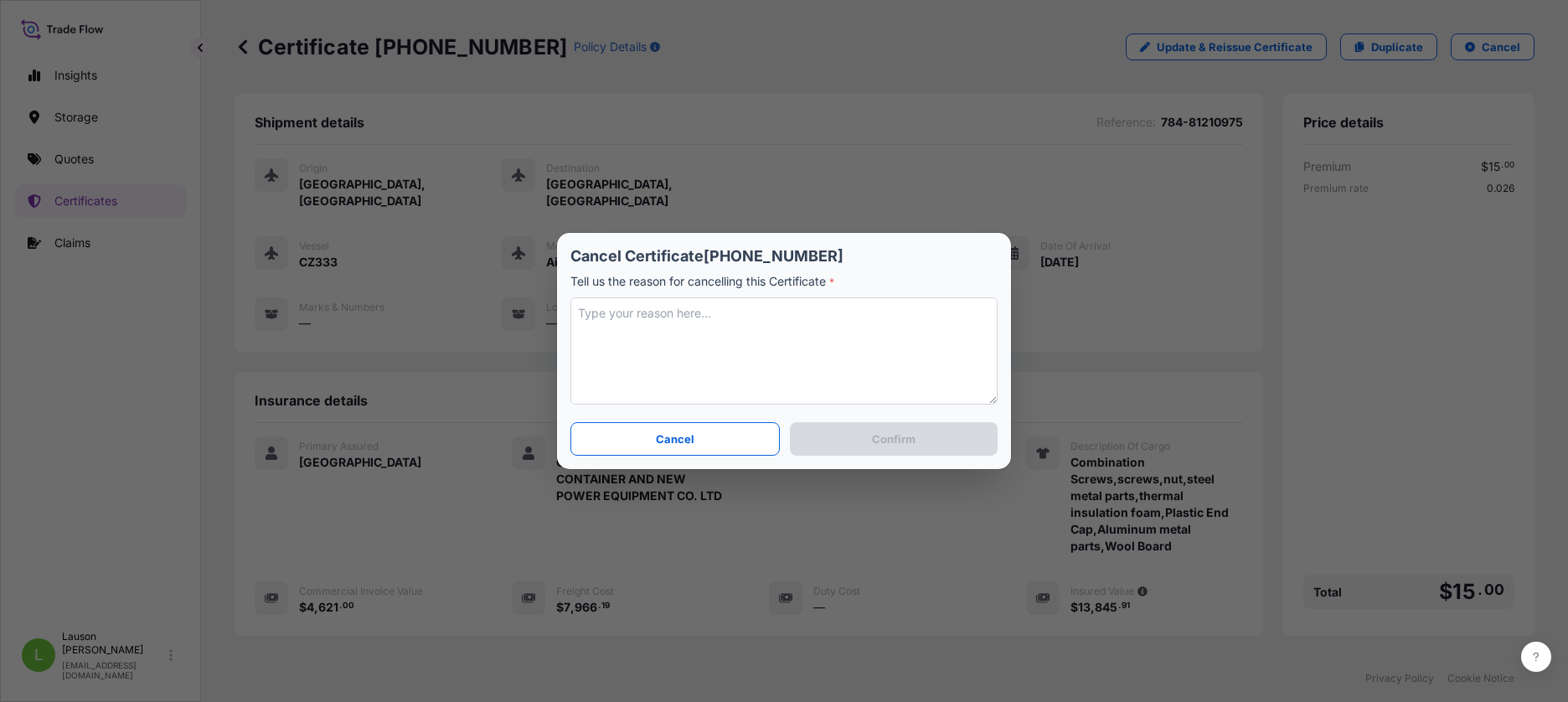
click at [712, 308] on textarea at bounding box center [784, 351] width 427 height 107
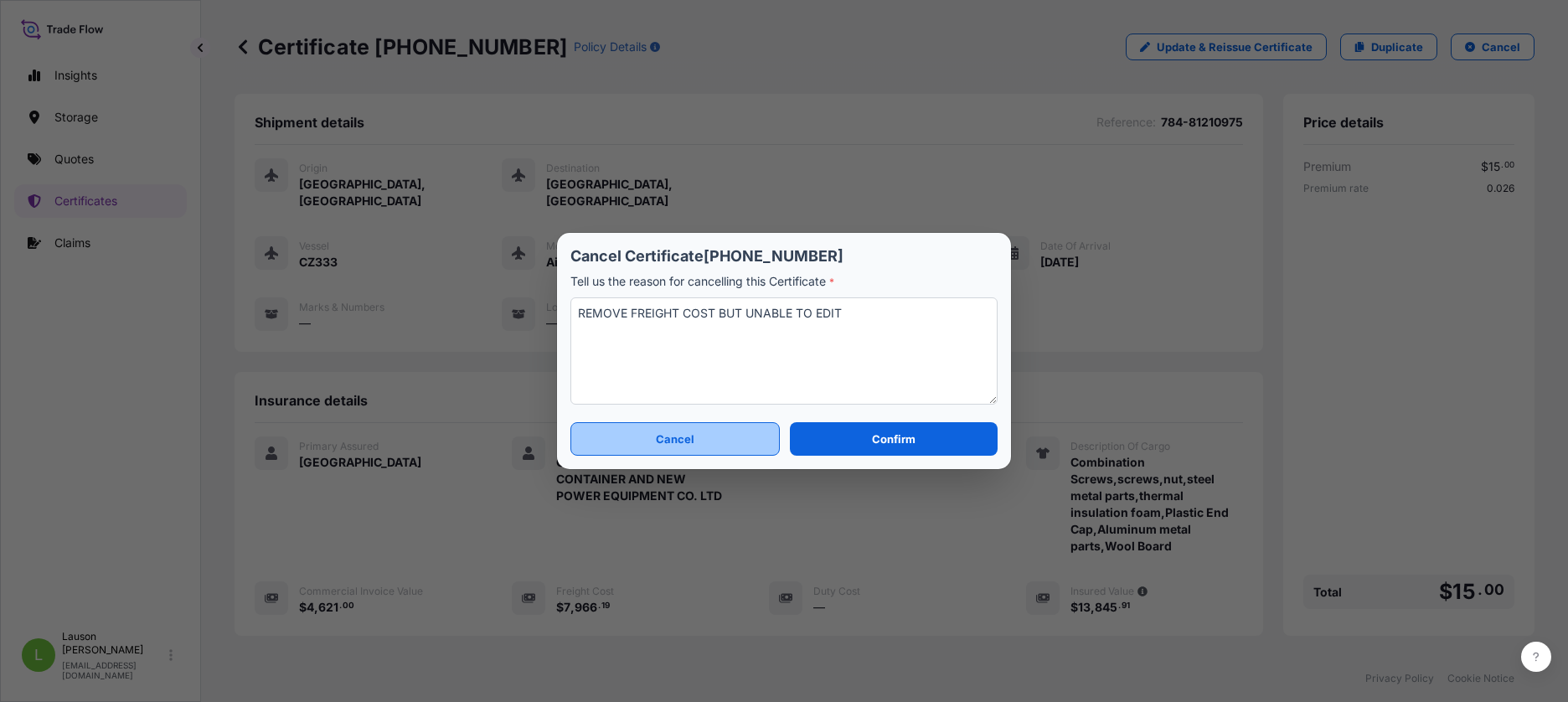
type textarea "REMOVE FREIGHT COST BUT UNABLE TO EDIT"
click at [666, 441] on p "Cancel" at bounding box center [675, 438] width 39 height 16
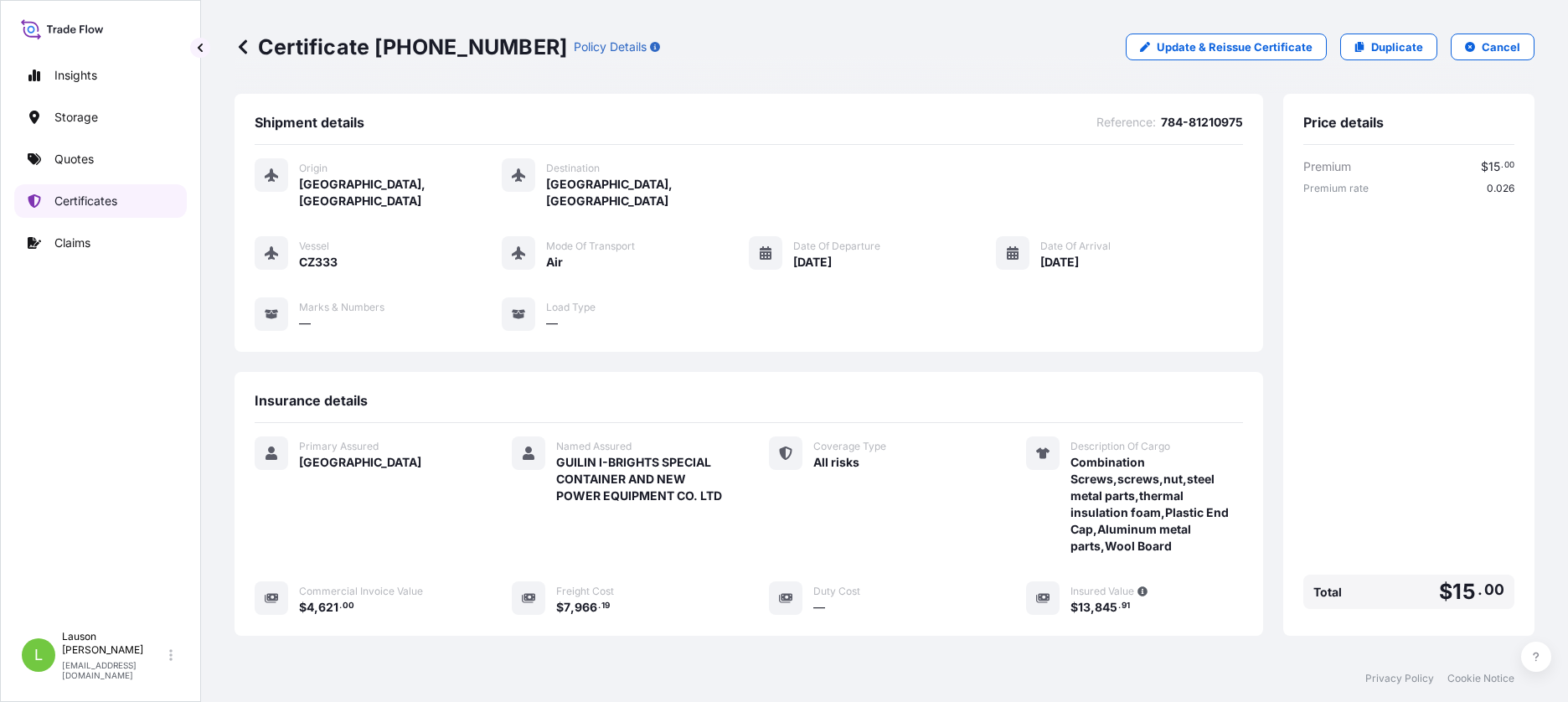
click at [92, 199] on p "Certificates" at bounding box center [86, 200] width 63 height 16
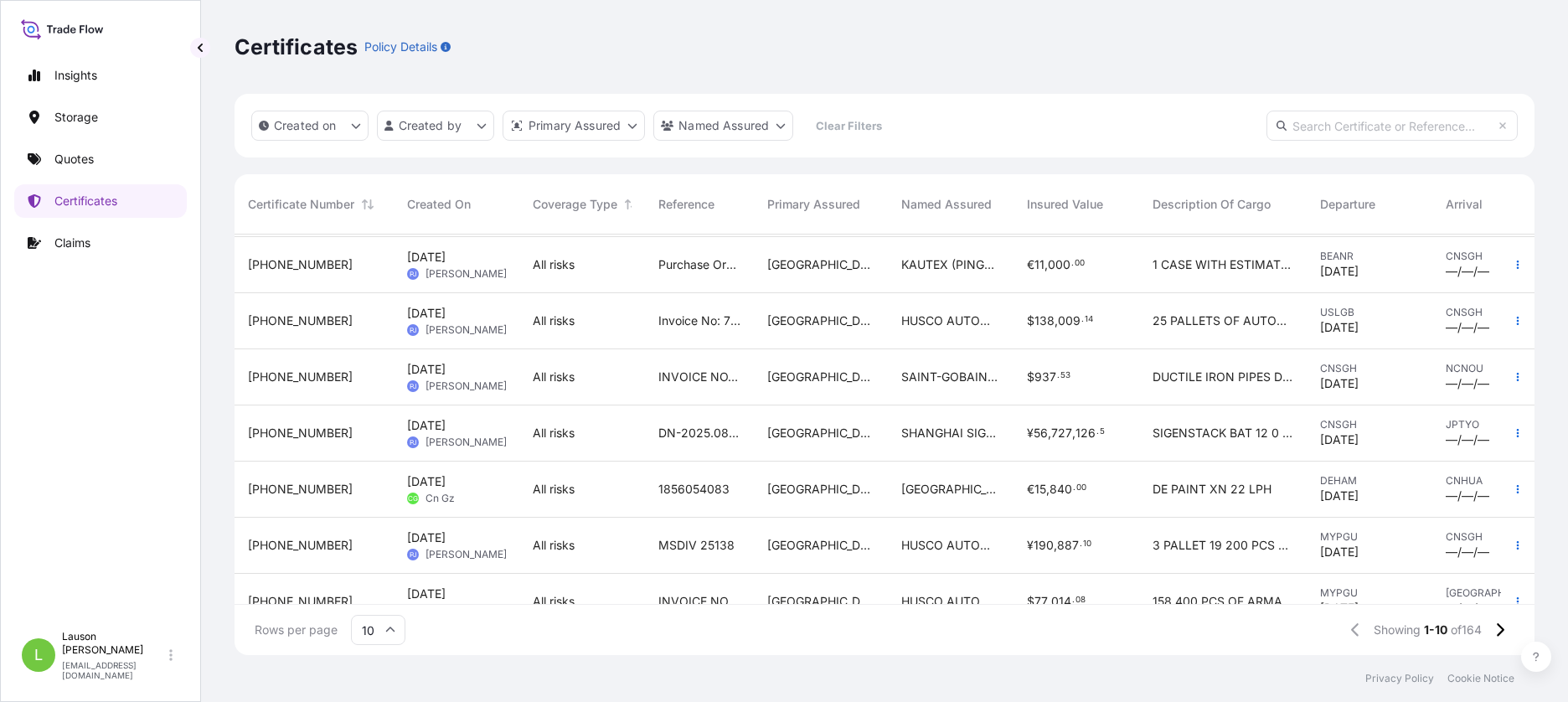
scroll to position [204, 0]
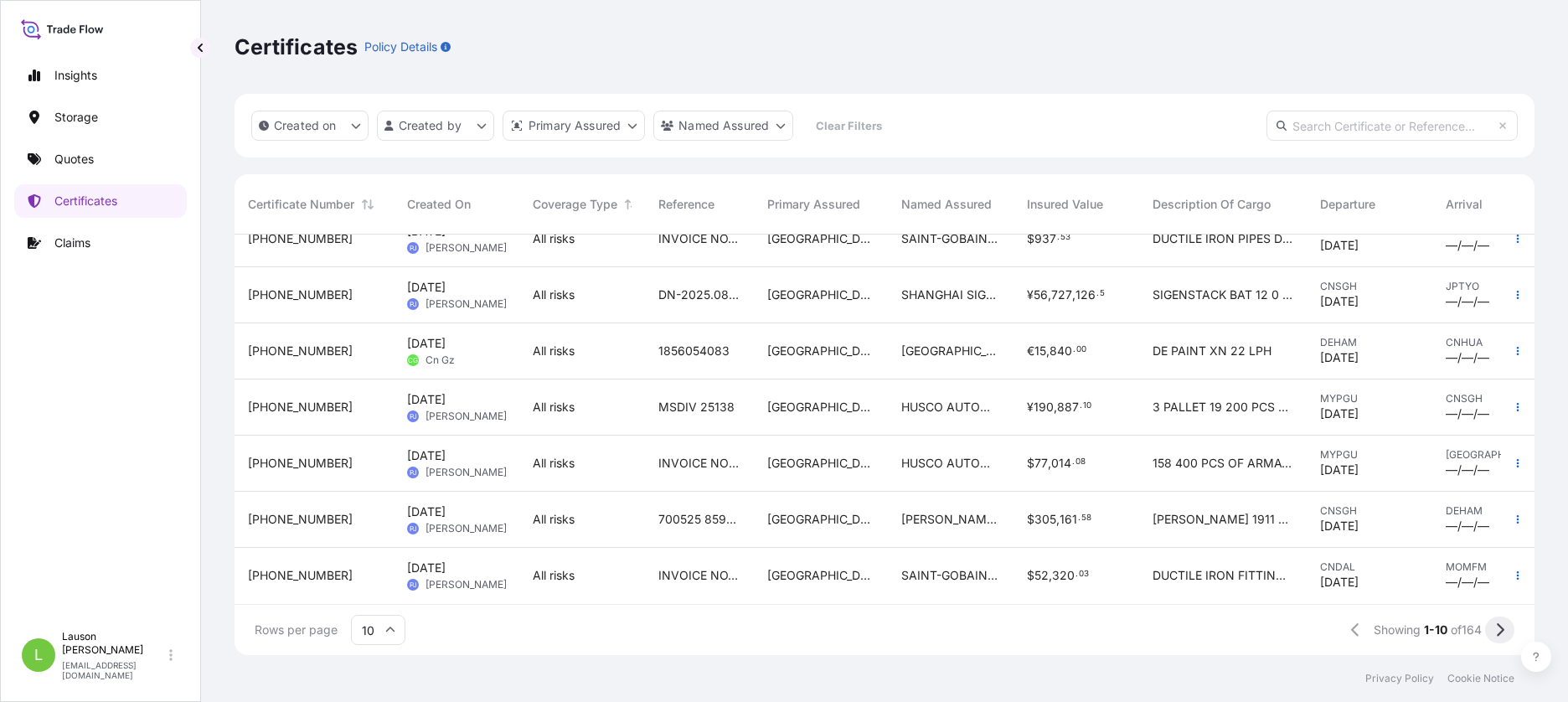
click at [1504, 627] on button at bounding box center [1500, 630] width 29 height 27
click at [1507, 629] on button at bounding box center [1500, 630] width 29 height 27
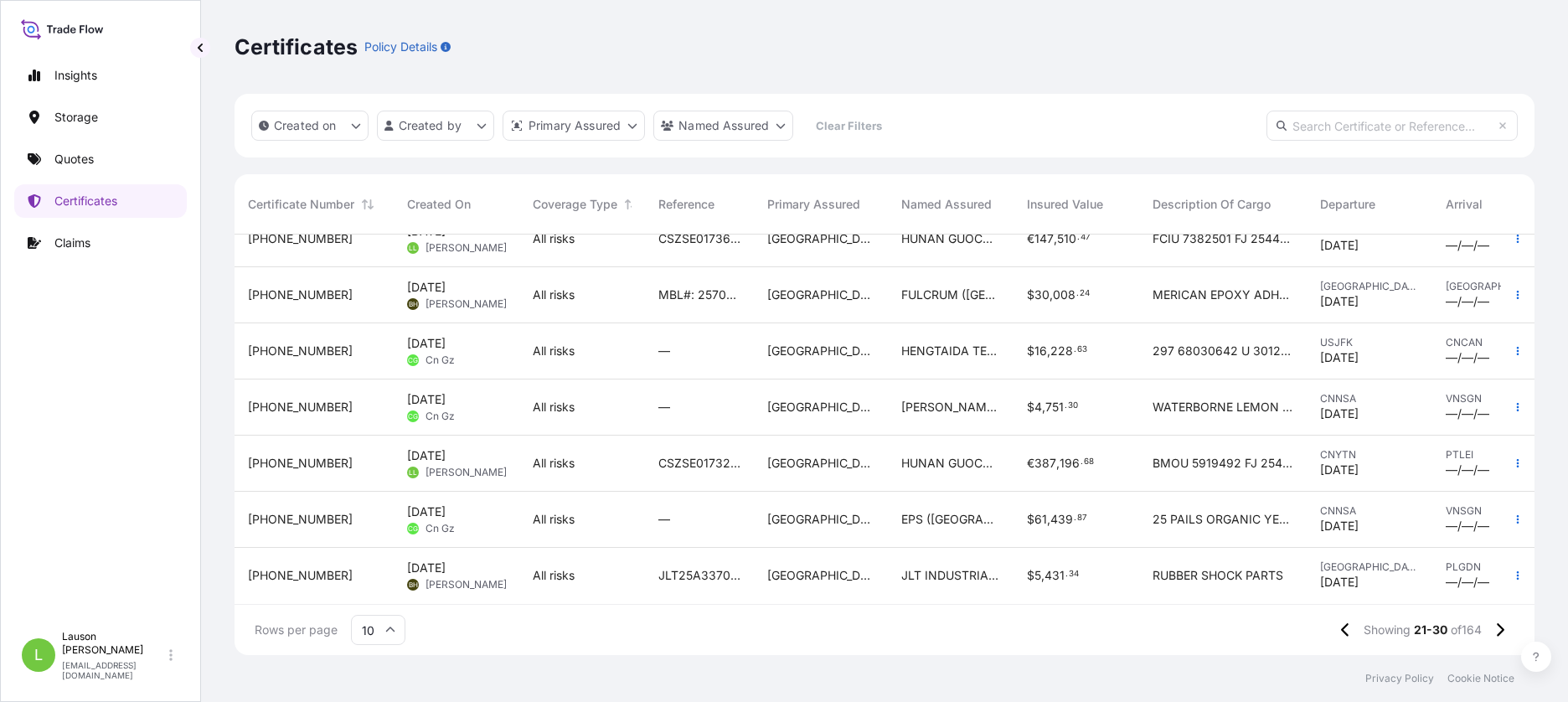
scroll to position [0, 0]
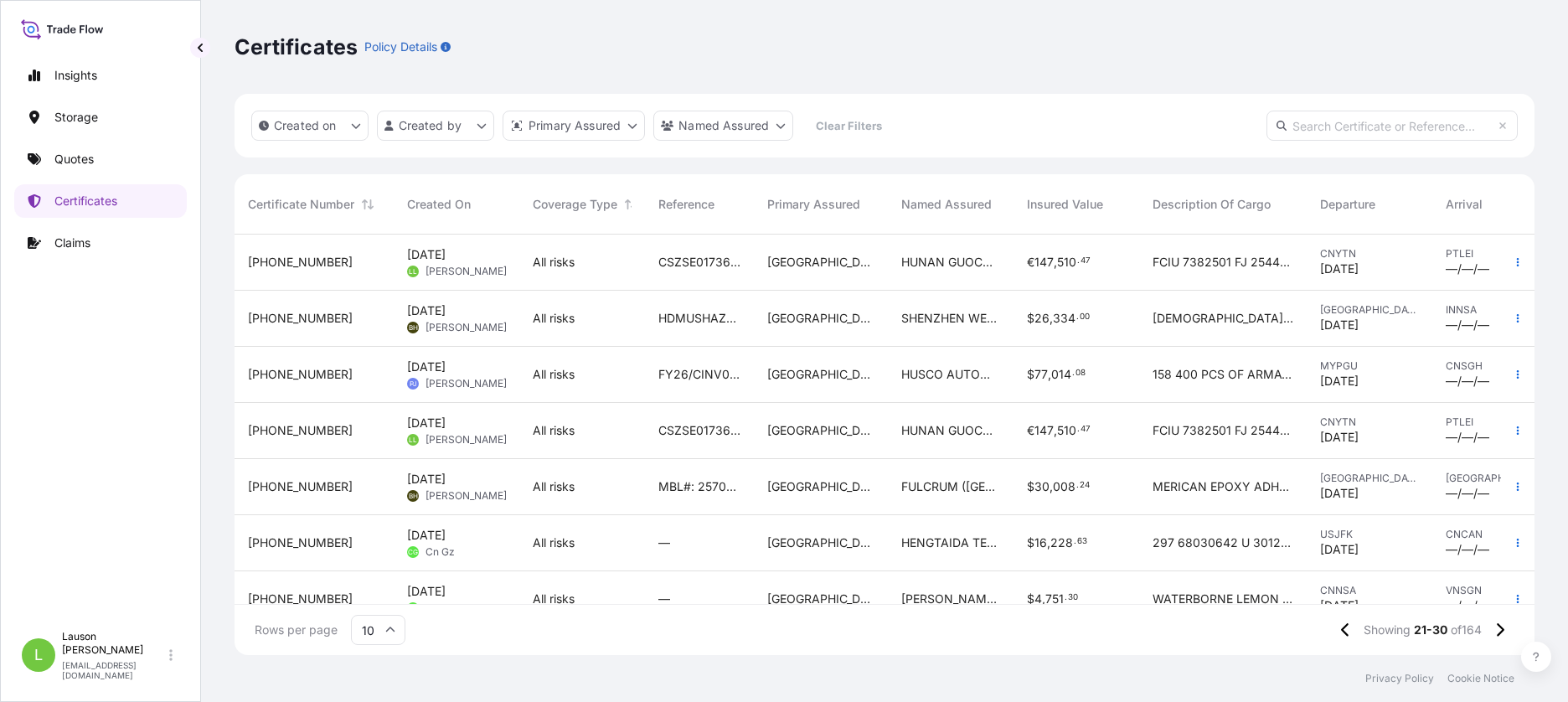
click at [1372, 124] on input "text" at bounding box center [1392, 125] width 251 height 30
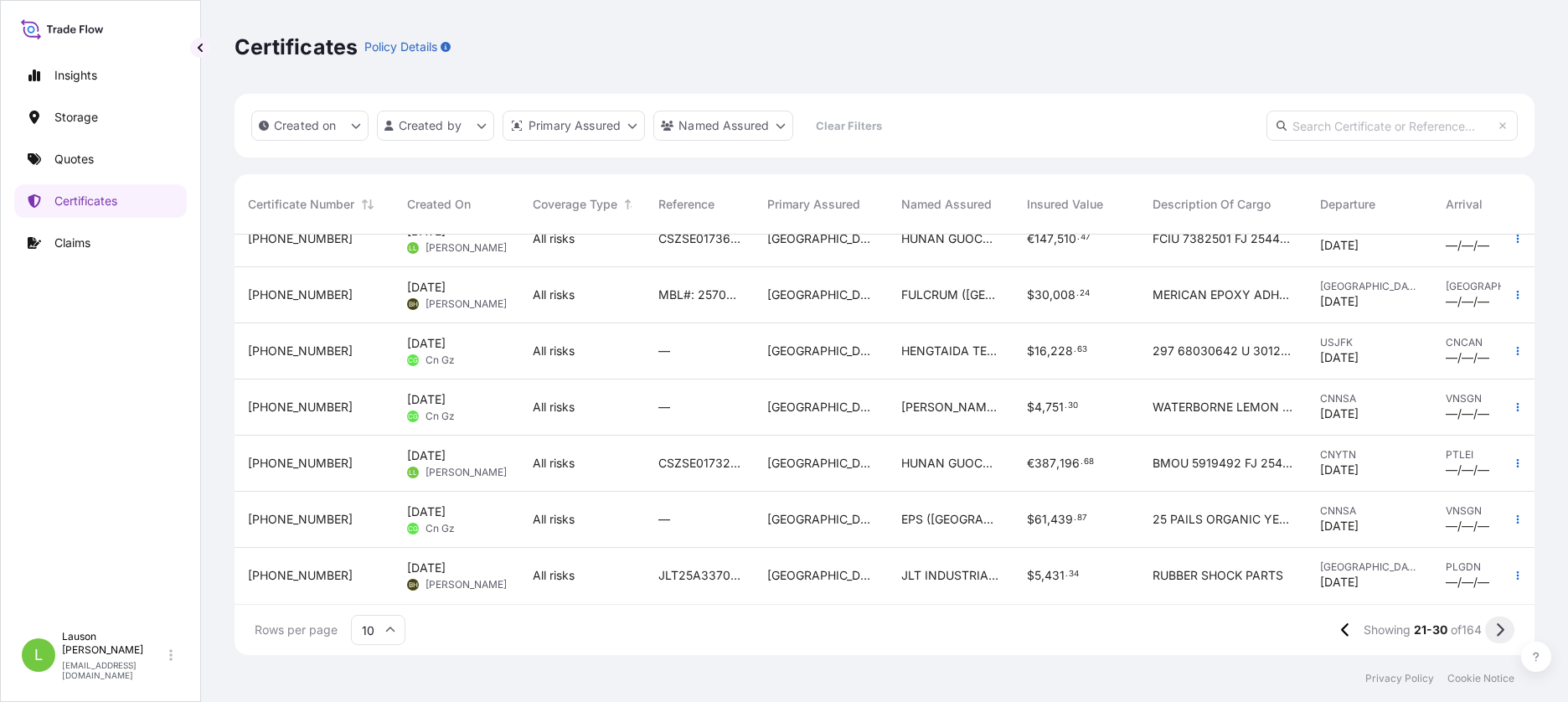
click at [1502, 629] on icon at bounding box center [1501, 630] width 8 height 13
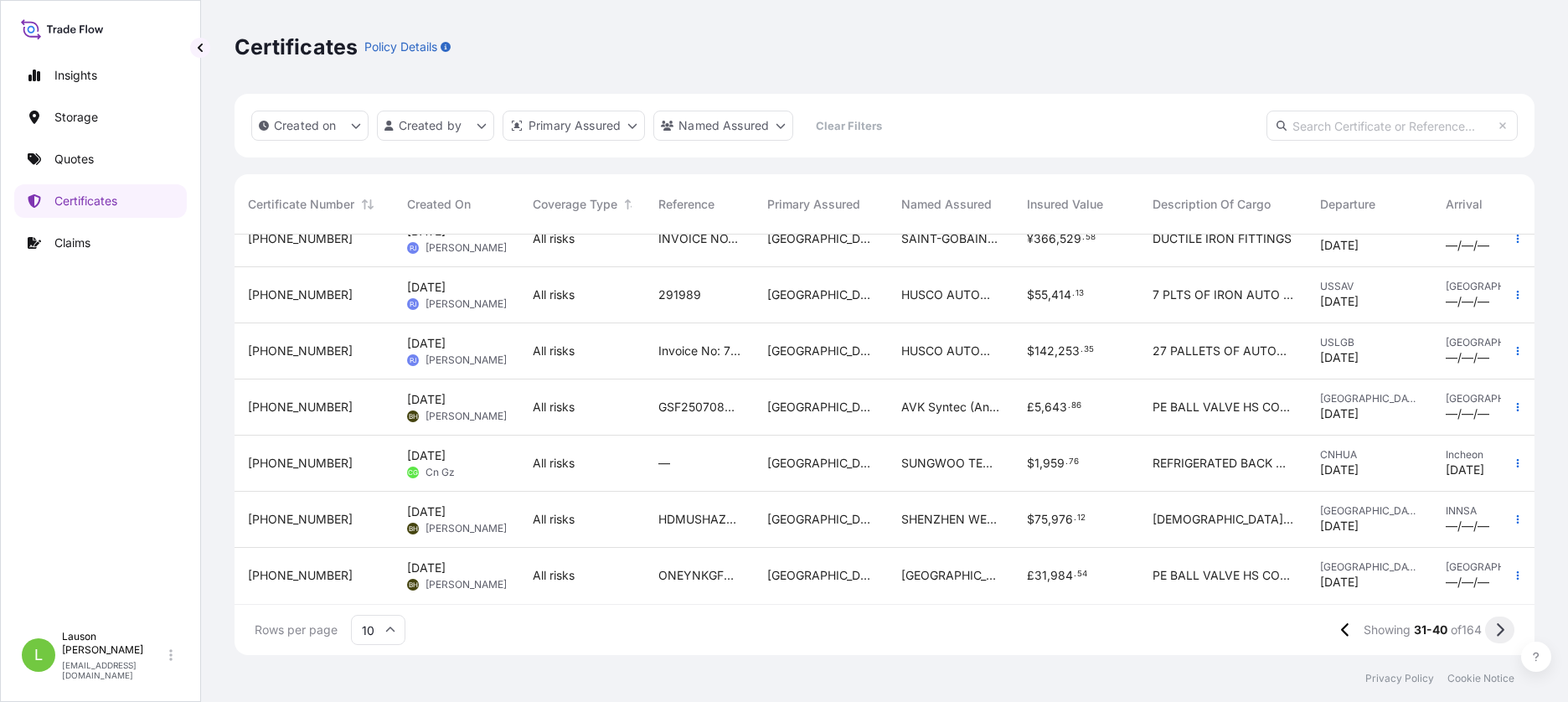
click at [1498, 627] on icon at bounding box center [1500, 631] width 10 height 15
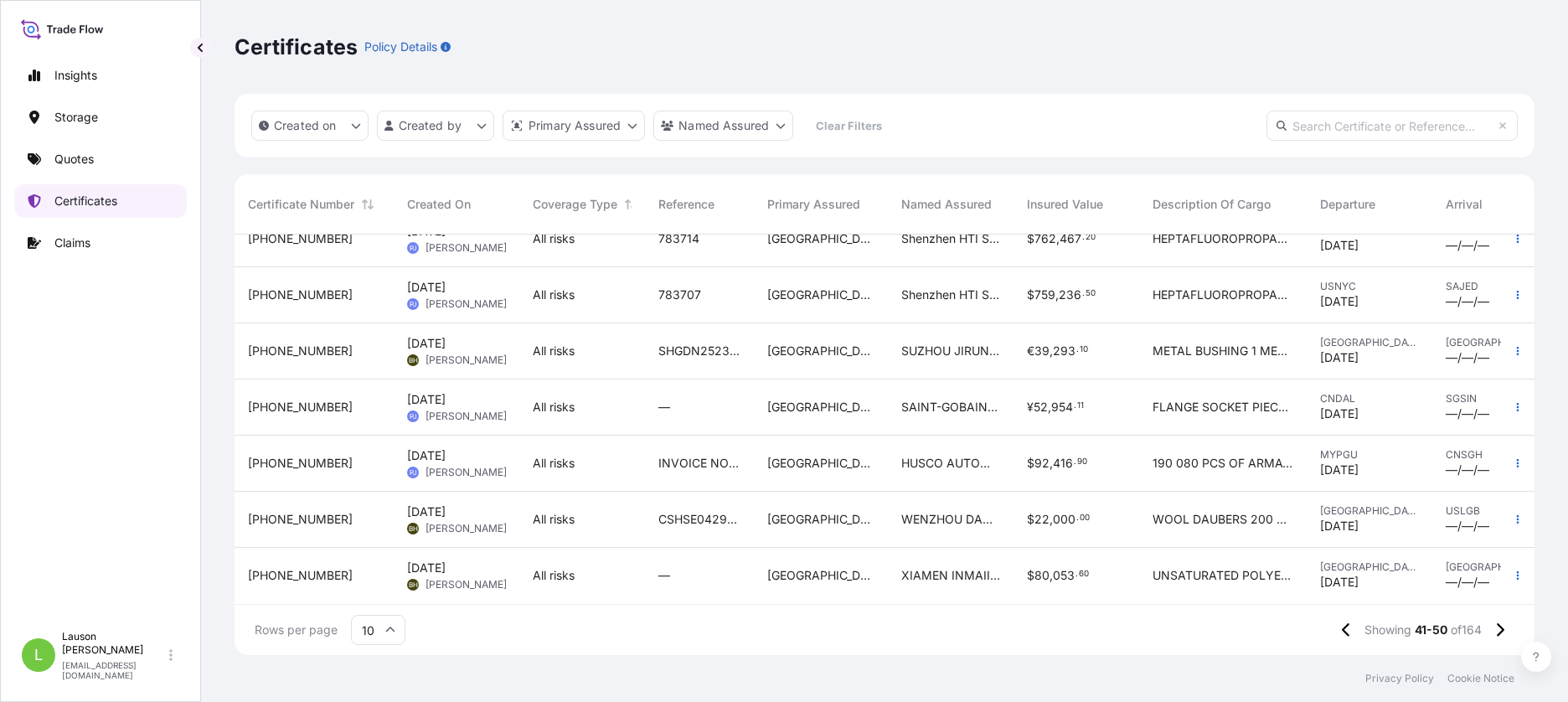
click at [80, 200] on p "Certificates" at bounding box center [86, 200] width 63 height 16
click at [1365, 633] on span "Showing" at bounding box center [1388, 630] width 47 height 16
drag, startPoint x: 1361, startPoint y: 633, endPoint x: 1332, endPoint y: 634, distance: 29.0
click at [1332, 634] on button at bounding box center [1347, 630] width 29 height 27
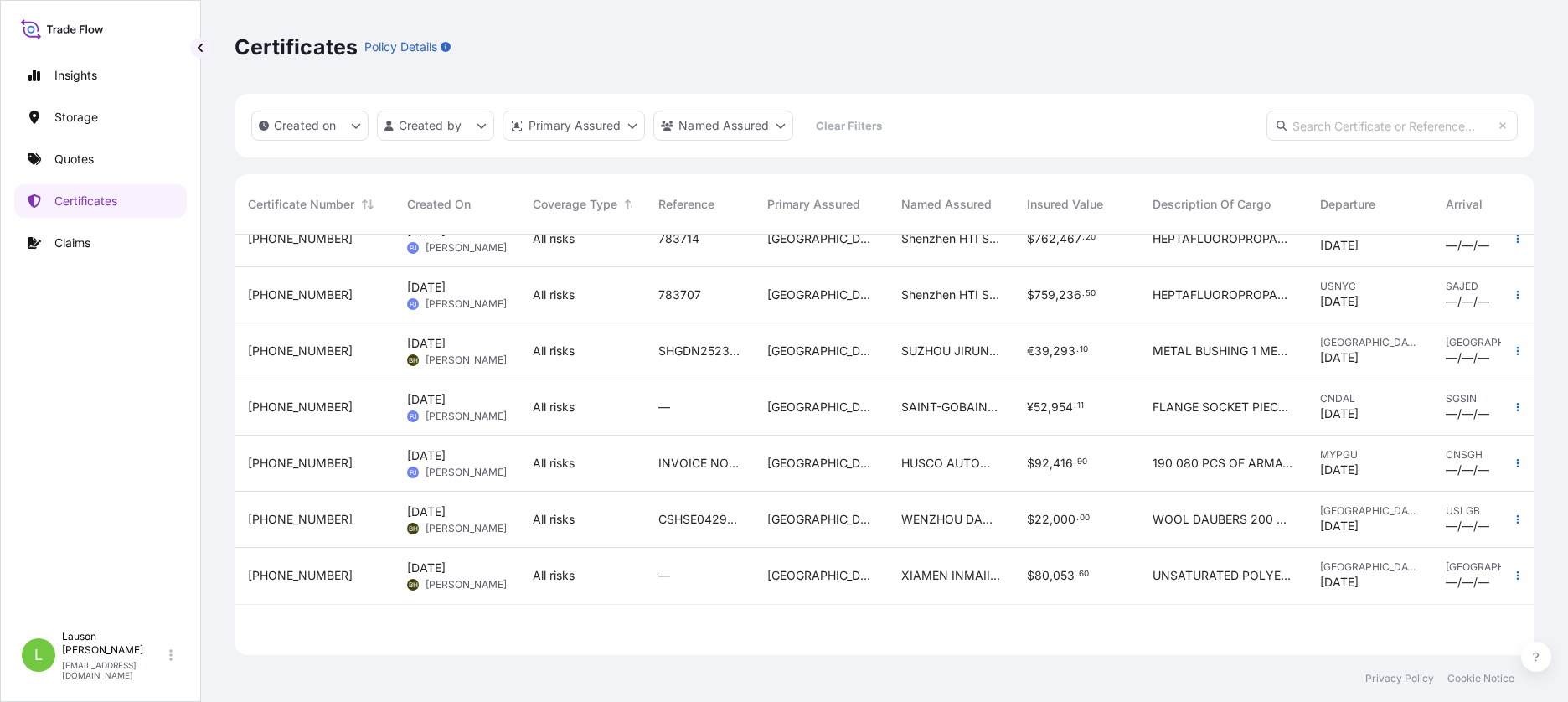
click at [1332, 634] on div at bounding box center [885, 630] width 1300 height 50
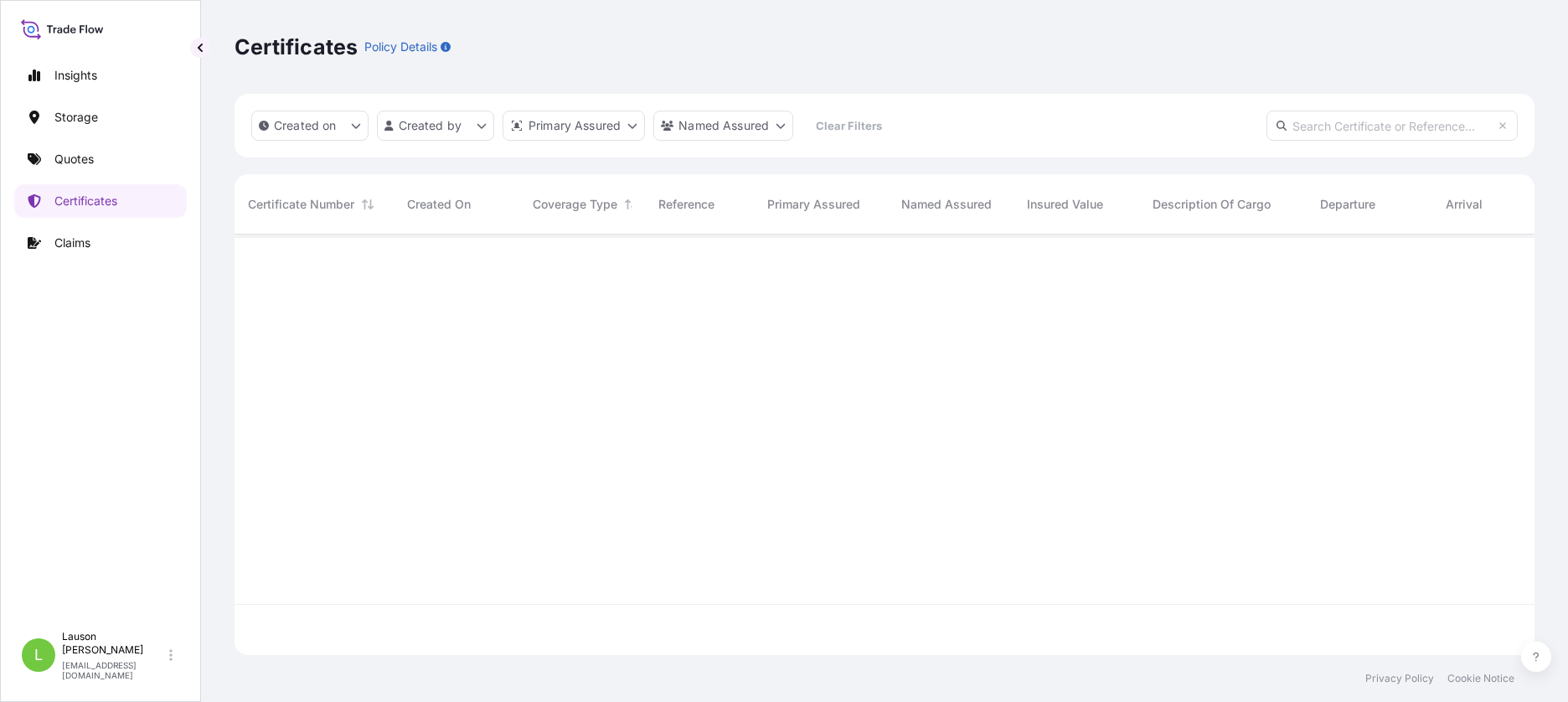
drag, startPoint x: 1332, startPoint y: 634, endPoint x: 1350, endPoint y: 632, distance: 18.1
click at [1350, 632] on div at bounding box center [885, 630] width 1300 height 50
click at [87, 146] on link "Quotes" at bounding box center [100, 159] width 172 height 34
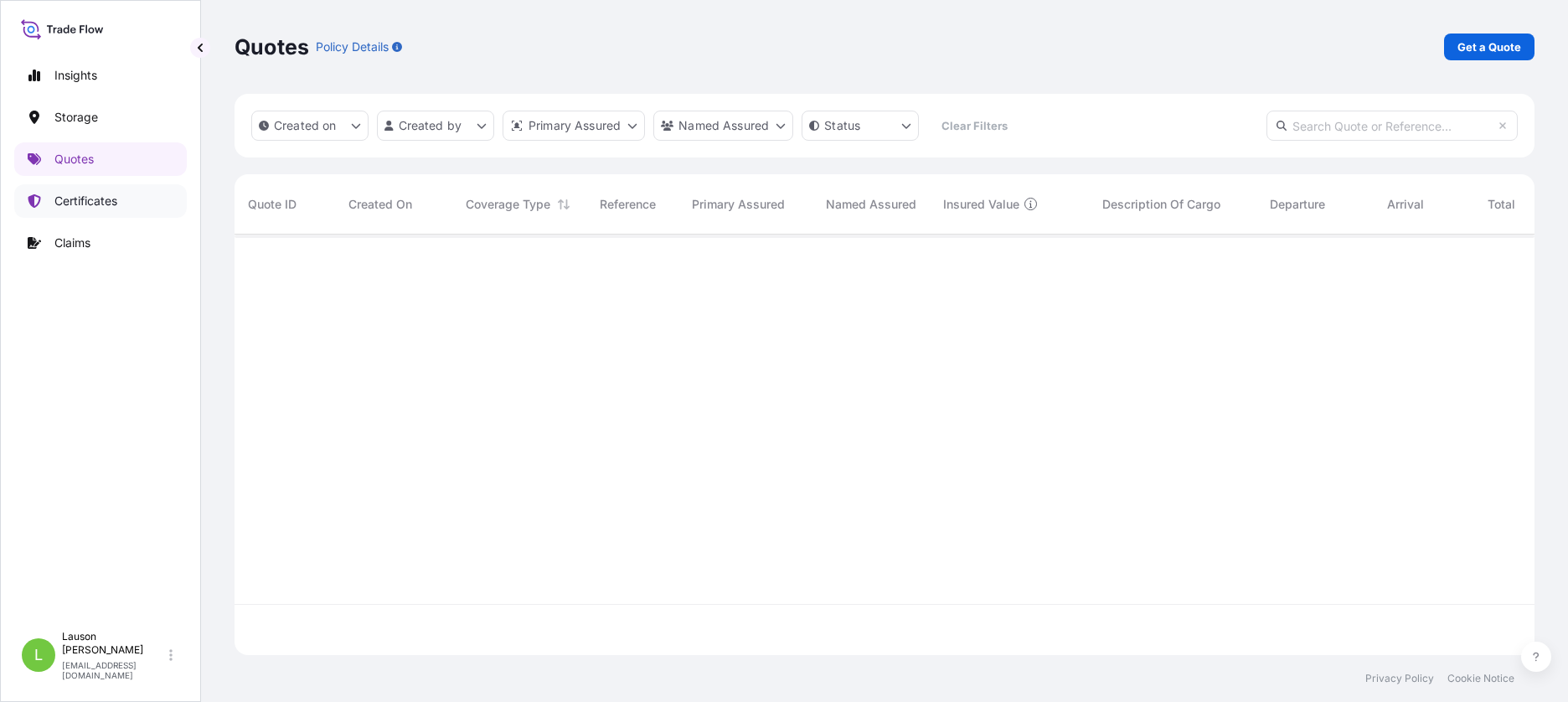
scroll to position [417, 1288]
click at [81, 189] on link "Certificates" at bounding box center [100, 200] width 172 height 34
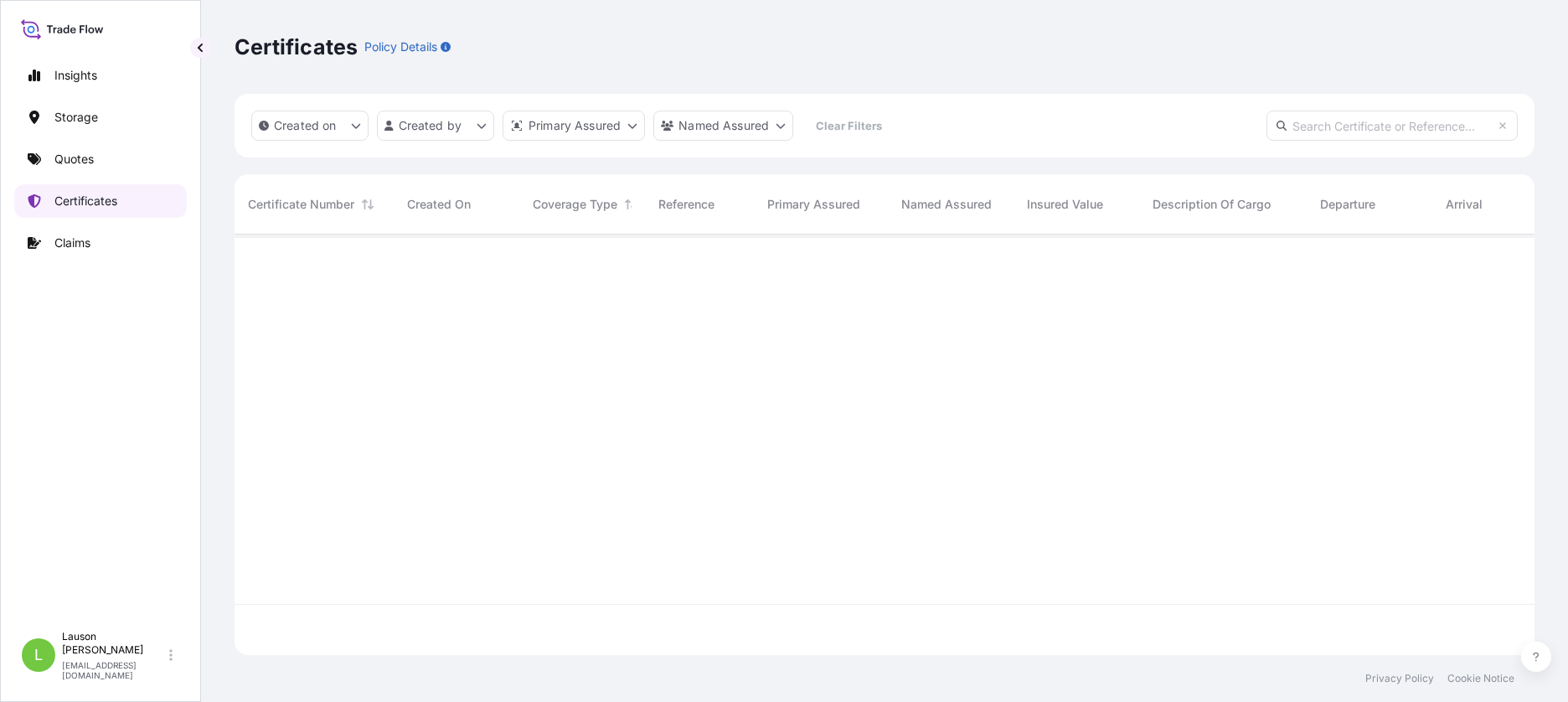
scroll to position [417, 1288]
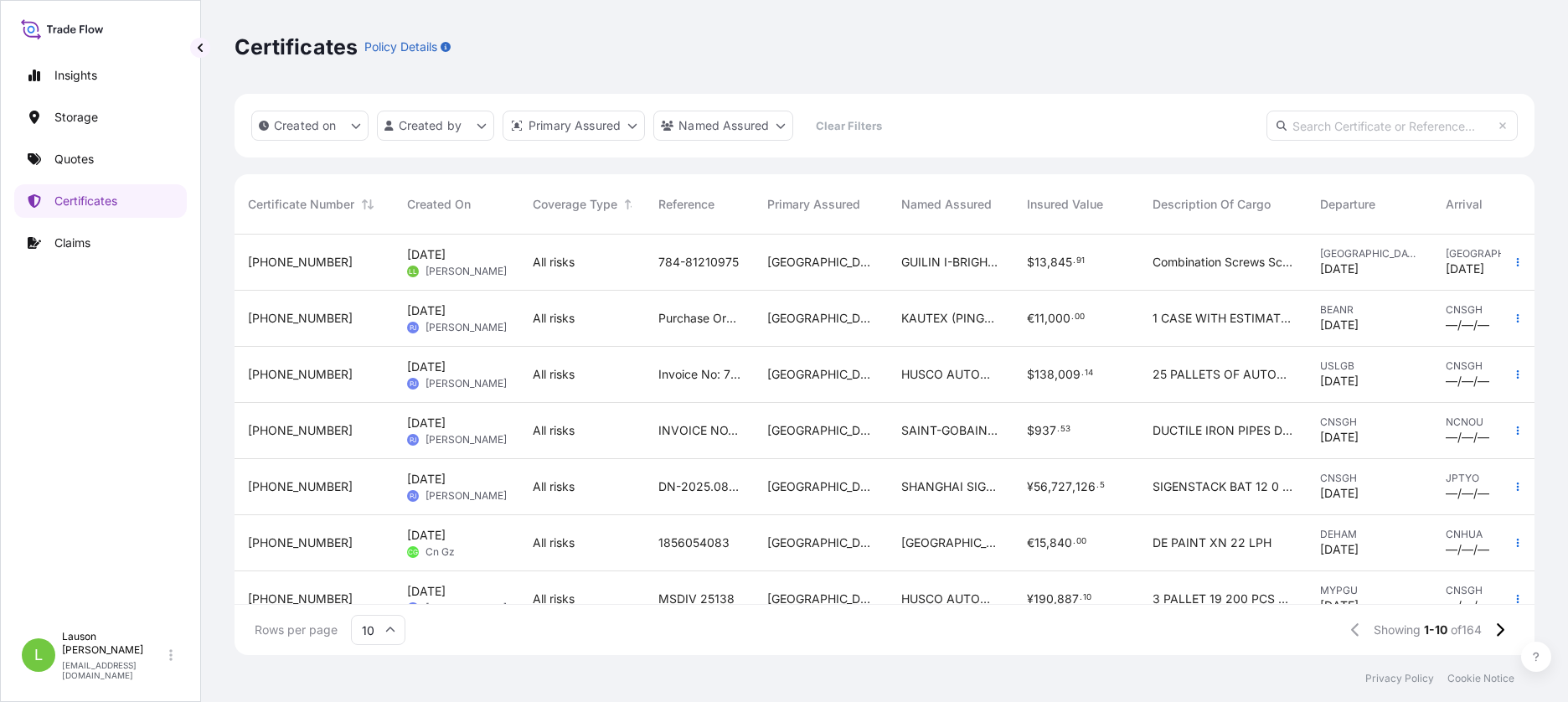
click at [293, 261] on span "31602-170-1" at bounding box center [300, 262] width 105 height 16
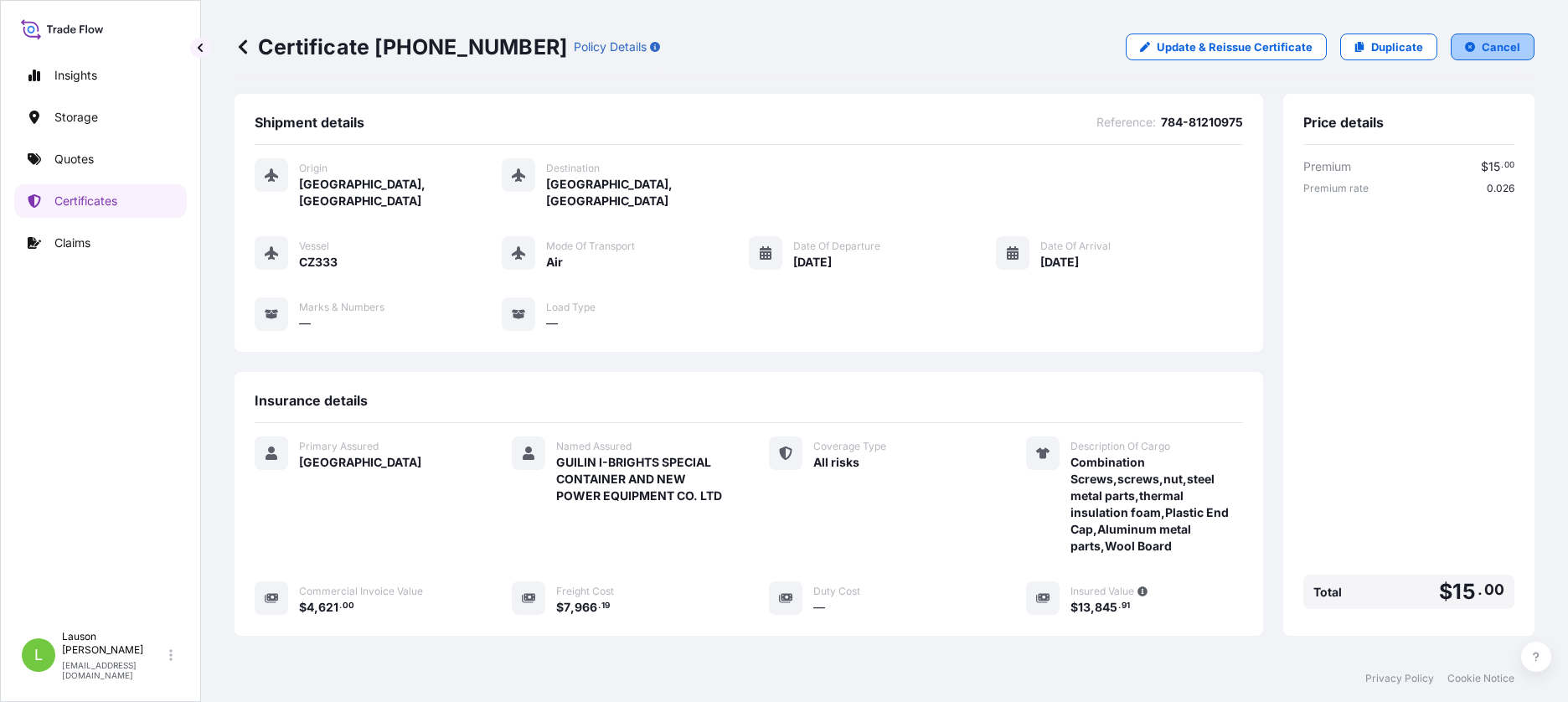
click at [1497, 47] on p "Cancel" at bounding box center [1501, 46] width 39 height 16
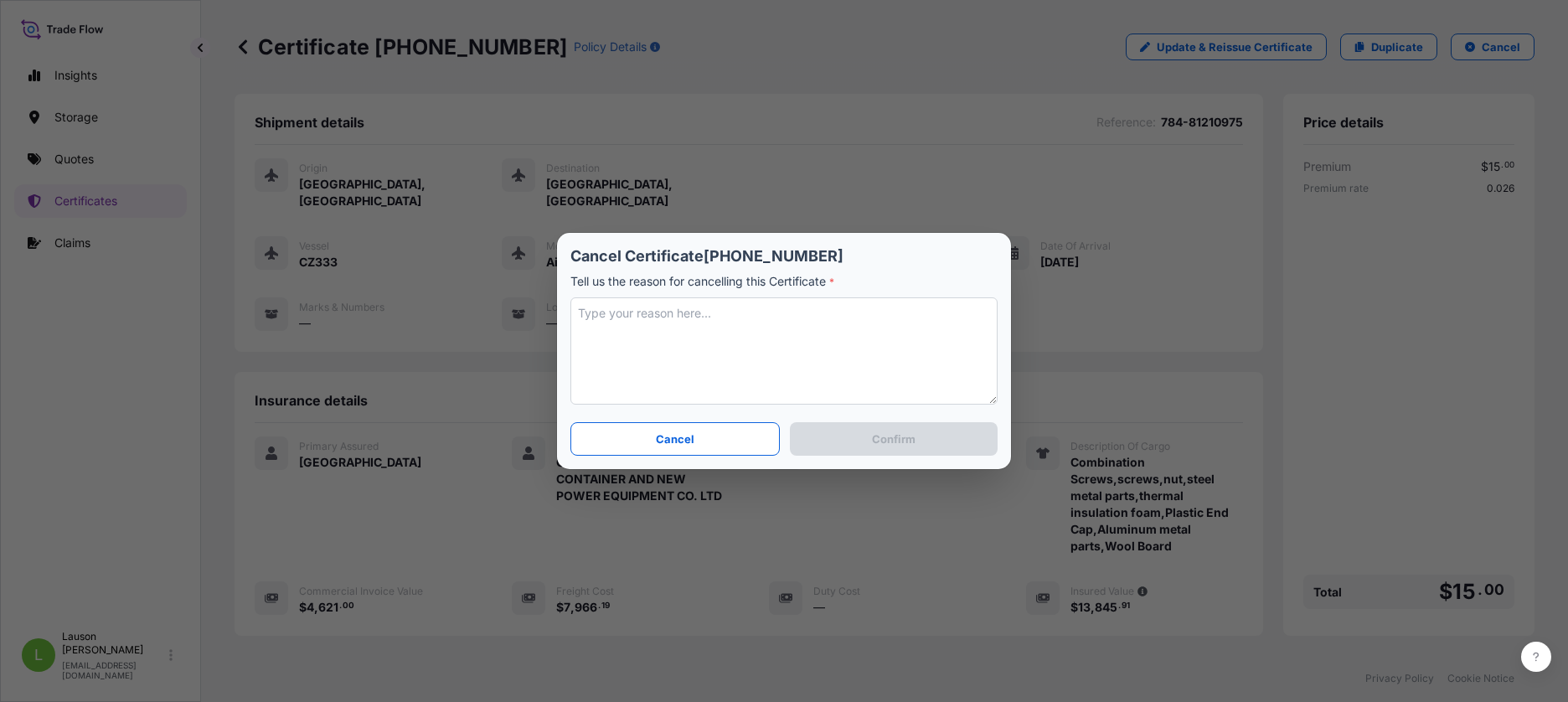
click at [722, 329] on textarea at bounding box center [784, 351] width 427 height 107
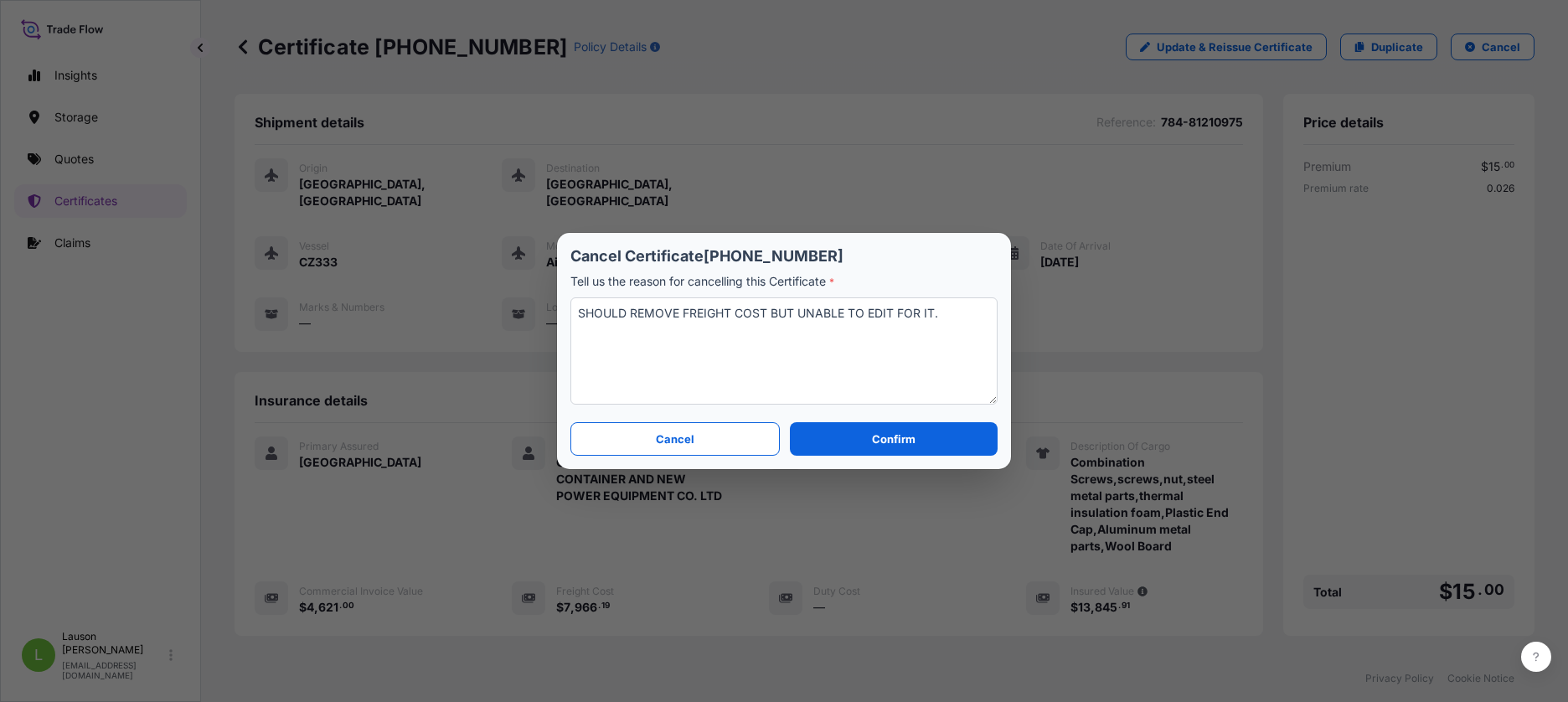
type textarea "SHOULD REMOVE FREIGHT COST BUT UNABLE TO EDIT FOR IT."
click at [901, 436] on p "Confirm" at bounding box center [893, 438] width 43 height 16
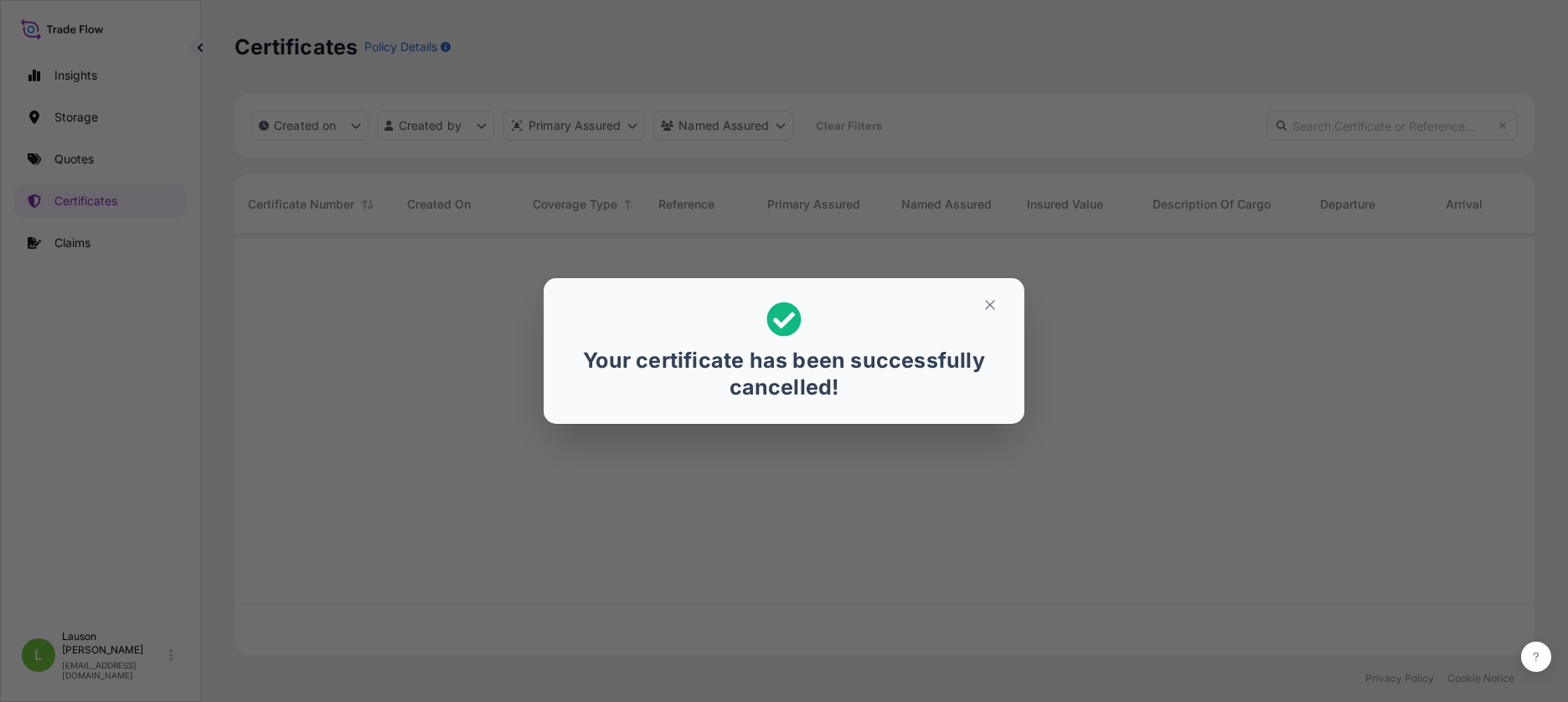
scroll to position [13, 13]
click at [987, 301] on icon "button" at bounding box center [990, 305] width 10 height 10
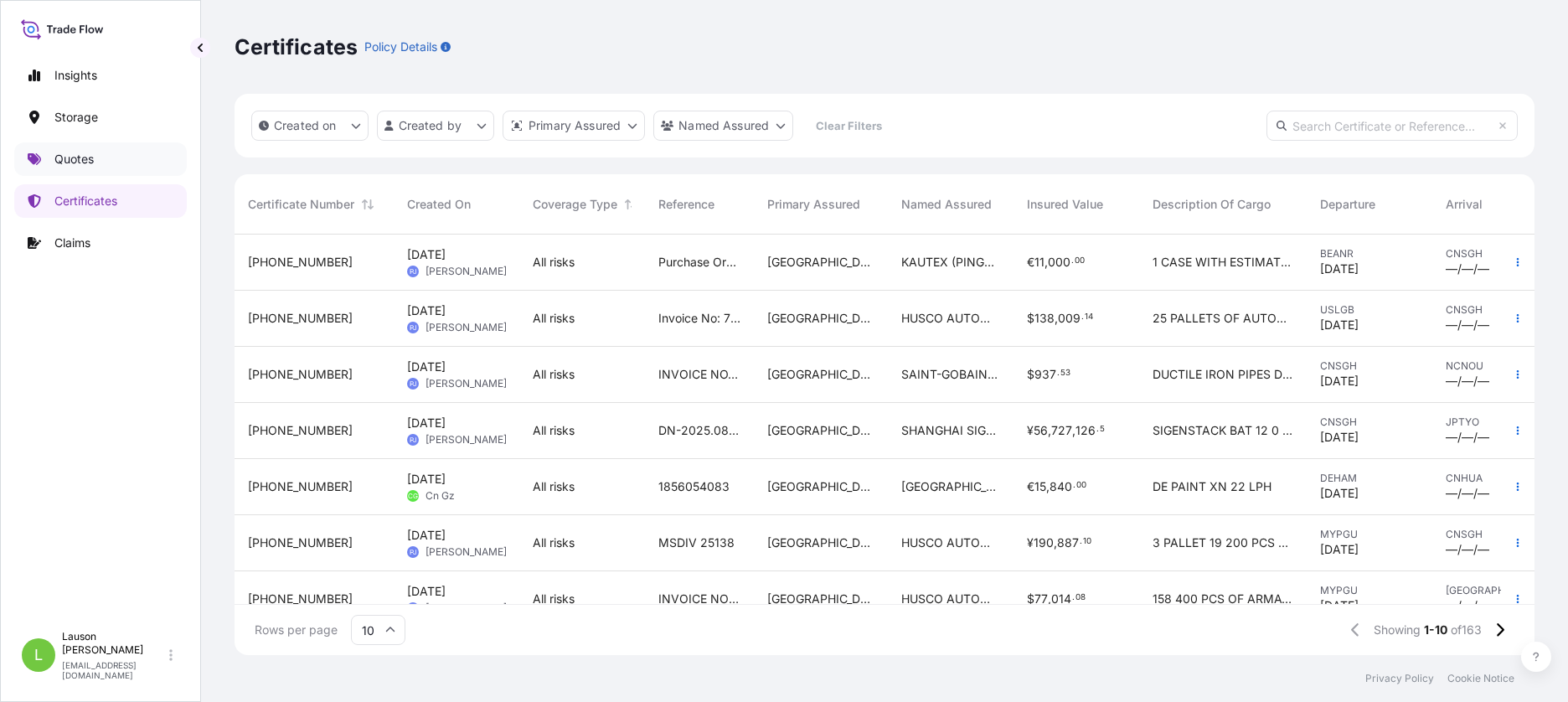
click at [88, 160] on p "Quotes" at bounding box center [74, 159] width 39 height 16
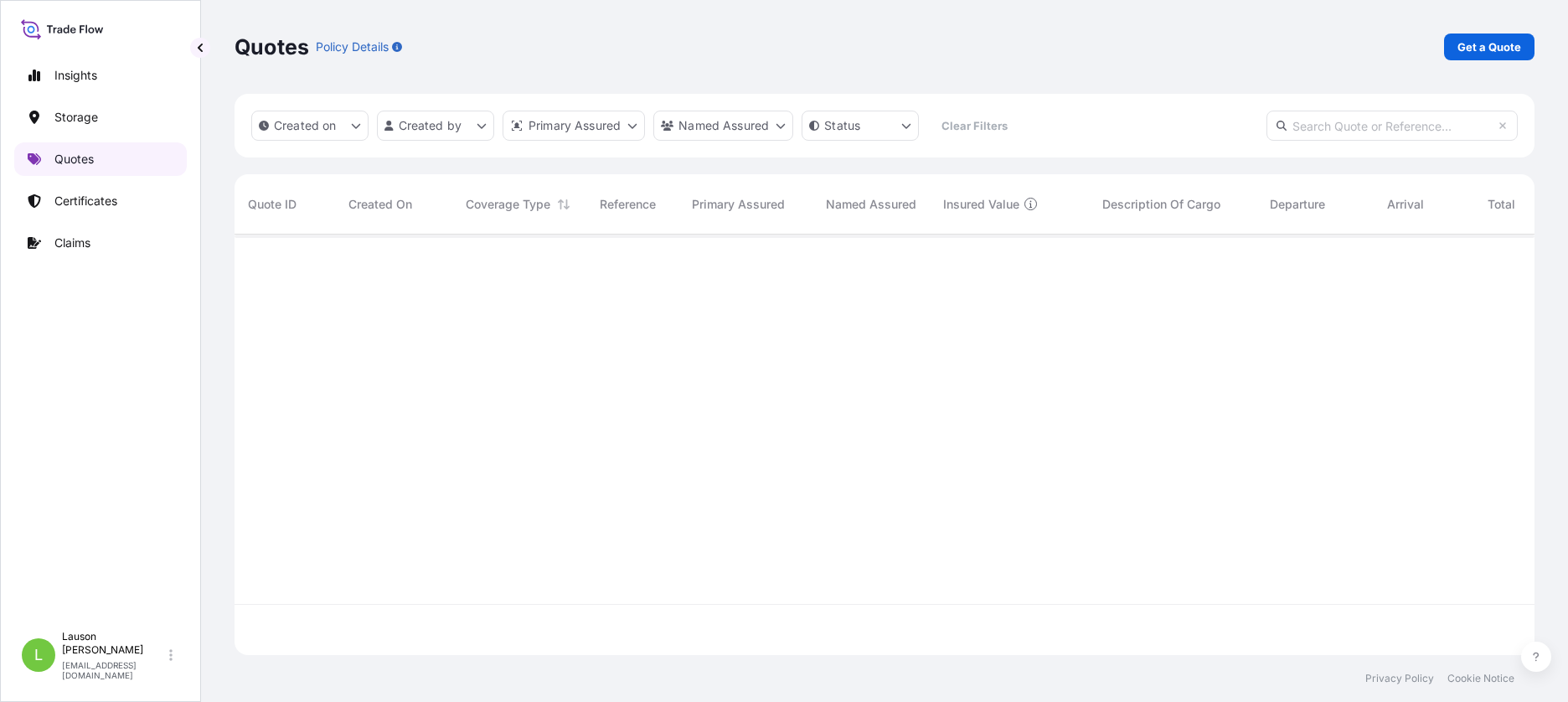
scroll to position [417, 1288]
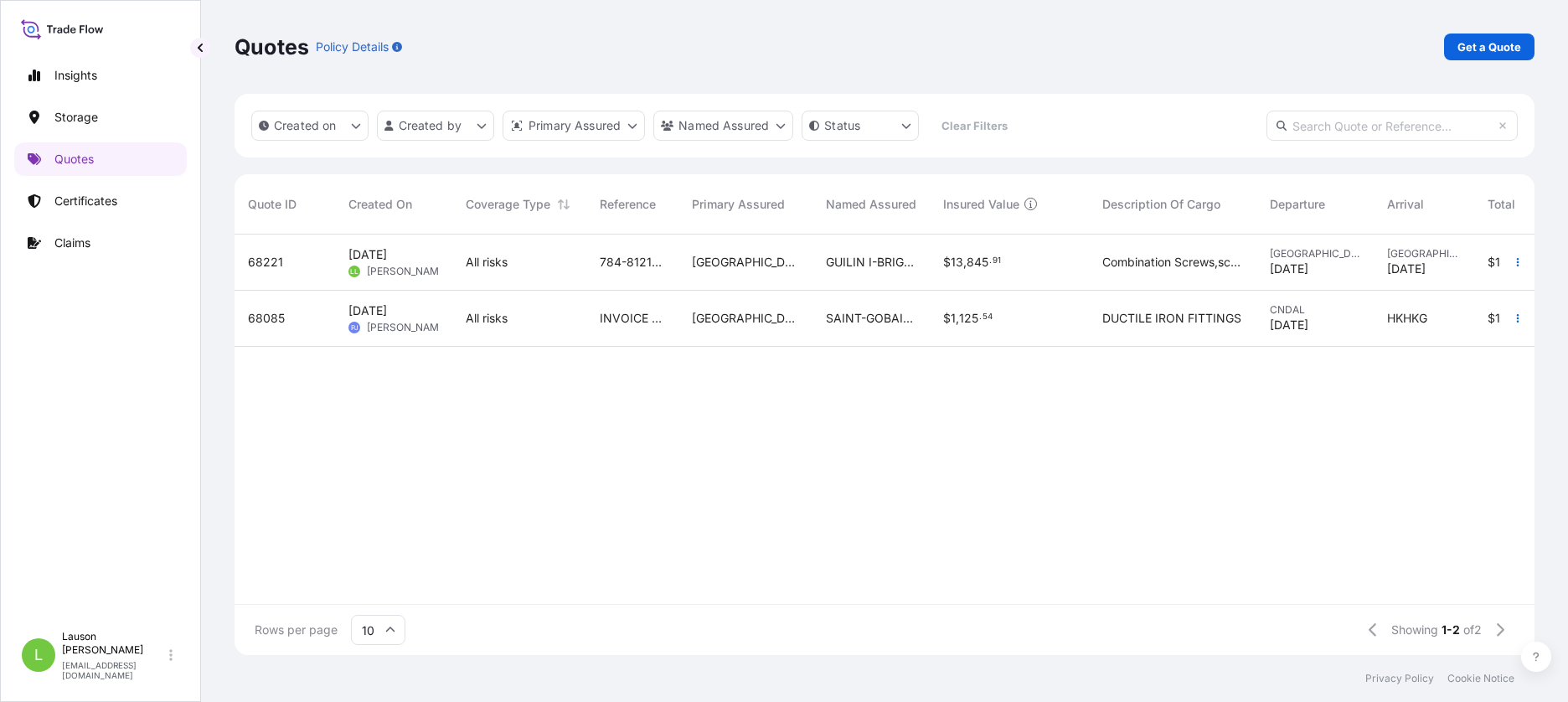
click at [372, 253] on span "Sep 5, 2025" at bounding box center [368, 254] width 39 height 16
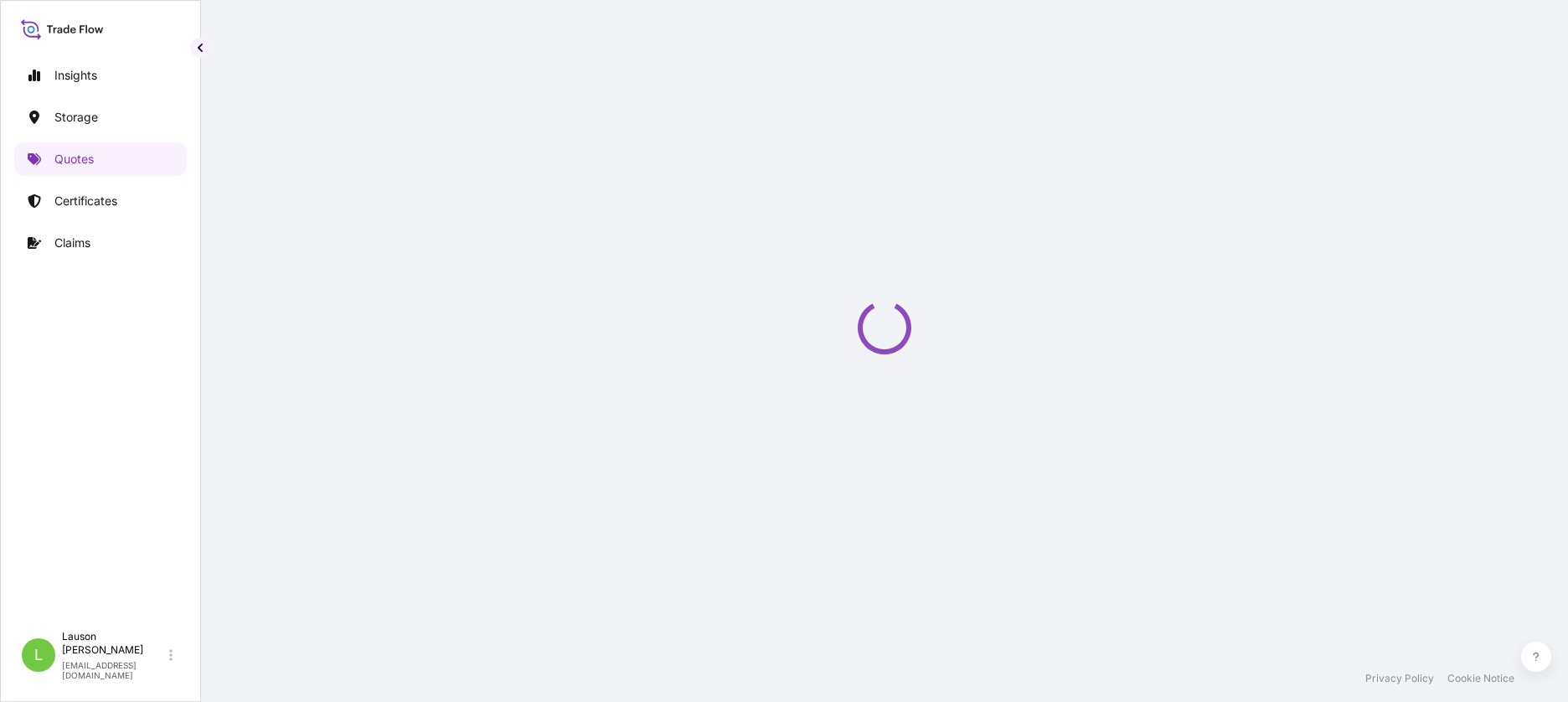
select select "Air"
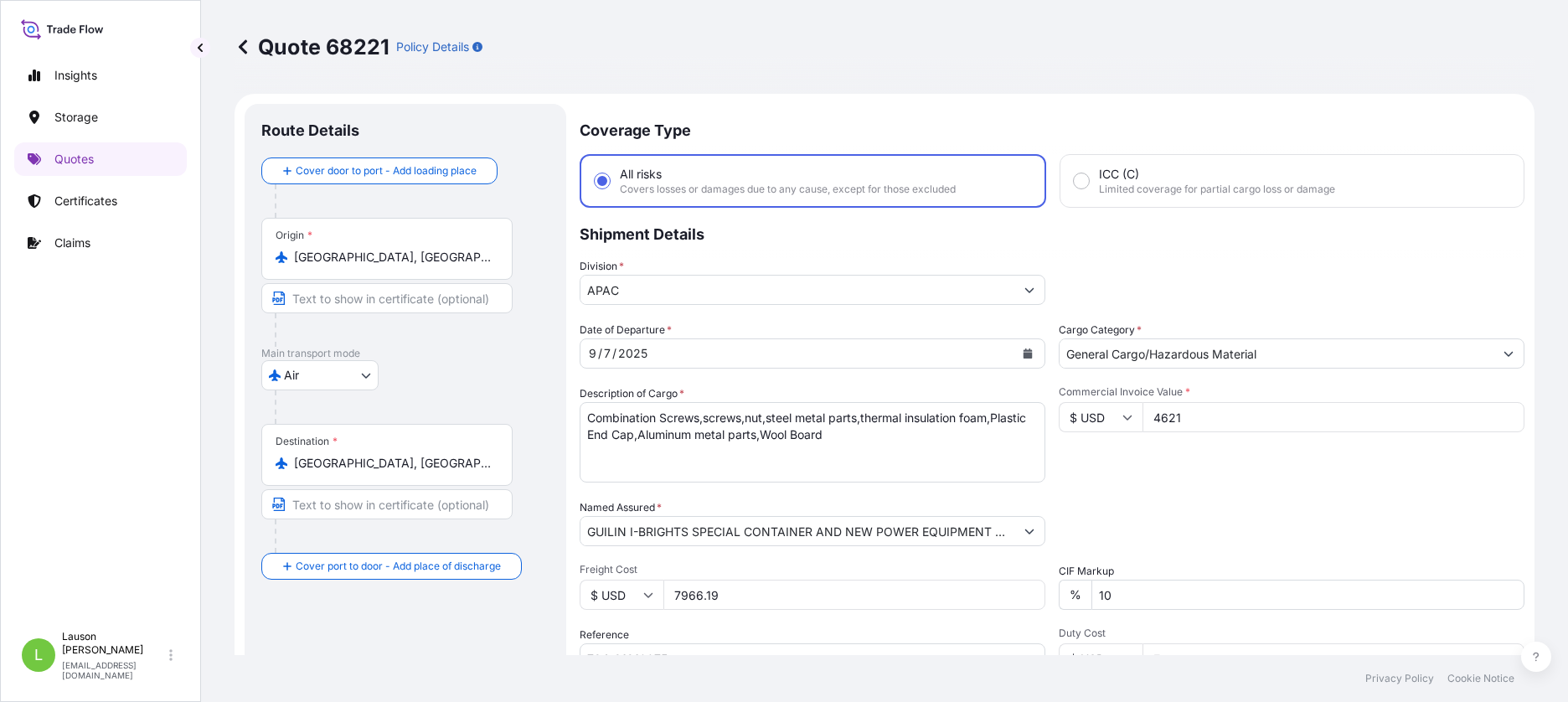
click at [815, 598] on input "7966.19" at bounding box center [854, 594] width 382 height 30
click at [963, 93] on form "Route Details Cover door to port - Add loading place Place of loading Road / In…" at bounding box center [885, 482] width 1300 height 778
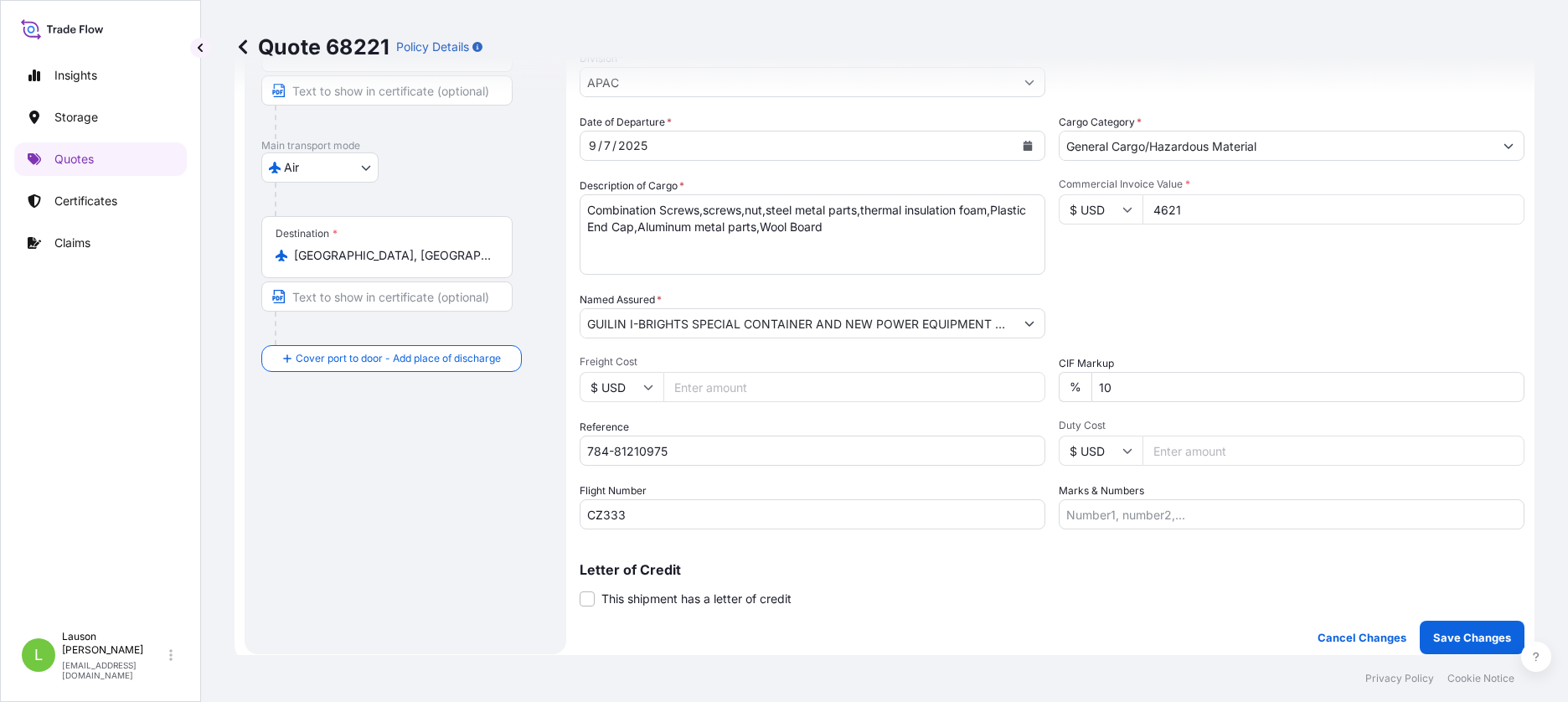
scroll to position [218, 0]
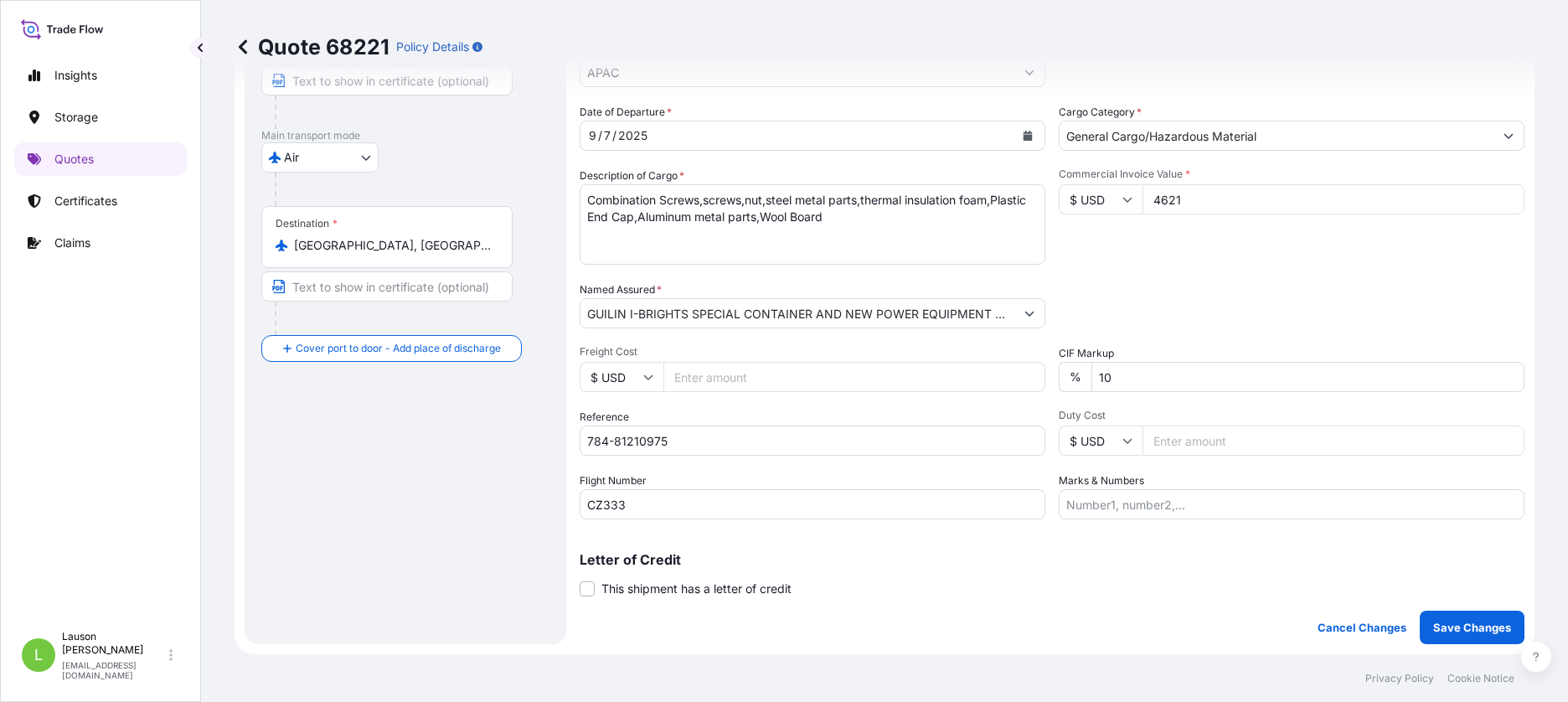
click at [1318, 272] on div "Date of Departure * 9 / 7 / 2025 Cargo Category * General Cargo/Hazardous Mater…" at bounding box center [1052, 312] width 945 height 416
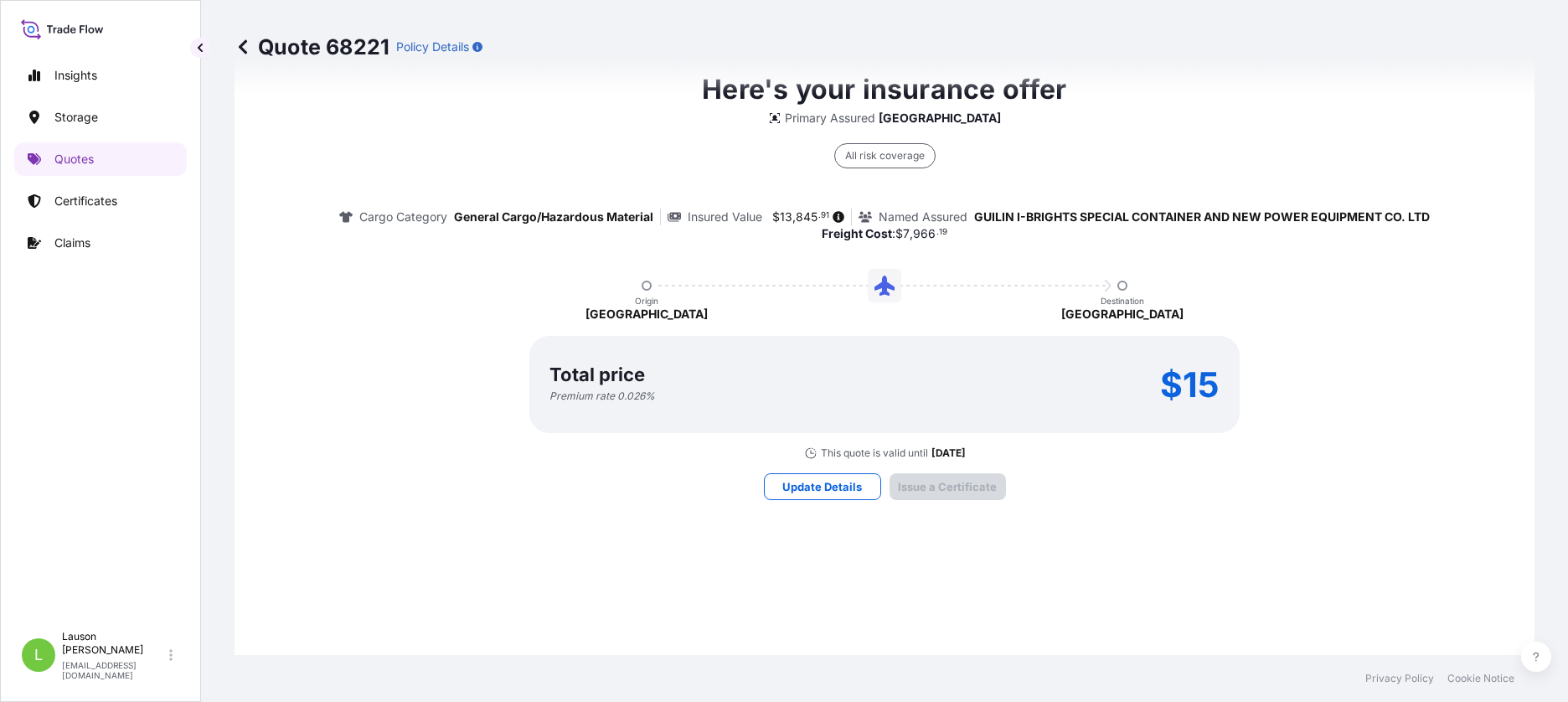
scroll to position [2474, 0]
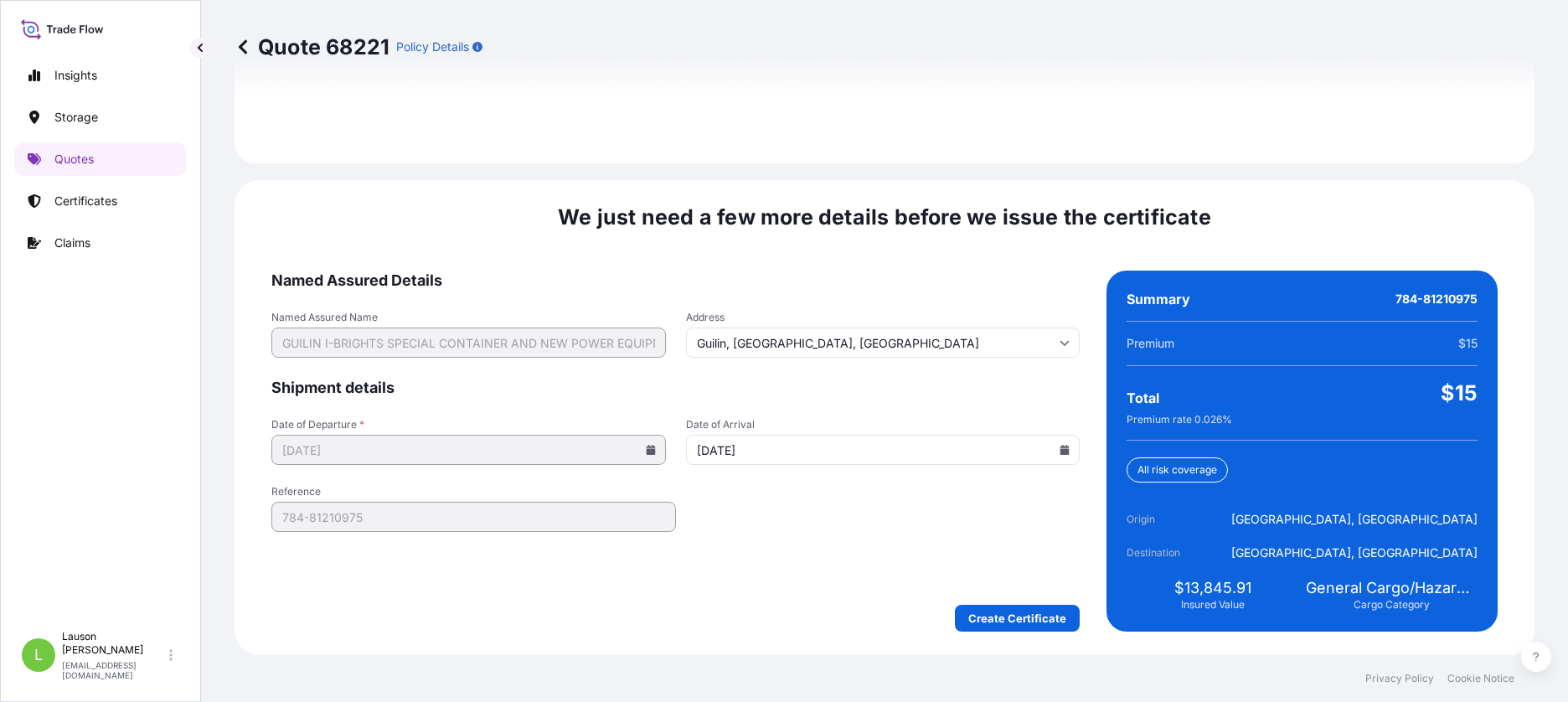
click at [832, 247] on div "We just need a few more details before we issue the certificate Named Assured D…" at bounding box center [885, 417] width 1300 height 475
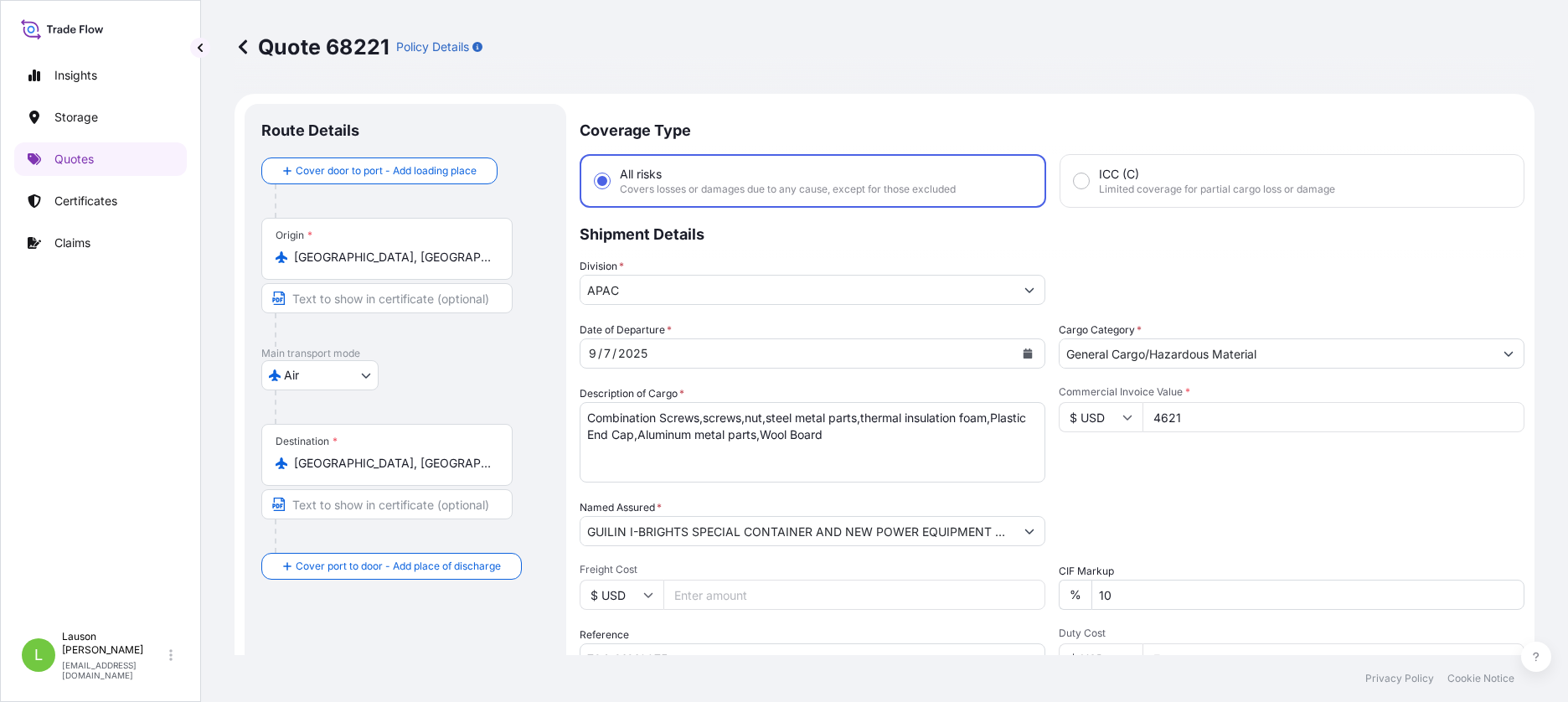
scroll to position [295, 0]
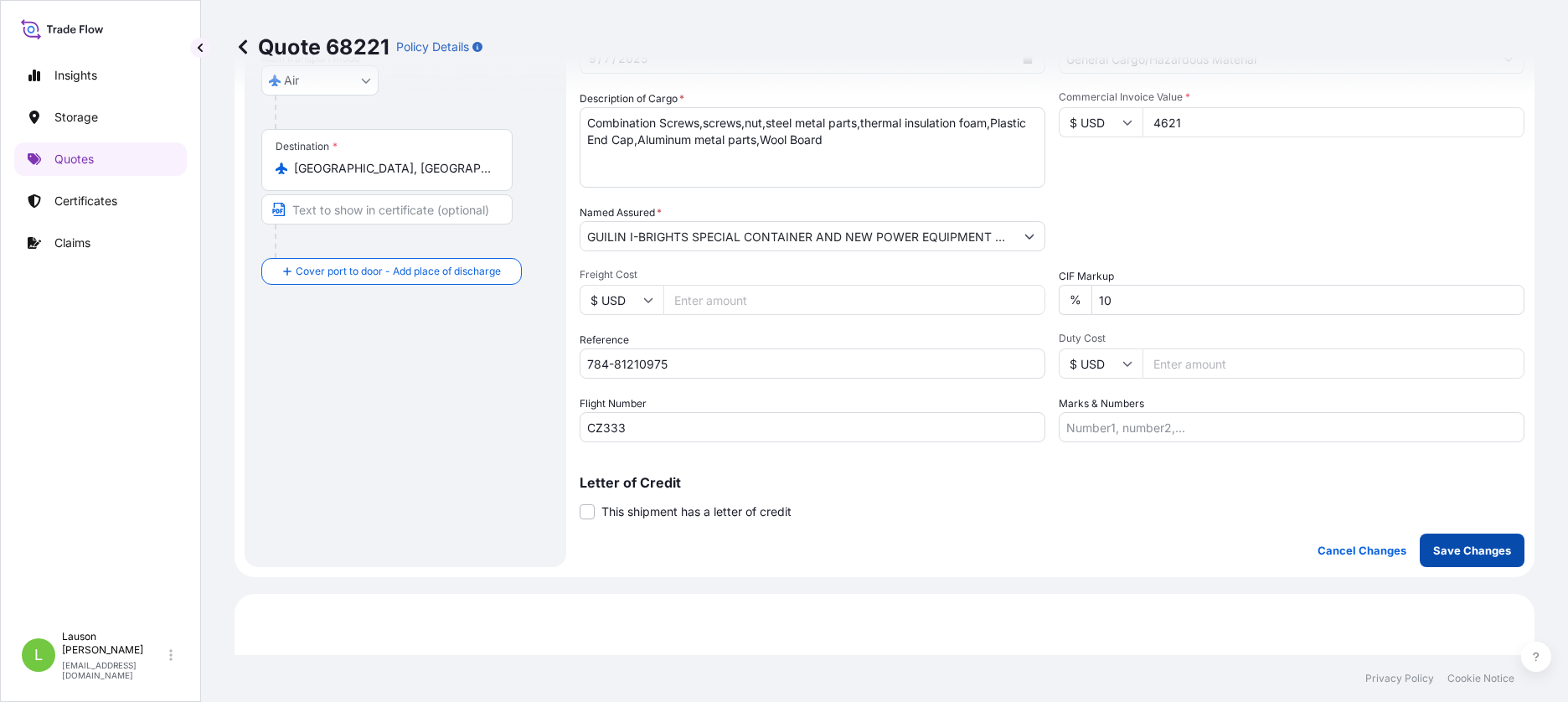
click at [1462, 547] on p "Save Changes" at bounding box center [1472, 550] width 78 height 16
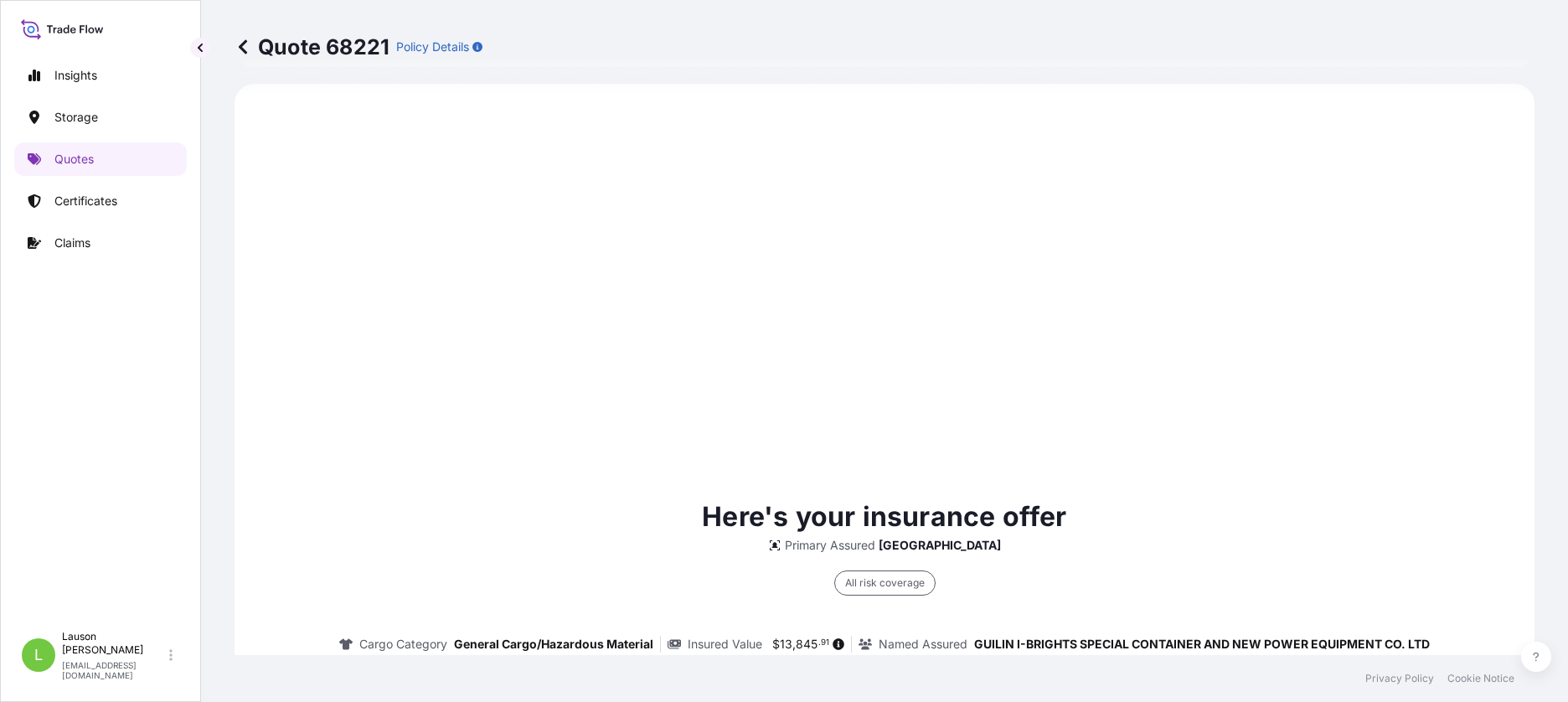
select select "Air"
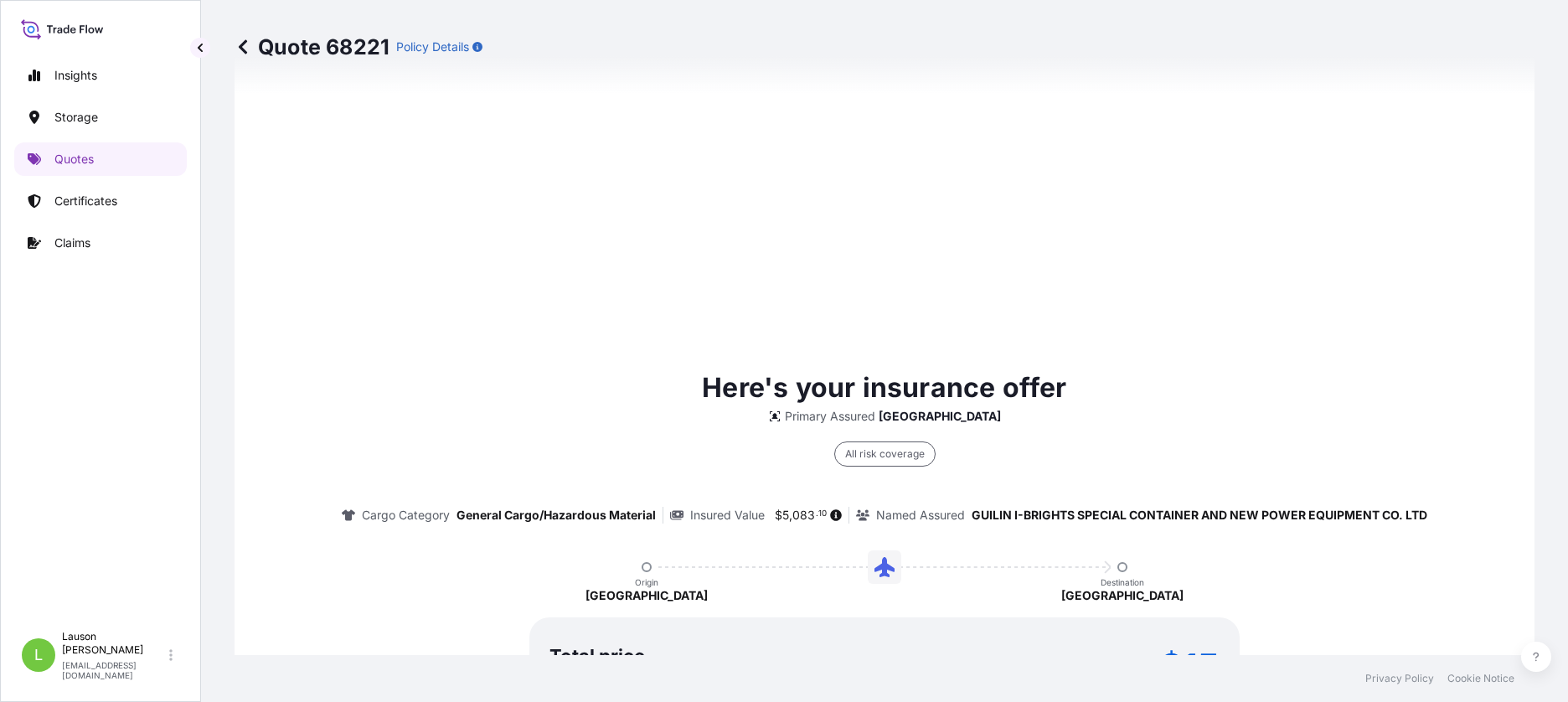
scroll to position [2457, 0]
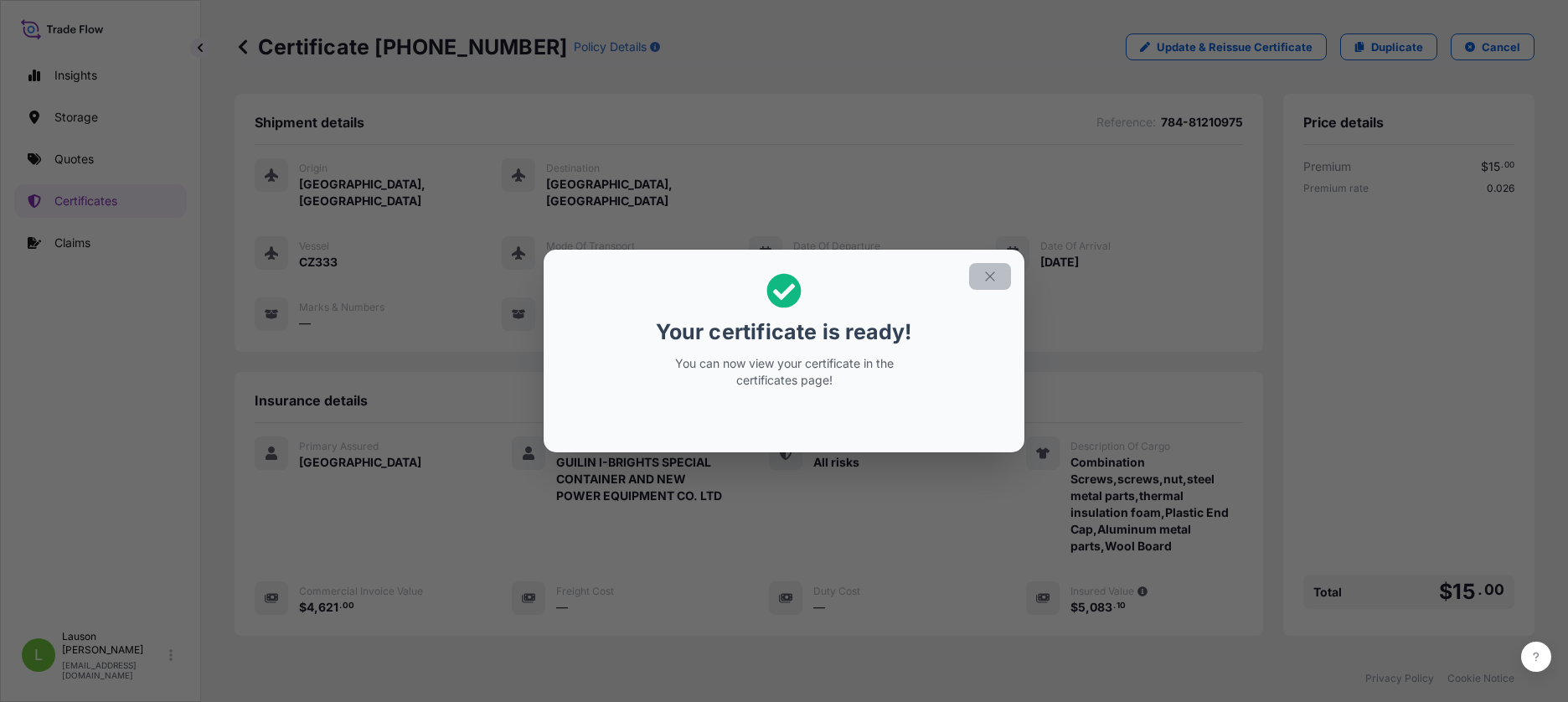
click at [986, 274] on icon "button" at bounding box center [990, 276] width 15 height 15
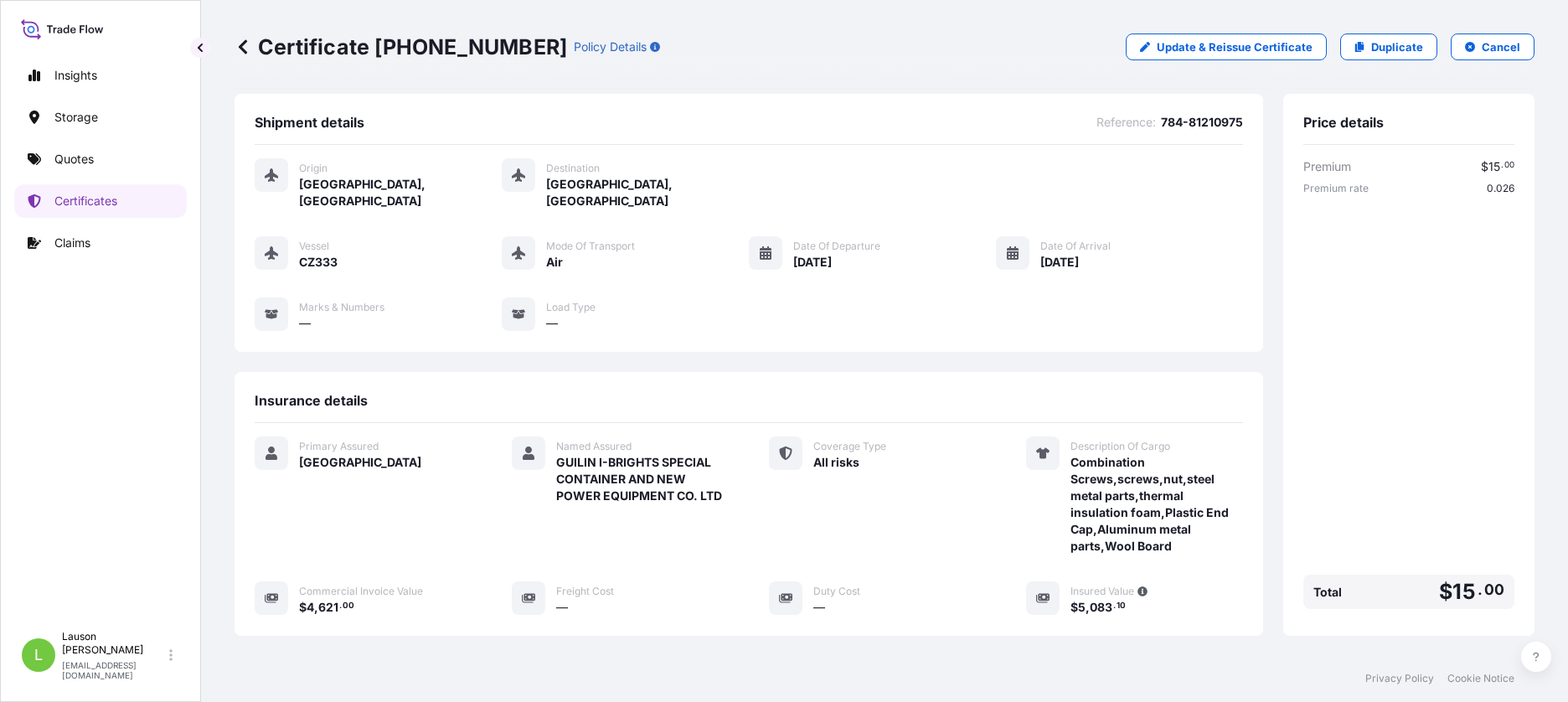
scroll to position [246, 0]
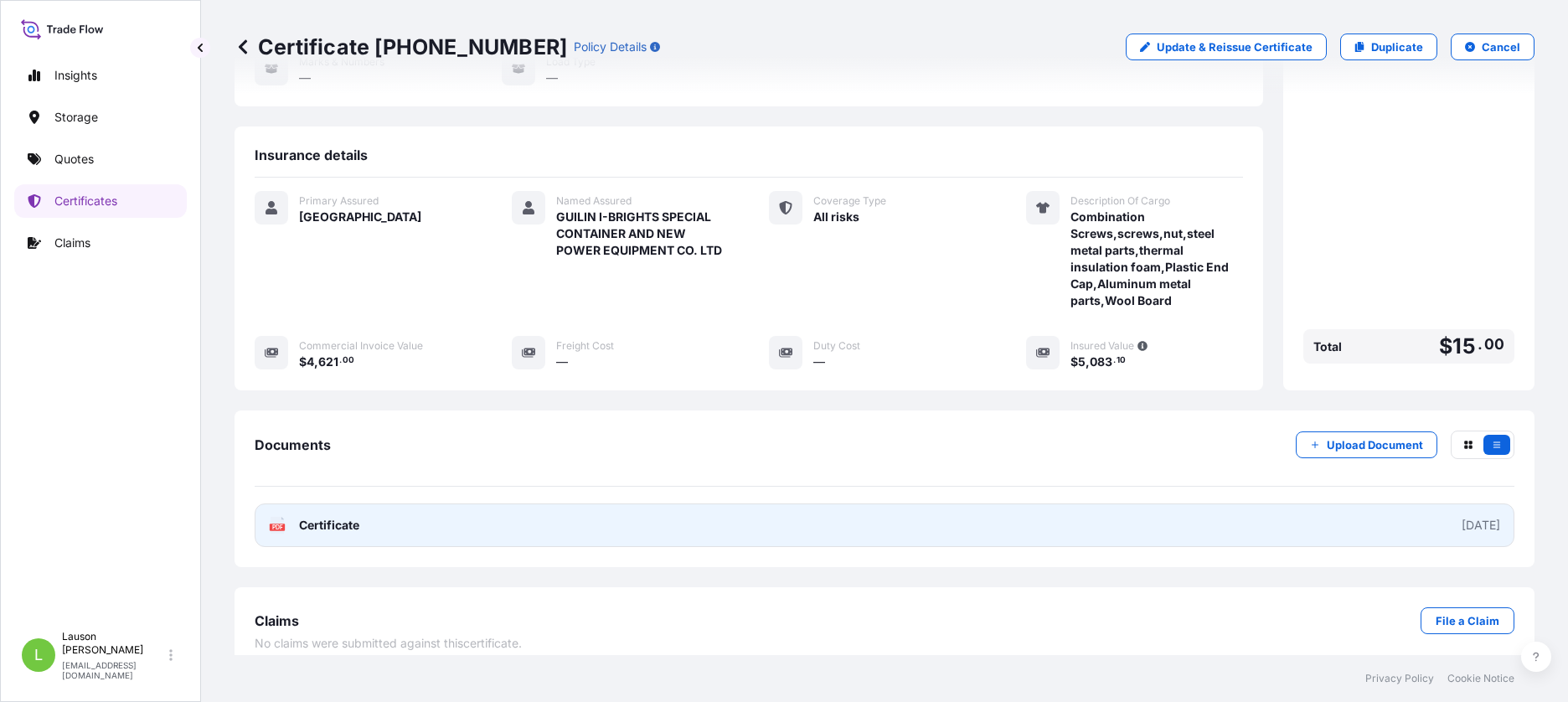
click at [319, 517] on span "Certificate" at bounding box center [329, 525] width 61 height 16
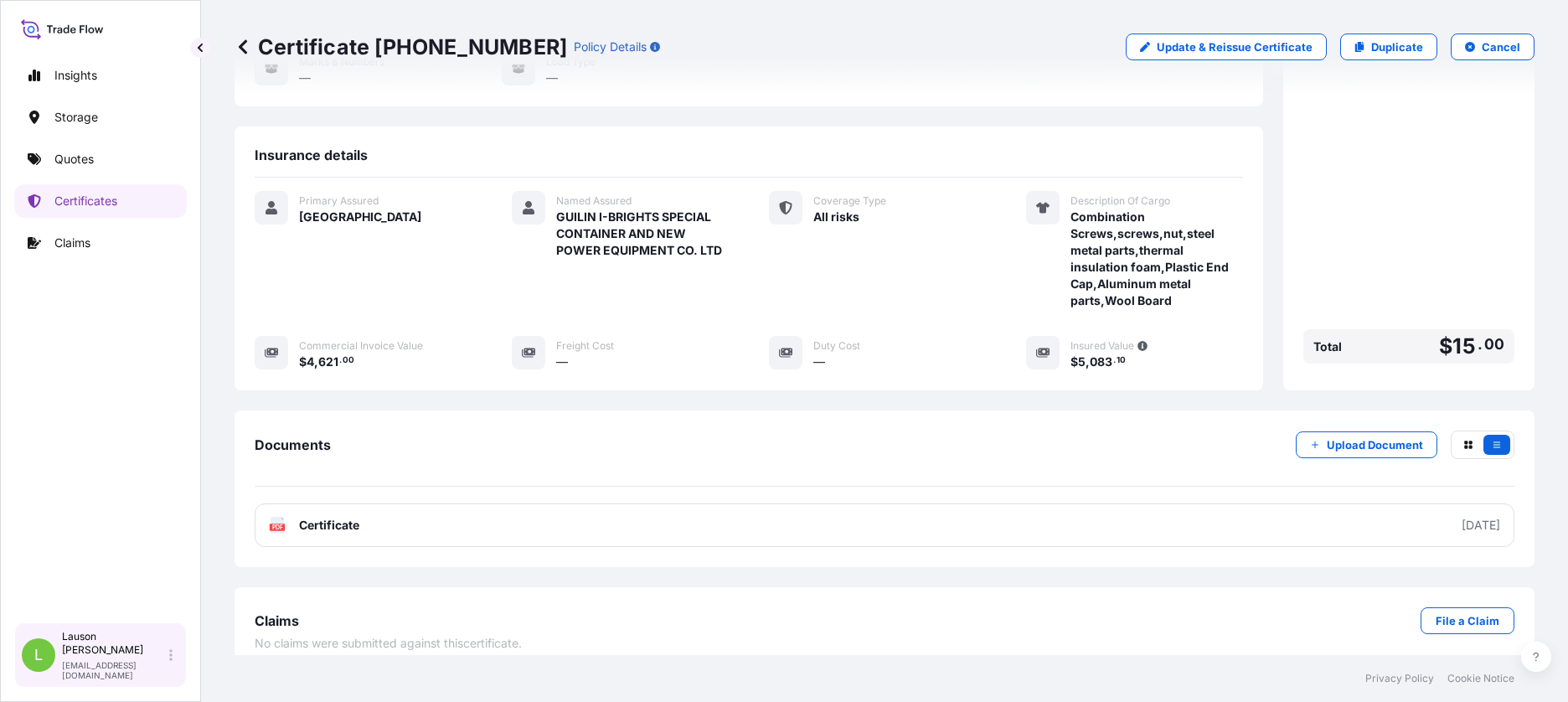
click at [169, 662] on icon at bounding box center [170, 656] width 3 height 13
